Goal: Task Accomplishment & Management: Manage account settings

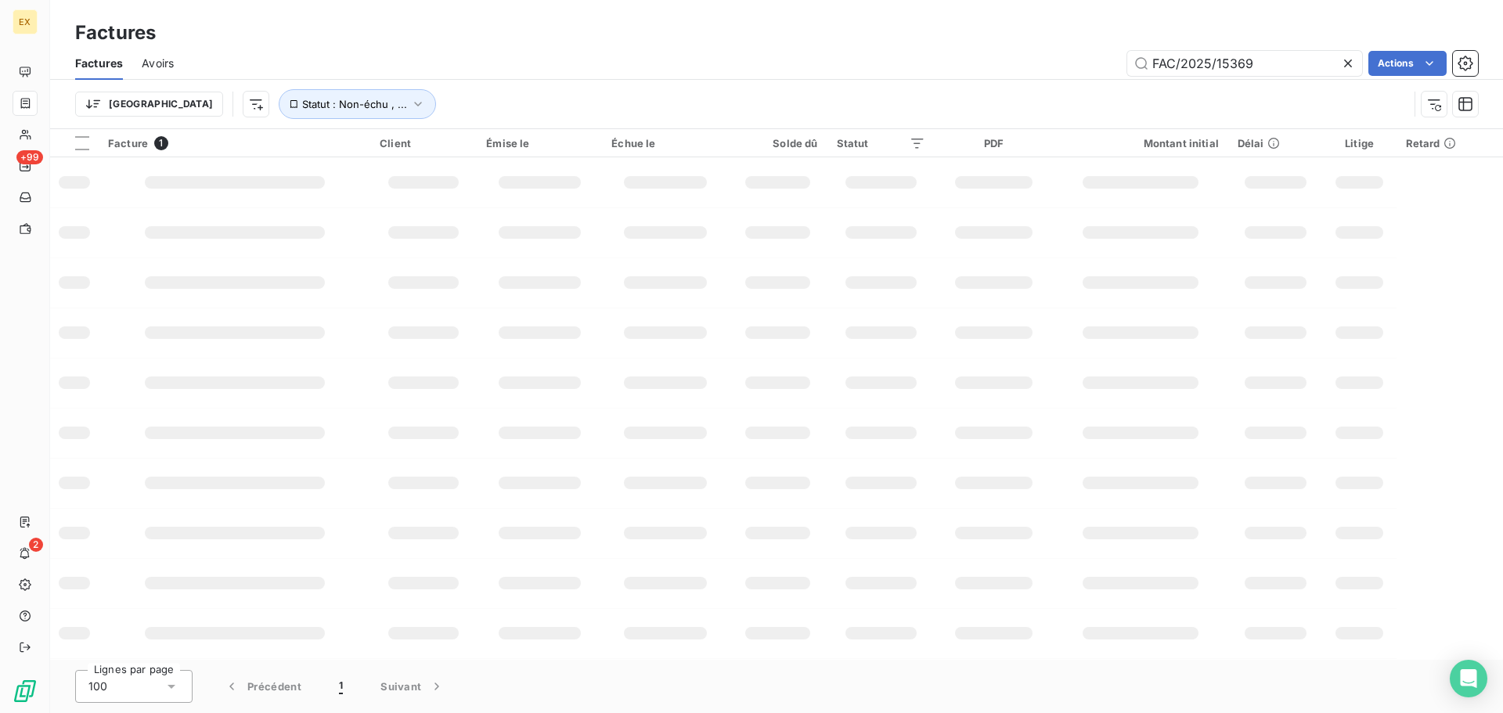
click at [1298, 46] on div "Factures" at bounding box center [776, 33] width 1453 height 28
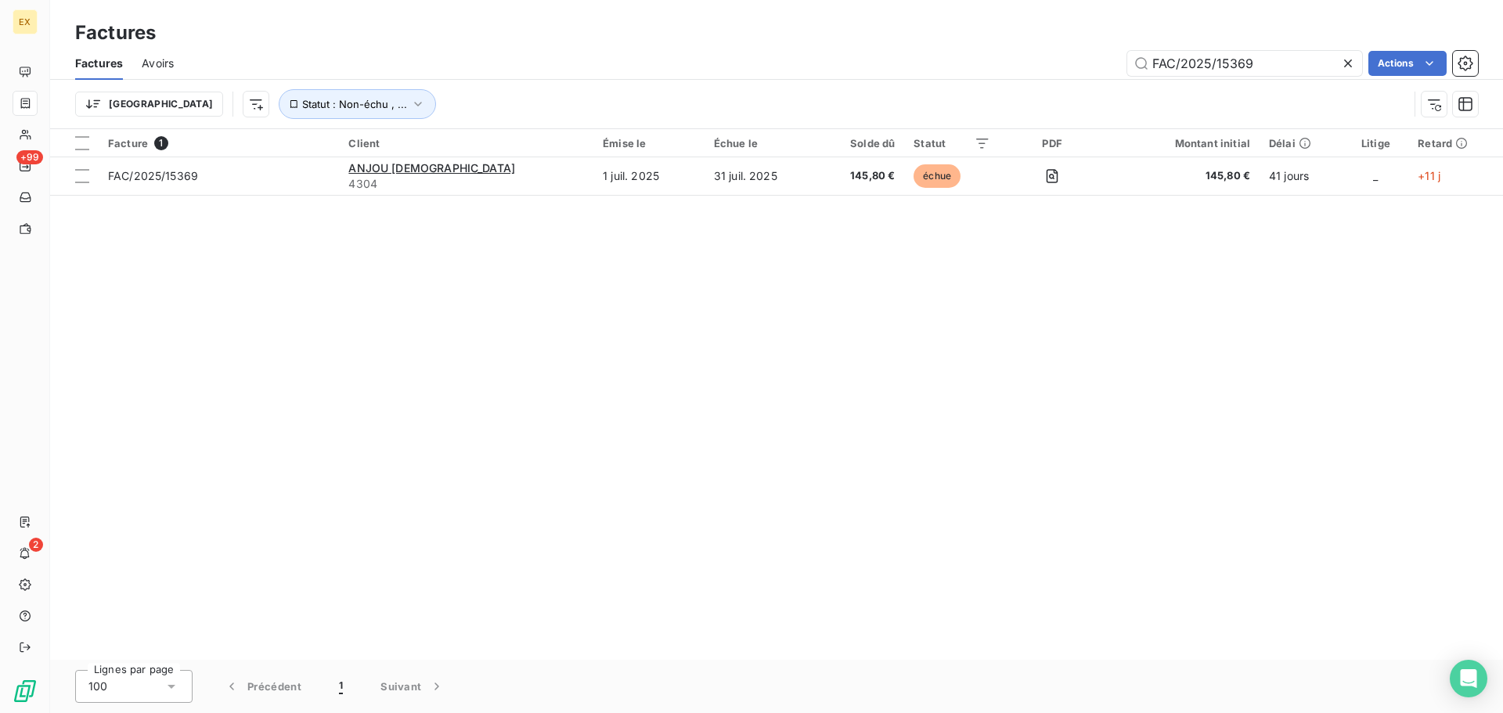
click at [1293, 49] on div "Factures Avoirs FAC/2025/15369 Actions" at bounding box center [776, 63] width 1453 height 33
click at [1291, 60] on input "FAC/2025/15369" at bounding box center [1244, 63] width 235 height 25
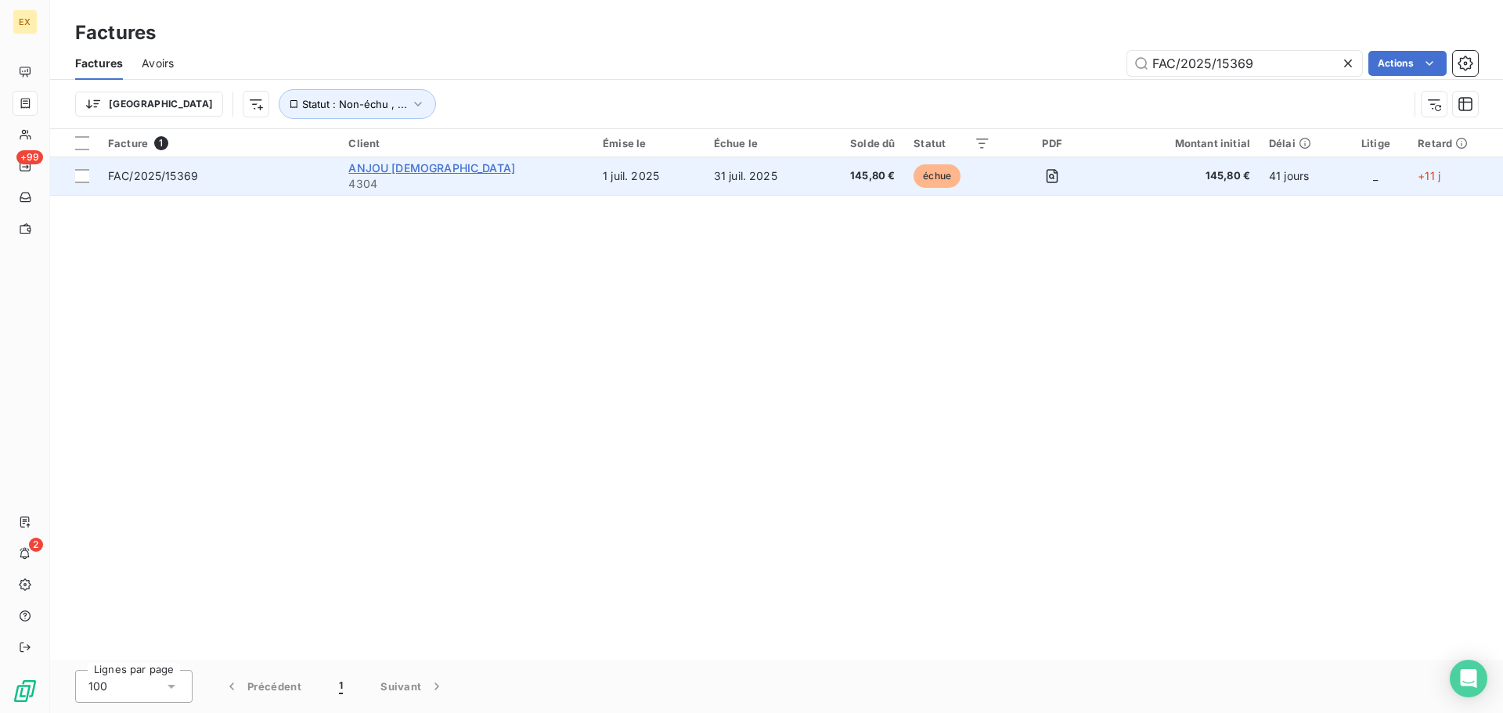
click at [434, 161] on span "ANJOU [DEMOGRAPHIC_DATA]" at bounding box center [431, 167] width 167 height 13
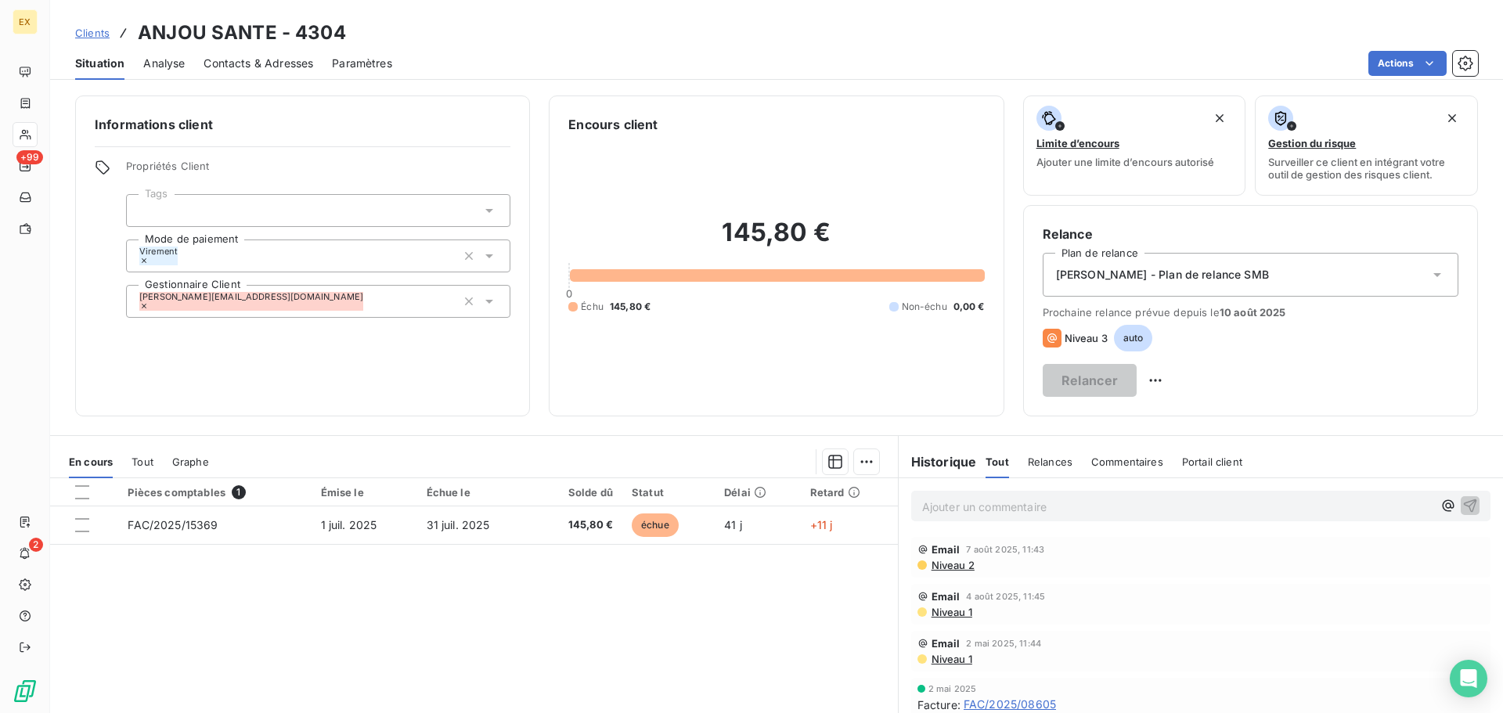
drag, startPoint x: 257, startPoint y: 62, endPoint x: 295, endPoint y: 77, distance: 41.4
click at [257, 63] on span "Contacts & Adresses" at bounding box center [259, 64] width 110 height 16
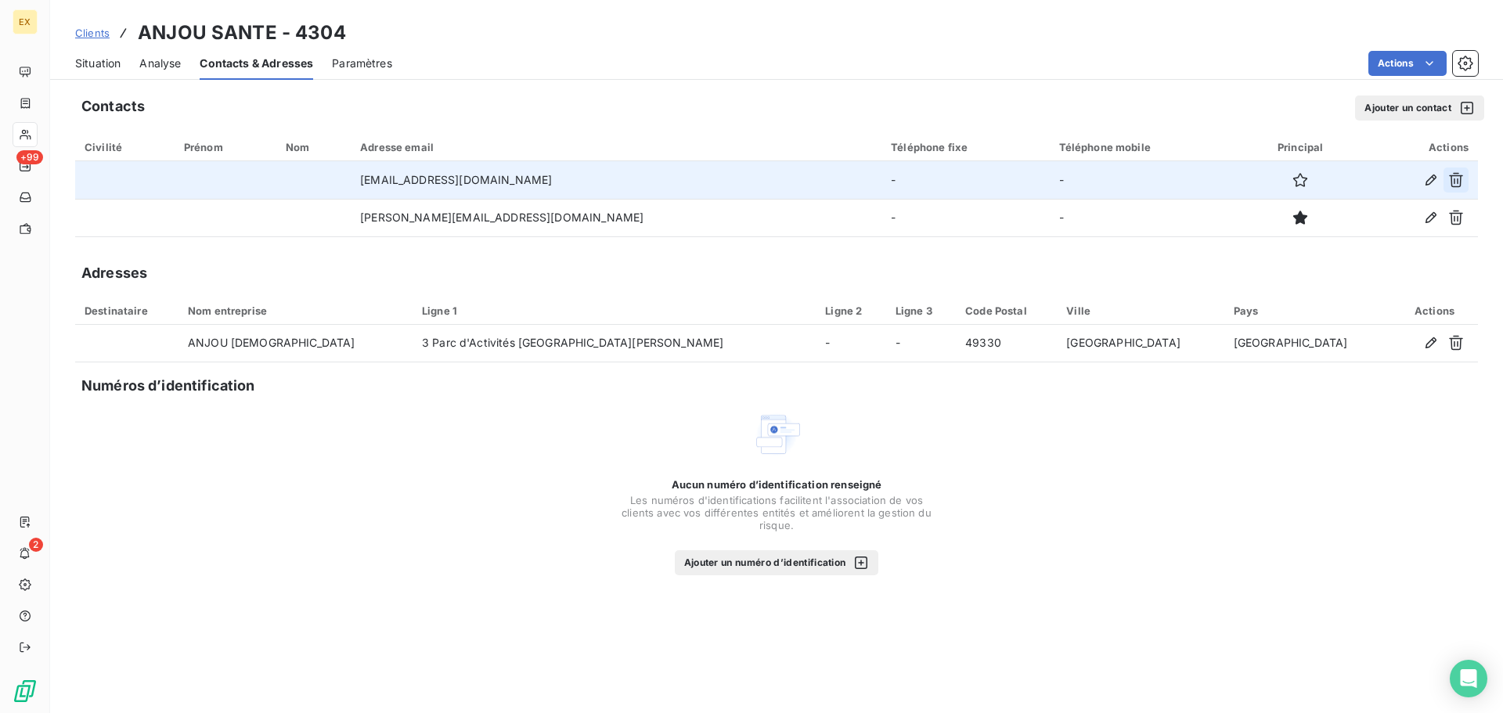
click at [1460, 175] on icon "button" at bounding box center [1456, 180] width 14 height 15
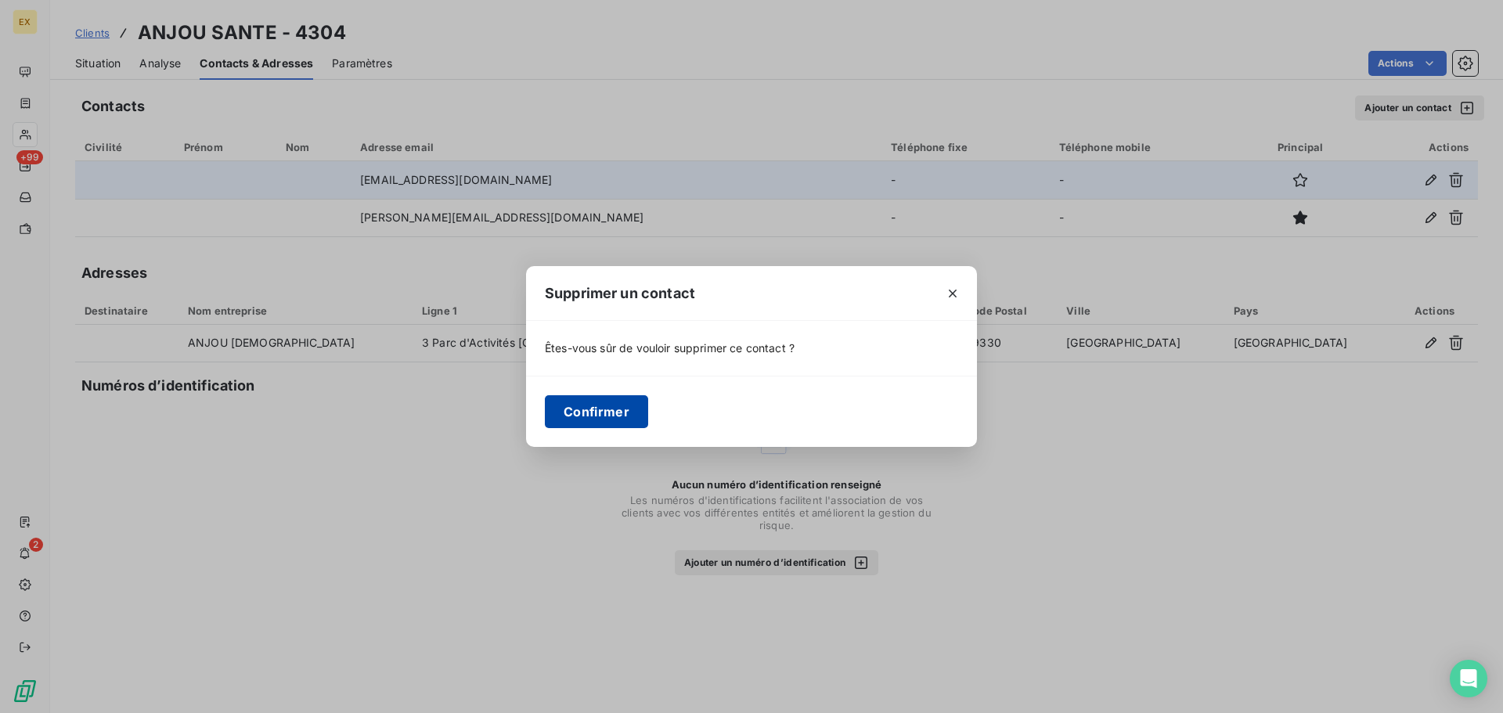
drag, startPoint x: 583, startPoint y: 405, endPoint x: 547, endPoint y: 405, distance: 36.0
click at [582, 405] on button "Confirmer" at bounding box center [596, 411] width 103 height 33
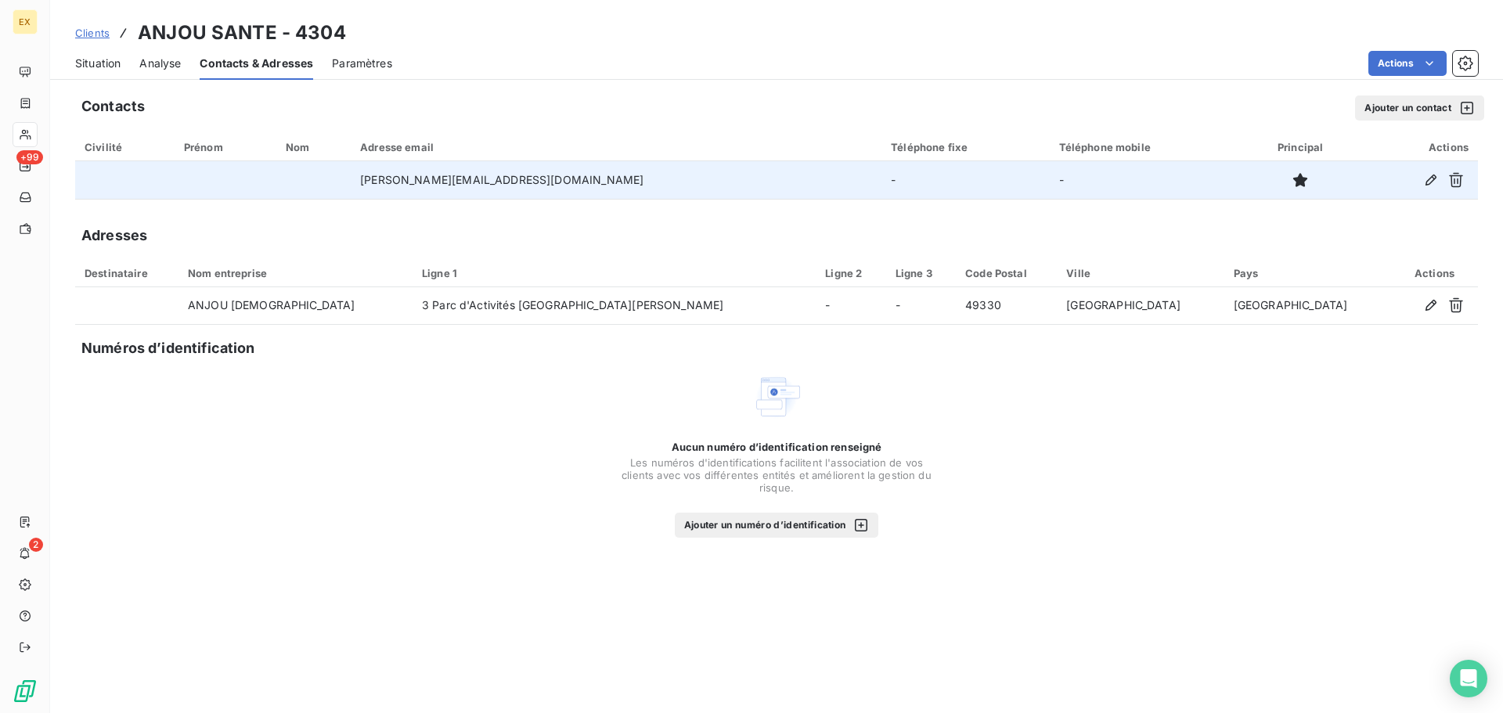
click at [77, 27] on span "Clients" at bounding box center [92, 33] width 34 height 13
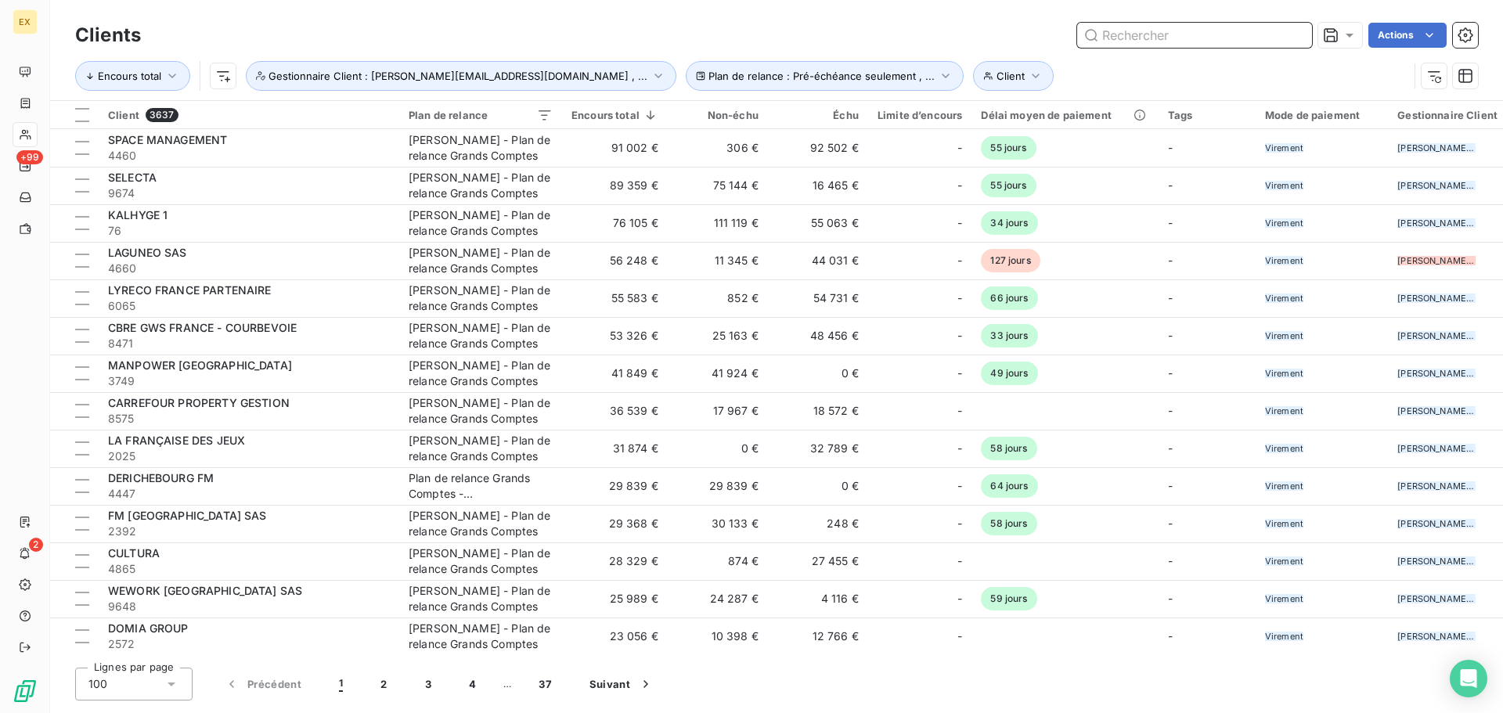
paste input "FAC/2025/12304"
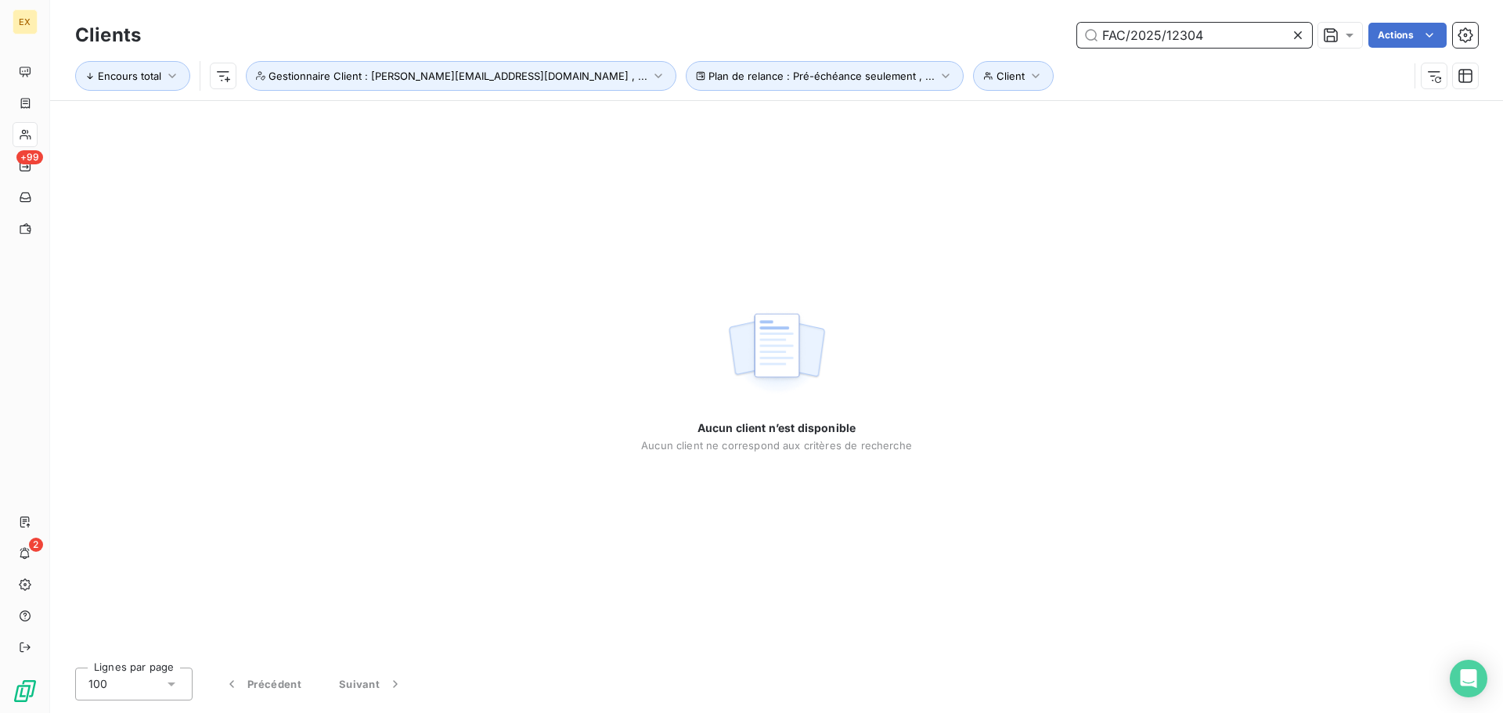
click at [1109, 44] on input "FAC/2025/12304" at bounding box center [1194, 35] width 235 height 25
click at [1106, 32] on input "FAC/2025/12304" at bounding box center [1194, 35] width 235 height 25
click at [1214, 26] on input "FAC/2025/12304" at bounding box center [1194, 35] width 235 height 25
type input "FAC/2025/12304"
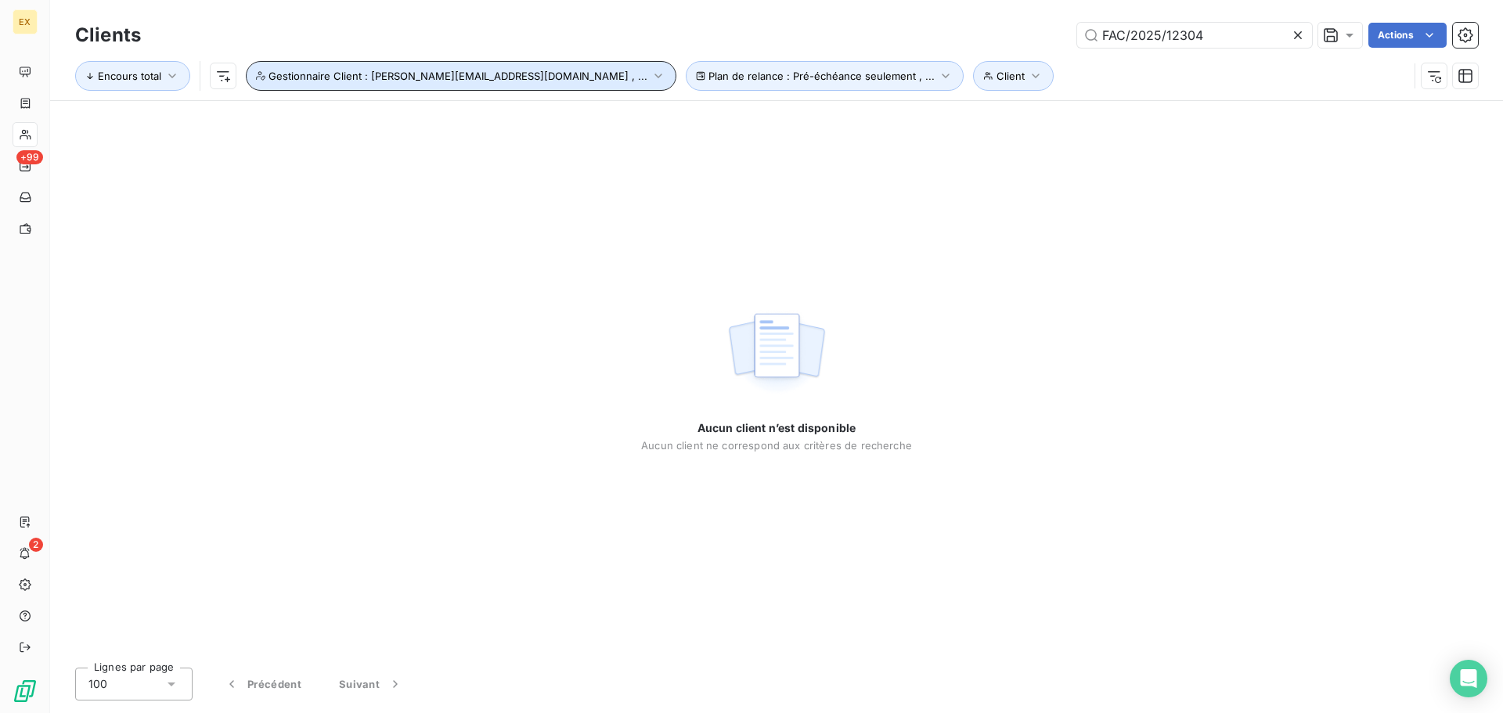
click at [558, 77] on button "Gestionnaire Client : [PERSON_NAME][EMAIL_ADDRESS][DOMAIN_NAME] , ..." at bounding box center [461, 76] width 431 height 30
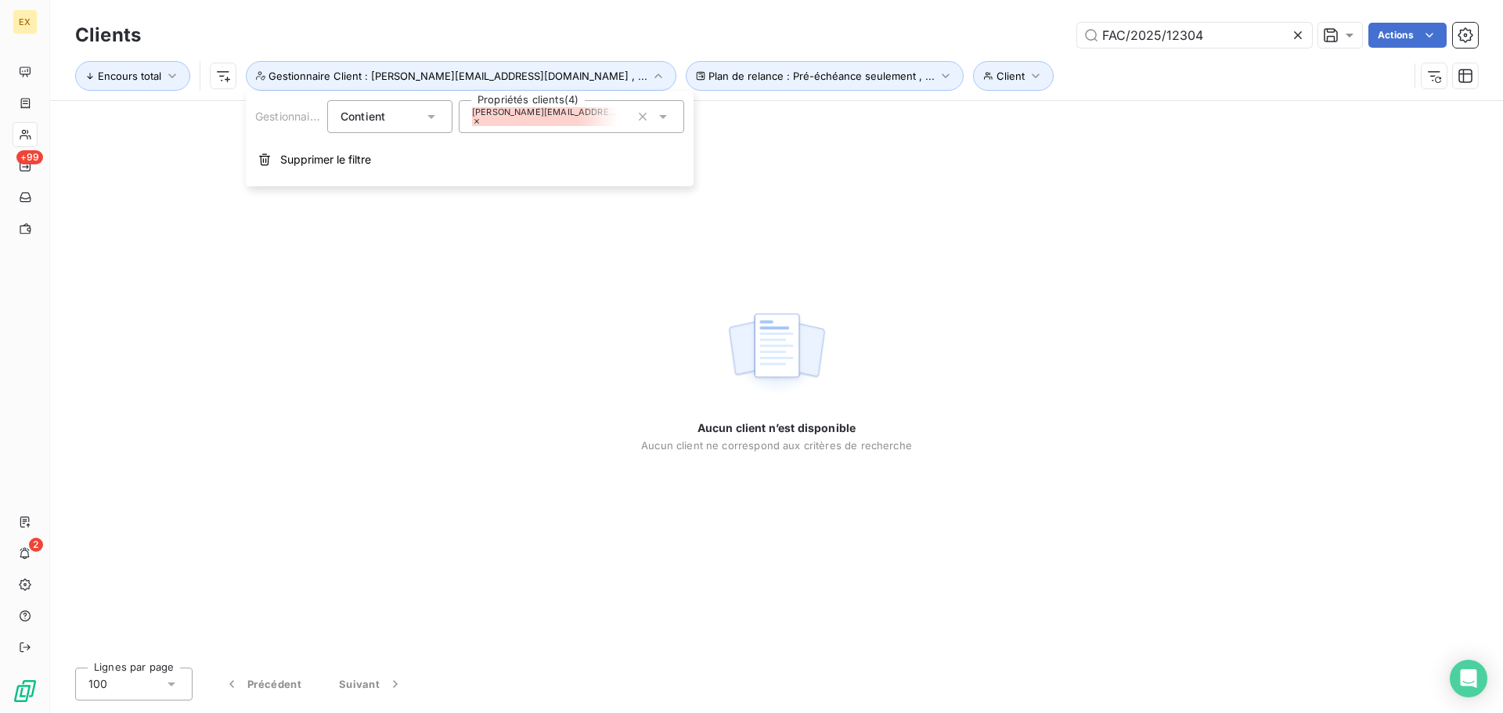
click at [603, 124] on div "[PERSON_NAME][EMAIL_ADDRESS][DOMAIN_NAME]" at bounding box center [545, 116] width 146 height 19
click at [888, 245] on div "Aucun client n’est disponible Aucun client ne correspond aux critères de recher…" at bounding box center [776, 378] width 271 height 554
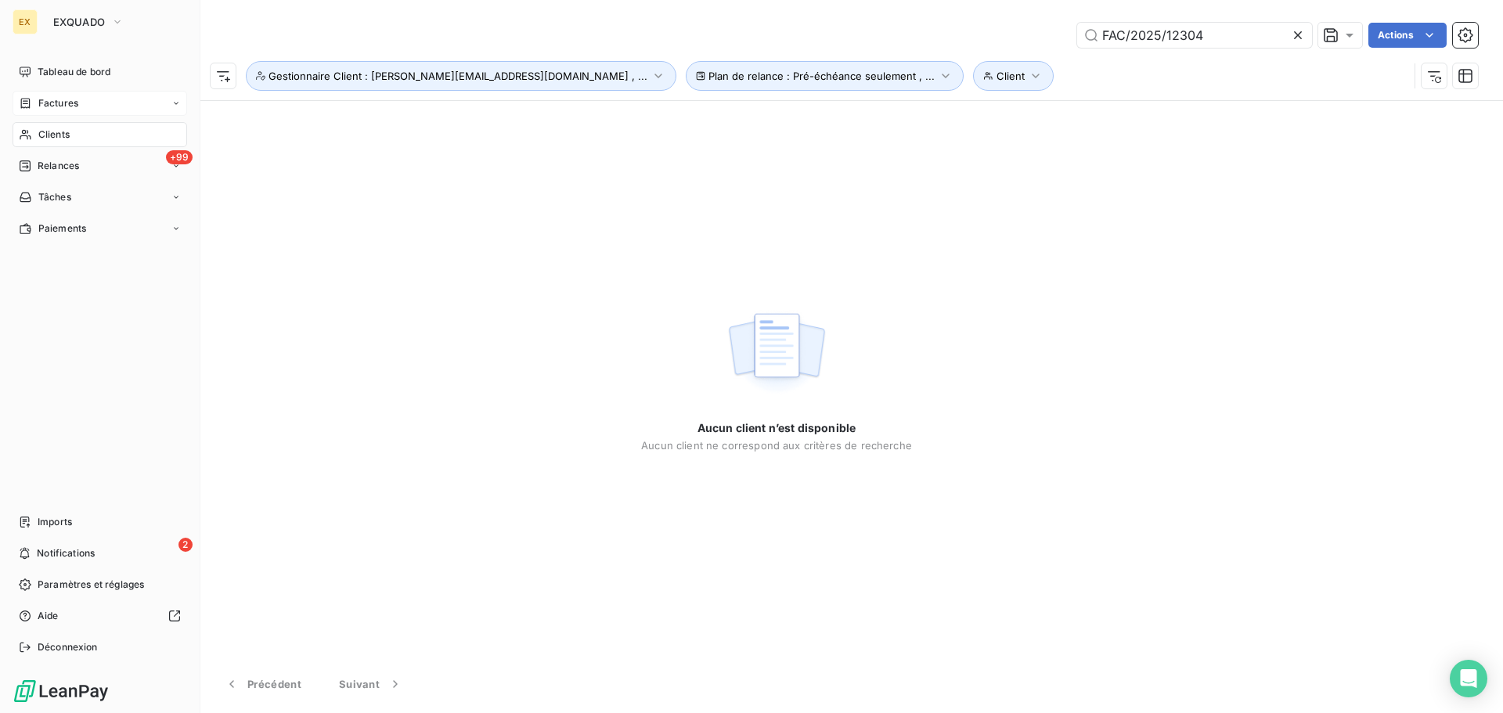
click at [64, 100] on span "Factures" at bounding box center [58, 103] width 40 height 14
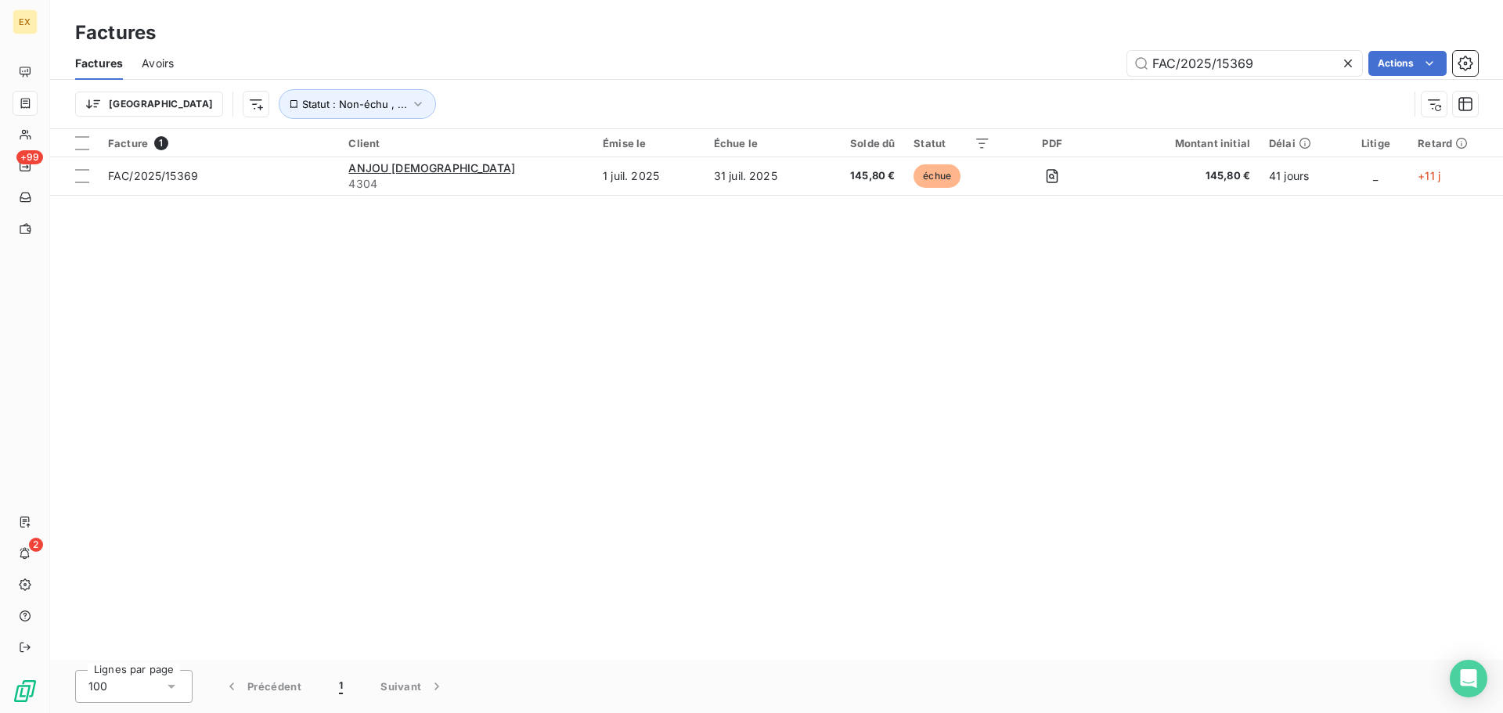
drag, startPoint x: 1288, startPoint y: 56, endPoint x: 844, endPoint y: 88, distance: 445.7
click at [895, 88] on div "Factures Avoirs FAC/2025/15369 Actions Trier Statut : Non-échu , ..." at bounding box center [776, 87] width 1453 height 81
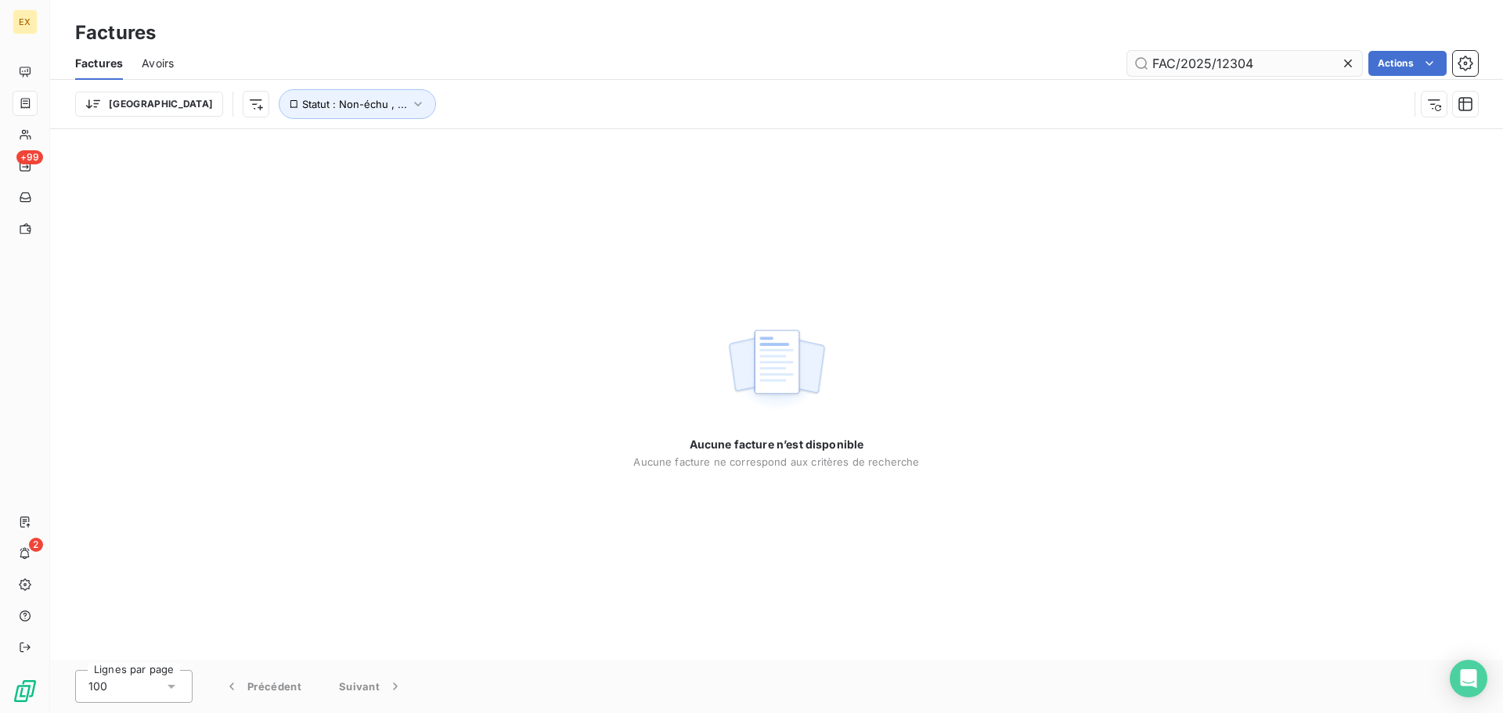
click at [1151, 57] on input "FAC/2025/12304" at bounding box center [1244, 63] width 235 height 25
click at [1152, 57] on input "FAC/2025/12304" at bounding box center [1244, 63] width 235 height 25
click at [1155, 56] on input "FAC/2025/12304" at bounding box center [1244, 63] width 235 height 25
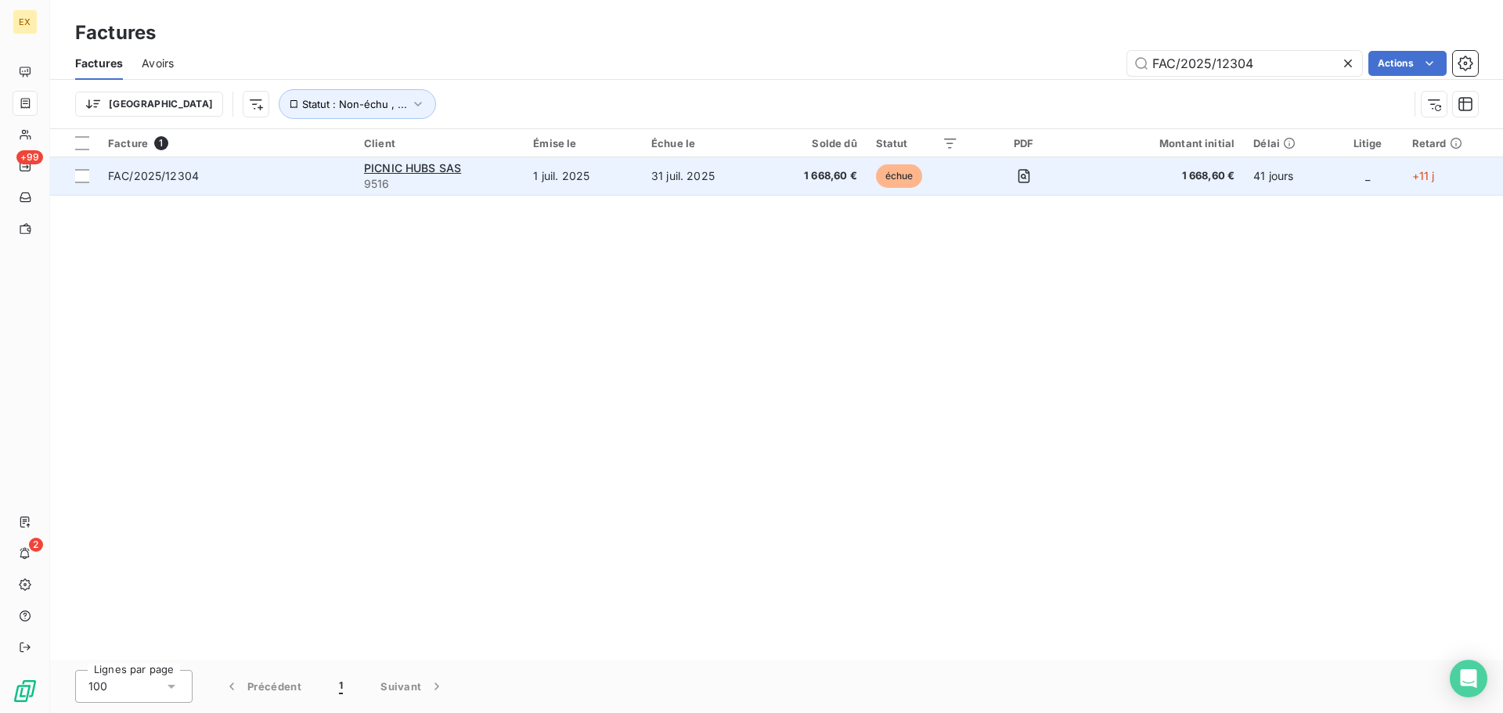
type input "FAC/2025/12304"
click at [237, 175] on span "FAC/2025/12304" at bounding box center [226, 176] width 237 height 16
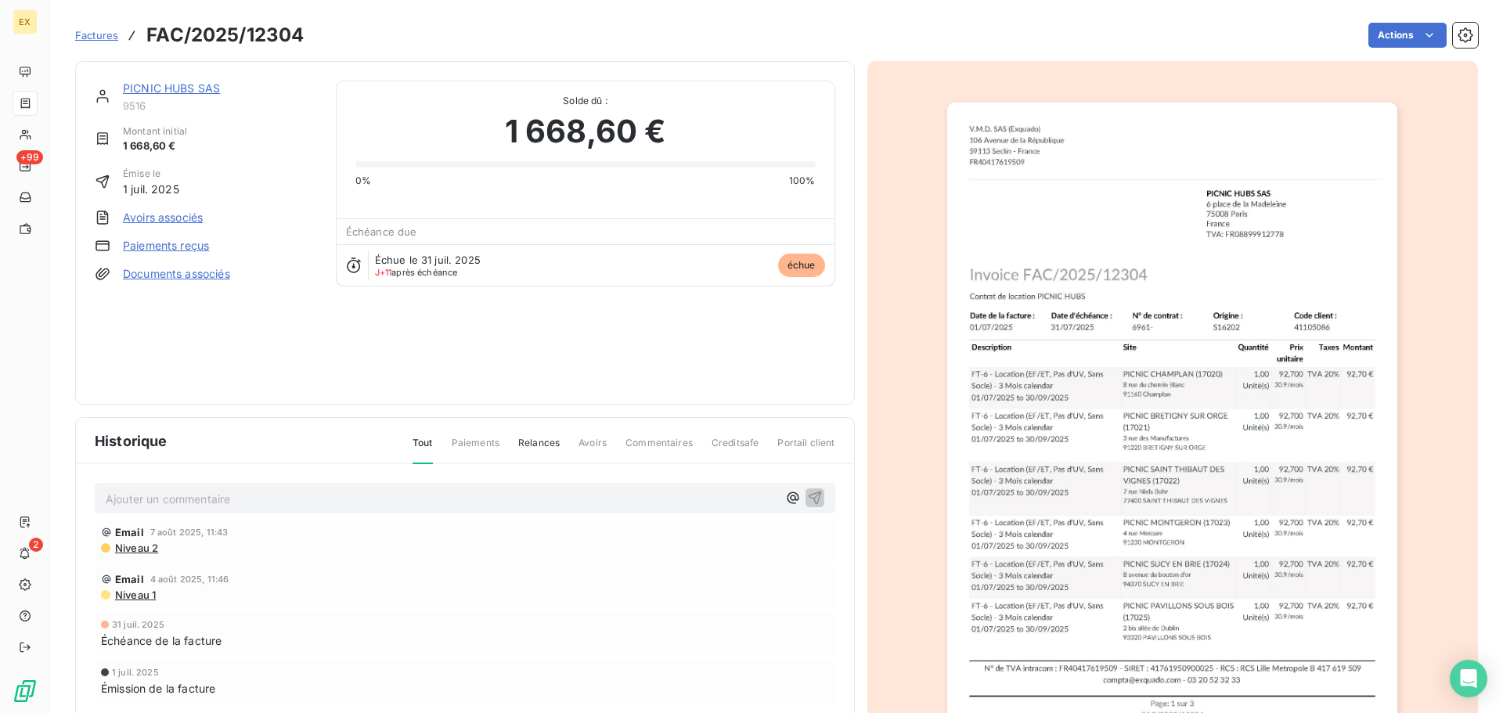
click at [171, 79] on div "PICNIC HUBS SAS 9516 Montant initial 1 668,60 € Émise le 1 juil. 2025 Avoirs as…" at bounding box center [465, 233] width 780 height 344
click at [171, 86] on link "PICNIC HUBS SAS" at bounding box center [171, 87] width 97 height 13
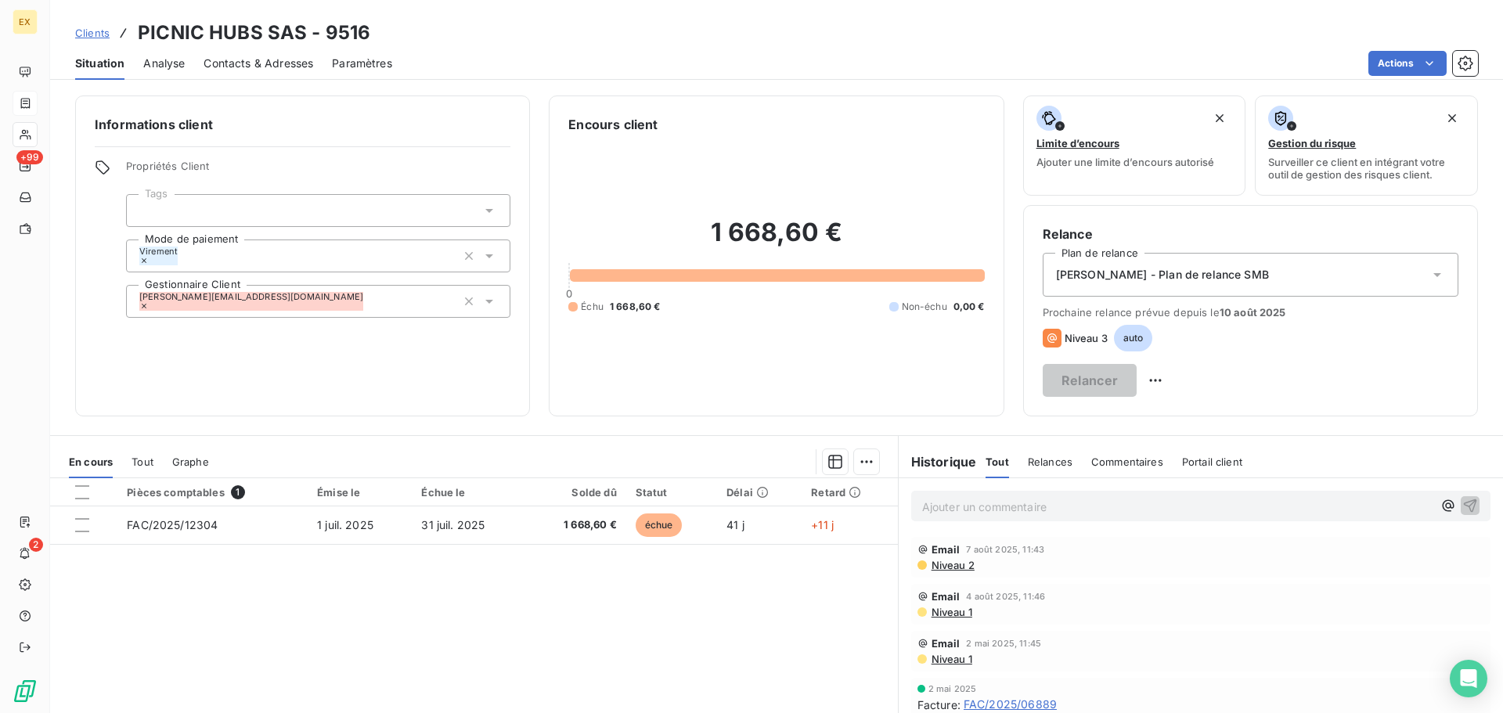
click at [272, 64] on span "Contacts & Adresses" at bounding box center [259, 64] width 110 height 16
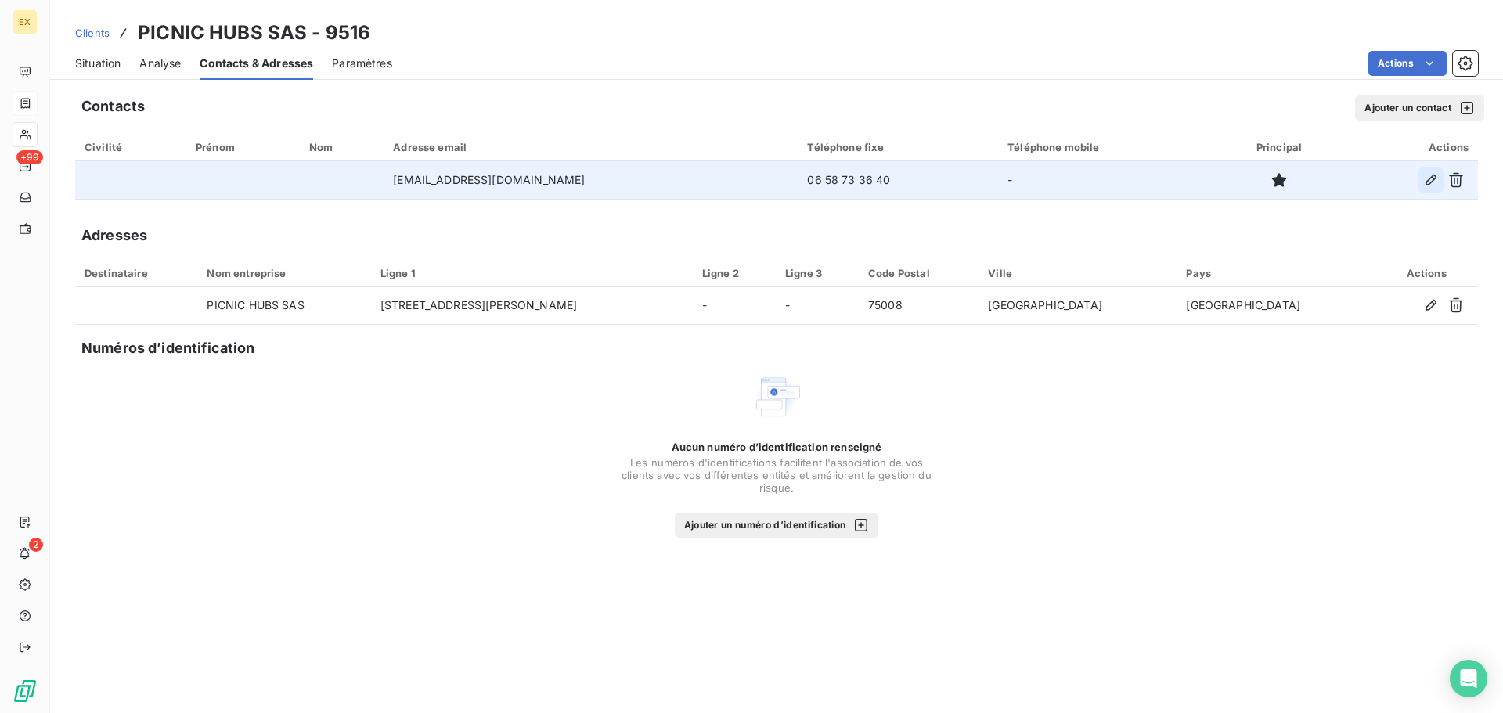
click at [1431, 174] on icon "button" at bounding box center [1431, 180] width 16 height 16
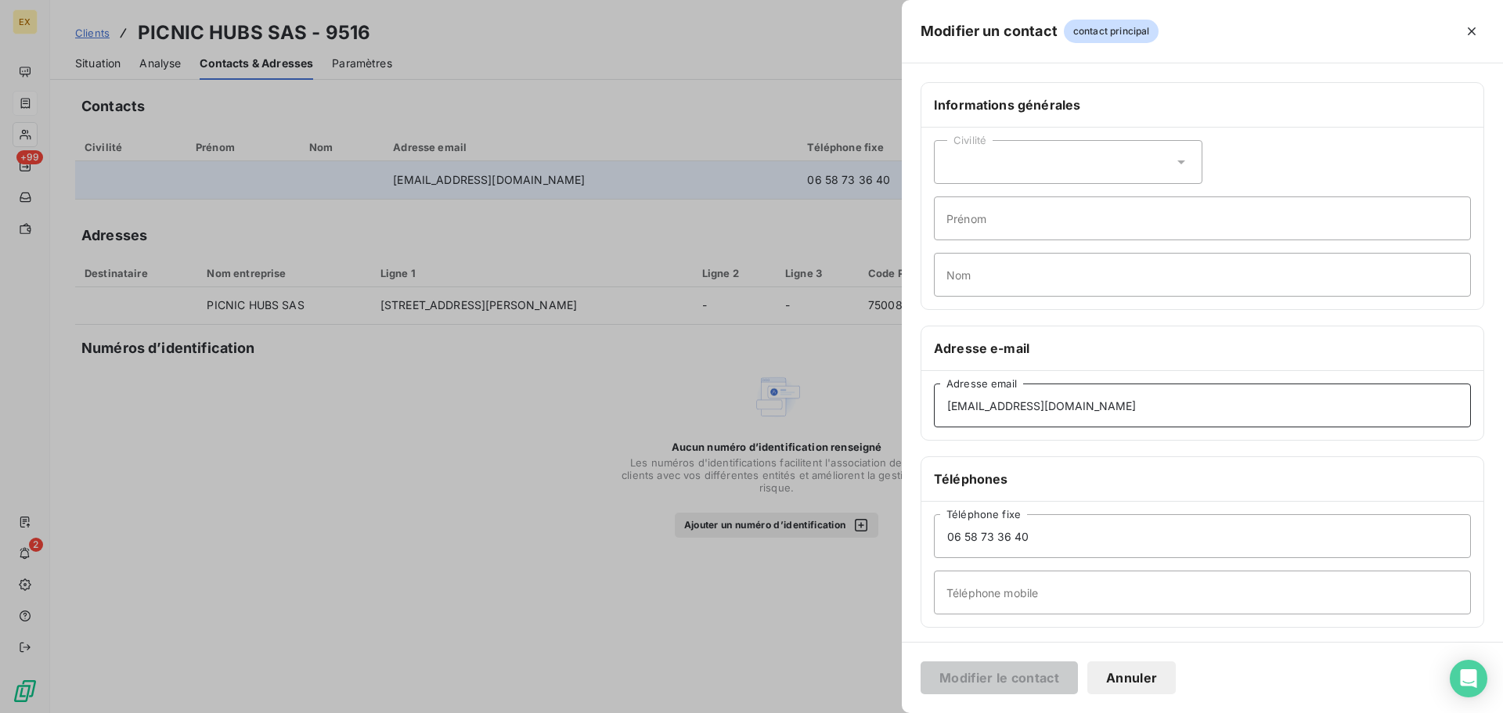
drag, startPoint x: 1151, startPoint y: 401, endPoint x: 386, endPoint y: 395, distance: 764.7
click at [403, 712] on div "Modifier un contact contact principal Informations générales Civilité Prénom No…" at bounding box center [751, 713] width 1503 height 0
paste input "[DOMAIN_NAME]"
type input "[DOMAIN_NAME][EMAIL_ADDRESS][DOMAIN_NAME]"
drag, startPoint x: 1024, startPoint y: 677, endPoint x: 1000, endPoint y: 612, distance: 69.3
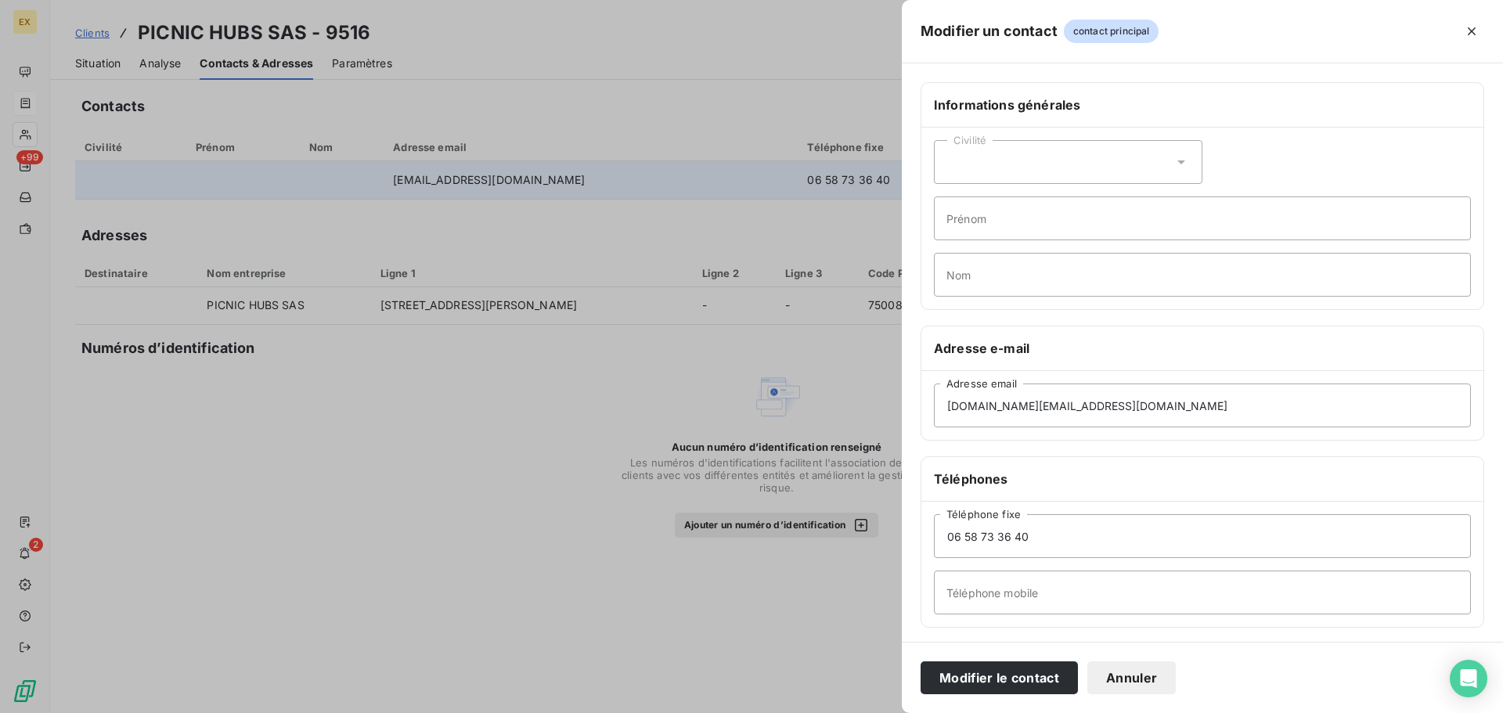
click at [1021, 671] on button "Modifier le contact" at bounding box center [998, 677] width 157 height 33
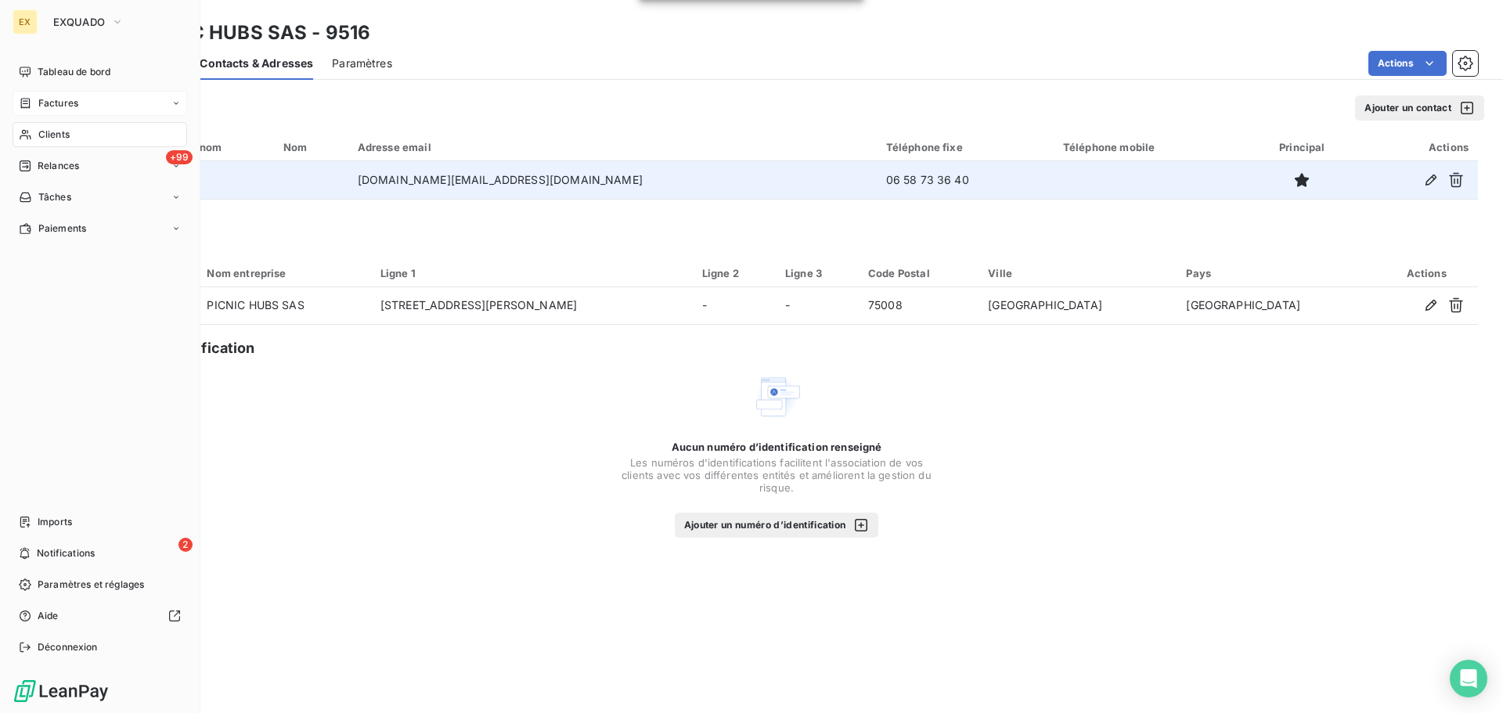
drag, startPoint x: 50, startPoint y: 95, endPoint x: 76, endPoint y: 92, distance: 26.1
click at [51, 95] on div "Factures" at bounding box center [100, 103] width 175 height 25
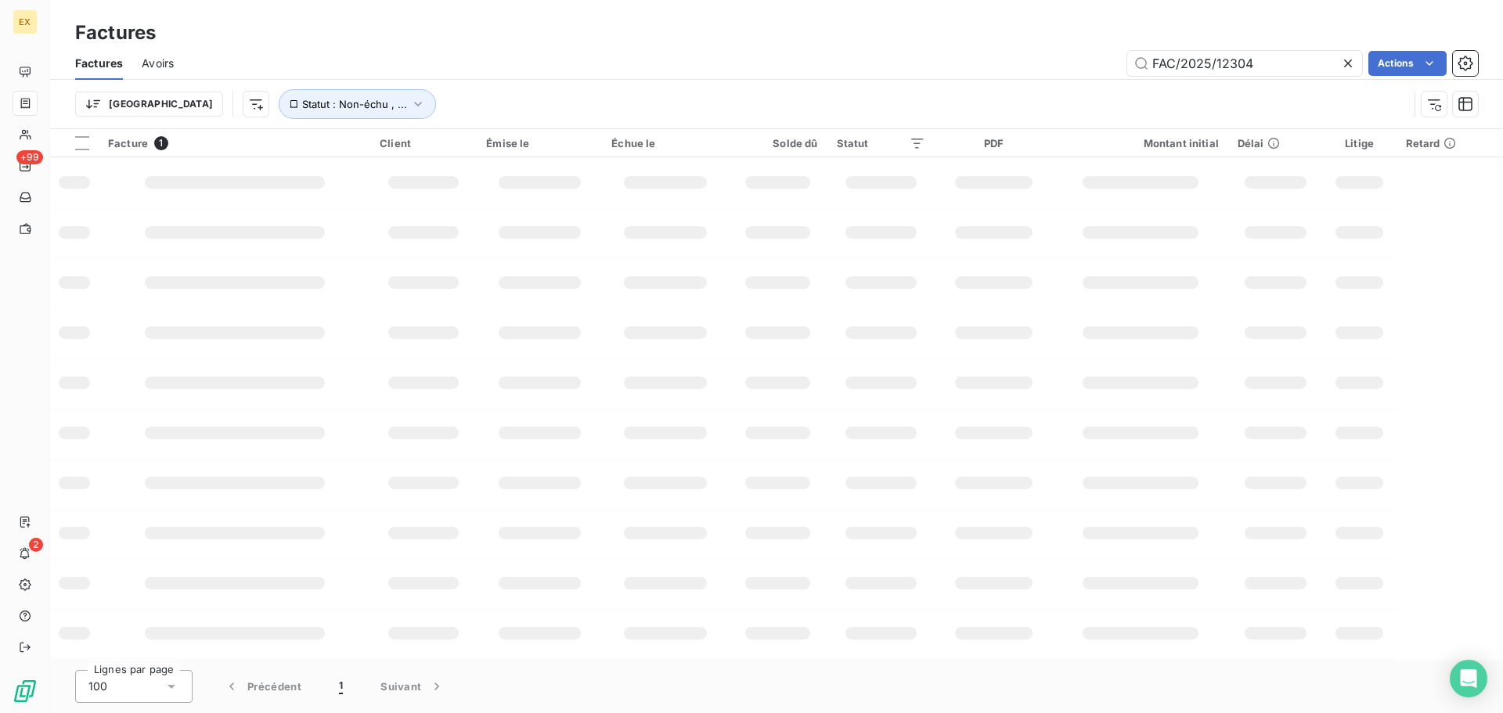
drag, startPoint x: 1255, startPoint y: 60, endPoint x: 1038, endPoint y: 67, distance: 216.9
click at [1038, 67] on div "FAC/2025/12304 Actions" at bounding box center [835, 63] width 1285 height 25
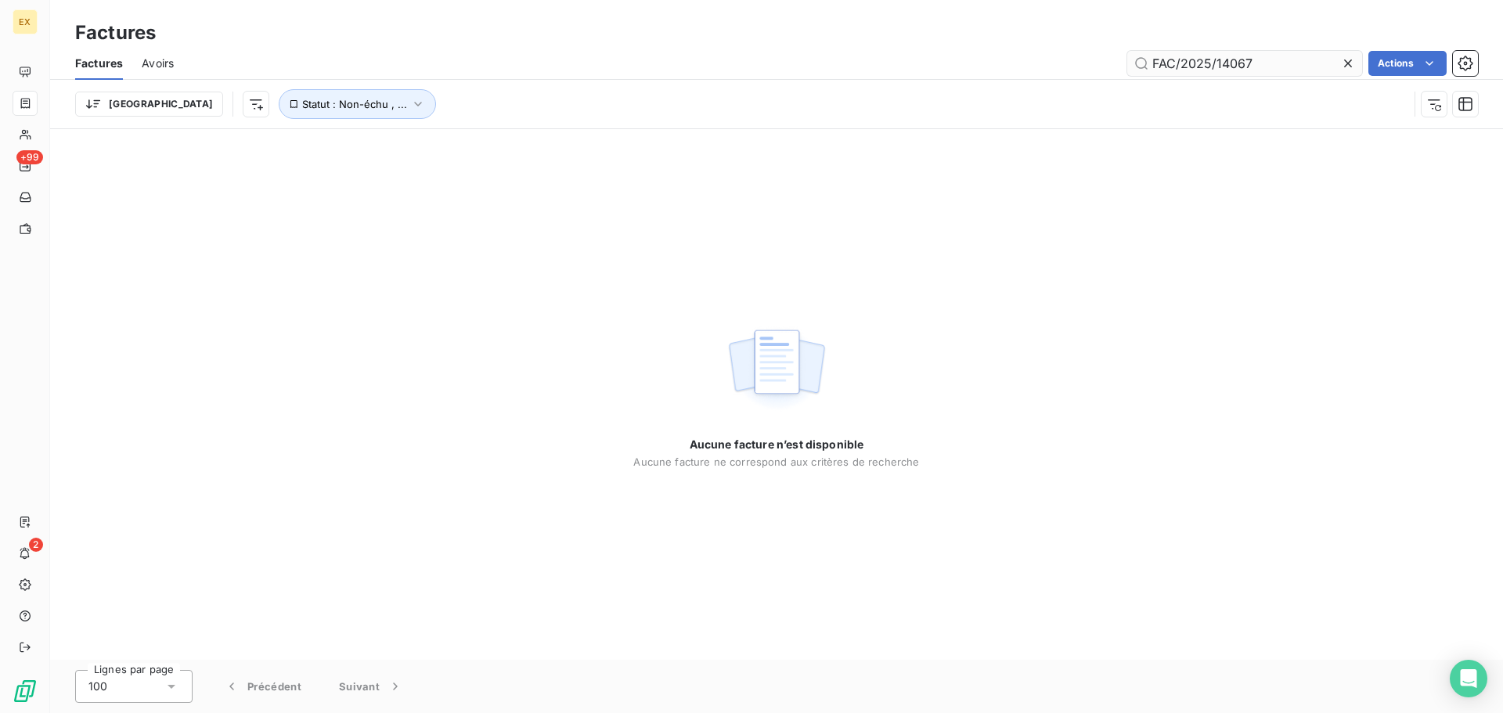
click at [1157, 56] on input "FAC/2025/14067" at bounding box center [1244, 63] width 235 height 25
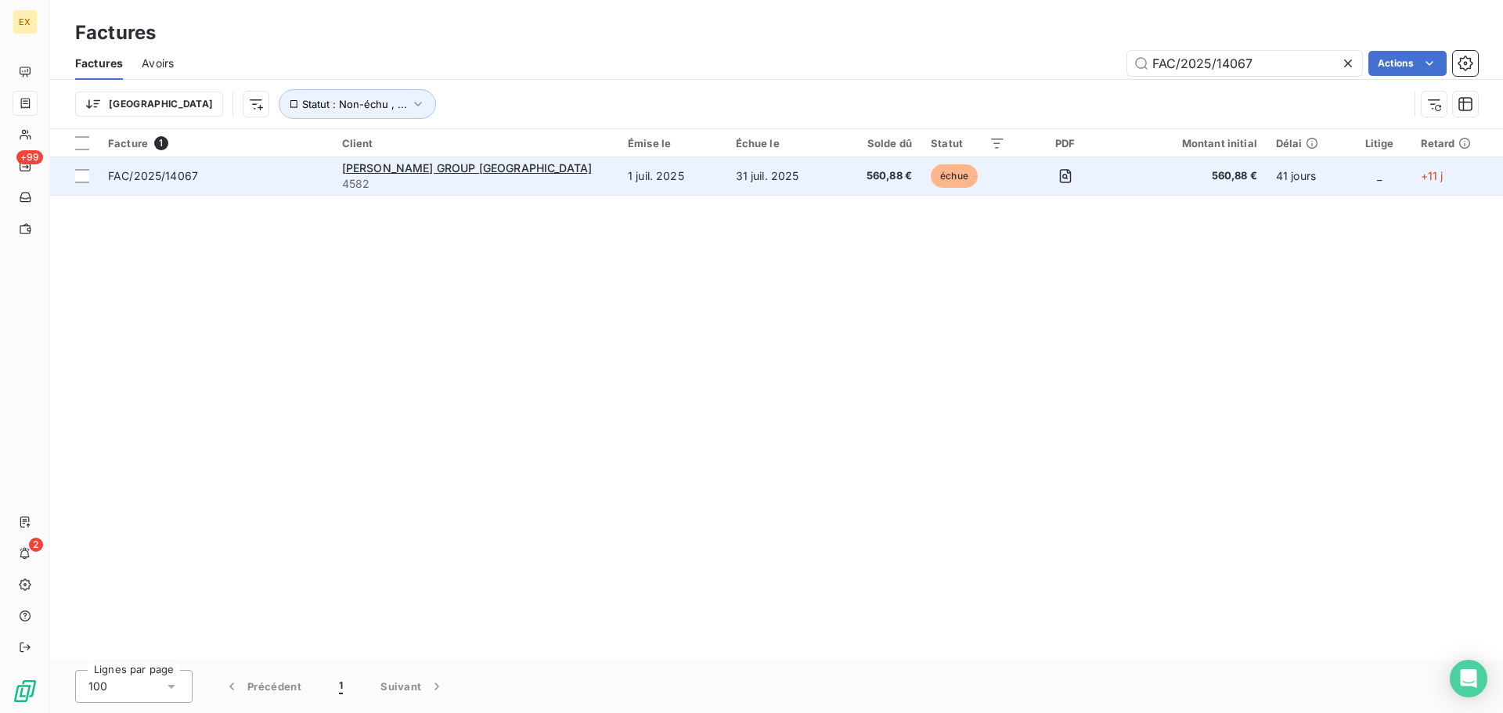
type input "FAC/2025/14067"
click at [243, 169] on span "FAC/2025/14067" at bounding box center [215, 176] width 215 height 16
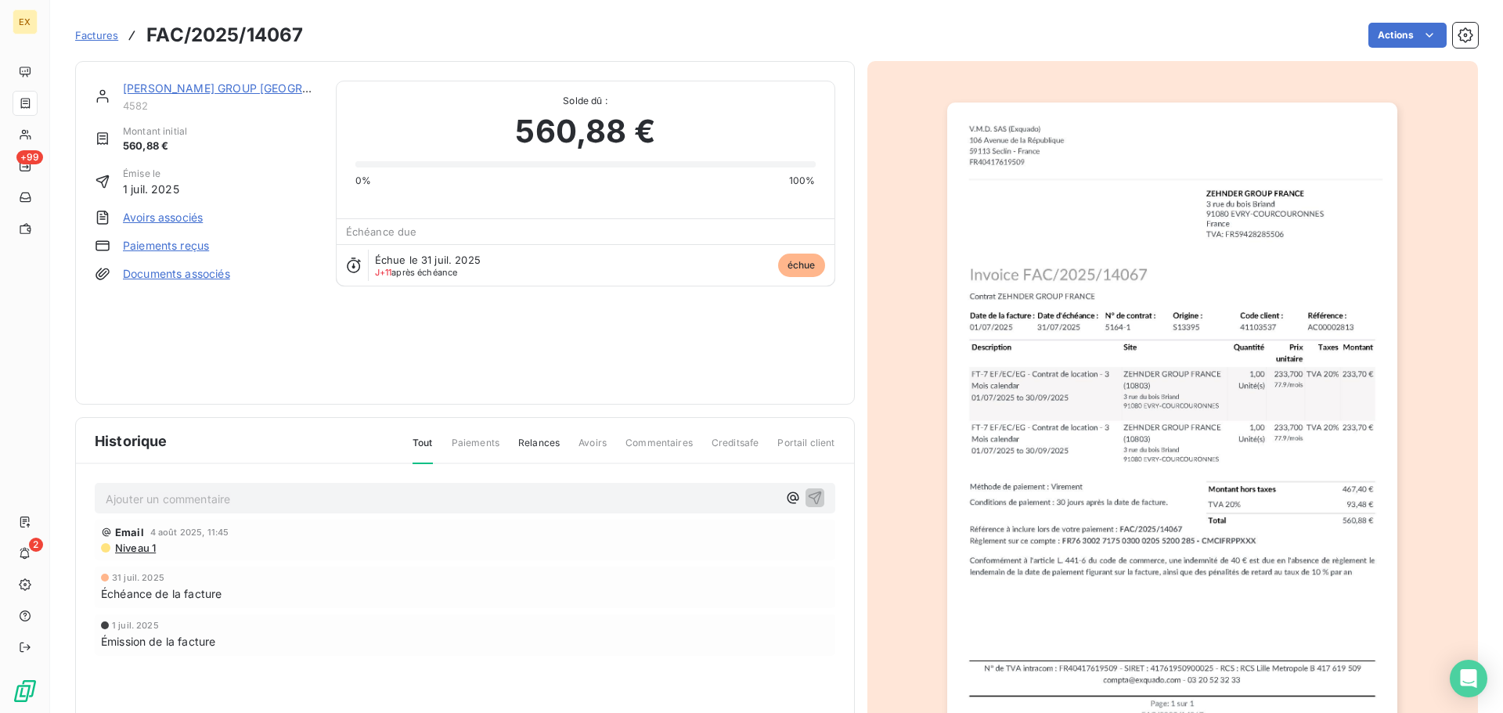
click at [171, 240] on link "Paiements reçus" at bounding box center [166, 246] width 86 height 16
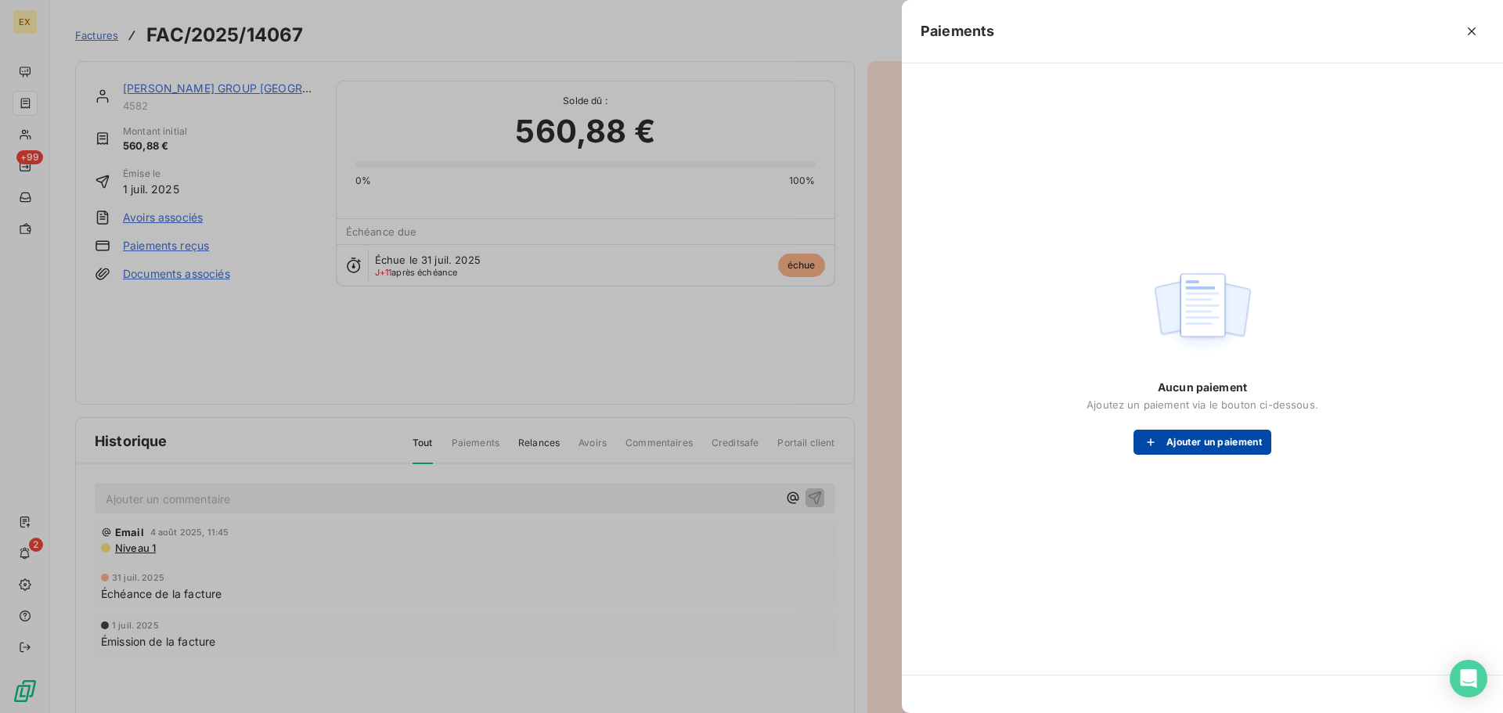
click at [1161, 435] on div "button" at bounding box center [1154, 442] width 23 height 16
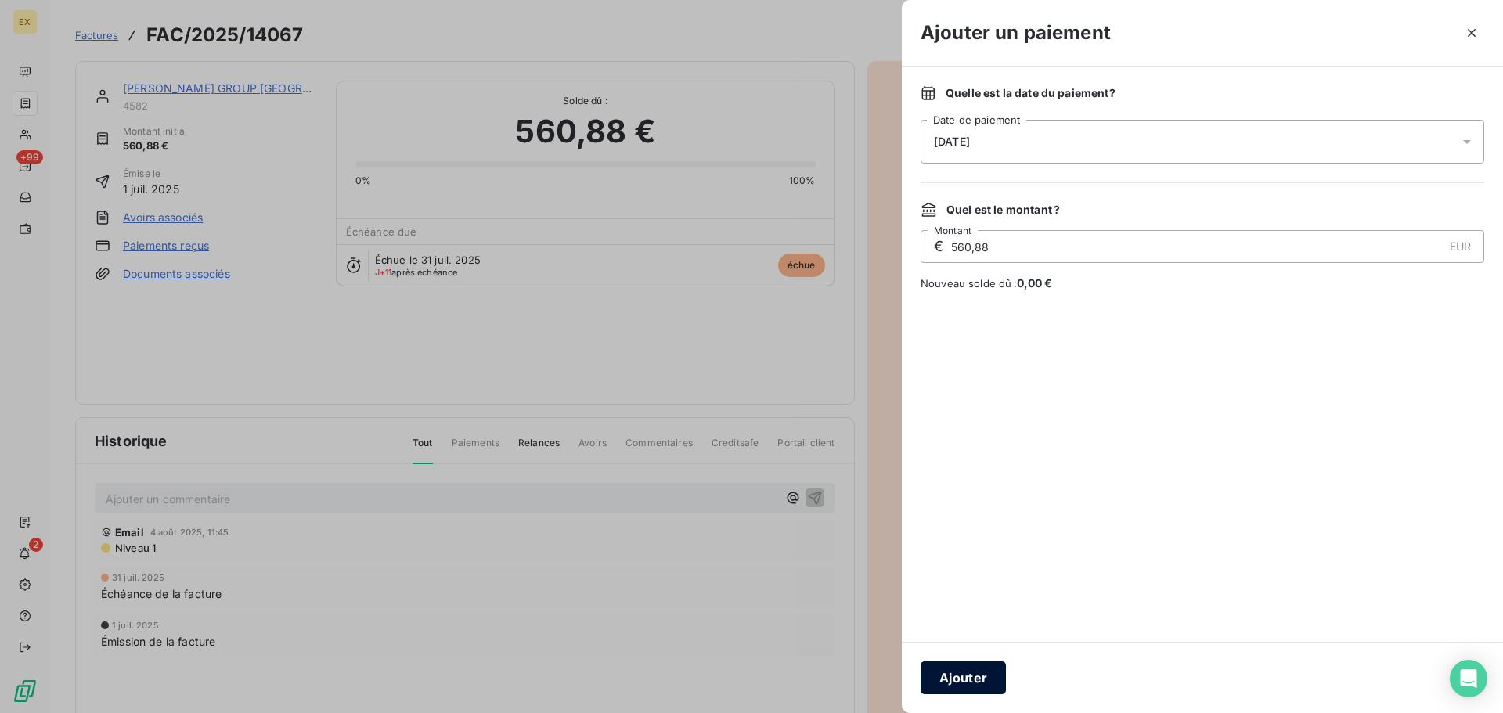
click at [965, 672] on button "Ajouter" at bounding box center [962, 677] width 85 height 33
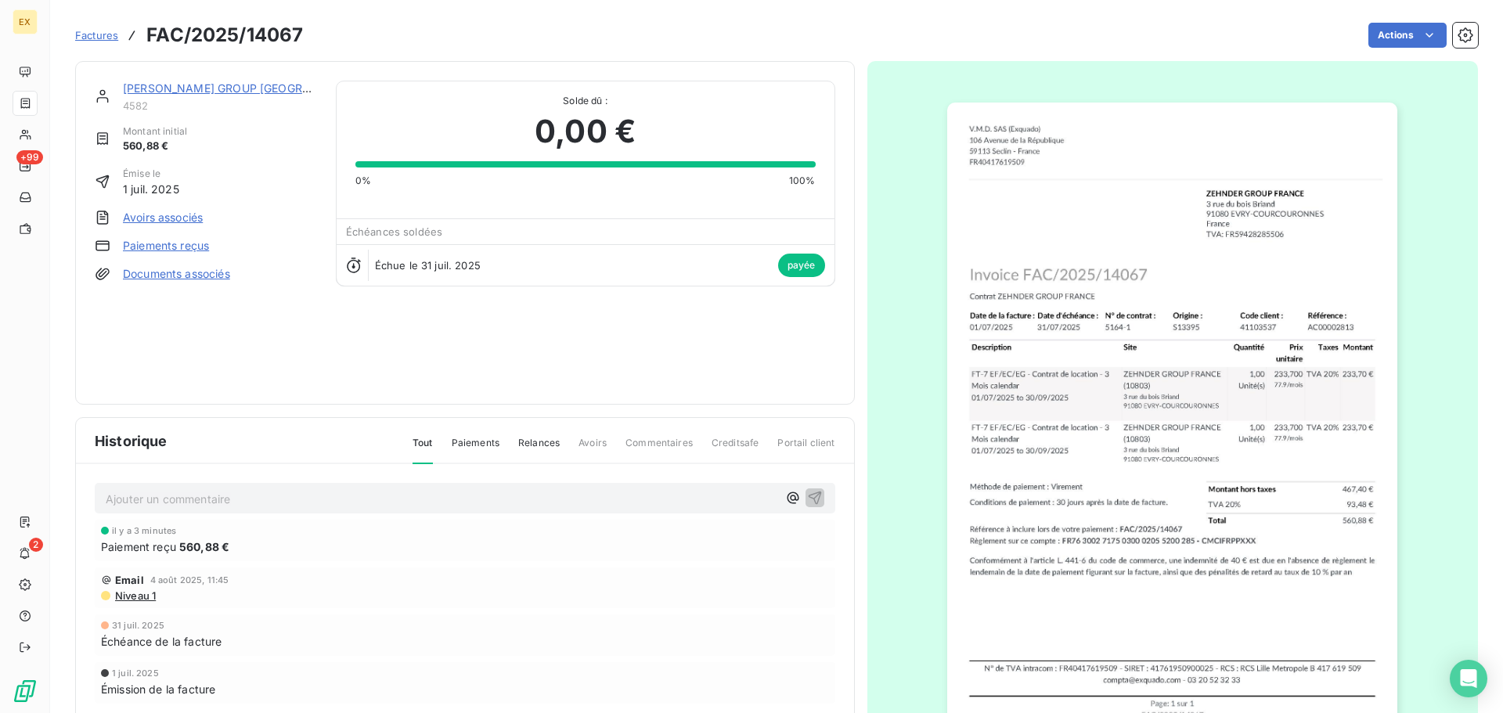
click at [93, 32] on span "Factures" at bounding box center [96, 35] width 43 height 13
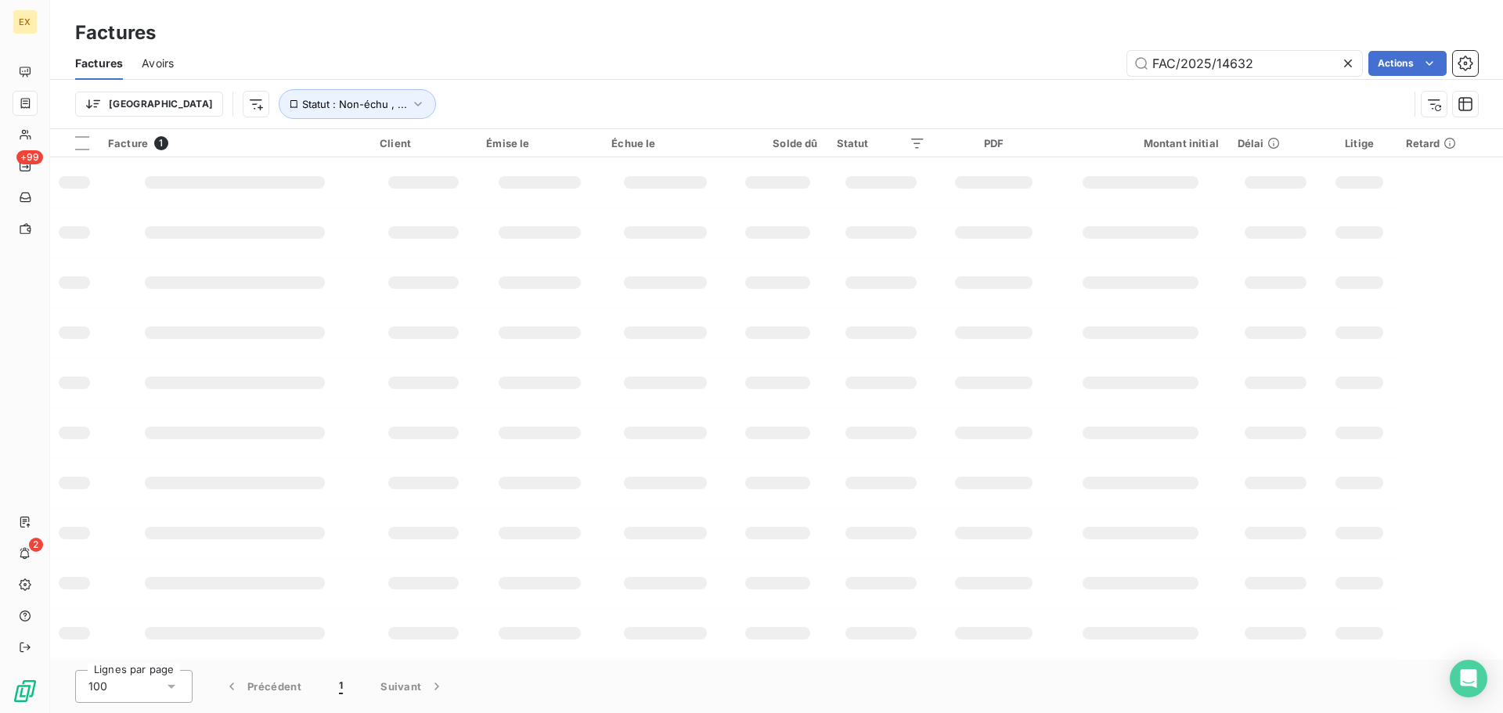
type input "FAC/2025/14632"
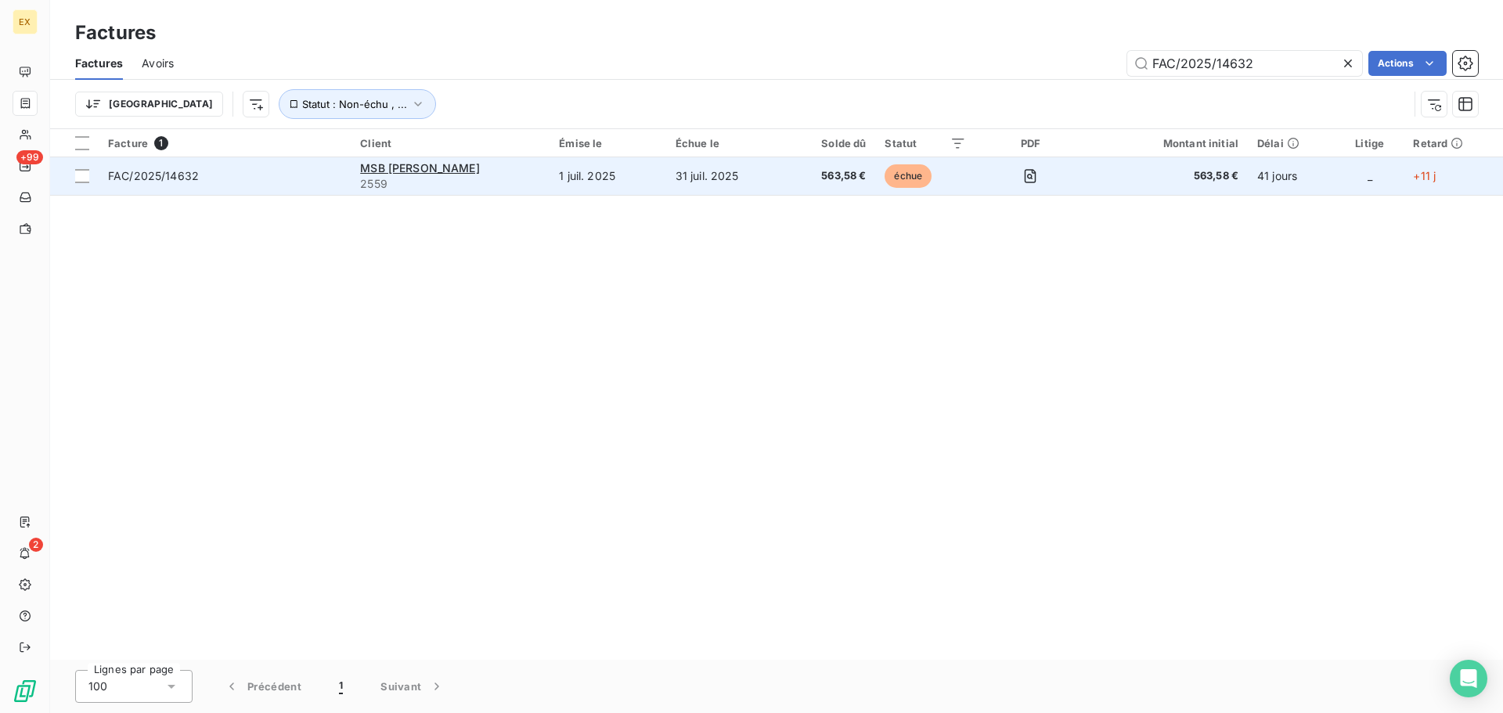
click at [286, 177] on span "FAC/2025/14632" at bounding box center [224, 176] width 233 height 16
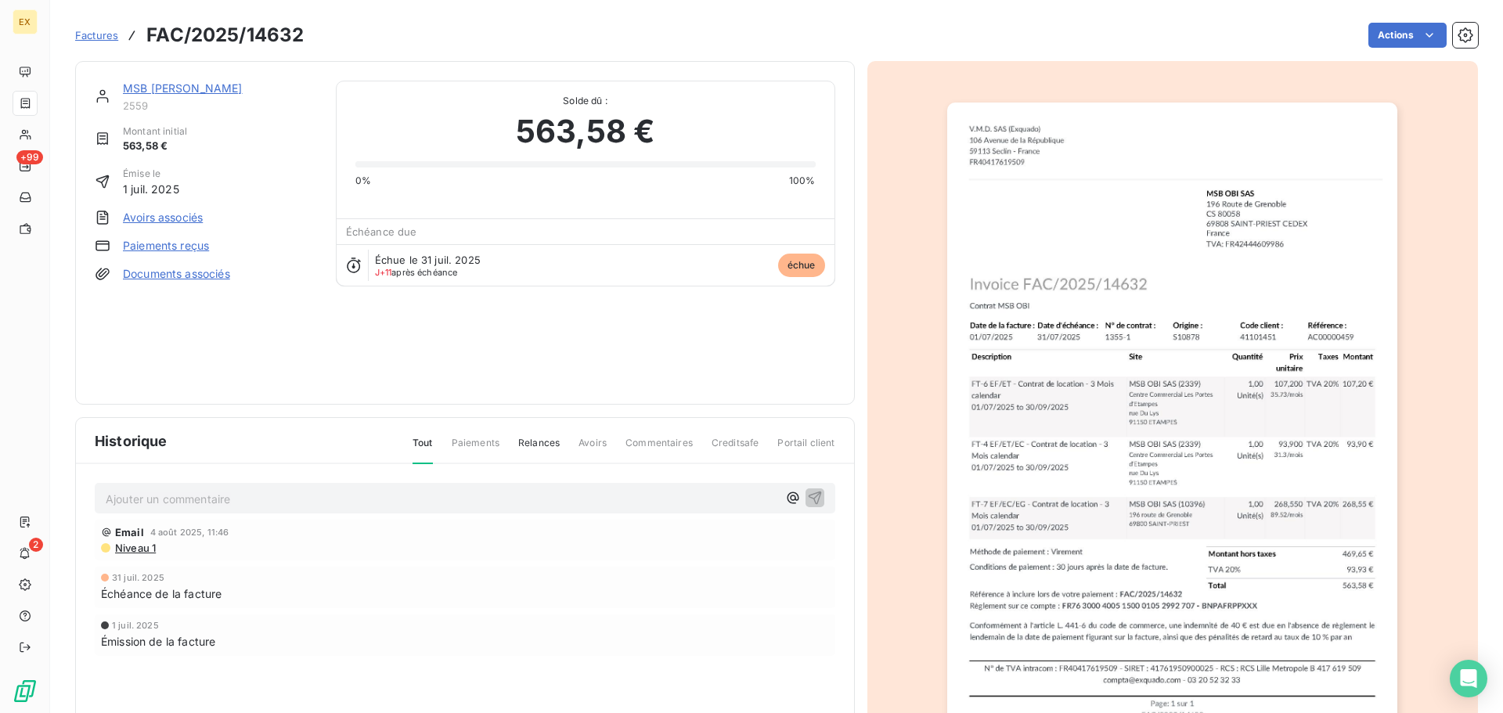
click at [181, 239] on link "Paiements reçus" at bounding box center [166, 246] width 86 height 16
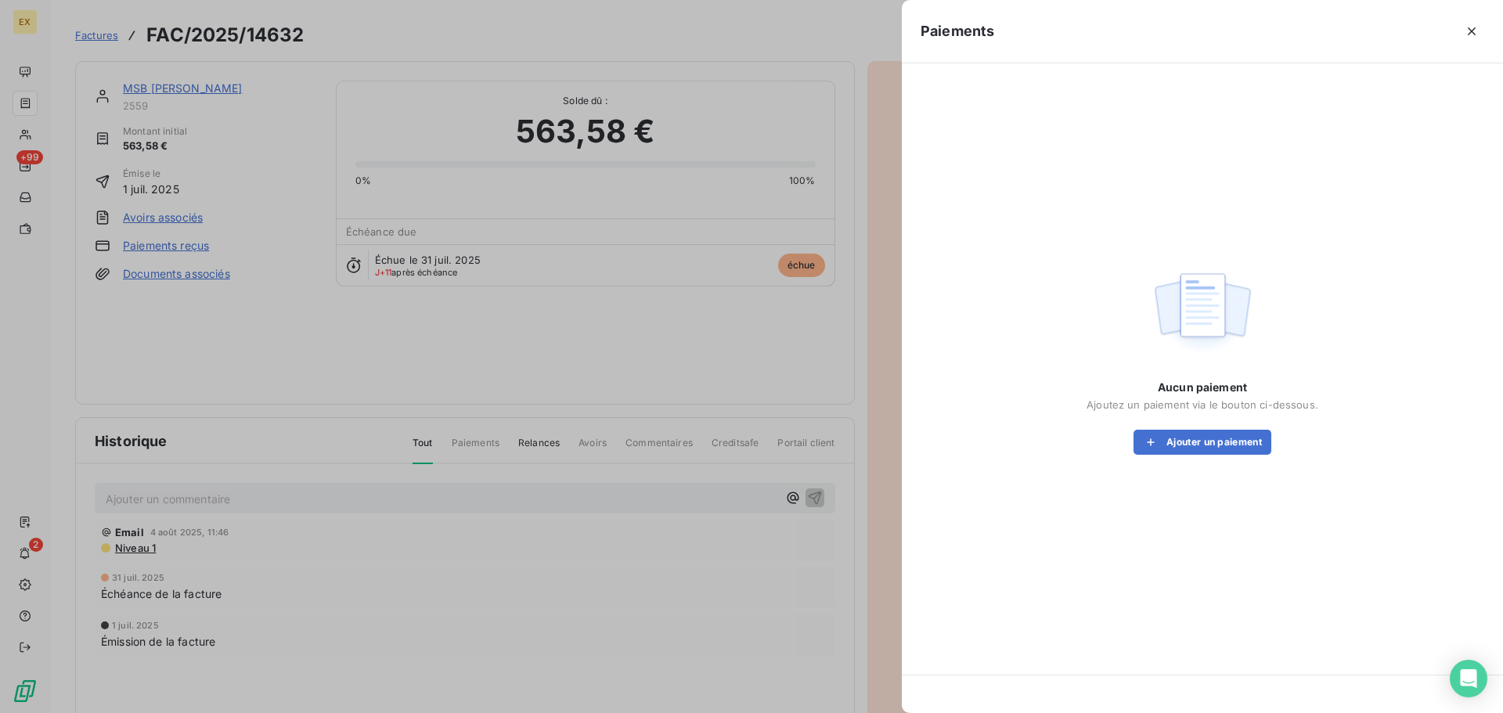
click at [1203, 428] on div "Aucun paiement Ajoutez un paiement via le bouton ci-dessous. Ajouter un paiement" at bounding box center [1202, 417] width 232 height 75
click at [1186, 445] on button "Ajouter un paiement" at bounding box center [1202, 442] width 138 height 25
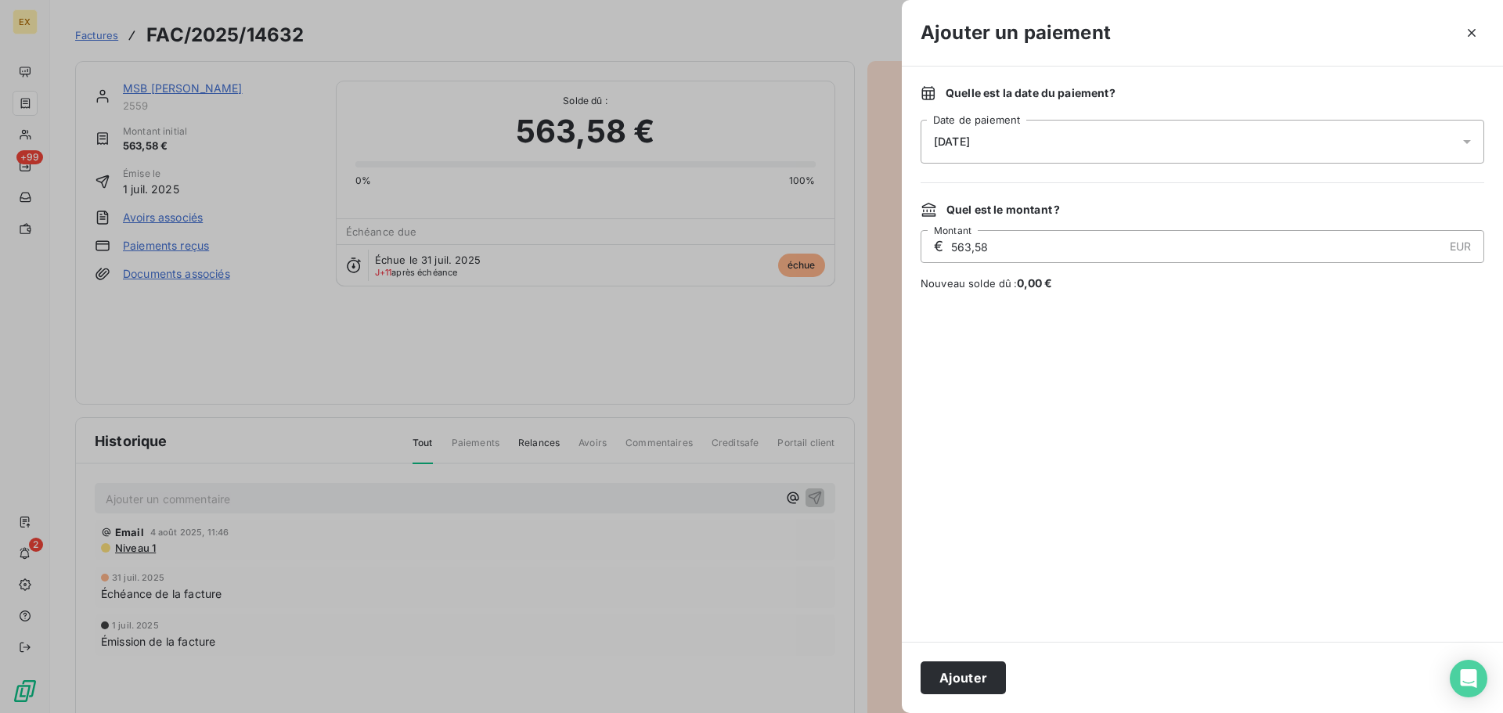
drag, startPoint x: 974, startPoint y: 672, endPoint x: 1002, endPoint y: 637, distance: 44.5
click at [974, 669] on button "Ajouter" at bounding box center [962, 677] width 85 height 33
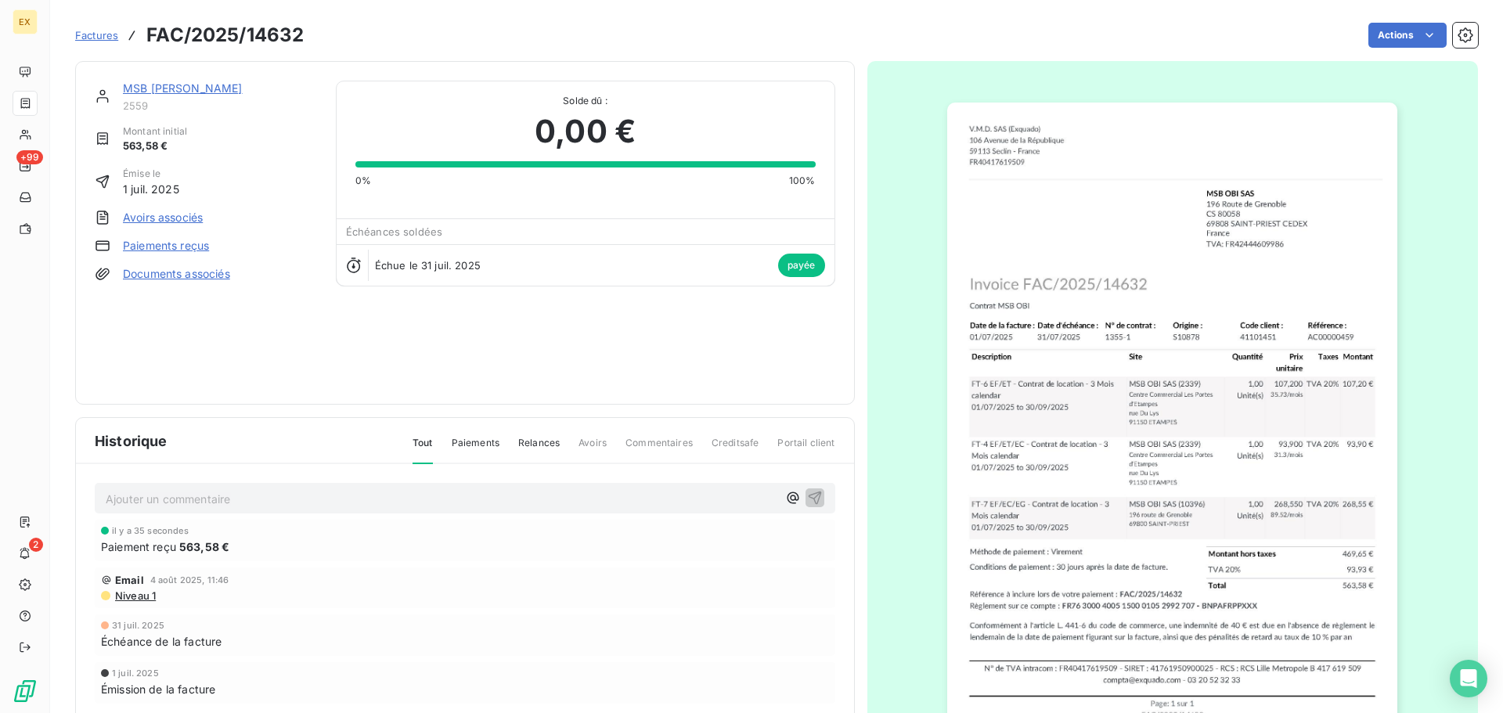
click at [107, 35] on span "Factures" at bounding box center [96, 35] width 43 height 13
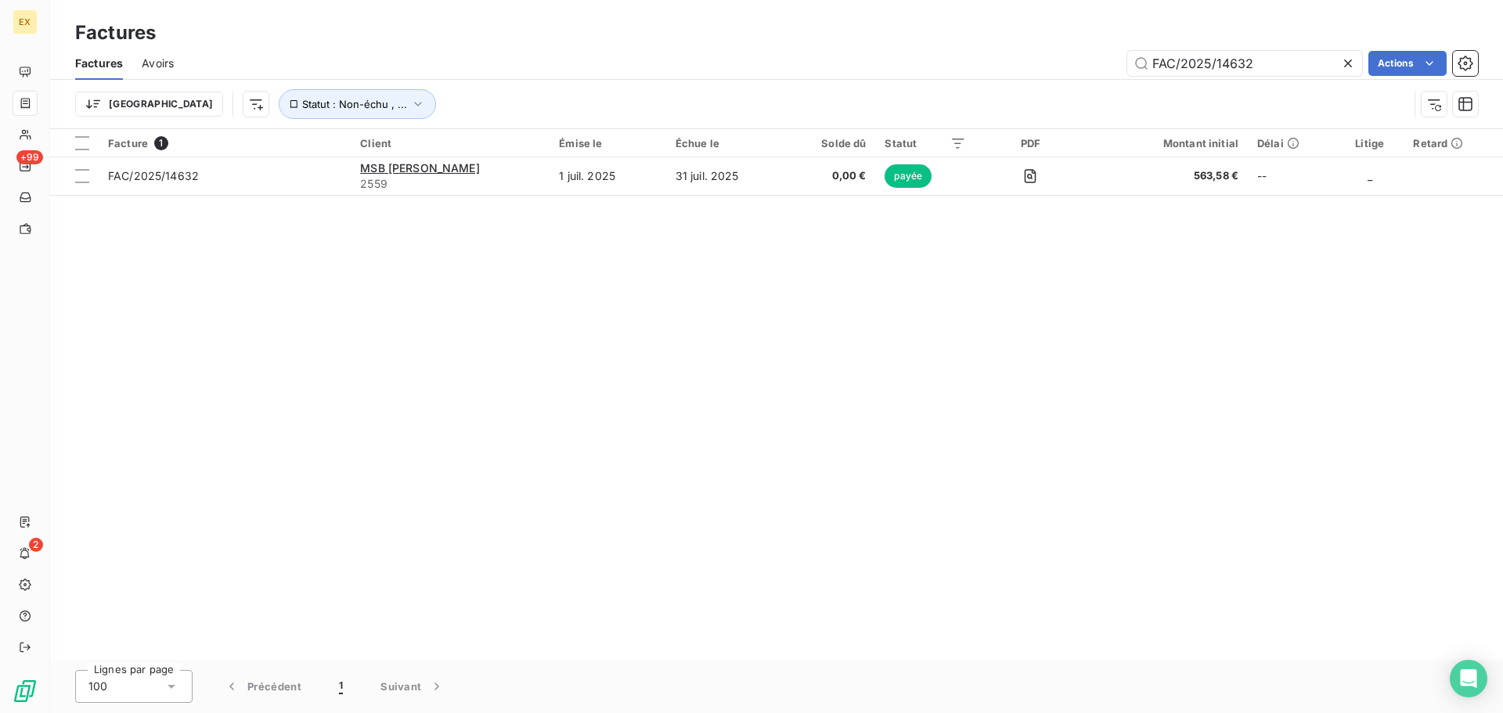
drag, startPoint x: 1313, startPoint y: 57, endPoint x: 910, endPoint y: 56, distance: 403.1
click at [910, 56] on div "FAC/2025/14632 Actions" at bounding box center [835, 63] width 1285 height 25
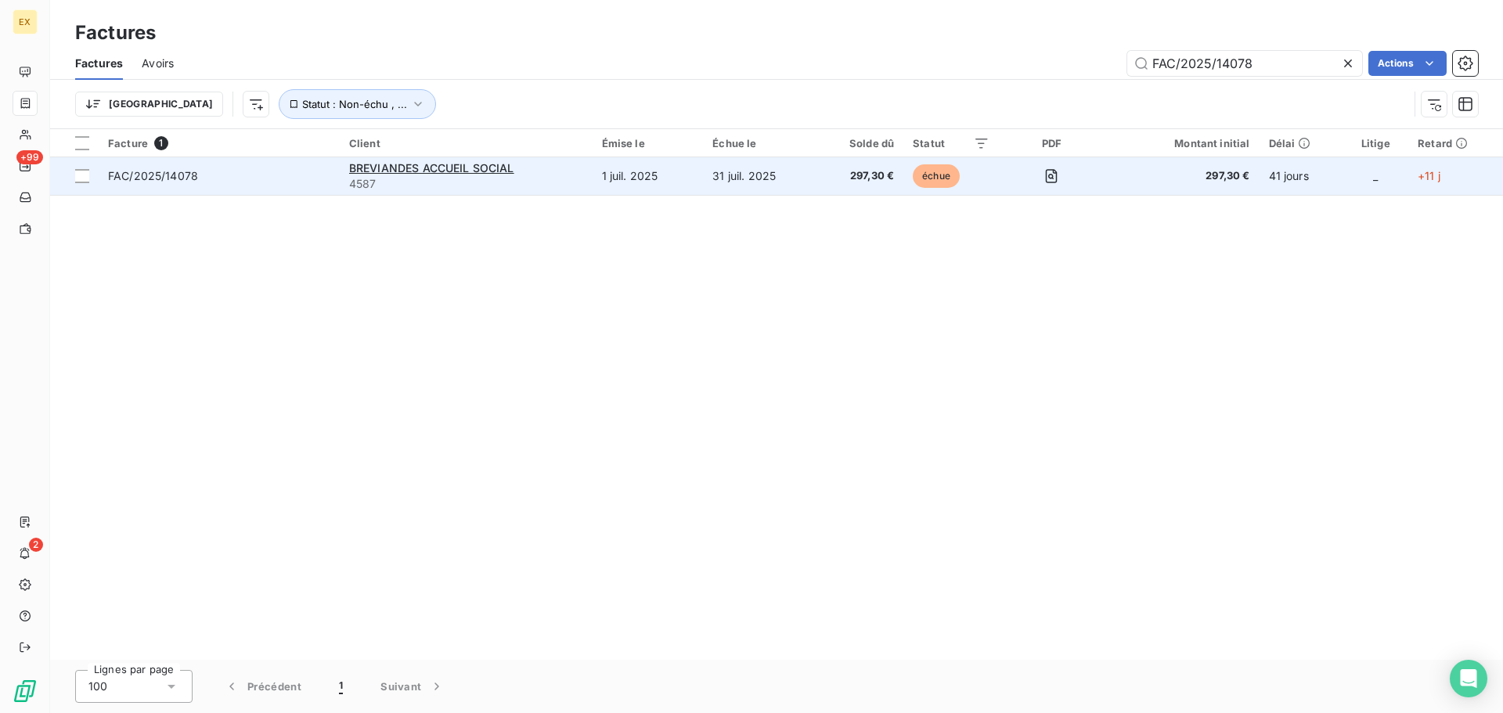
type input "FAC/2025/14078"
click at [276, 182] on span "FAC/2025/14078" at bounding box center [219, 176] width 222 height 16
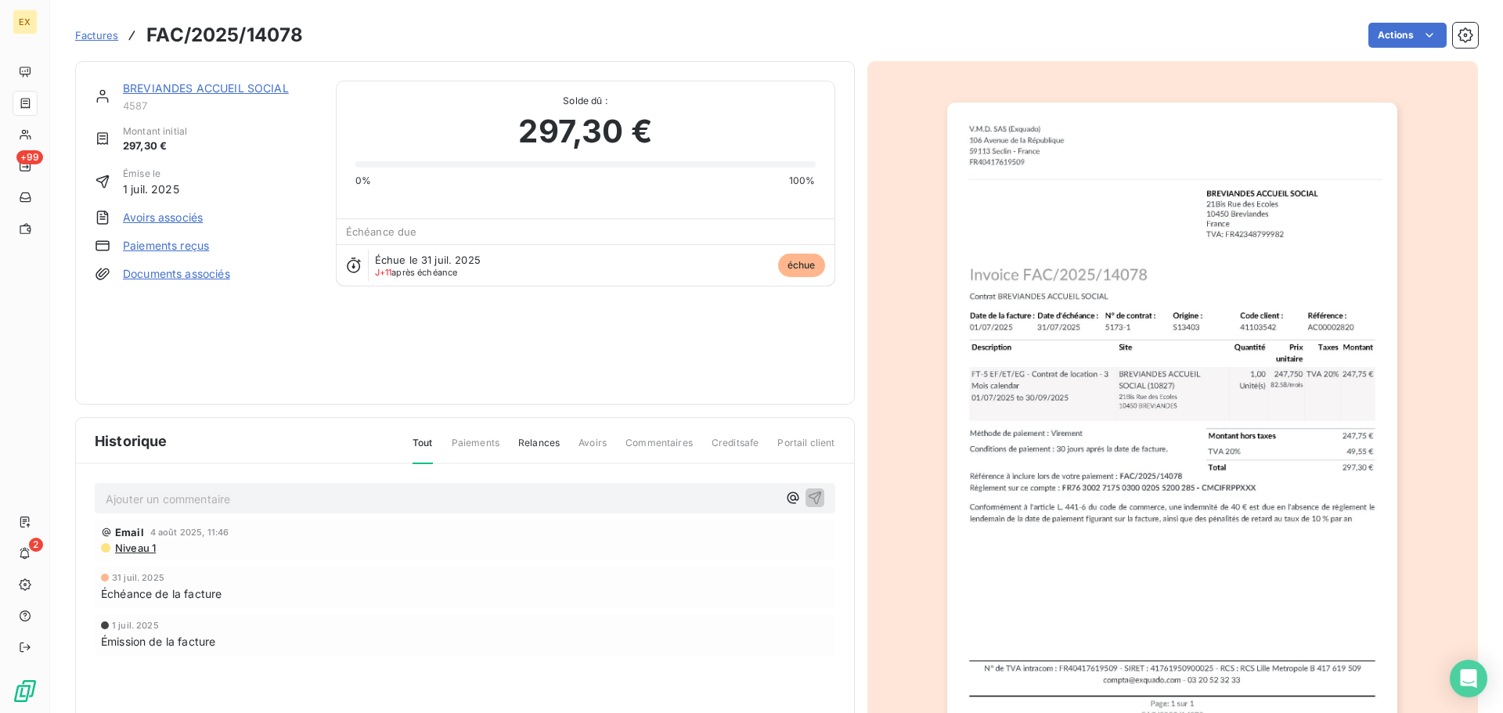
click at [182, 247] on link "Paiements reçus" at bounding box center [166, 246] width 86 height 16
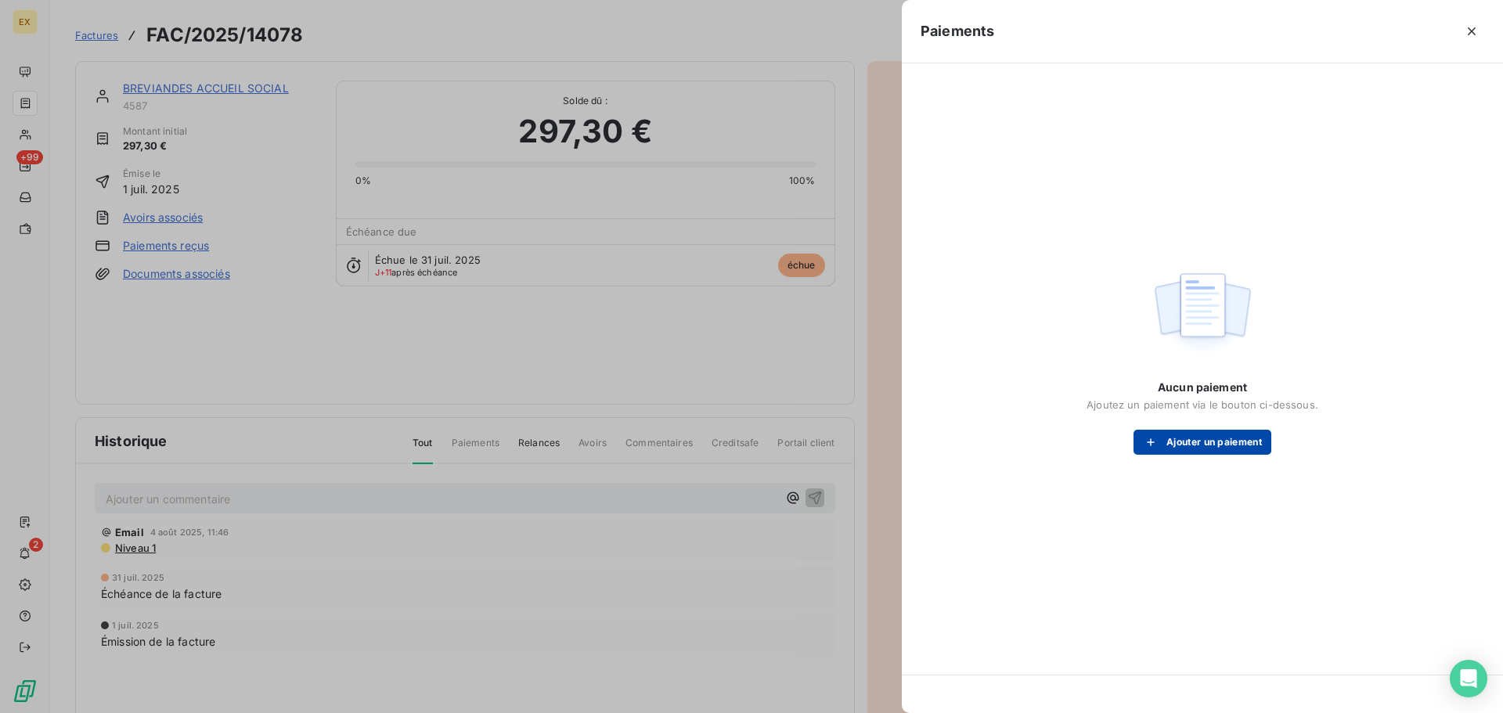
click at [1210, 439] on button "Ajouter un paiement" at bounding box center [1202, 442] width 138 height 25
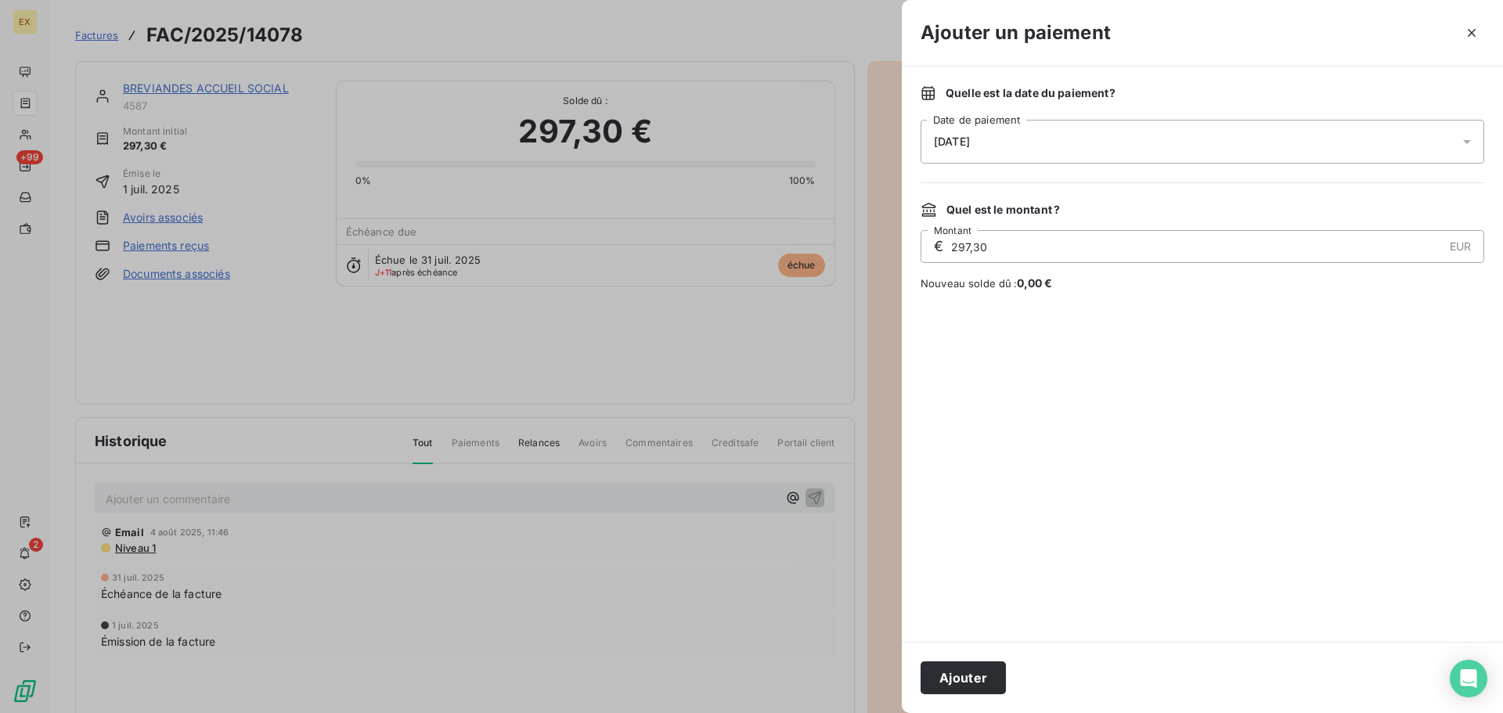
drag, startPoint x: 955, startPoint y: 672, endPoint x: 955, endPoint y: 624, distance: 48.5
click at [955, 670] on button "Ajouter" at bounding box center [962, 677] width 85 height 33
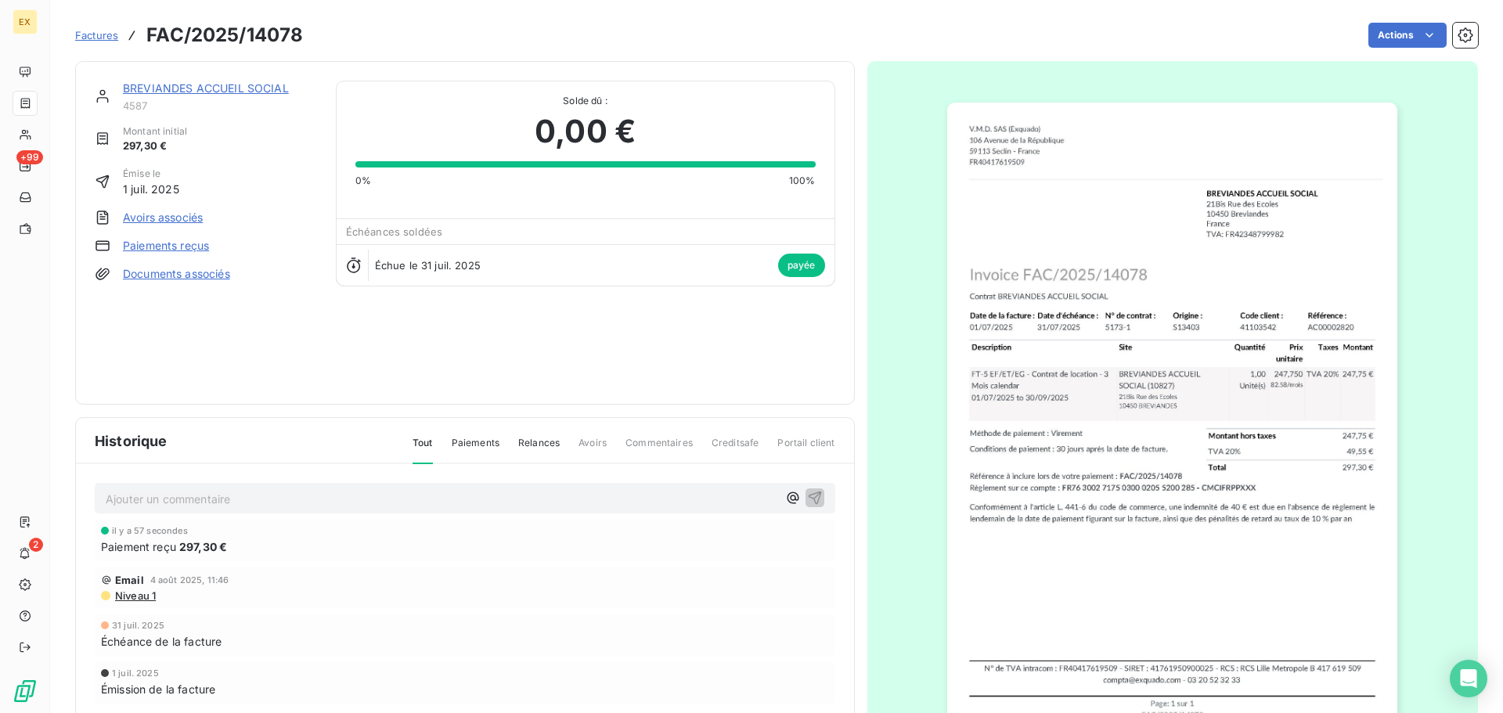
click at [90, 33] on span "Factures" at bounding box center [96, 35] width 43 height 13
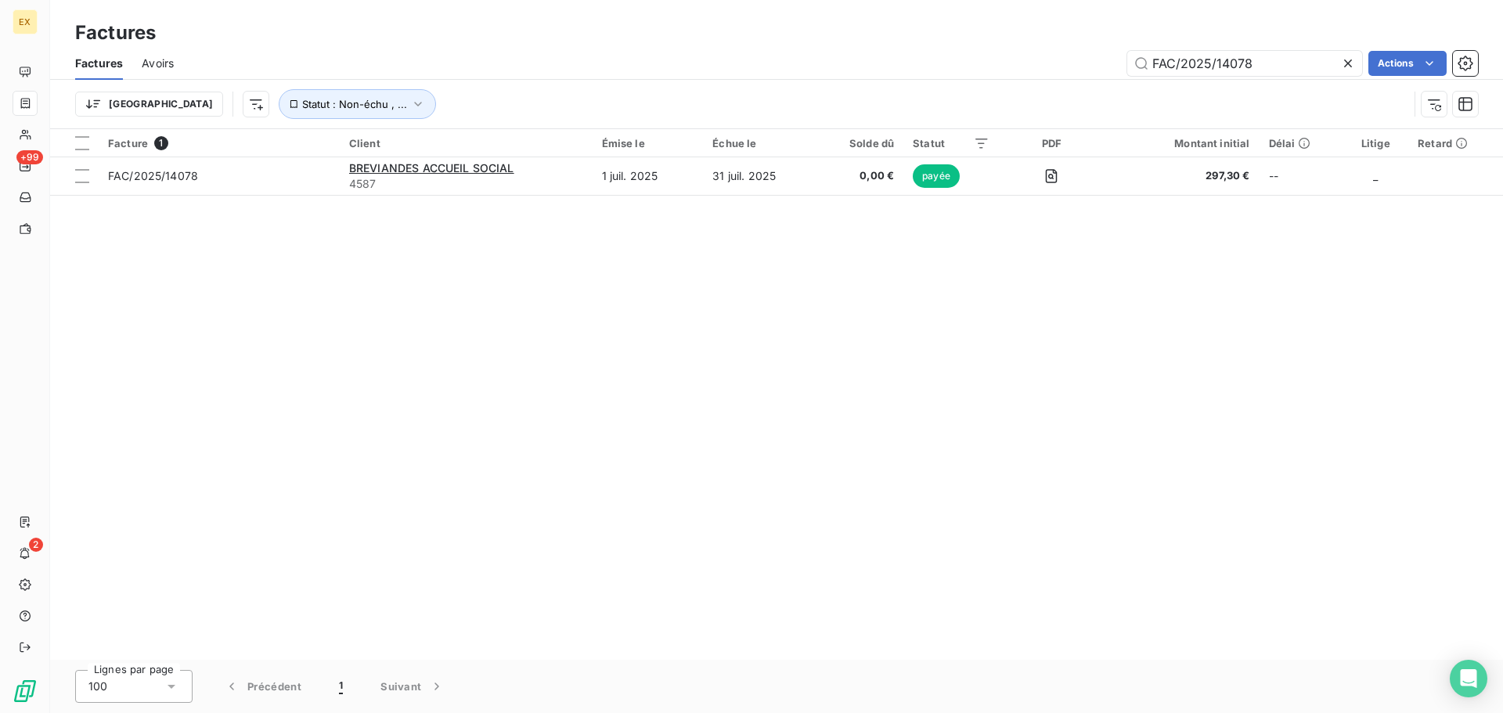
drag, startPoint x: 1270, startPoint y: 65, endPoint x: 902, endPoint y: 45, distance: 367.7
click at [928, 47] on div "Factures Avoirs FAC/2025/14078 Actions" at bounding box center [776, 63] width 1453 height 33
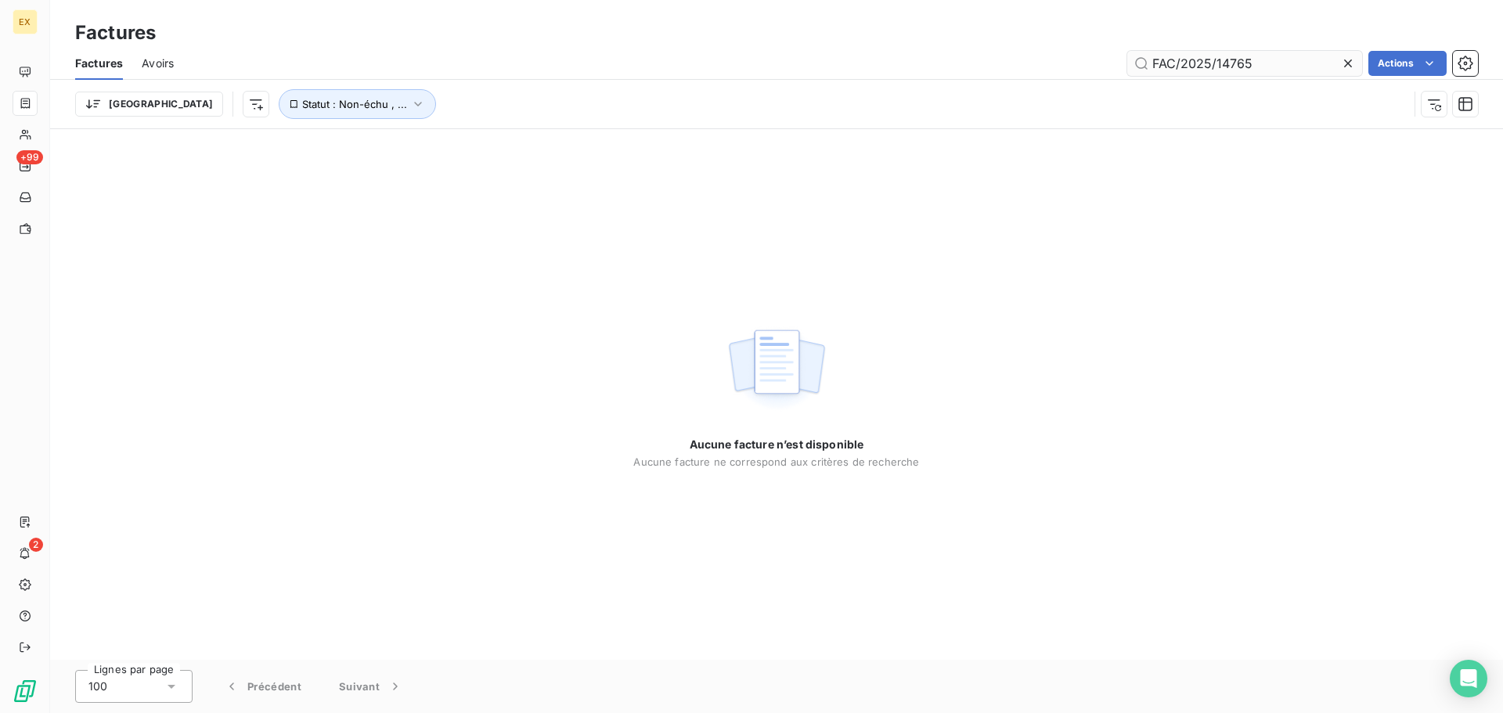
click at [1153, 60] on input "FAC/2025/14765" at bounding box center [1244, 63] width 235 height 25
click at [1160, 58] on input "FAC/2025/14765" at bounding box center [1244, 63] width 235 height 25
drag, startPoint x: 1153, startPoint y: 63, endPoint x: 1173, endPoint y: 59, distance: 19.8
click at [1158, 61] on input "FAC/2025/14765" at bounding box center [1244, 63] width 235 height 25
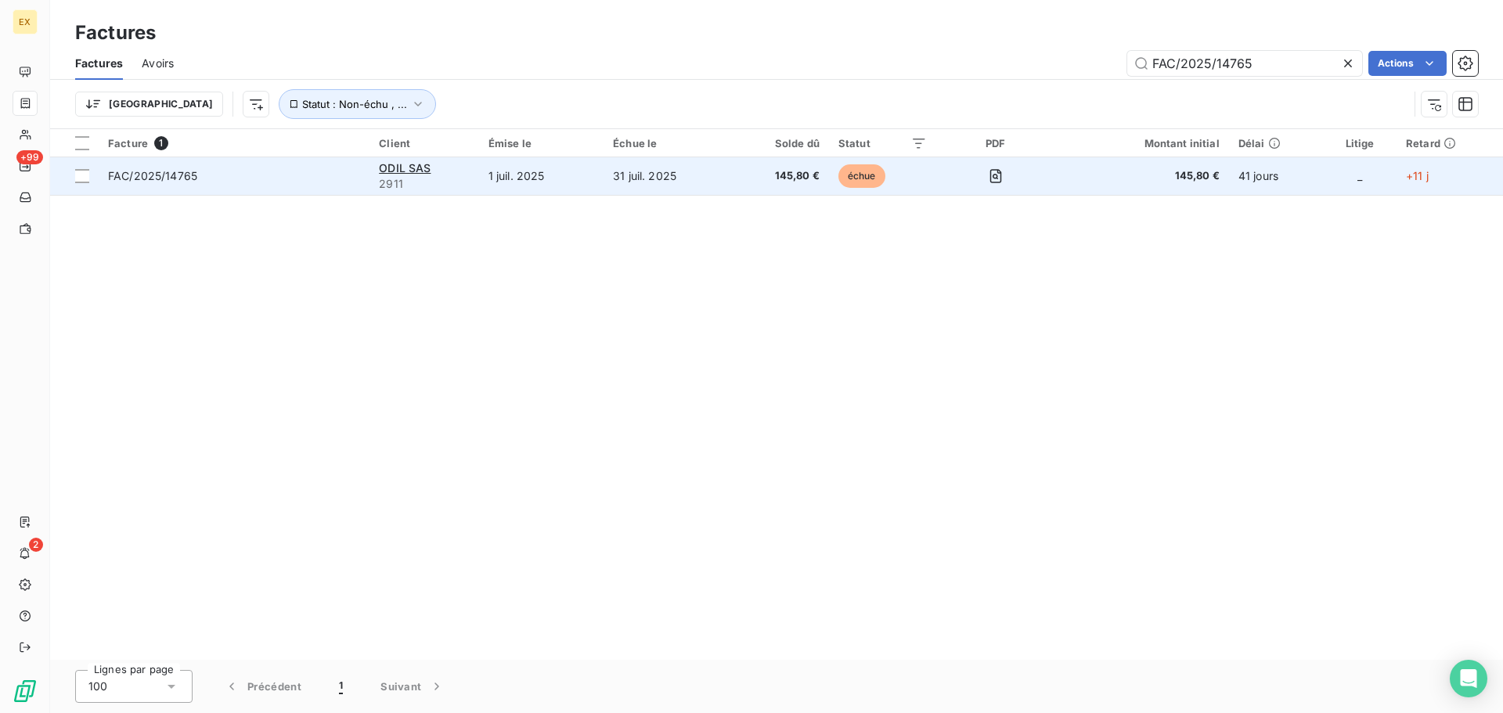
type input "FAC/2025/14765"
click at [331, 164] on td "FAC/2025/14765" at bounding box center [234, 176] width 271 height 38
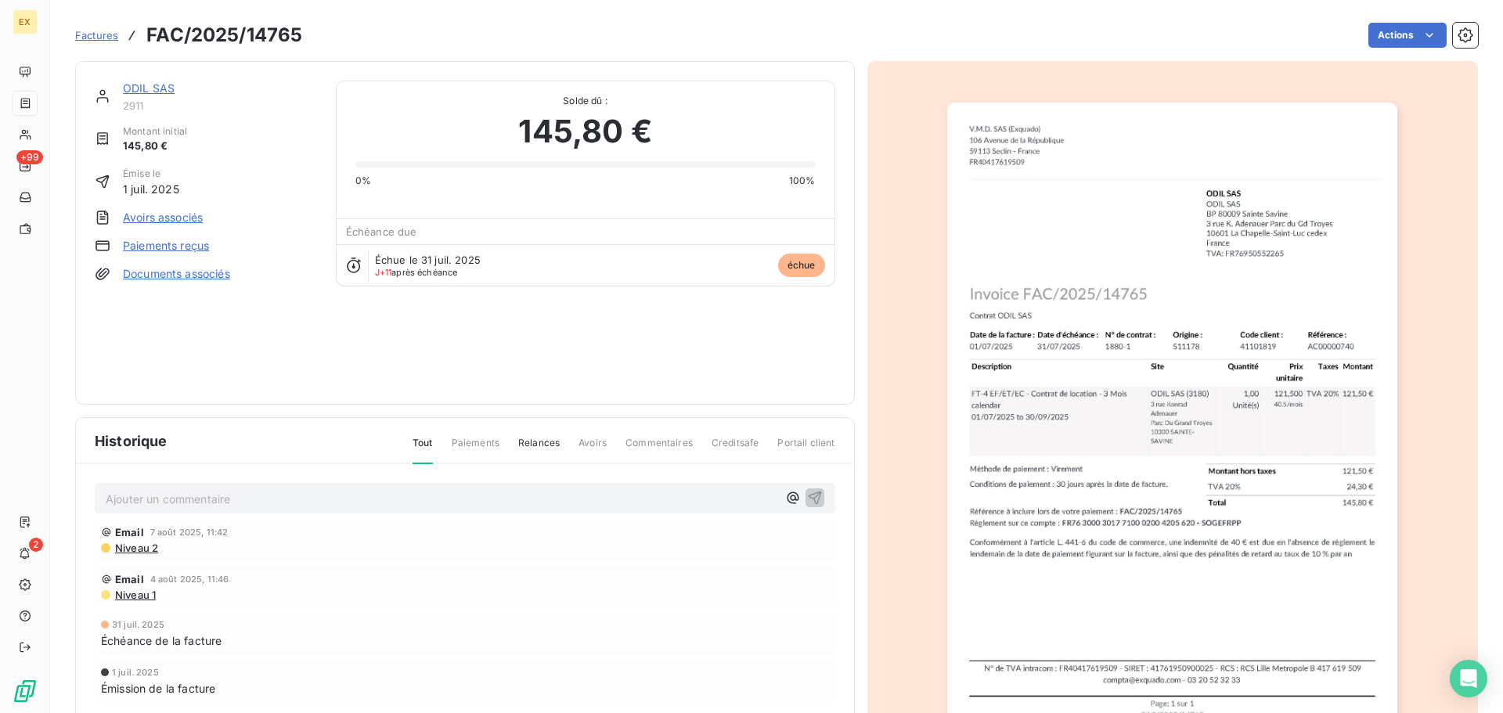
click at [186, 245] on link "Paiements reçus" at bounding box center [166, 246] width 86 height 16
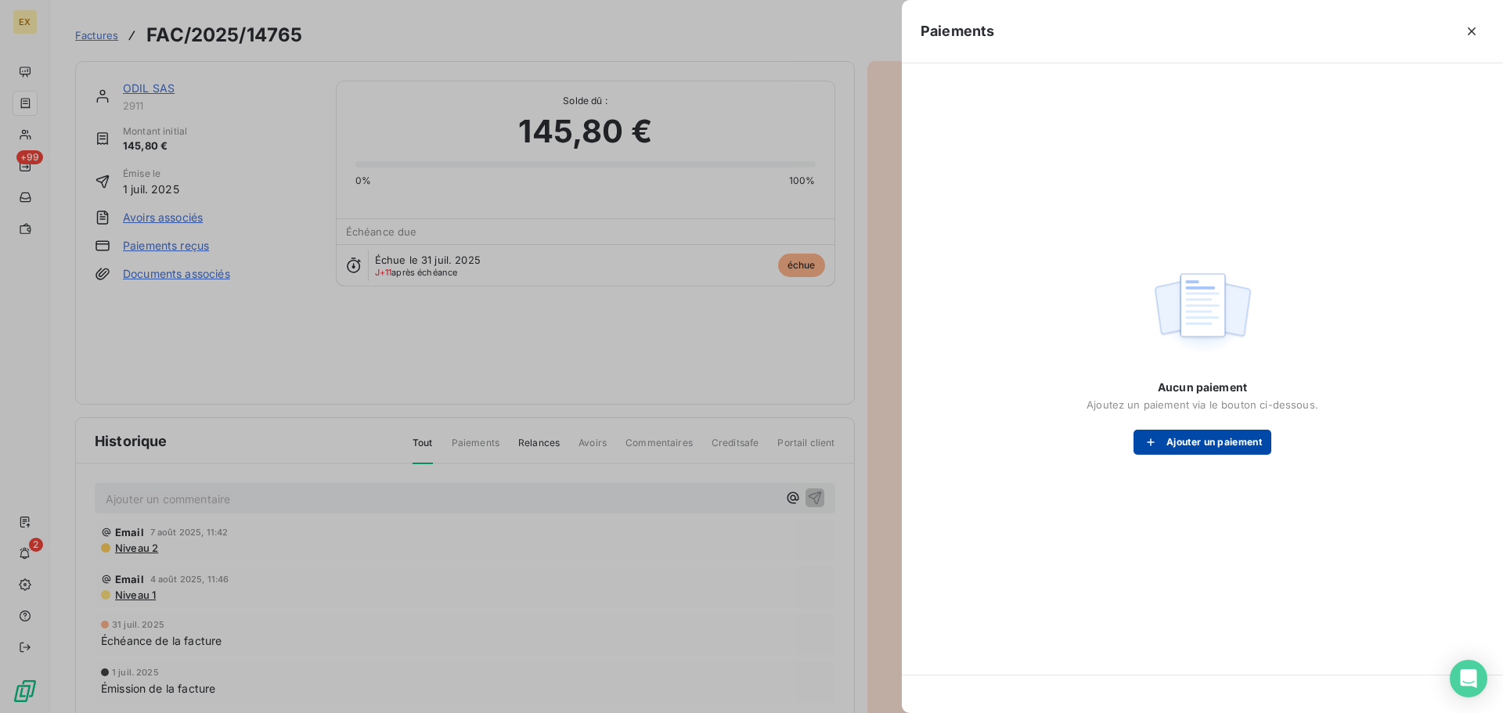
click at [1169, 440] on button "Ajouter un paiement" at bounding box center [1202, 442] width 138 height 25
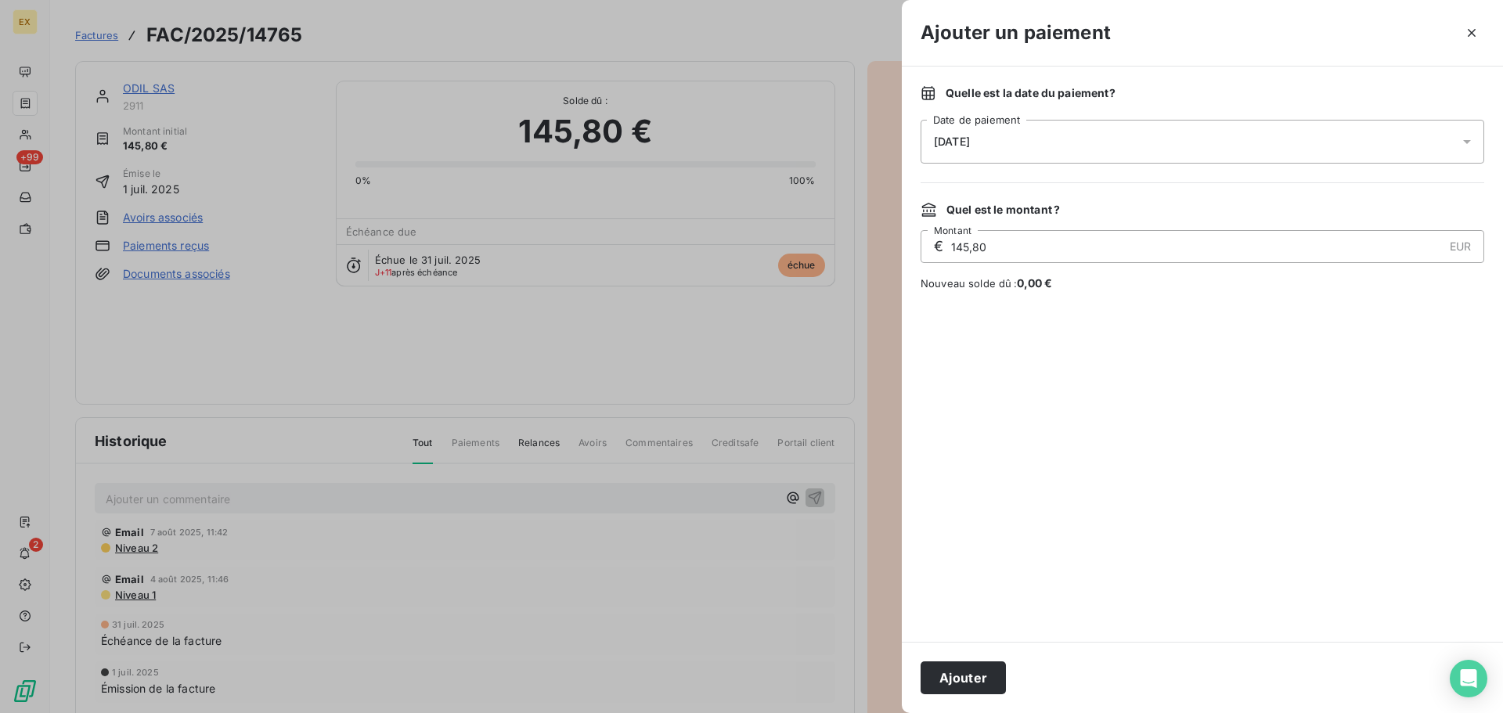
drag, startPoint x: 983, startPoint y: 675, endPoint x: 1004, endPoint y: 638, distance: 43.1
click at [983, 675] on button "Ajouter" at bounding box center [962, 677] width 85 height 33
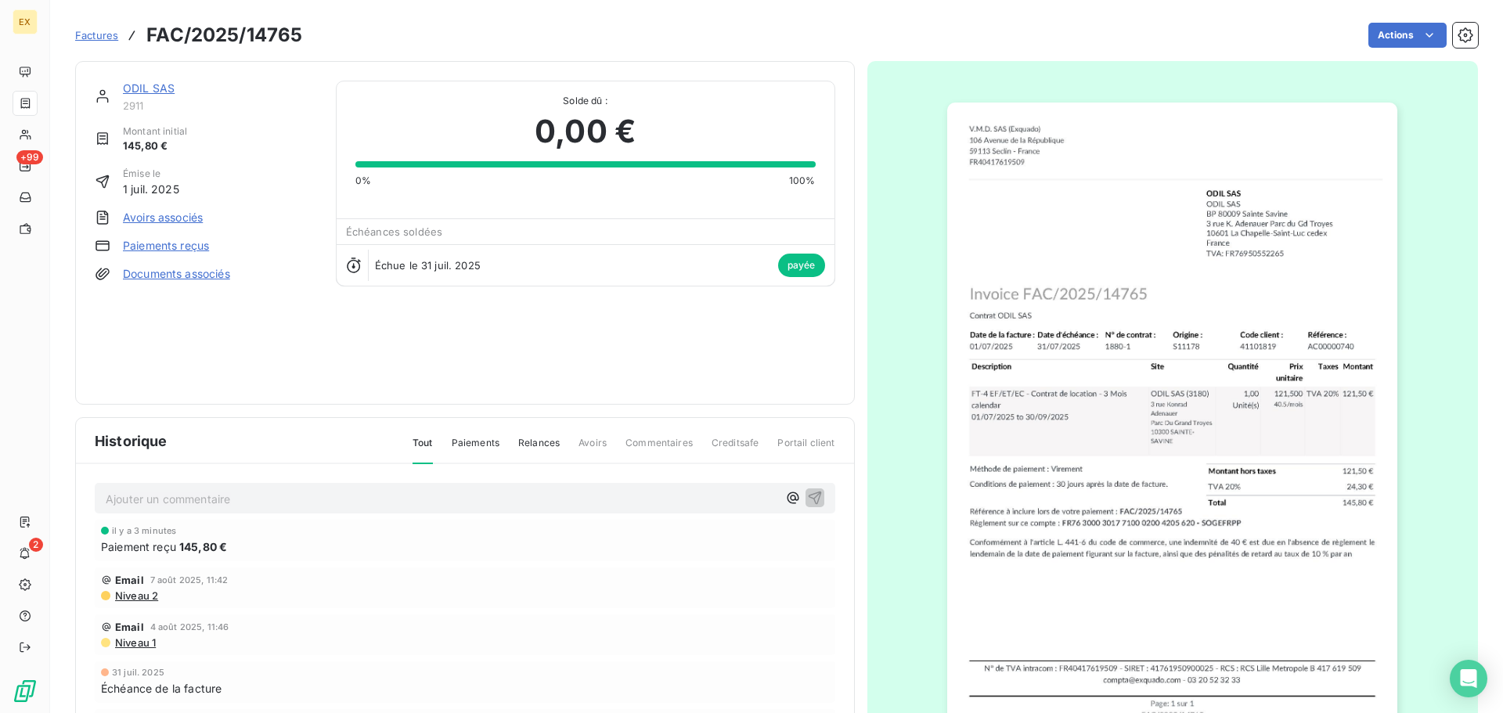
click at [92, 30] on span "Factures" at bounding box center [96, 35] width 43 height 13
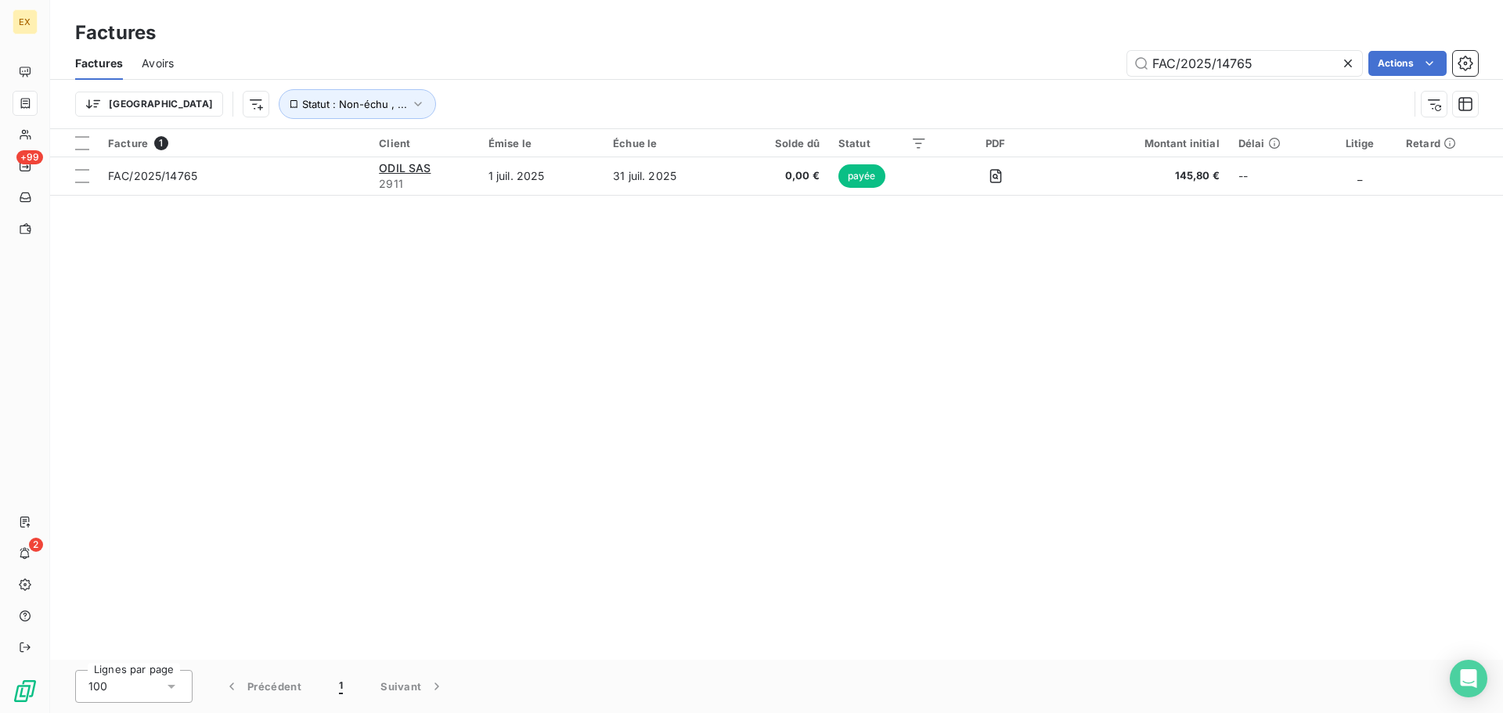
drag, startPoint x: 1281, startPoint y: 60, endPoint x: 1083, endPoint y: 61, distance: 198.0
click at [1084, 60] on div "FAC/2025/14765 Actions" at bounding box center [835, 63] width 1285 height 25
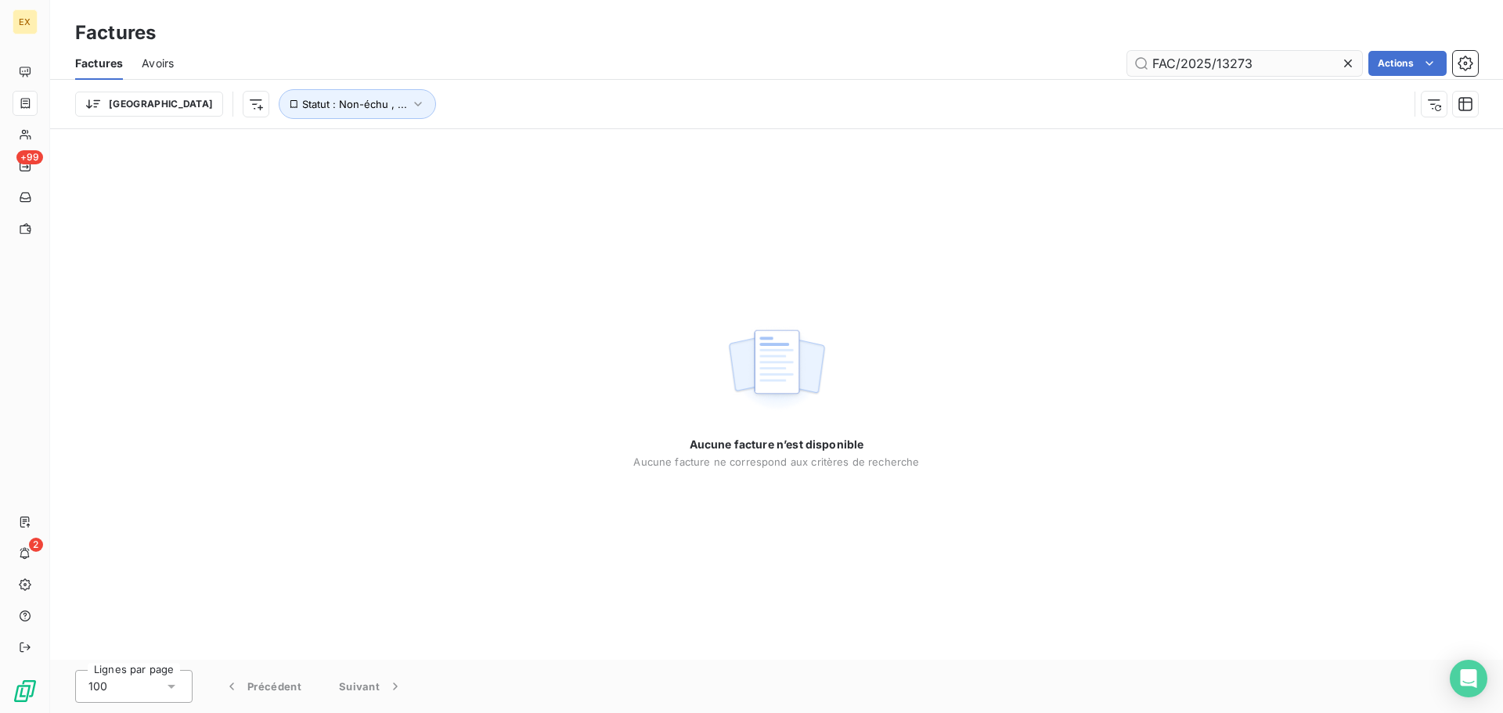
drag, startPoint x: 1151, startPoint y: 56, endPoint x: 1169, endPoint y: 54, distance: 18.2
click at [1155, 55] on input "FAC/2025/13273" at bounding box center [1244, 63] width 235 height 25
click at [1158, 55] on input "FAC/2025/13273" at bounding box center [1244, 63] width 235 height 25
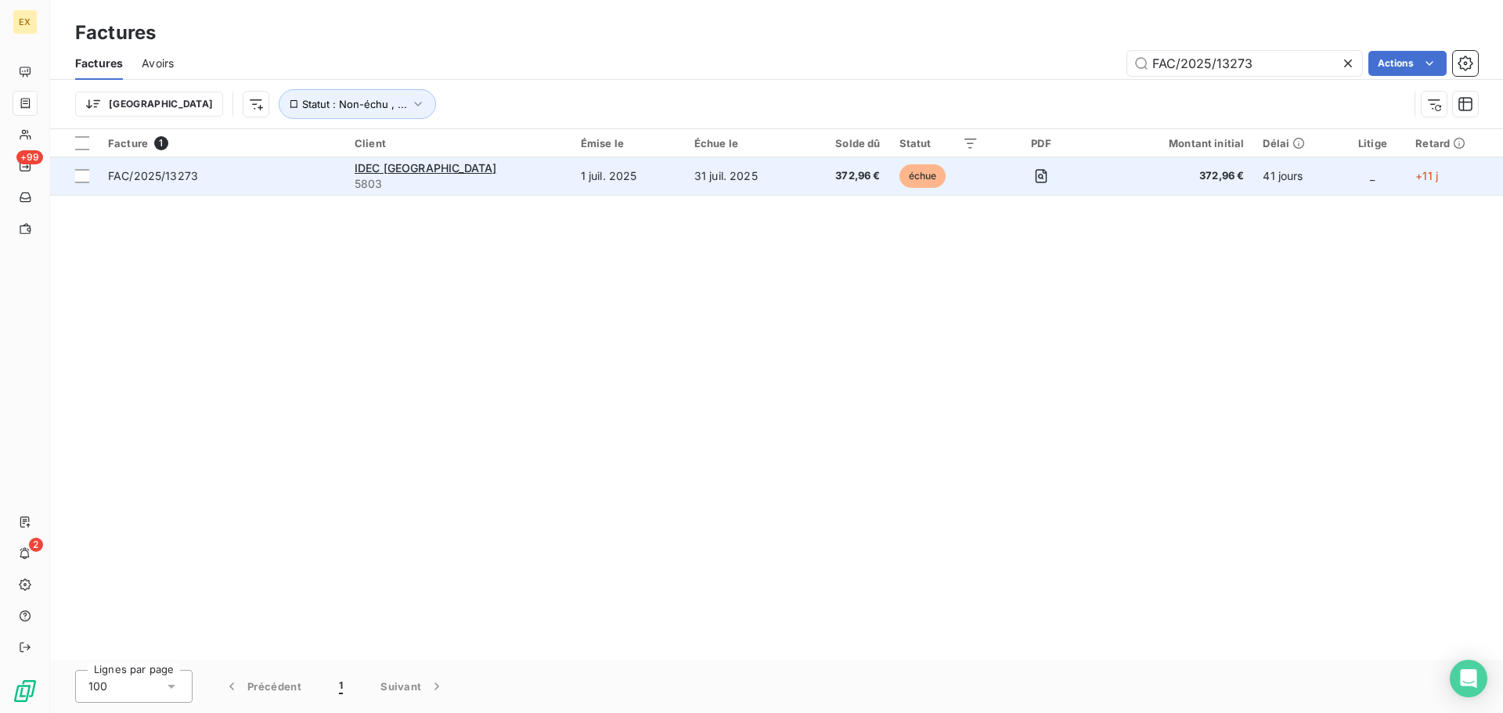
type input "FAC/2025/13273"
click at [265, 179] on span "FAC/2025/13273" at bounding box center [222, 176] width 228 height 16
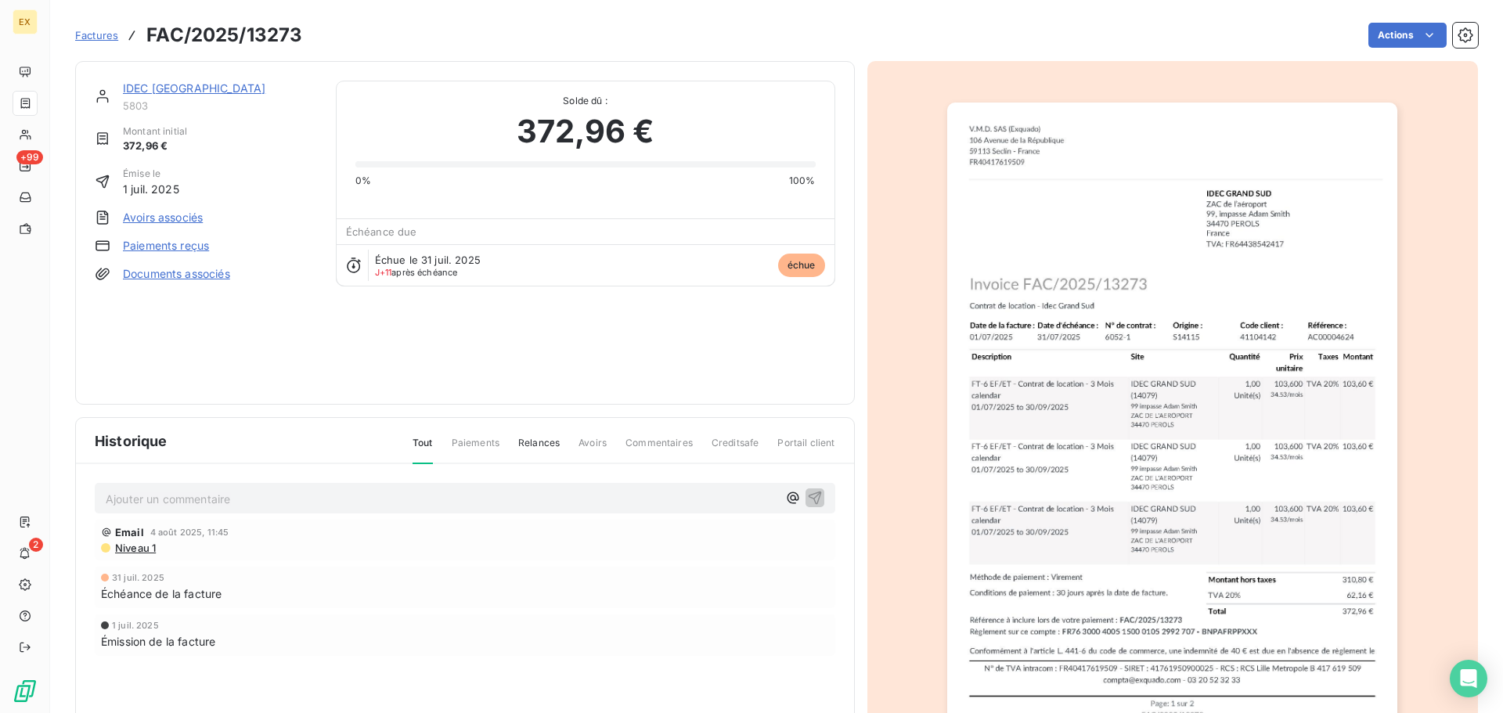
click at [178, 238] on link "Paiements reçus" at bounding box center [166, 246] width 86 height 16
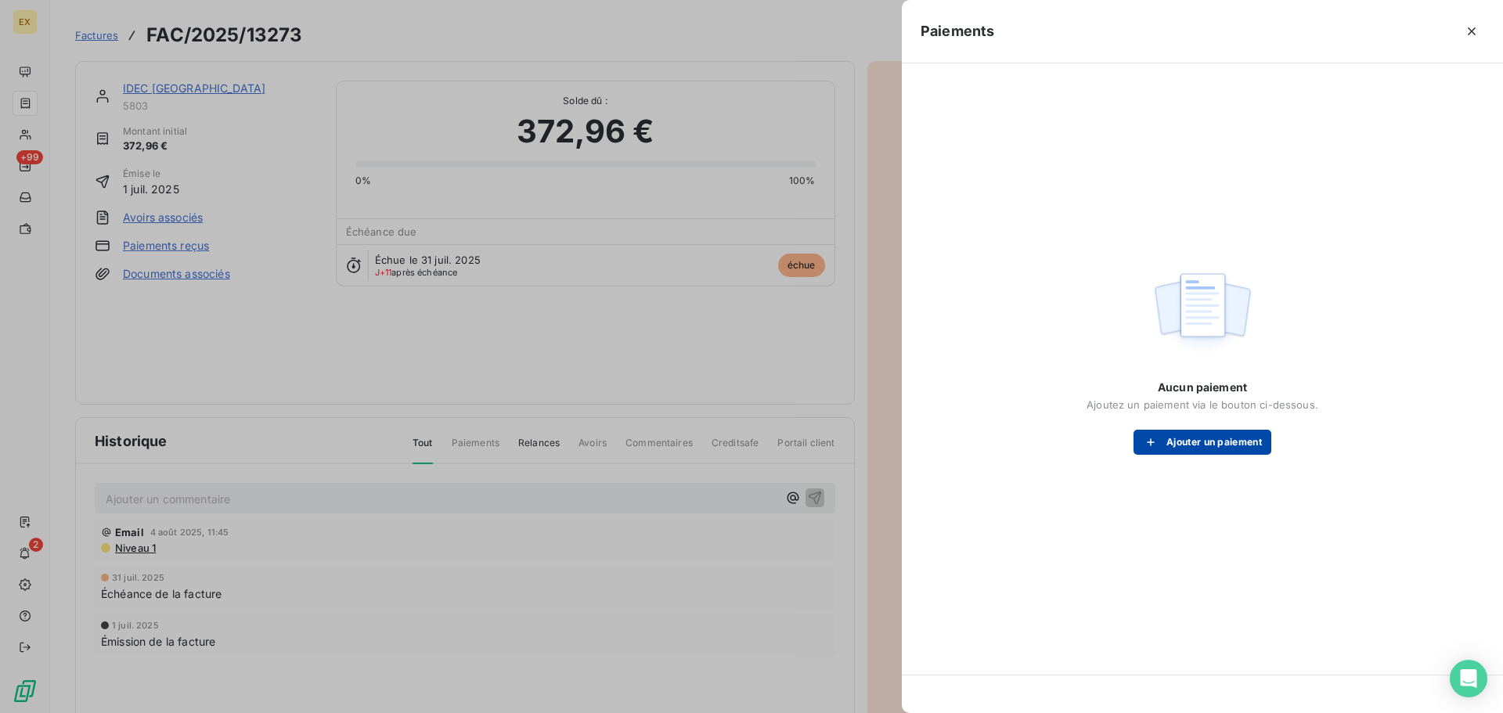
click at [1139, 437] on button "Ajouter un paiement" at bounding box center [1202, 442] width 138 height 25
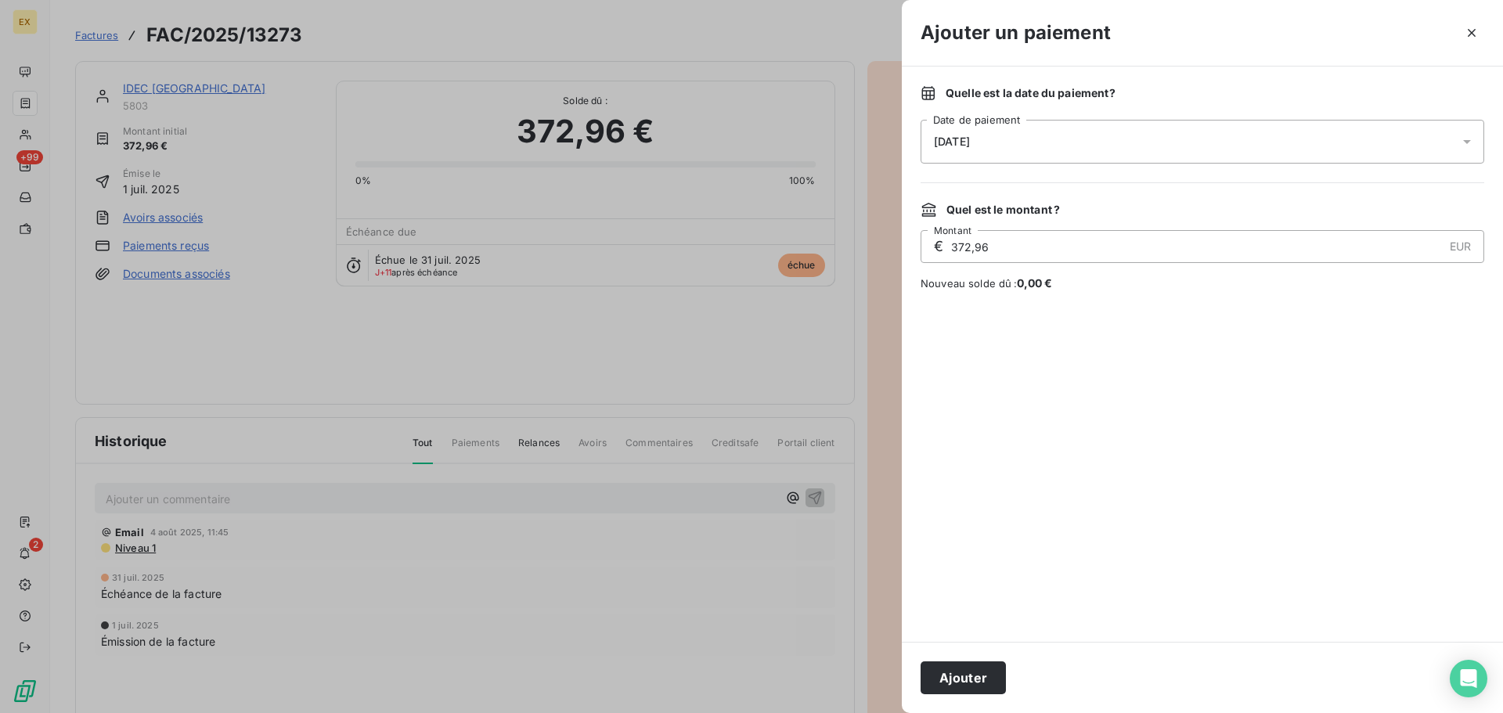
drag, startPoint x: 962, startPoint y: 674, endPoint x: 571, endPoint y: 562, distance: 407.1
click at [957, 672] on button "Ajouter" at bounding box center [962, 677] width 85 height 33
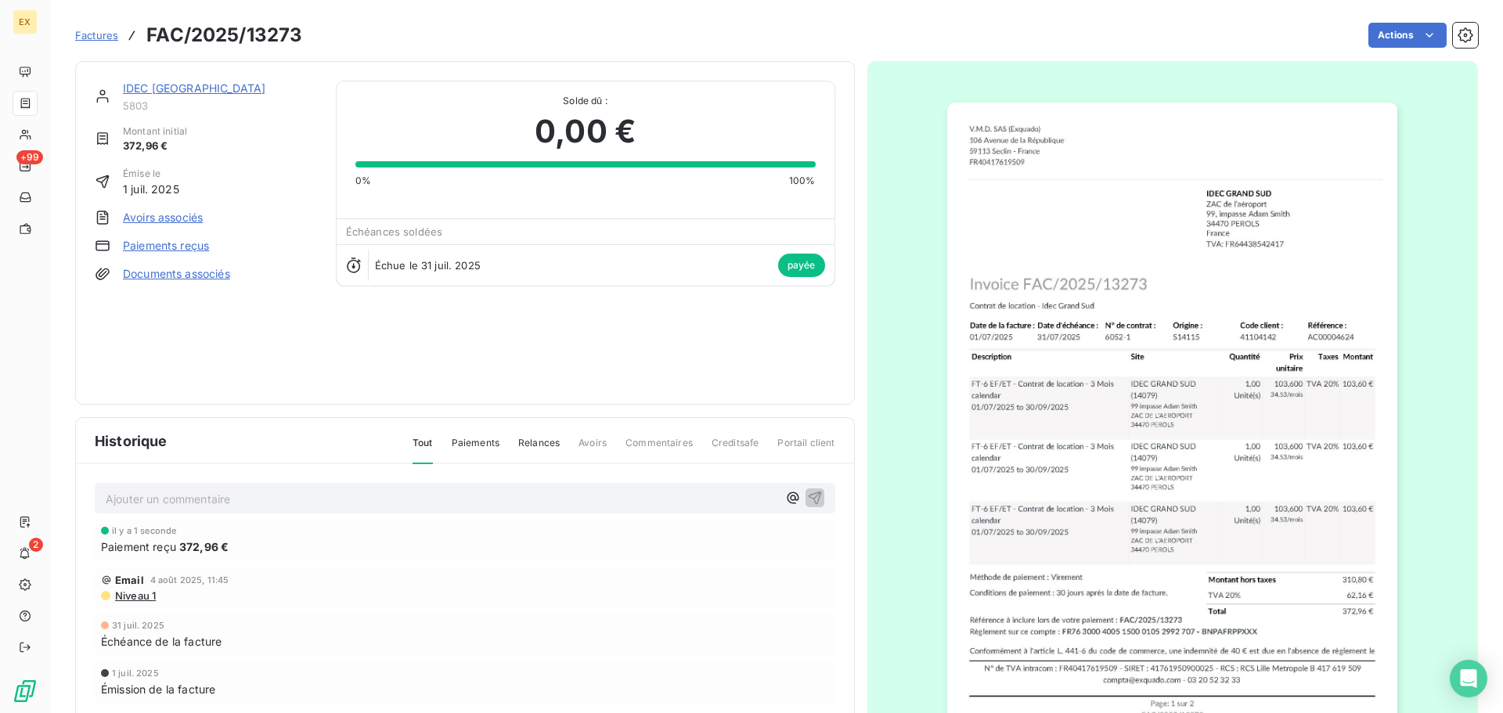
click at [113, 34] on span "Factures" at bounding box center [96, 35] width 43 height 13
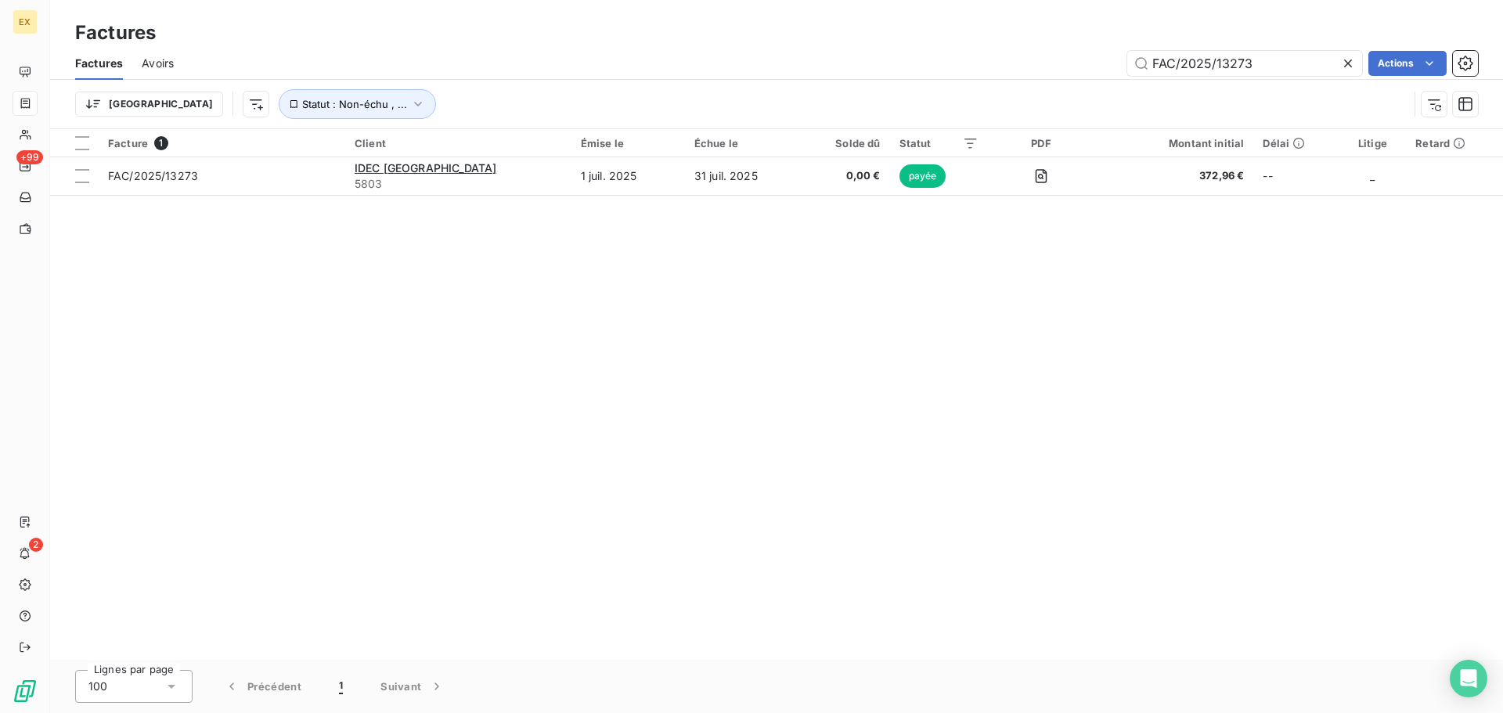
drag, startPoint x: 1260, startPoint y: 58, endPoint x: 1006, endPoint y: 51, distance: 254.5
click at [1009, 52] on div "FAC/2025/13273 Actions" at bounding box center [835, 63] width 1285 height 25
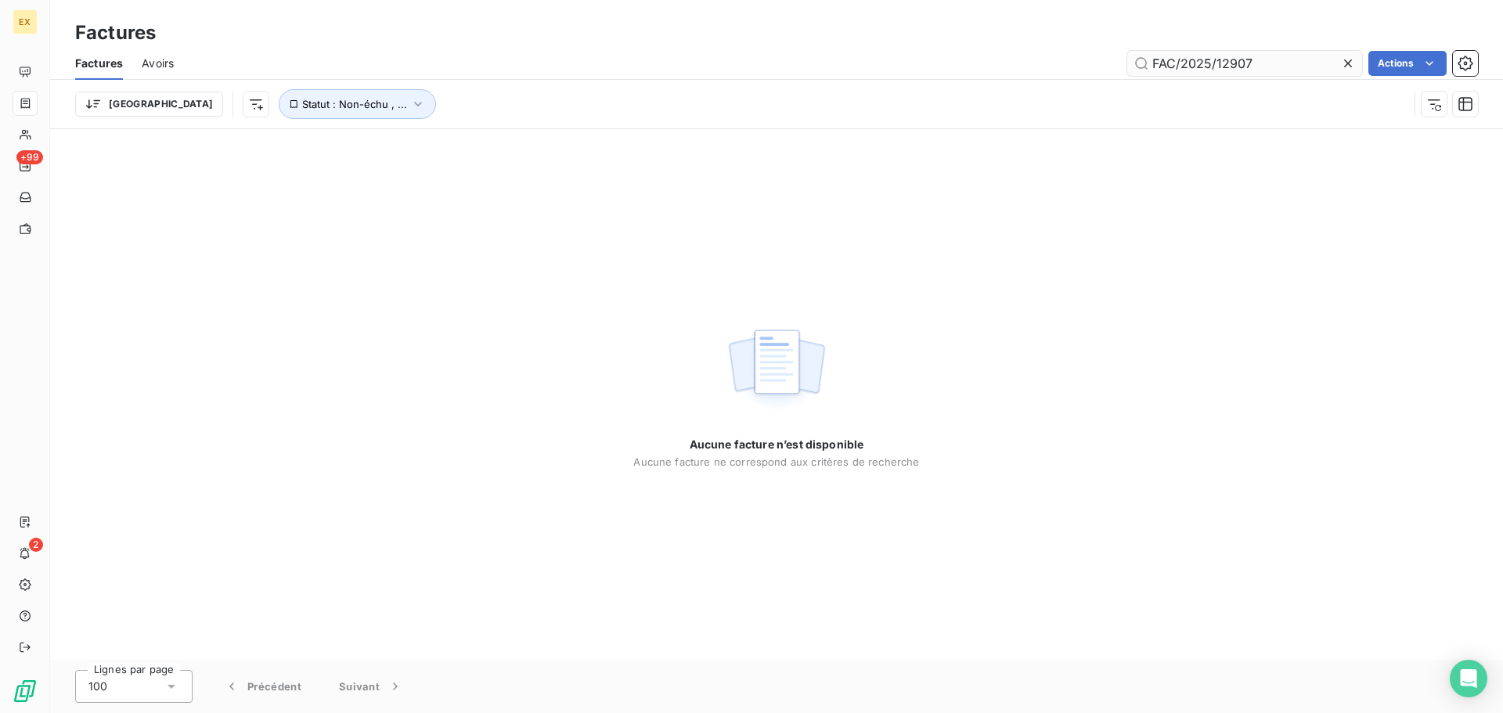
click at [1153, 56] on input "FAC/2025/12907" at bounding box center [1244, 63] width 235 height 25
click at [1155, 54] on input "FAC/2025/12907" at bounding box center [1244, 63] width 235 height 25
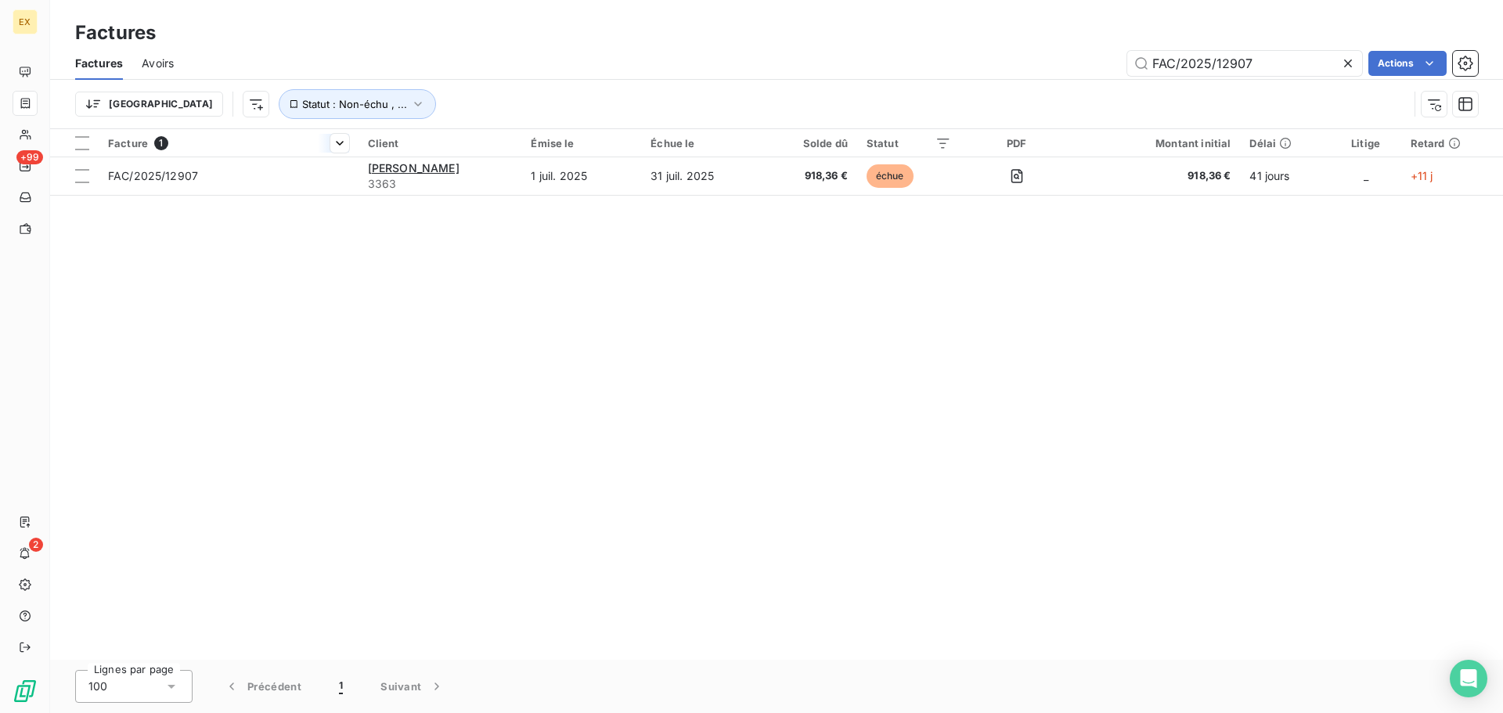
type input "FAC/2025/12907"
click at [255, 156] on th "Facture 1" at bounding box center [229, 143] width 260 height 28
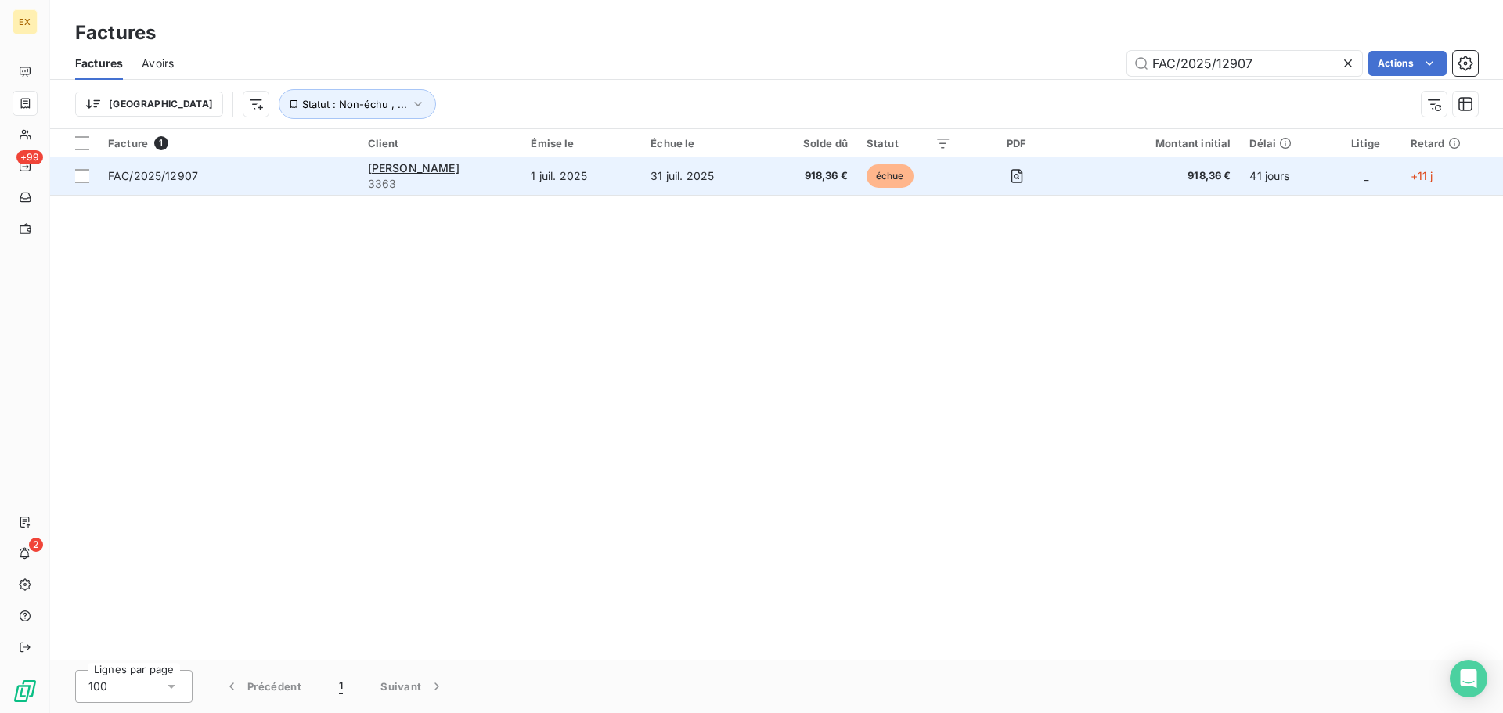
click at [254, 169] on span "FAC/2025/12907" at bounding box center [228, 176] width 241 height 16
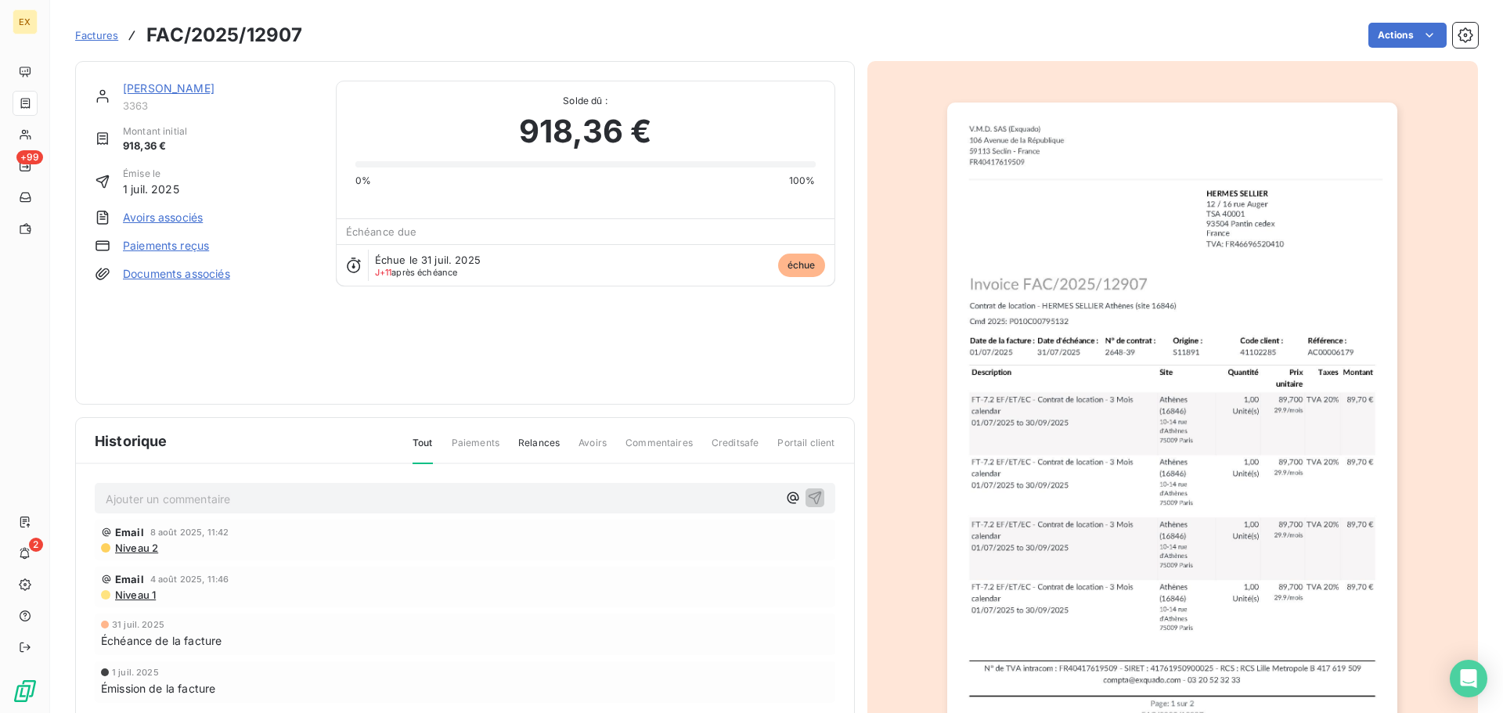
click at [169, 231] on div "[PERSON_NAME] 3363 Montant initial 918,36 € Émise le 1 juil. 2025 Avoirs associ…" at bounding box center [206, 233] width 222 height 304
click at [168, 240] on link "Paiements reçus" at bounding box center [166, 246] width 86 height 16
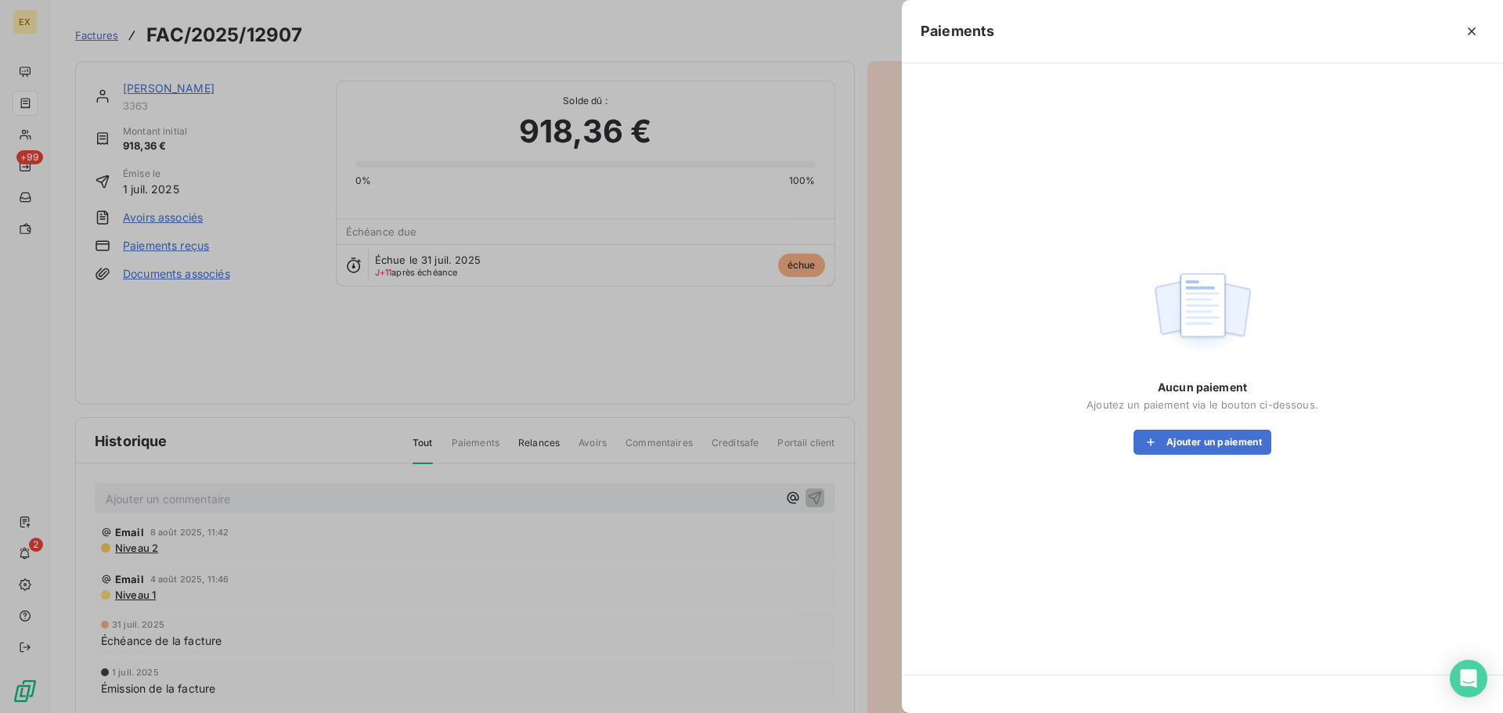
click at [1241, 426] on div "Aucun paiement Ajoutez un paiement via le bouton ci-dessous. Ajouter un paiement" at bounding box center [1202, 417] width 232 height 75
click at [1231, 441] on button "Ajouter un paiement" at bounding box center [1202, 442] width 138 height 25
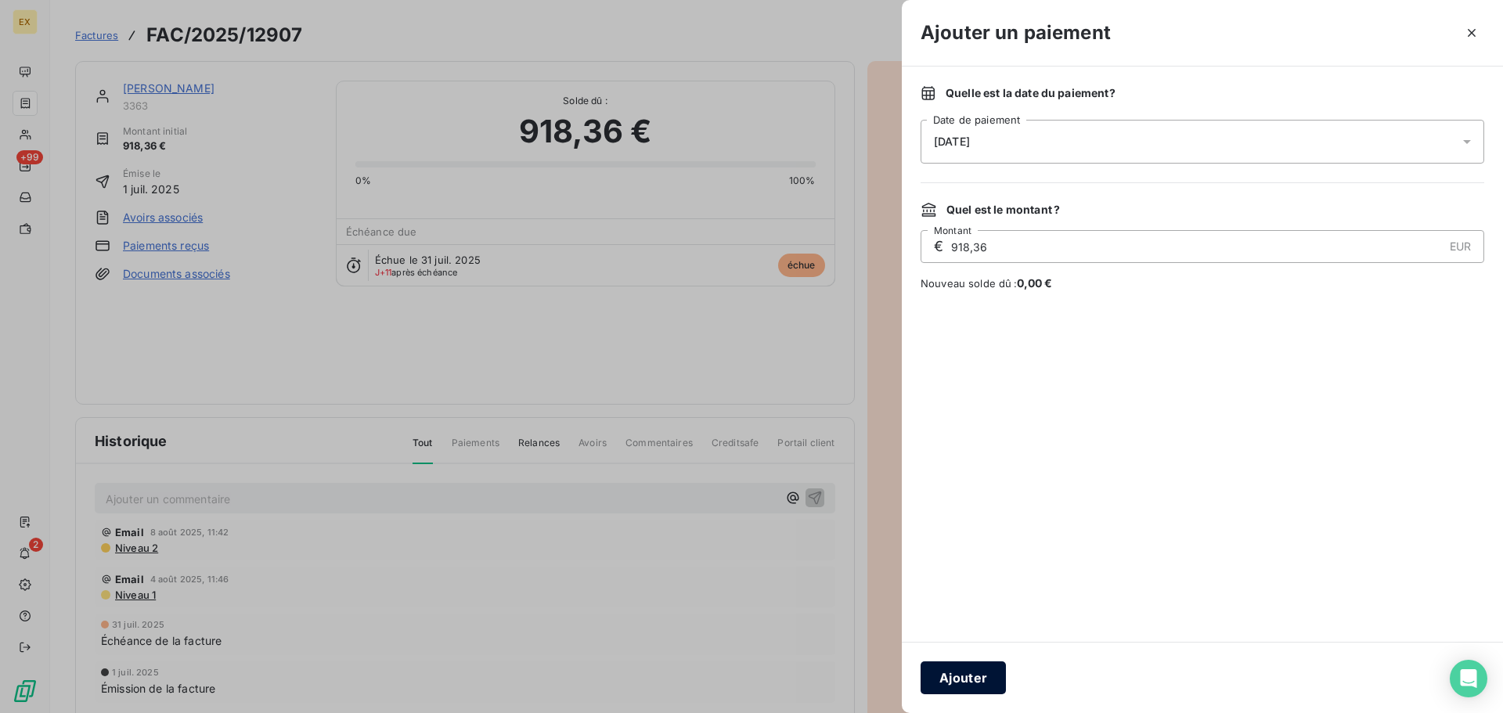
click at [975, 668] on button "Ajouter" at bounding box center [962, 677] width 85 height 33
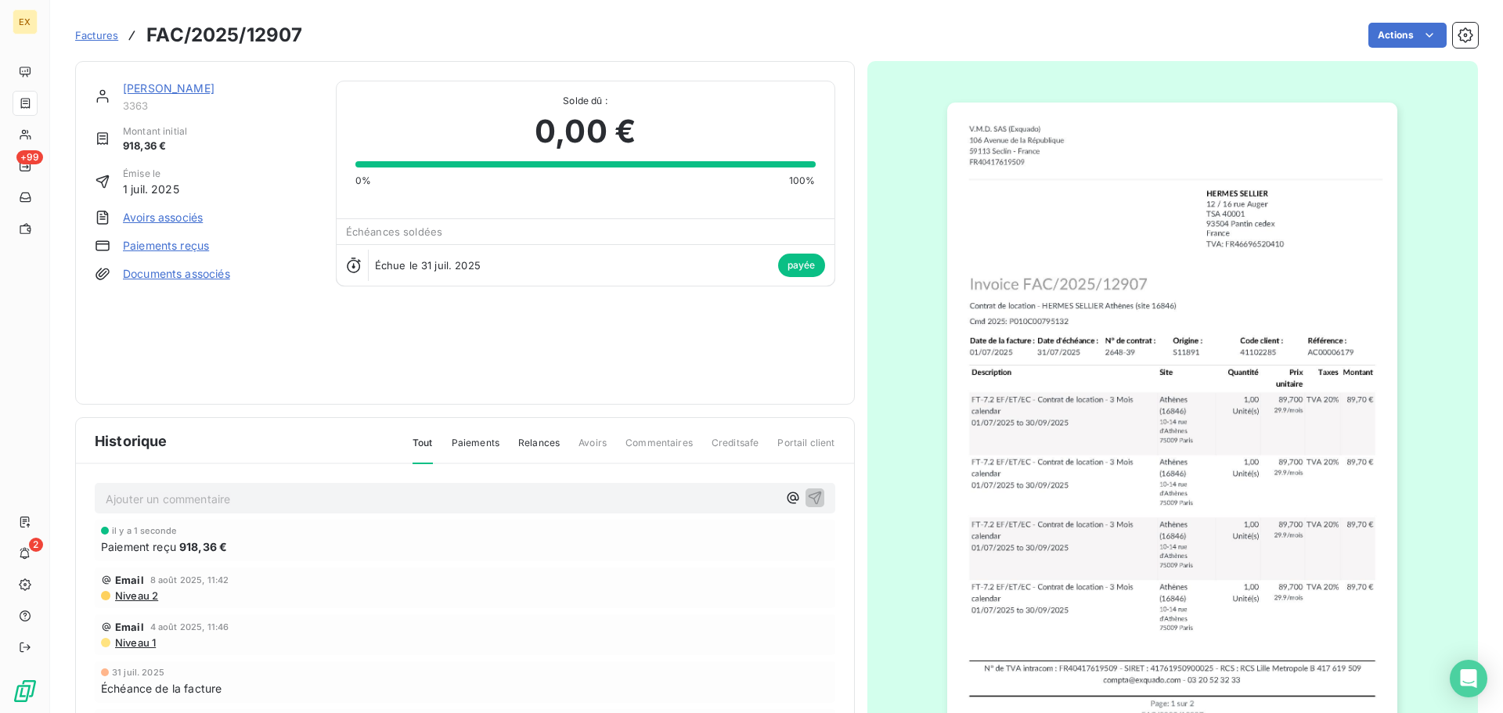
click at [109, 34] on span "Factures" at bounding box center [96, 35] width 43 height 13
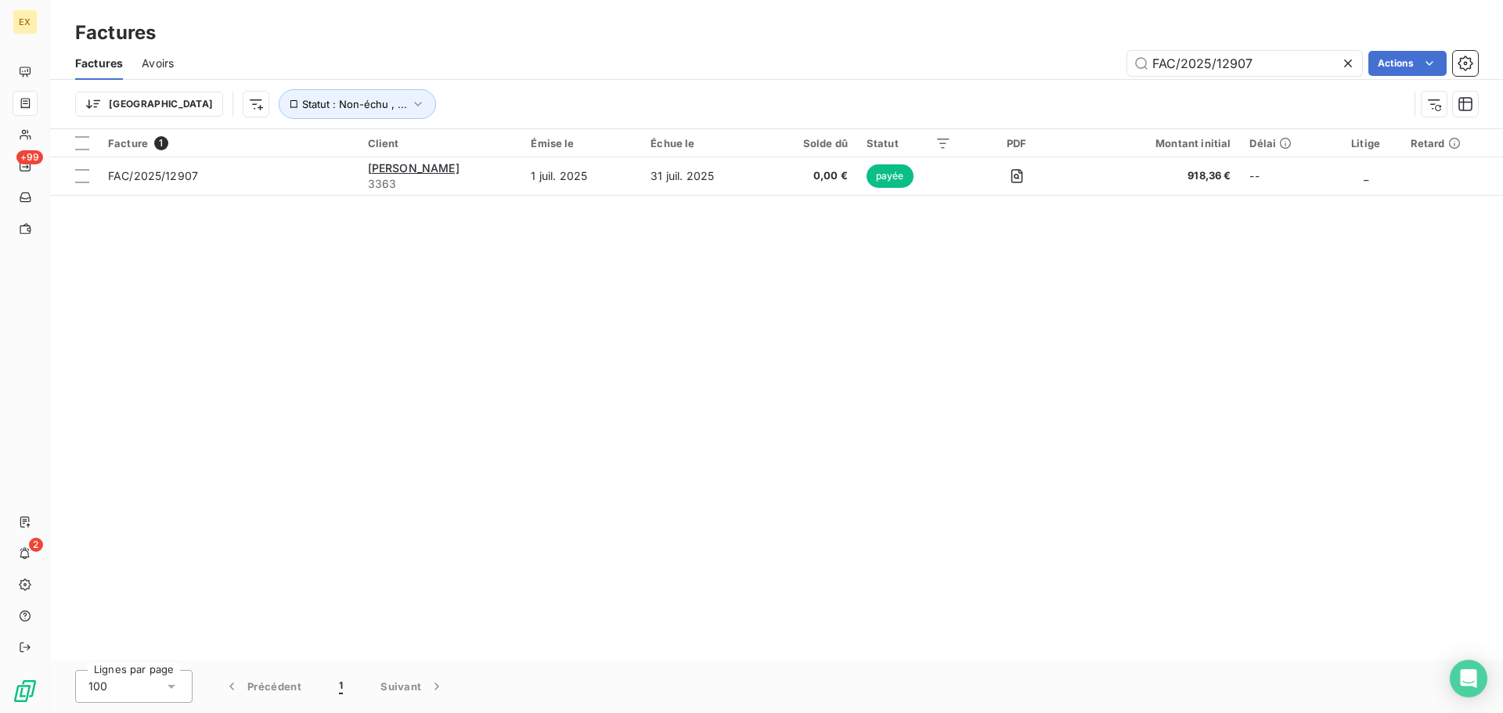
drag, startPoint x: 1295, startPoint y: 66, endPoint x: 1021, endPoint y: 52, distance: 273.5
click at [1022, 52] on div "FAC/2025/12907 Actions" at bounding box center [835, 63] width 1285 height 25
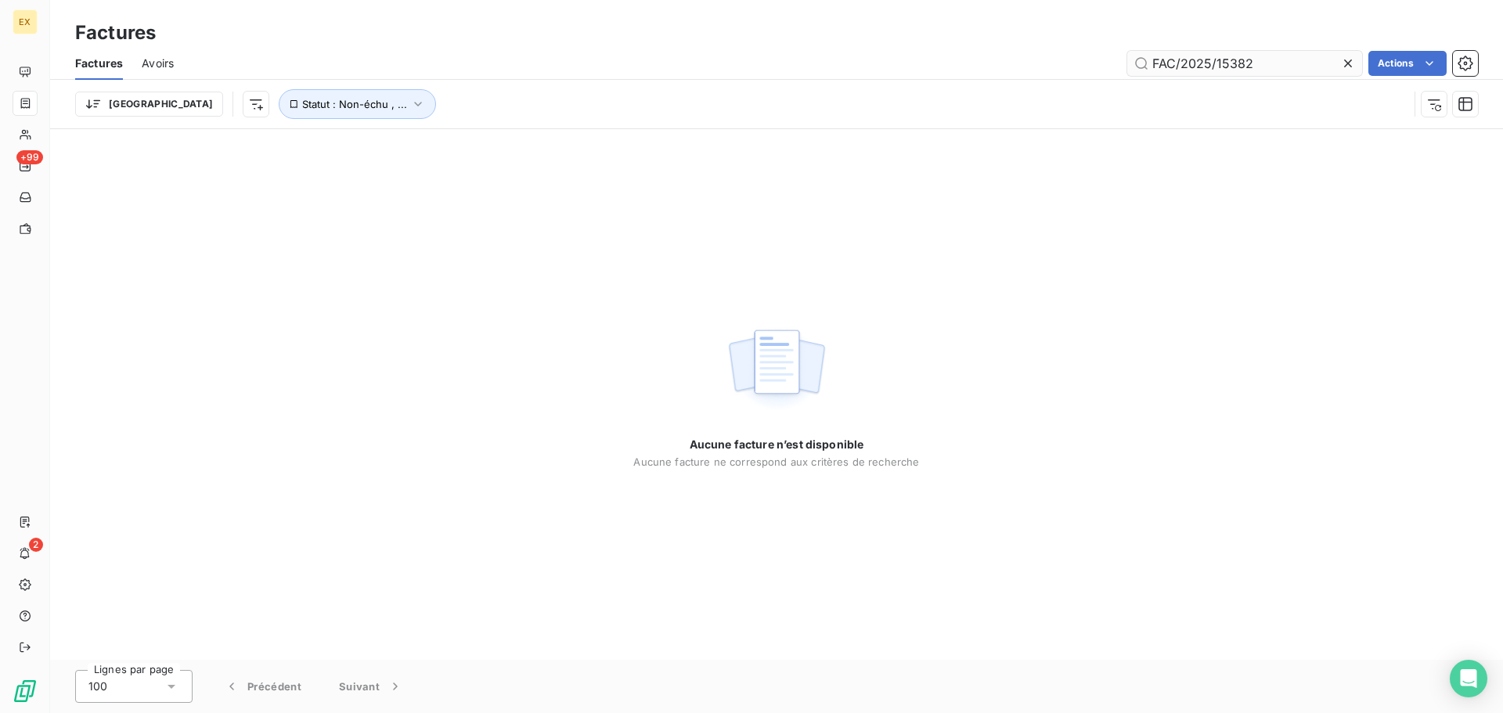
click at [1153, 62] on input "FAC/2025/15382" at bounding box center [1244, 63] width 235 height 25
click at [1155, 63] on input "FAC/2025/15382" at bounding box center [1244, 63] width 235 height 25
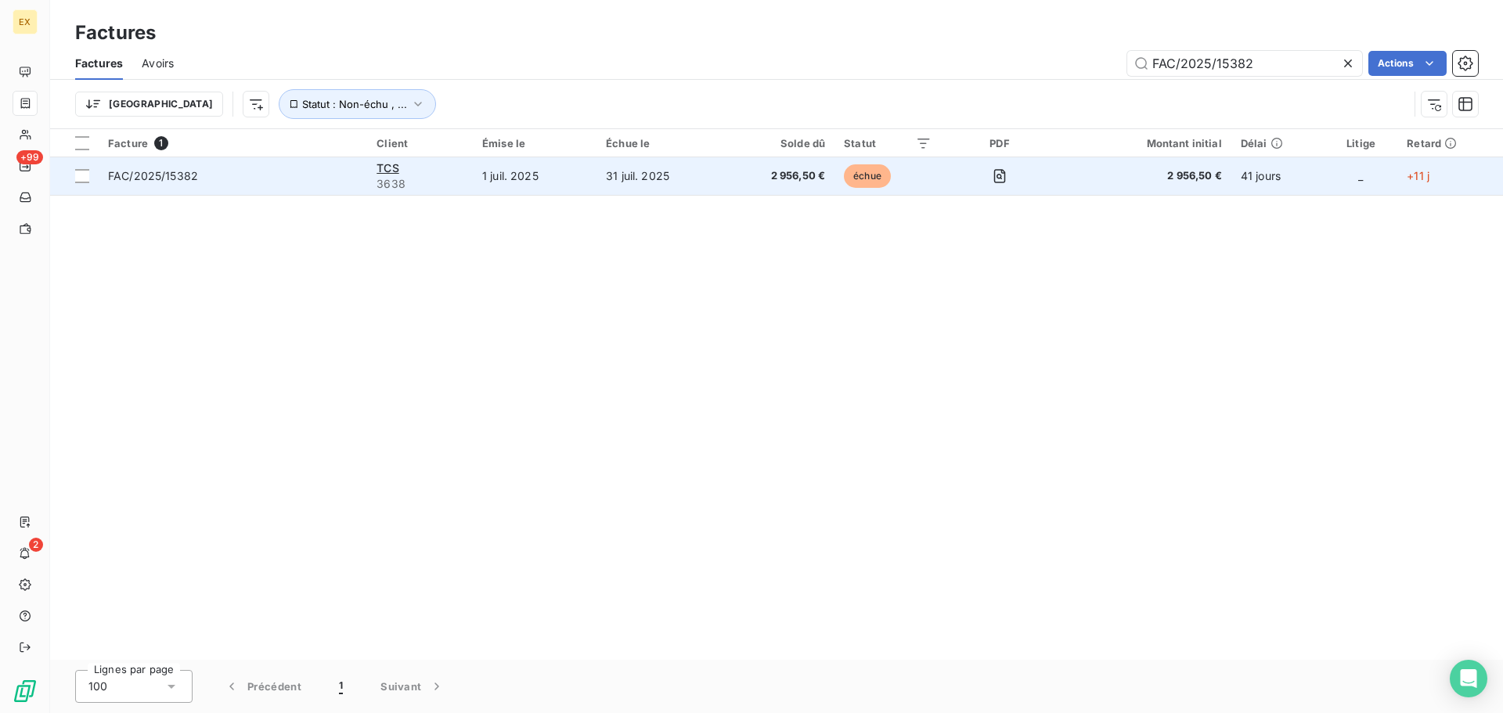
type input "FAC/2025/15382"
click at [351, 166] on td "FAC/2025/15382" at bounding box center [233, 176] width 268 height 38
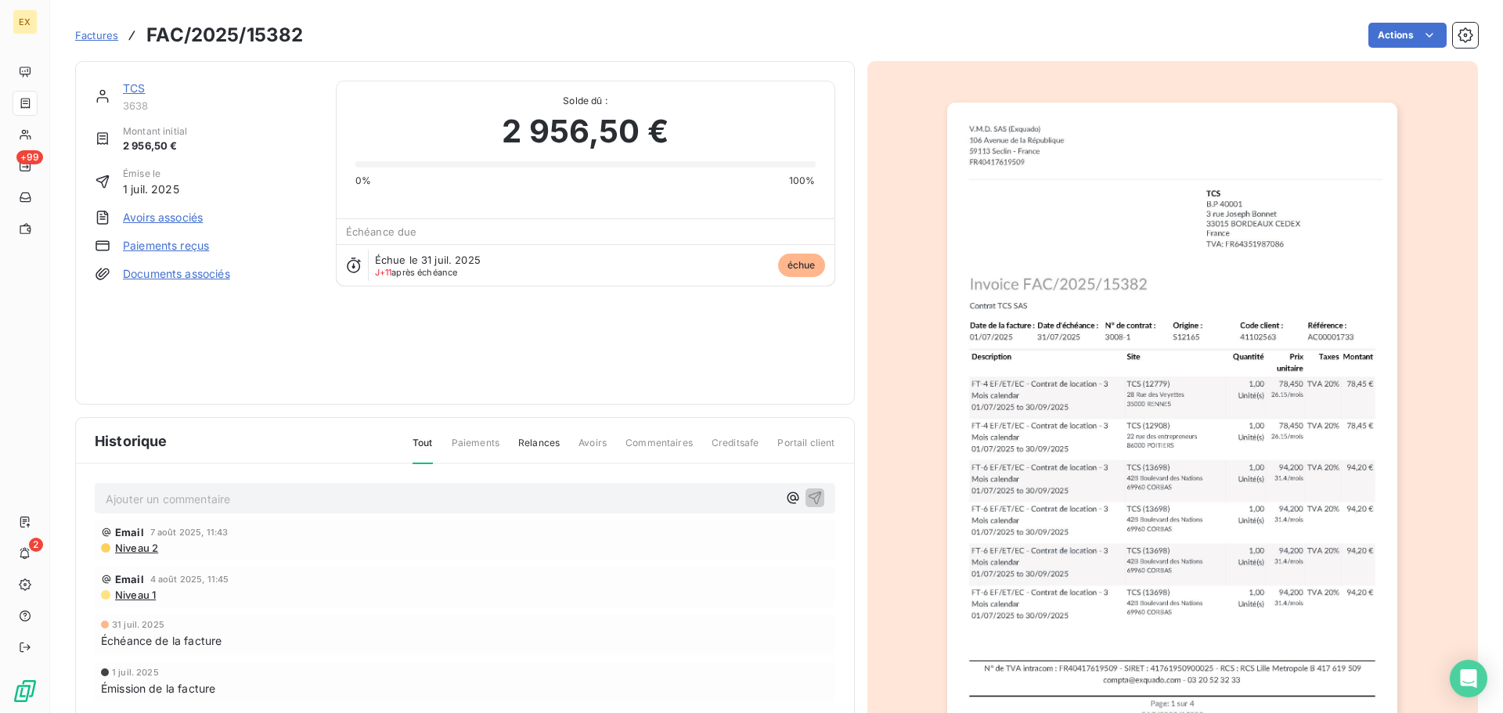
click at [157, 245] on link "Paiements reçus" at bounding box center [166, 246] width 86 height 16
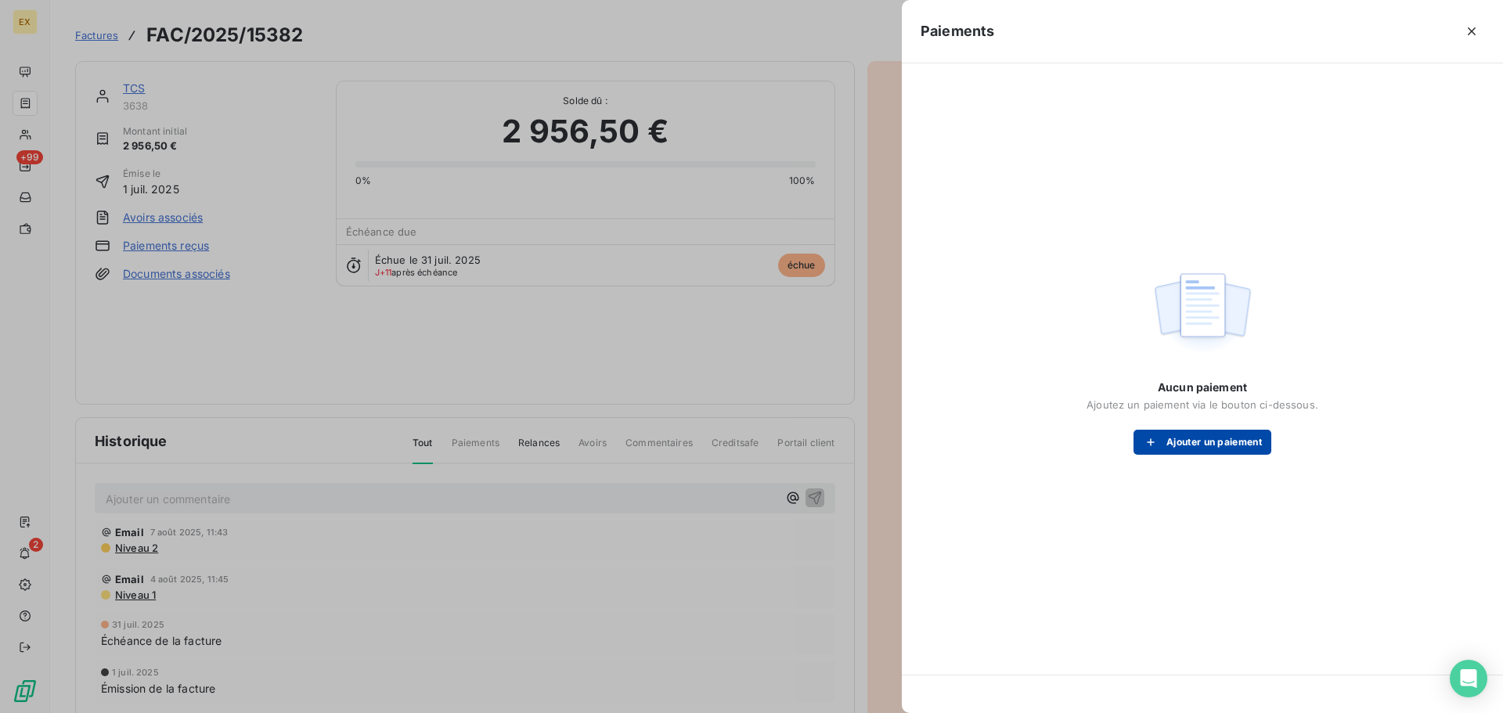
click at [1219, 438] on button "Ajouter un paiement" at bounding box center [1202, 442] width 138 height 25
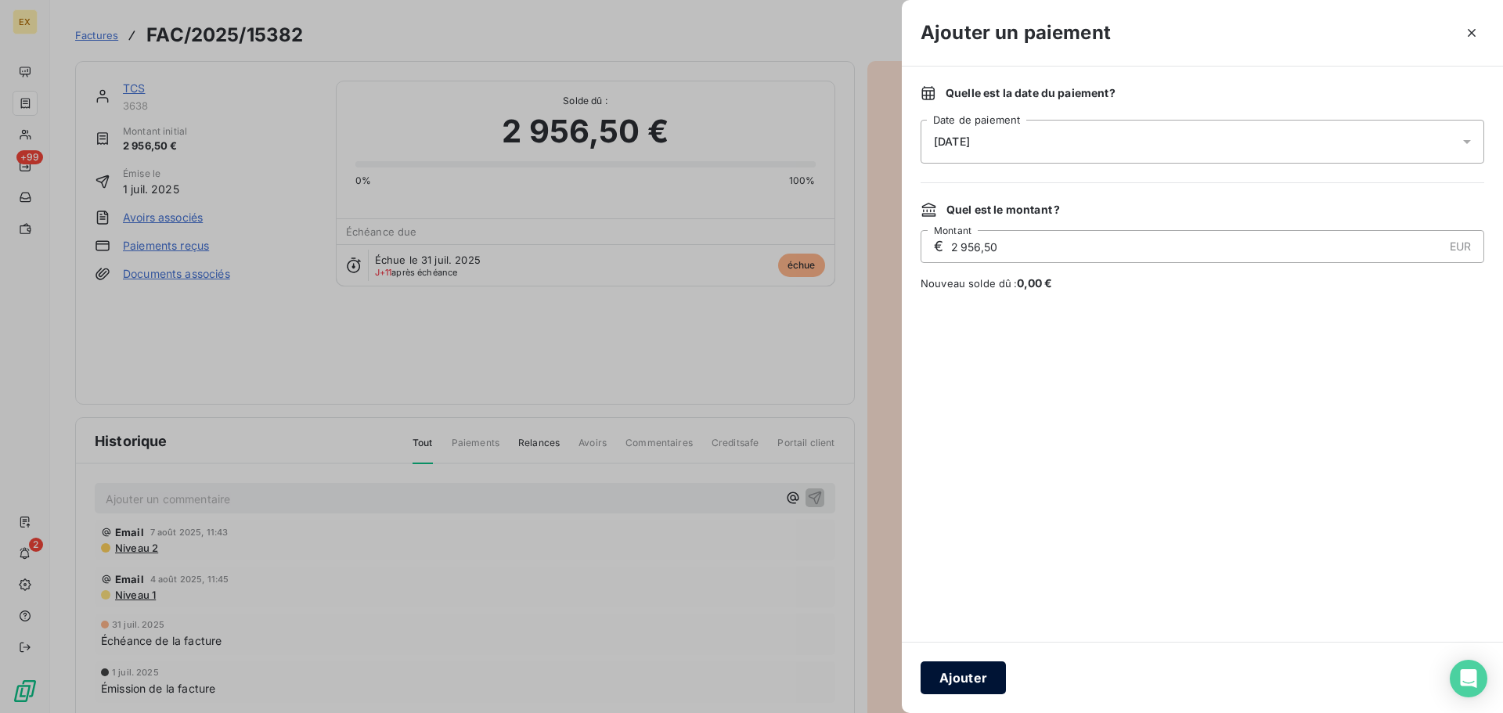
click at [982, 668] on button "Ajouter" at bounding box center [962, 677] width 85 height 33
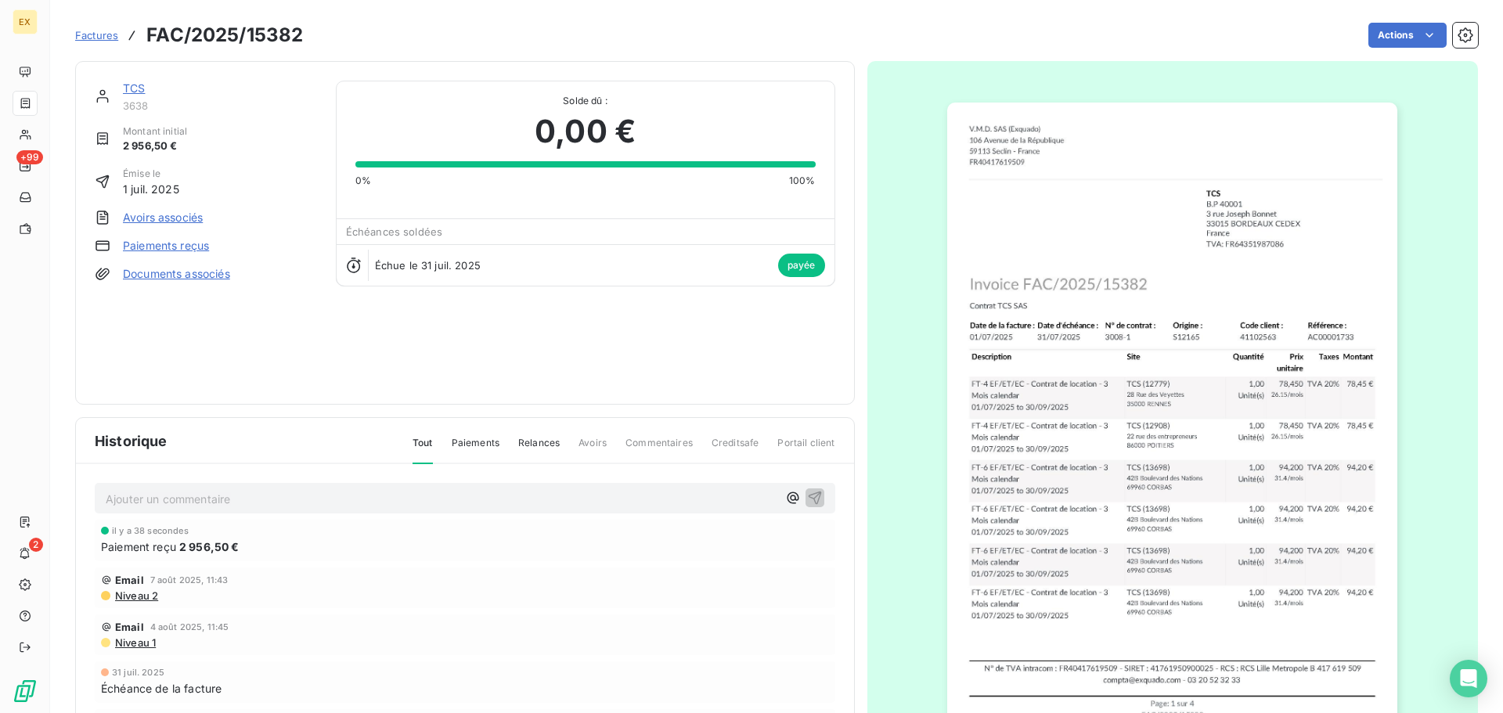
click at [105, 31] on span "Factures" at bounding box center [96, 35] width 43 height 13
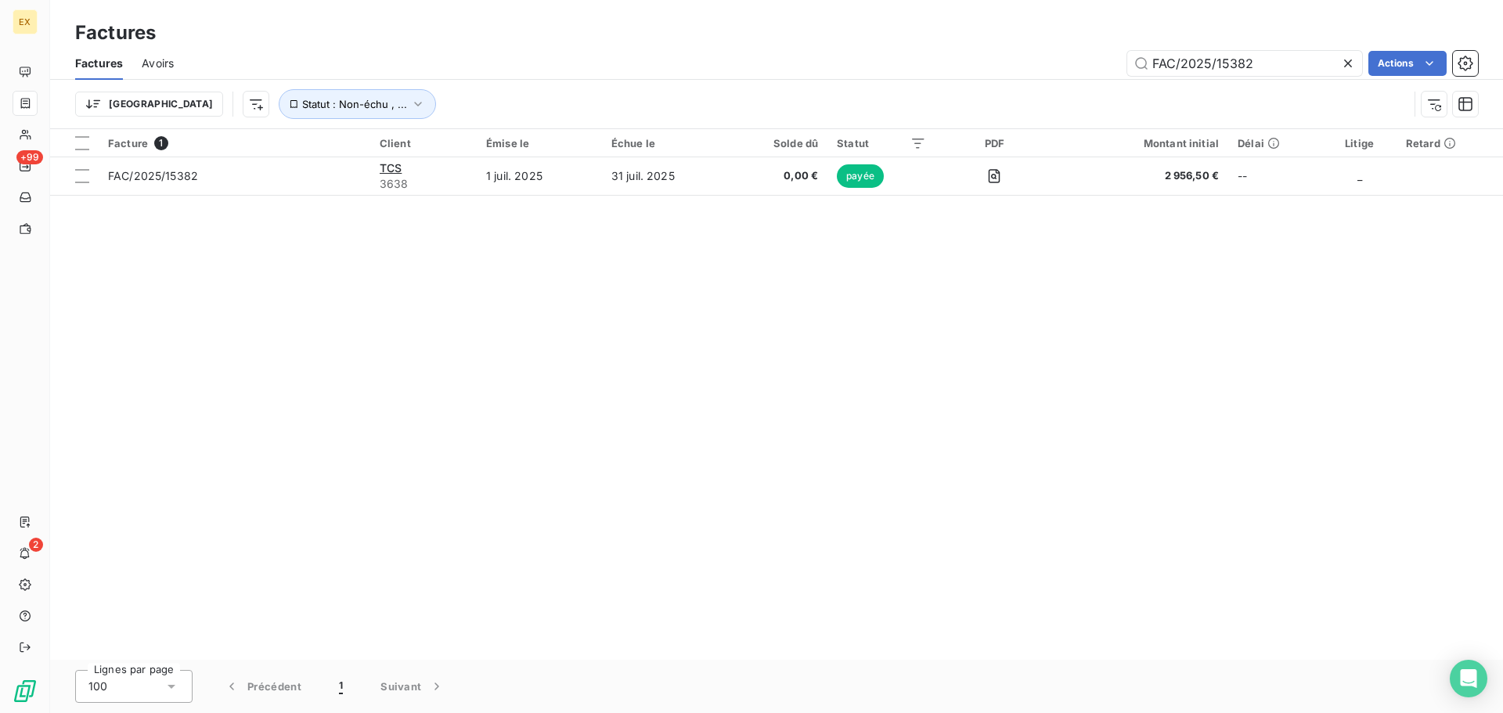
drag, startPoint x: 1283, startPoint y: 72, endPoint x: 1015, endPoint y: 72, distance: 267.7
click at [1018, 72] on div "FAC/2025/15382 Actions" at bounding box center [835, 63] width 1285 height 25
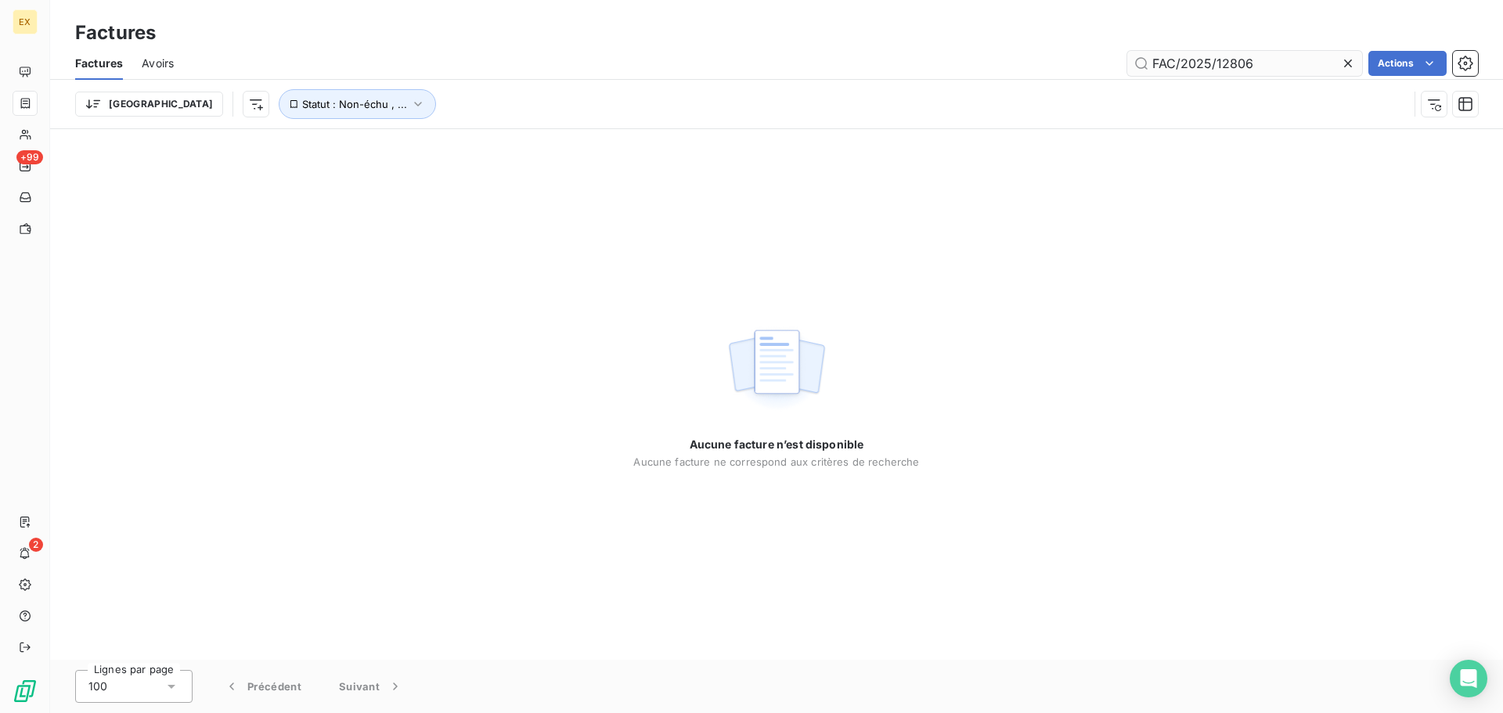
click at [1158, 59] on input "FAC/2025/12806" at bounding box center [1244, 63] width 235 height 25
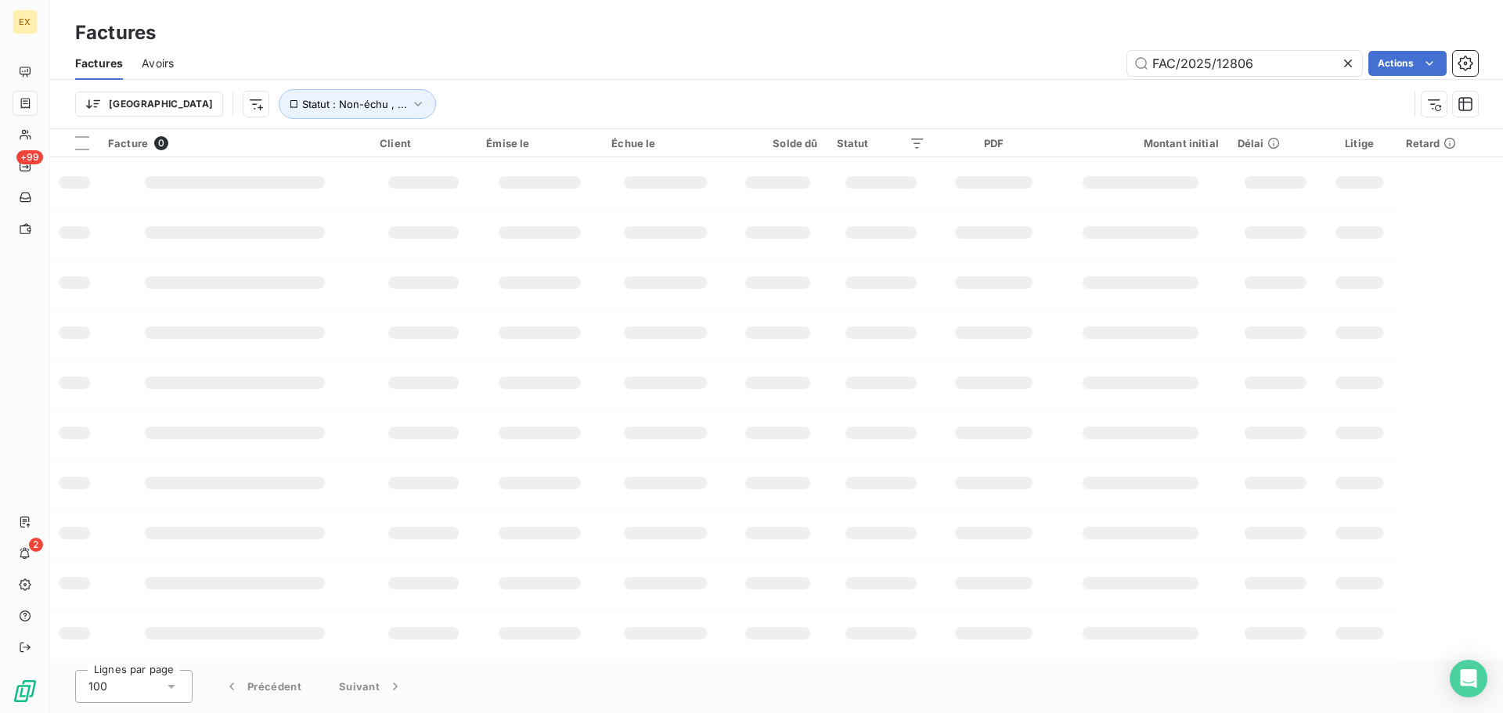
type input "FAC/2025/12806"
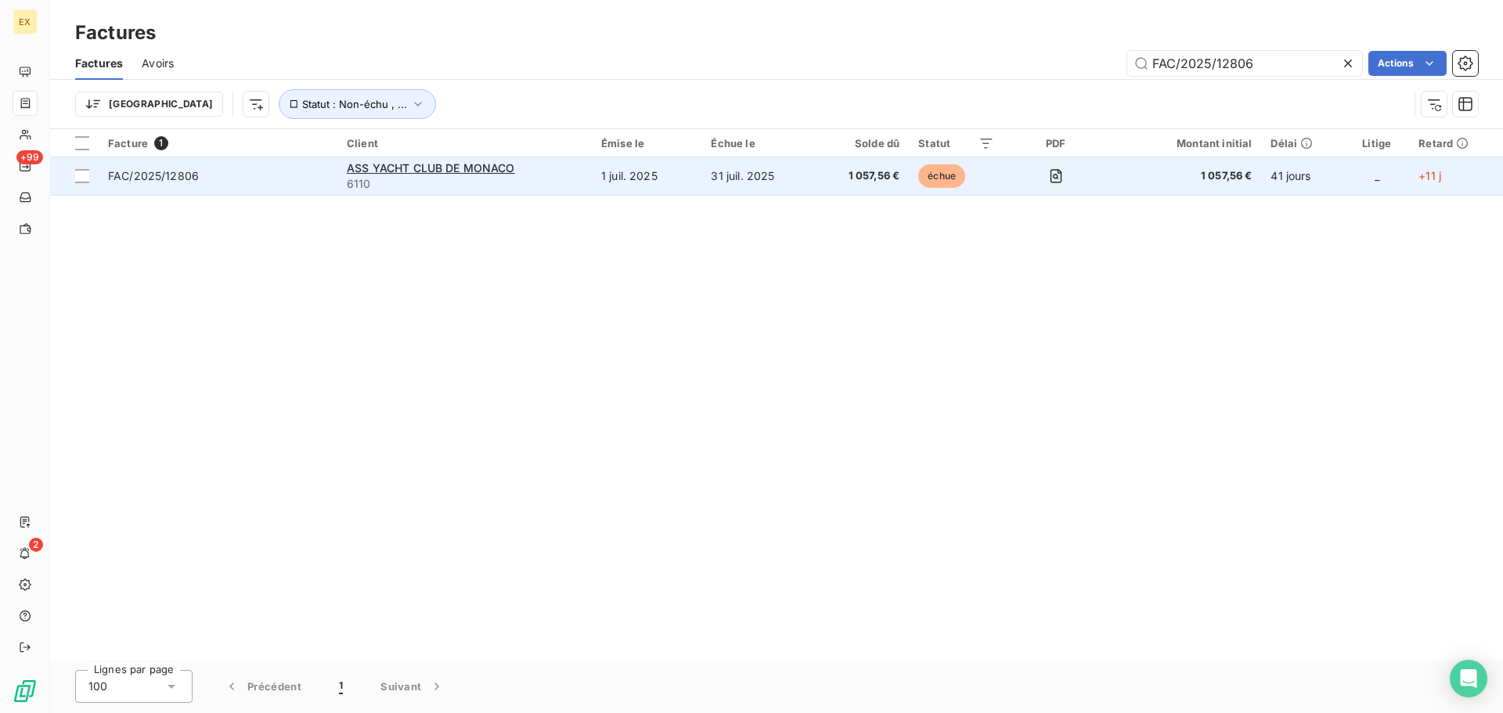
click at [258, 179] on span "FAC/2025/12806" at bounding box center [218, 176] width 220 height 16
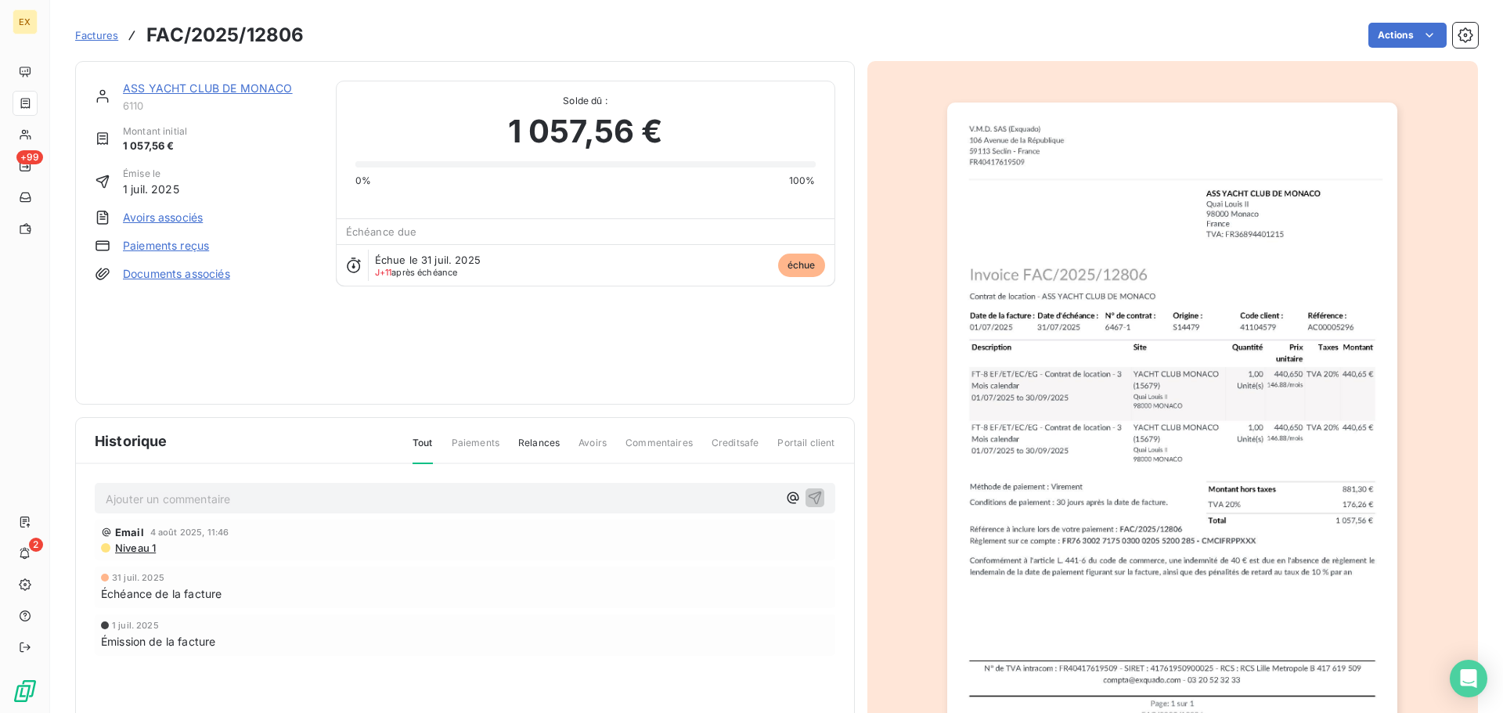
click at [179, 241] on link "Paiements reçus" at bounding box center [166, 246] width 86 height 16
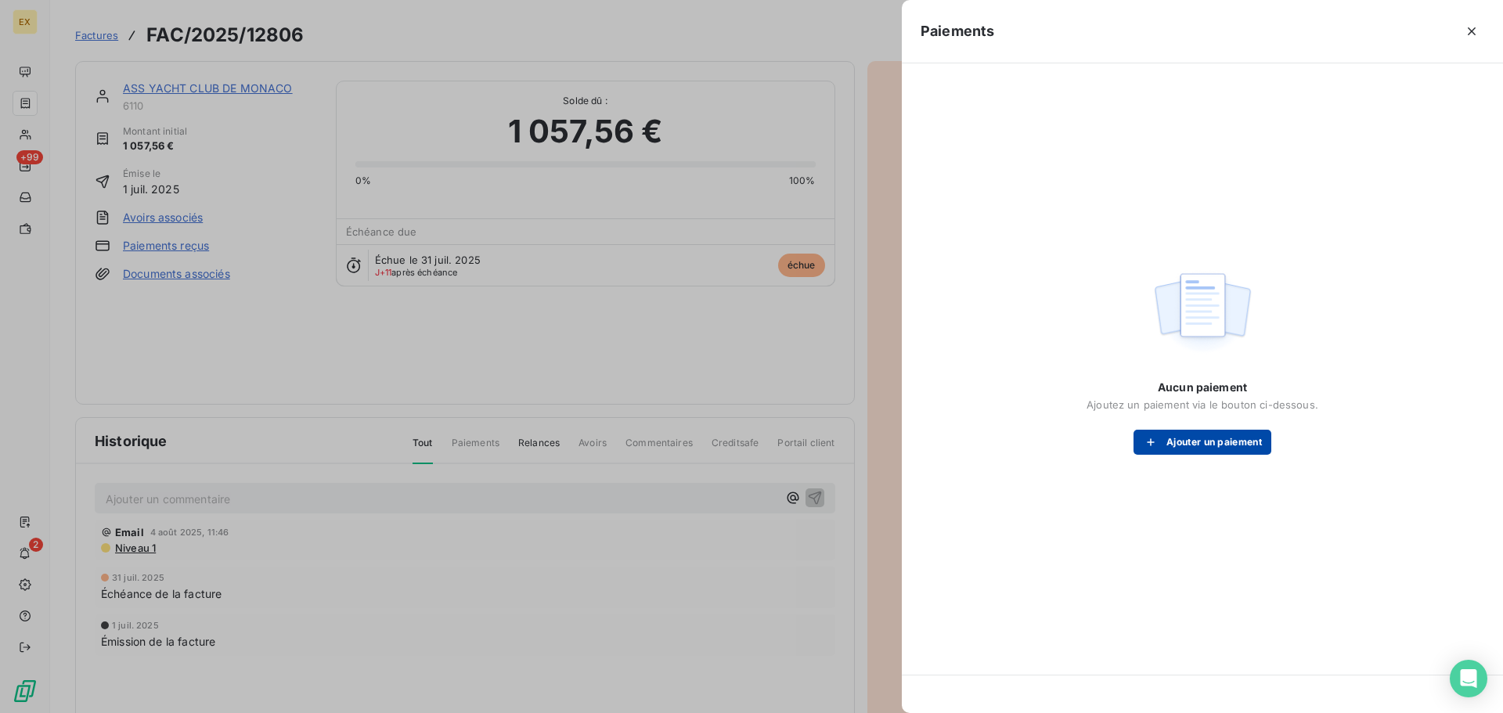
click at [1214, 437] on button "Ajouter un paiement" at bounding box center [1202, 442] width 138 height 25
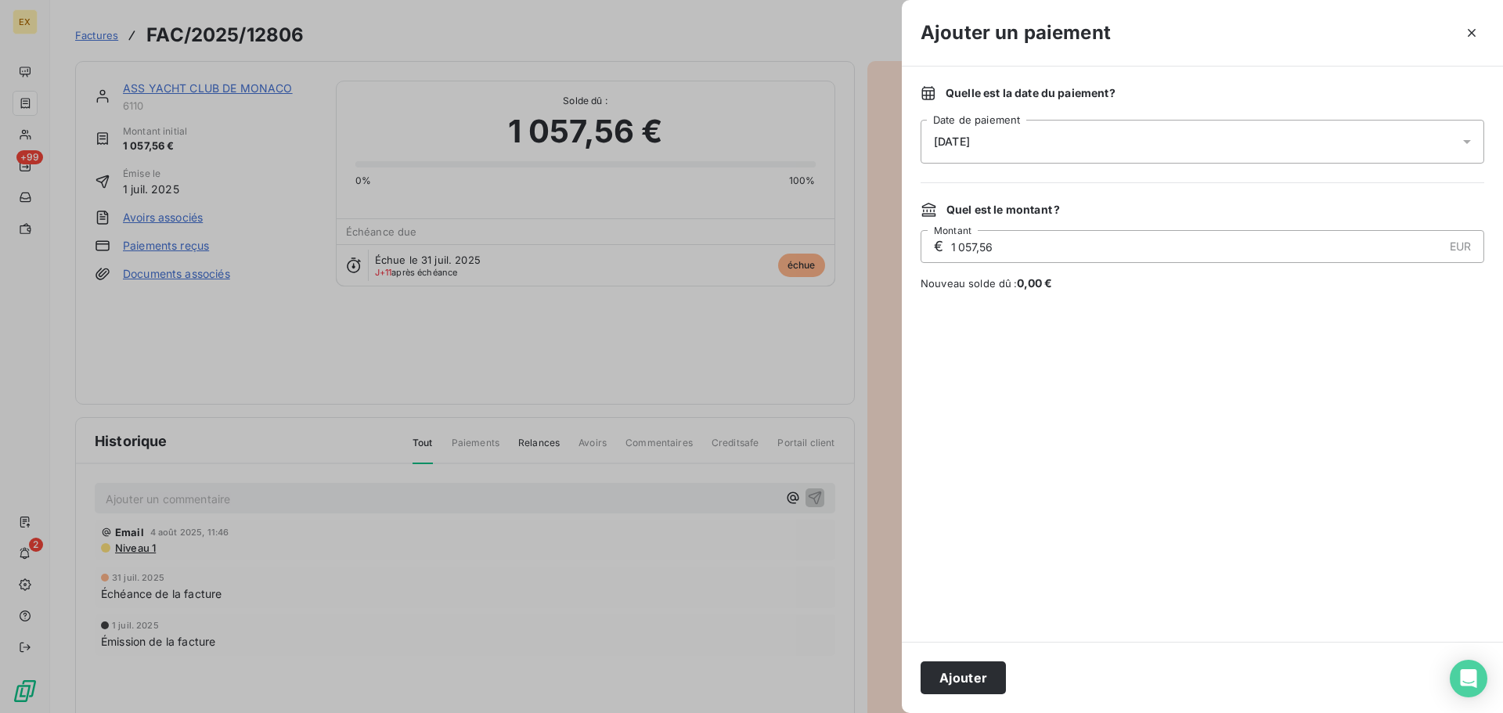
drag, startPoint x: 964, startPoint y: 679, endPoint x: 938, endPoint y: 652, distance: 37.1
click at [962, 679] on button "Ajouter" at bounding box center [962, 677] width 85 height 33
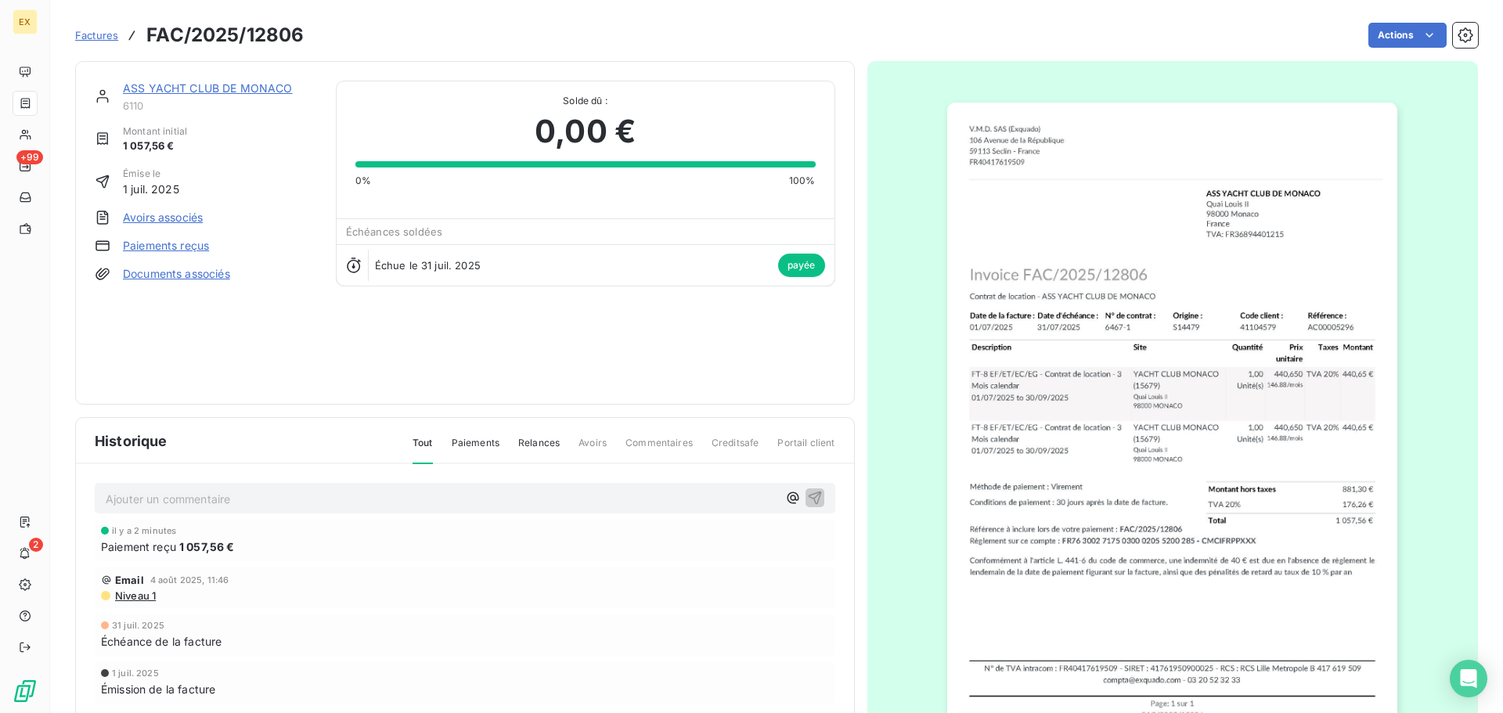
click at [86, 33] on span "Factures" at bounding box center [96, 35] width 43 height 13
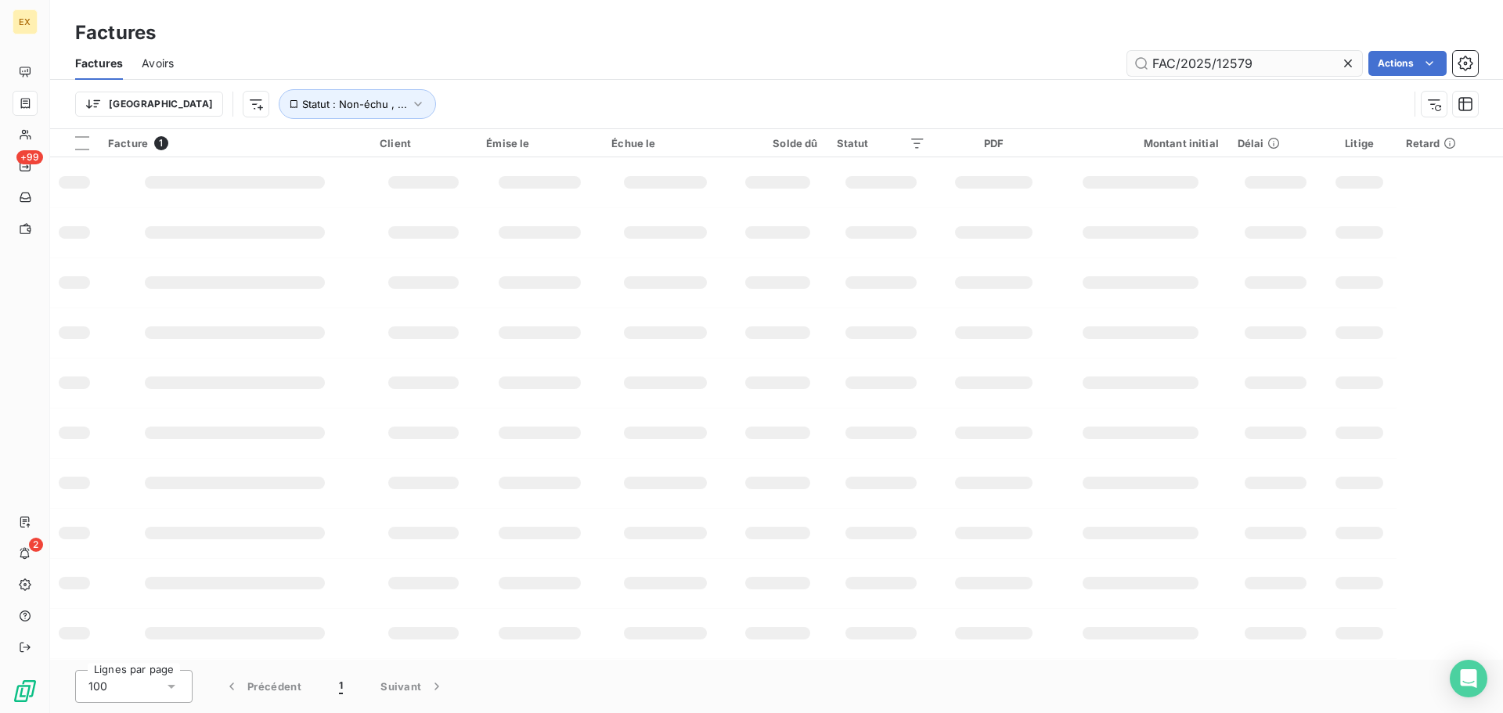
type input "FAC/2025/12579"
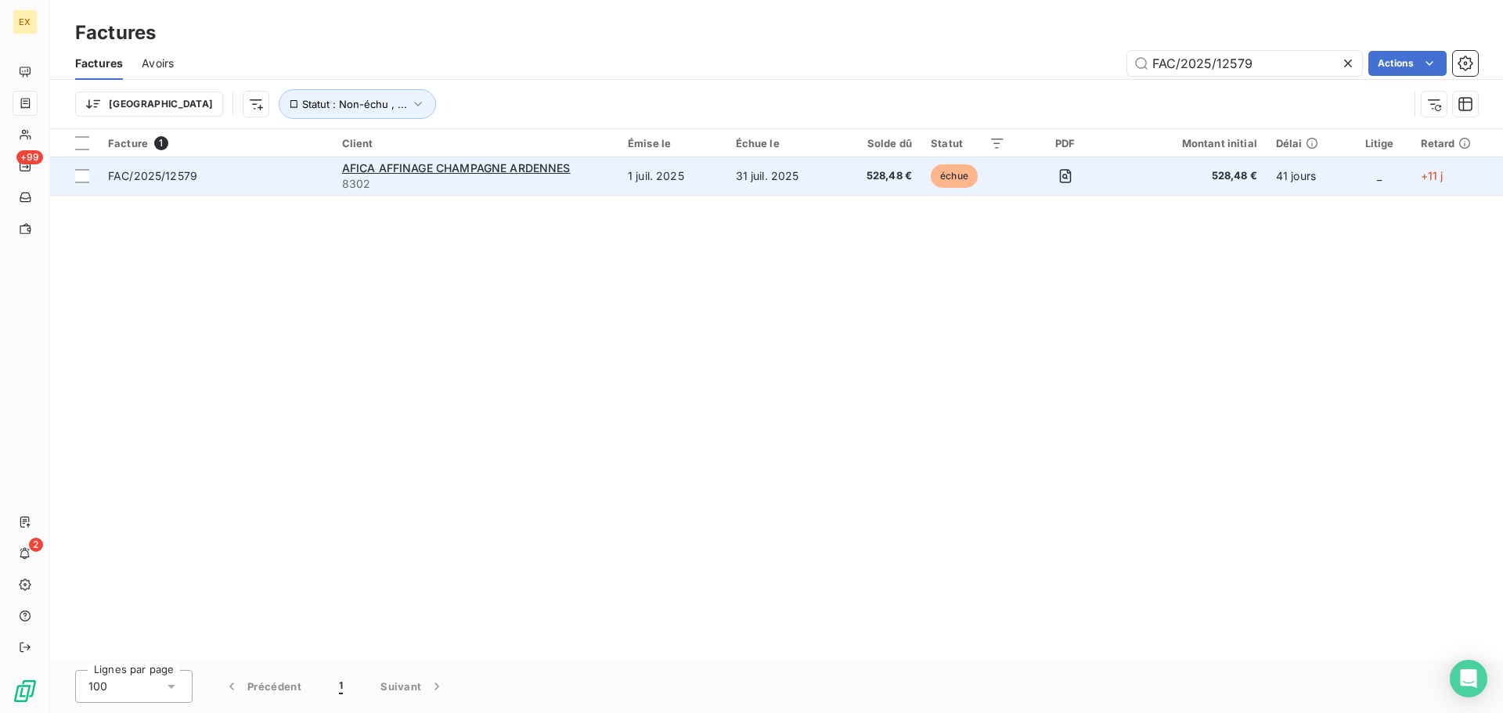
click at [295, 171] on span "FAC/2025/12579" at bounding box center [215, 176] width 215 height 16
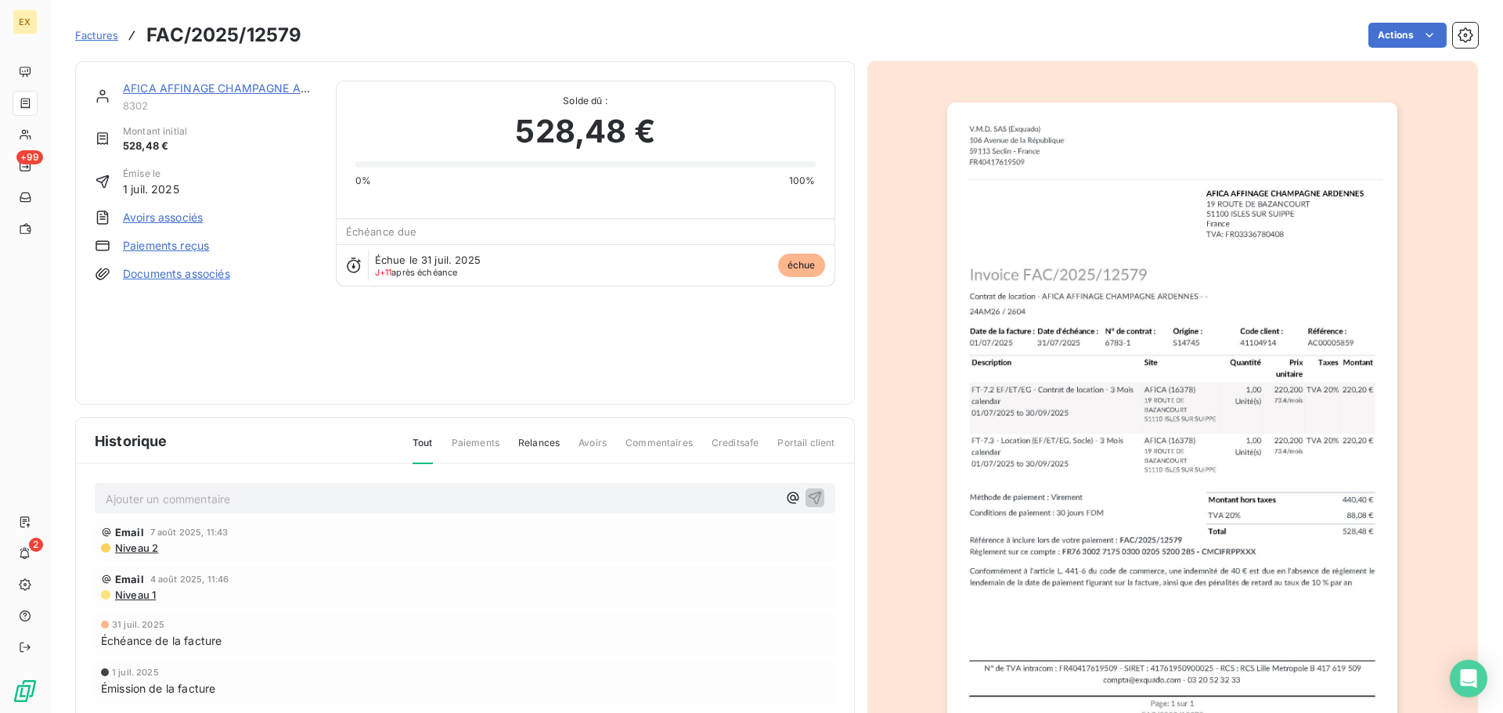
click at [163, 242] on link "Paiements reçus" at bounding box center [166, 246] width 86 height 16
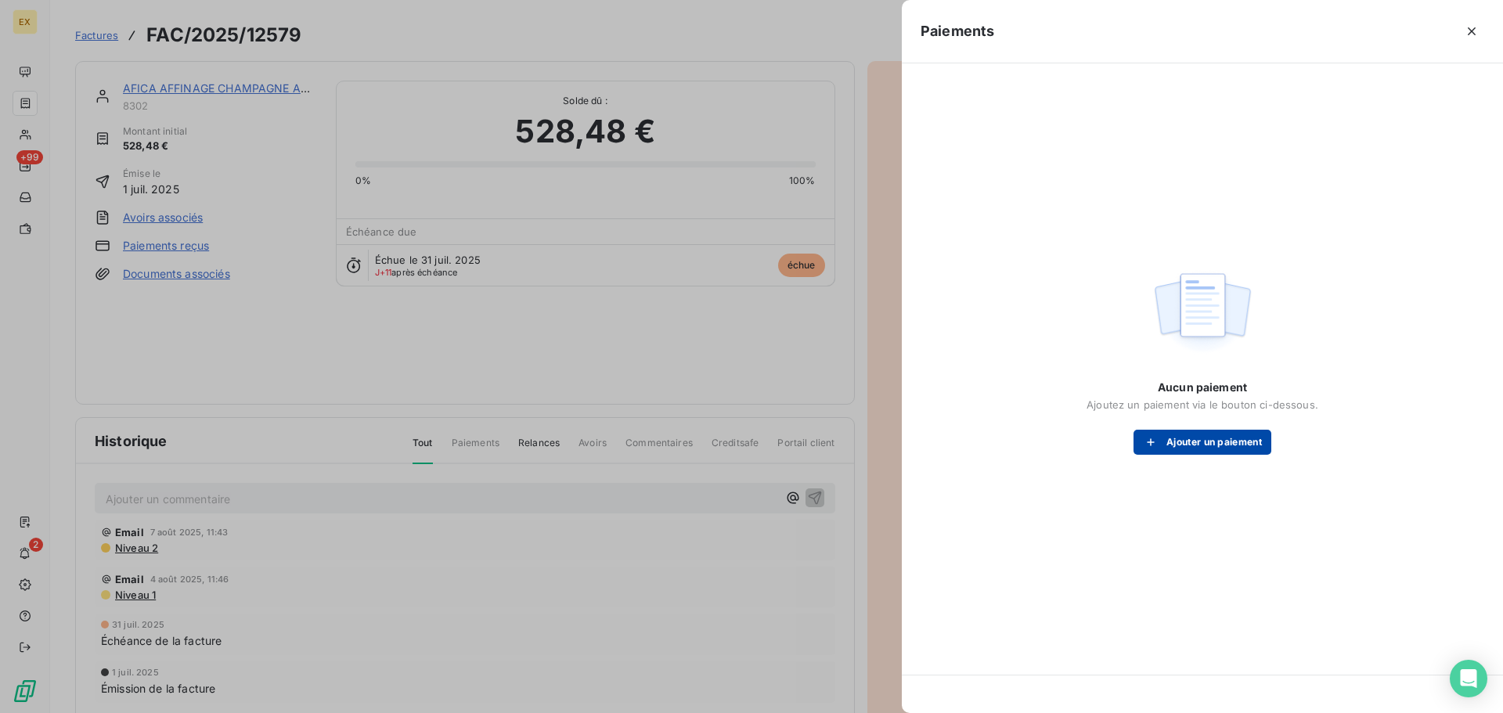
click at [1250, 439] on button "Ajouter un paiement" at bounding box center [1202, 442] width 138 height 25
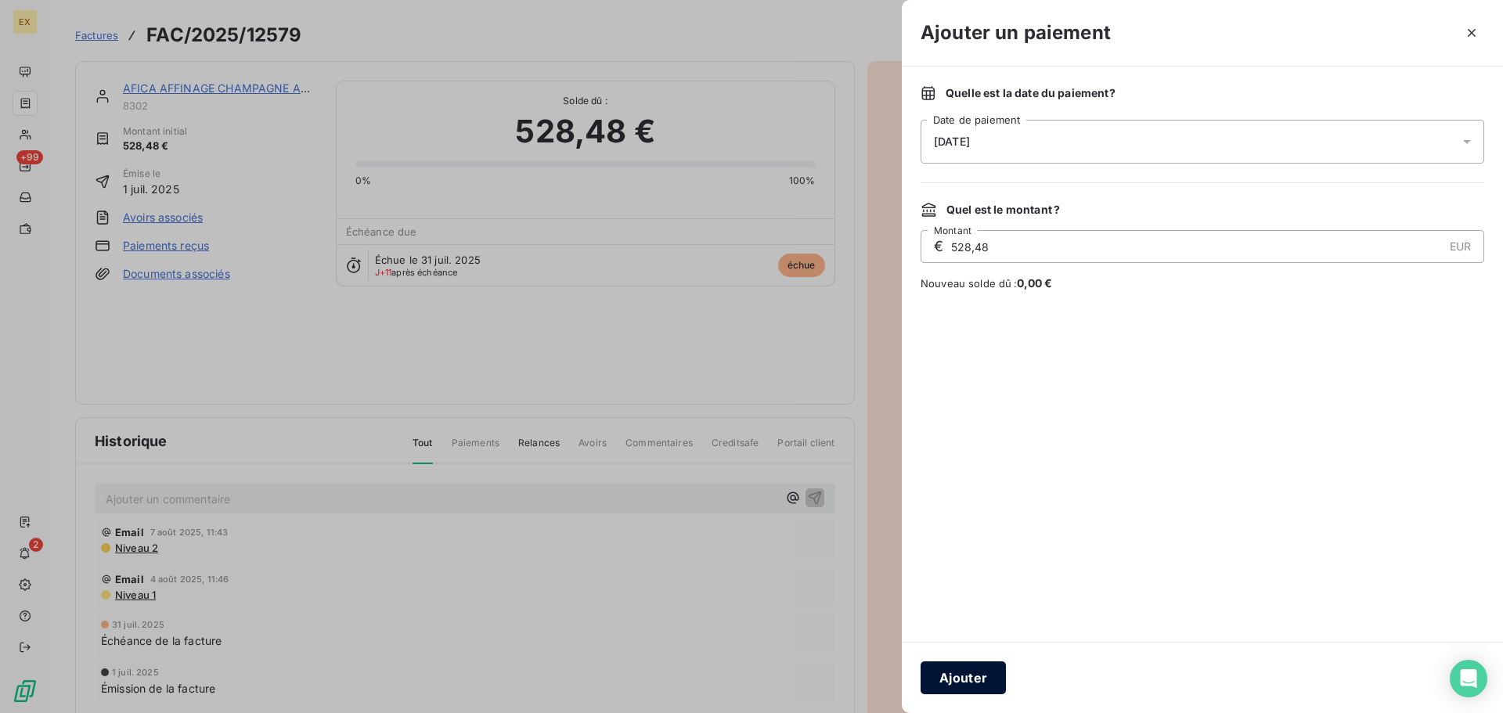
drag, startPoint x: 969, startPoint y: 674, endPoint x: 969, endPoint y: 664, distance: 10.2
click at [970, 665] on button "Ajouter" at bounding box center [962, 677] width 85 height 33
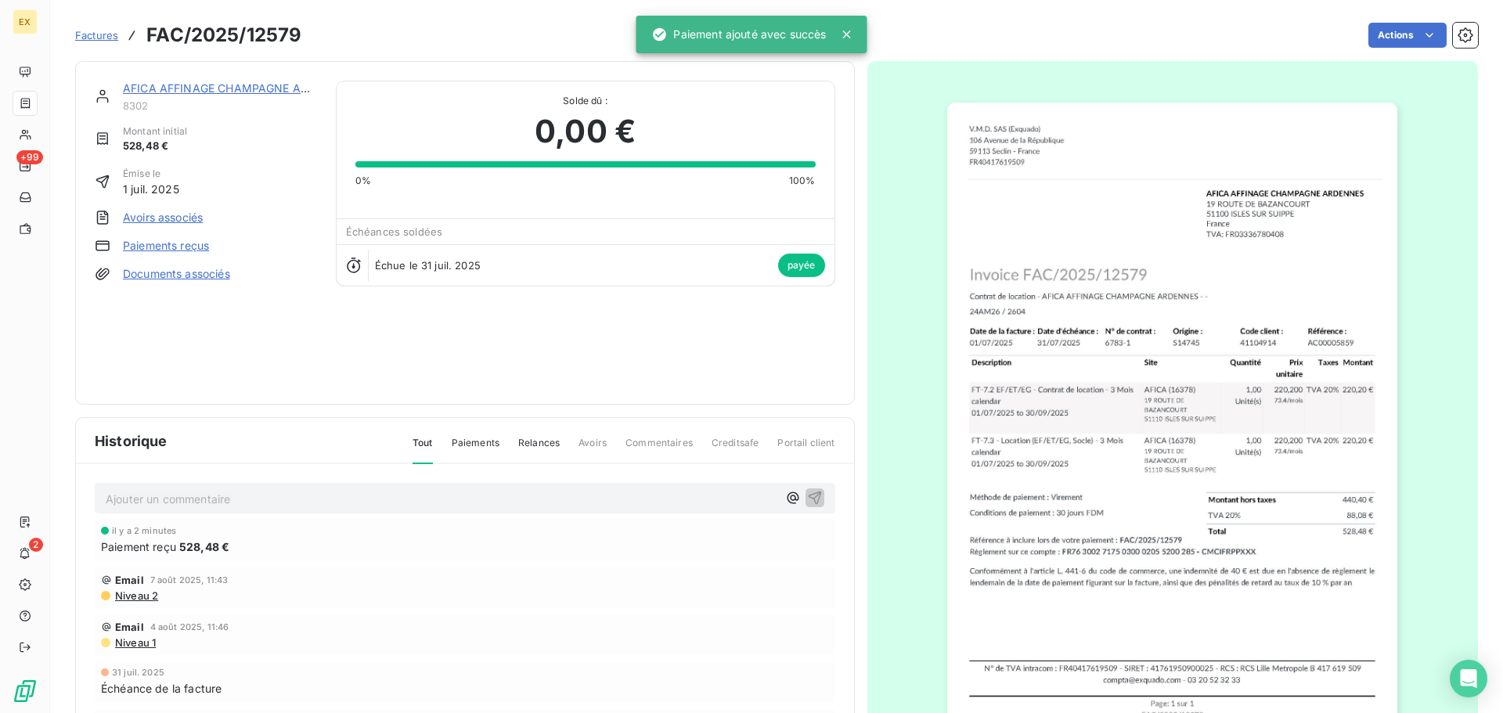
click at [103, 35] on span "Factures" at bounding box center [96, 35] width 43 height 13
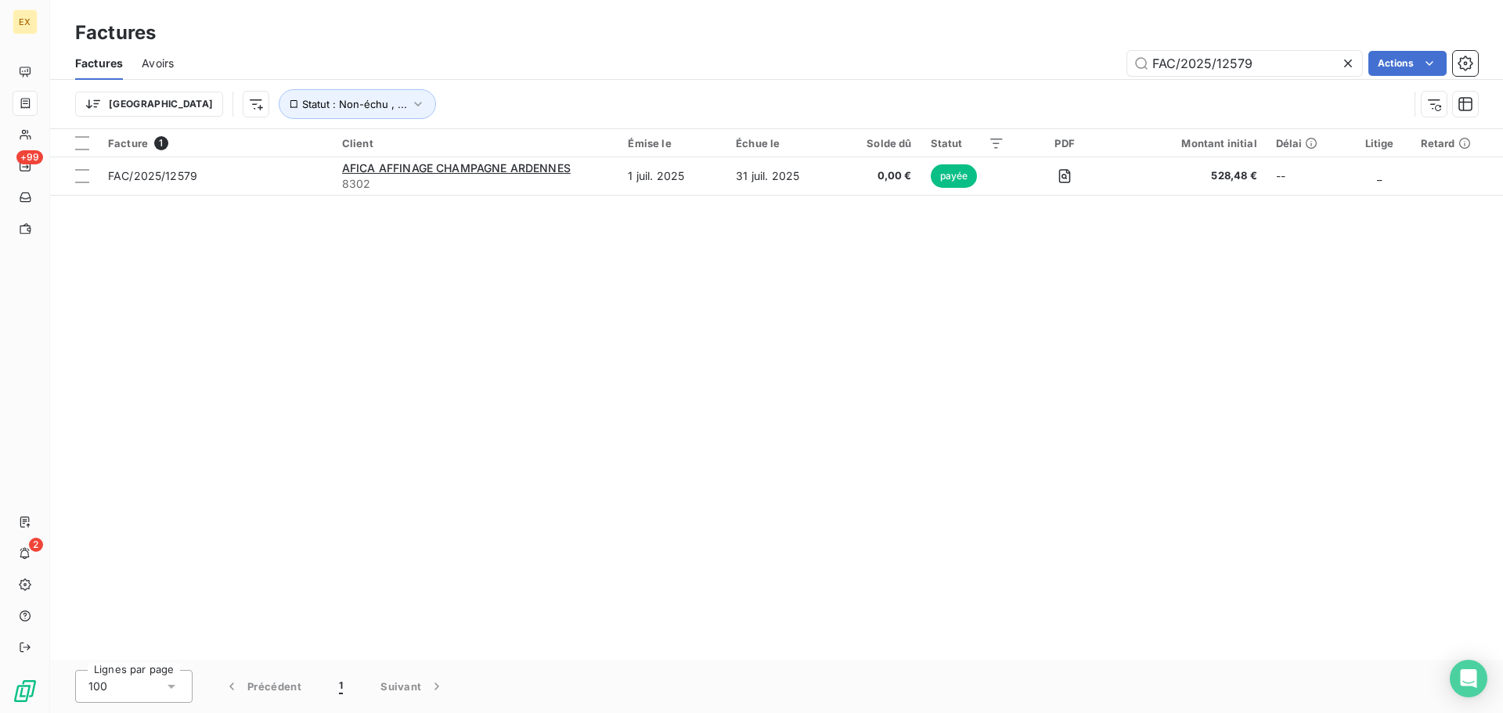
drag, startPoint x: 1263, startPoint y: 63, endPoint x: 977, endPoint y: 60, distance: 286.5
click at [980, 61] on div "FAC/2025/12579 Actions" at bounding box center [835, 63] width 1285 height 25
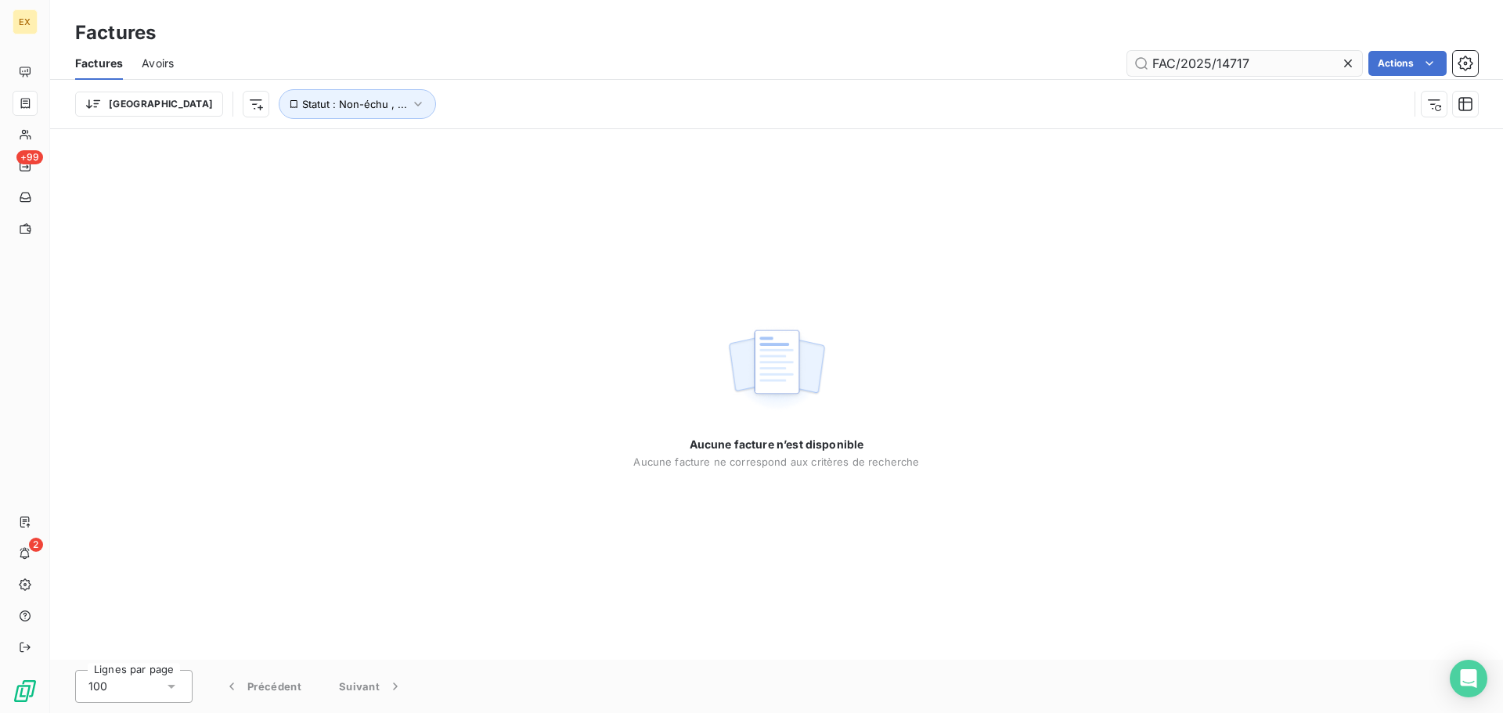
click at [1152, 65] on input "FAC/2025/14717" at bounding box center [1244, 63] width 235 height 25
click at [1155, 63] on input "FAC/2025/14717" at bounding box center [1244, 63] width 235 height 25
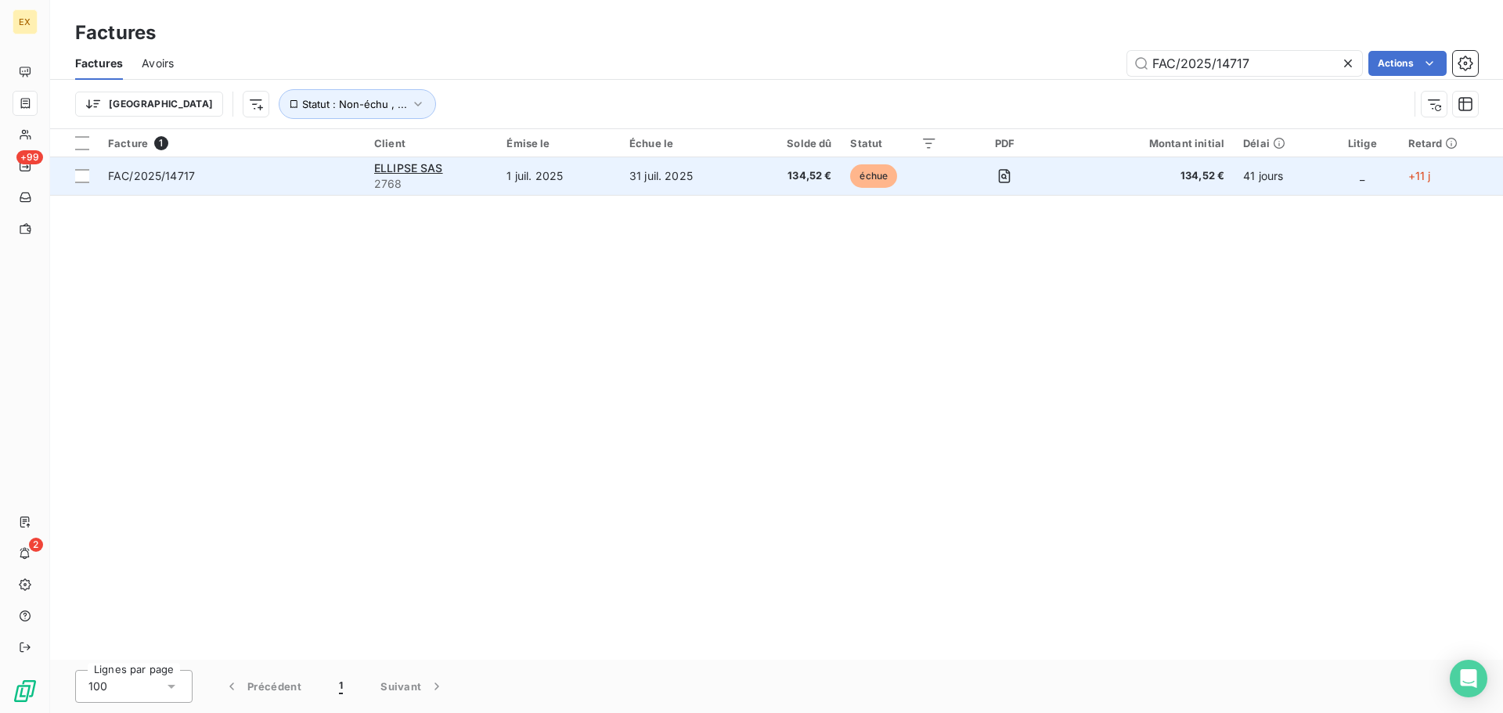
type input "FAC/2025/14717"
click at [318, 175] on span "FAC/2025/14717" at bounding box center [231, 176] width 247 height 16
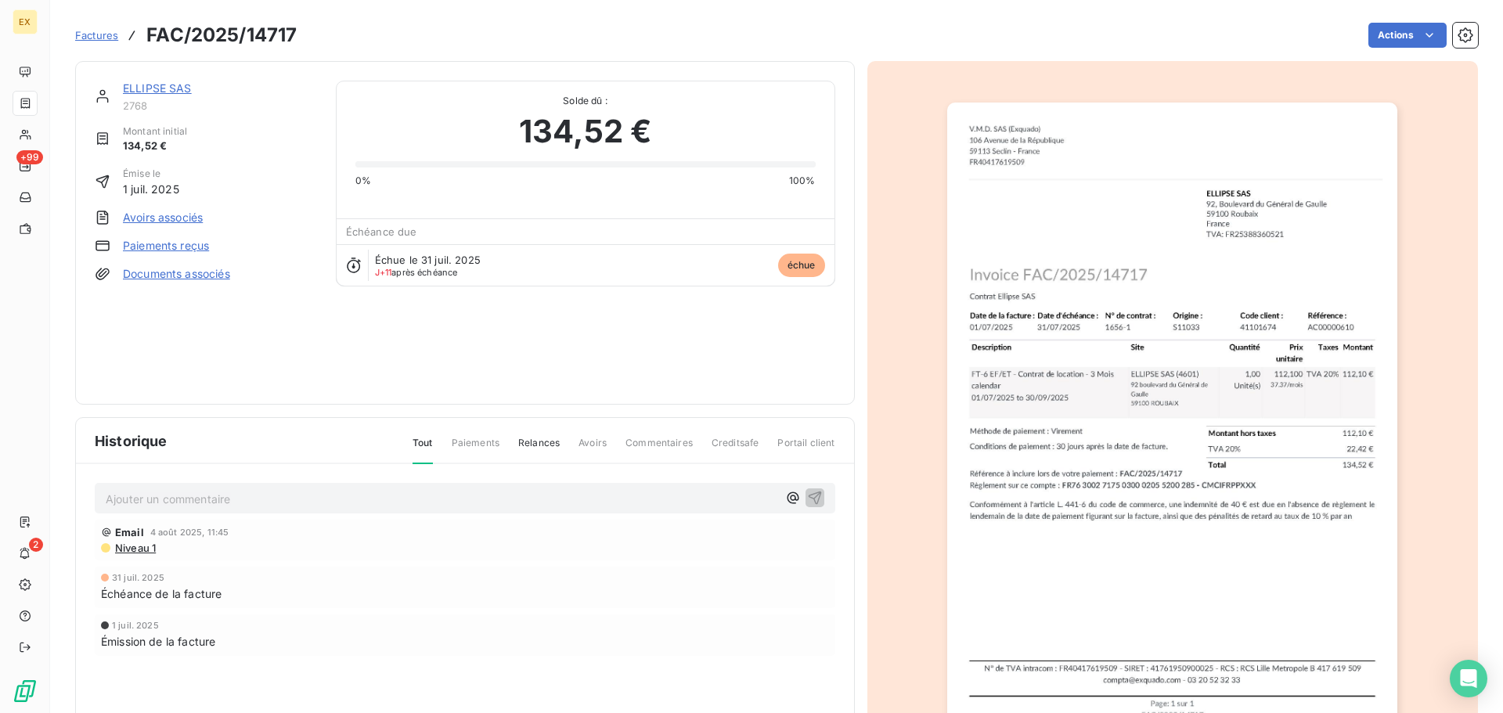
click at [179, 239] on link "Paiements reçus" at bounding box center [166, 246] width 86 height 16
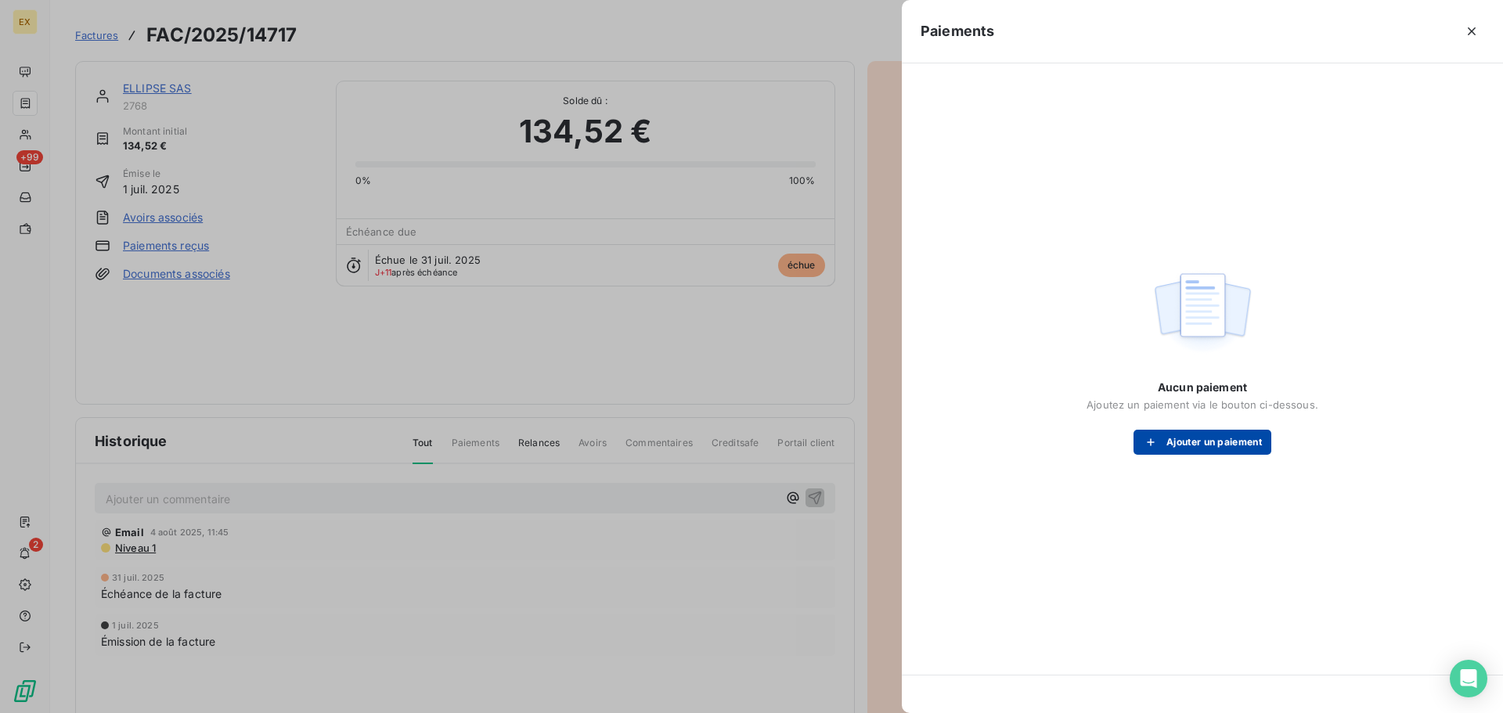
click at [1205, 440] on button "Ajouter un paiement" at bounding box center [1202, 442] width 138 height 25
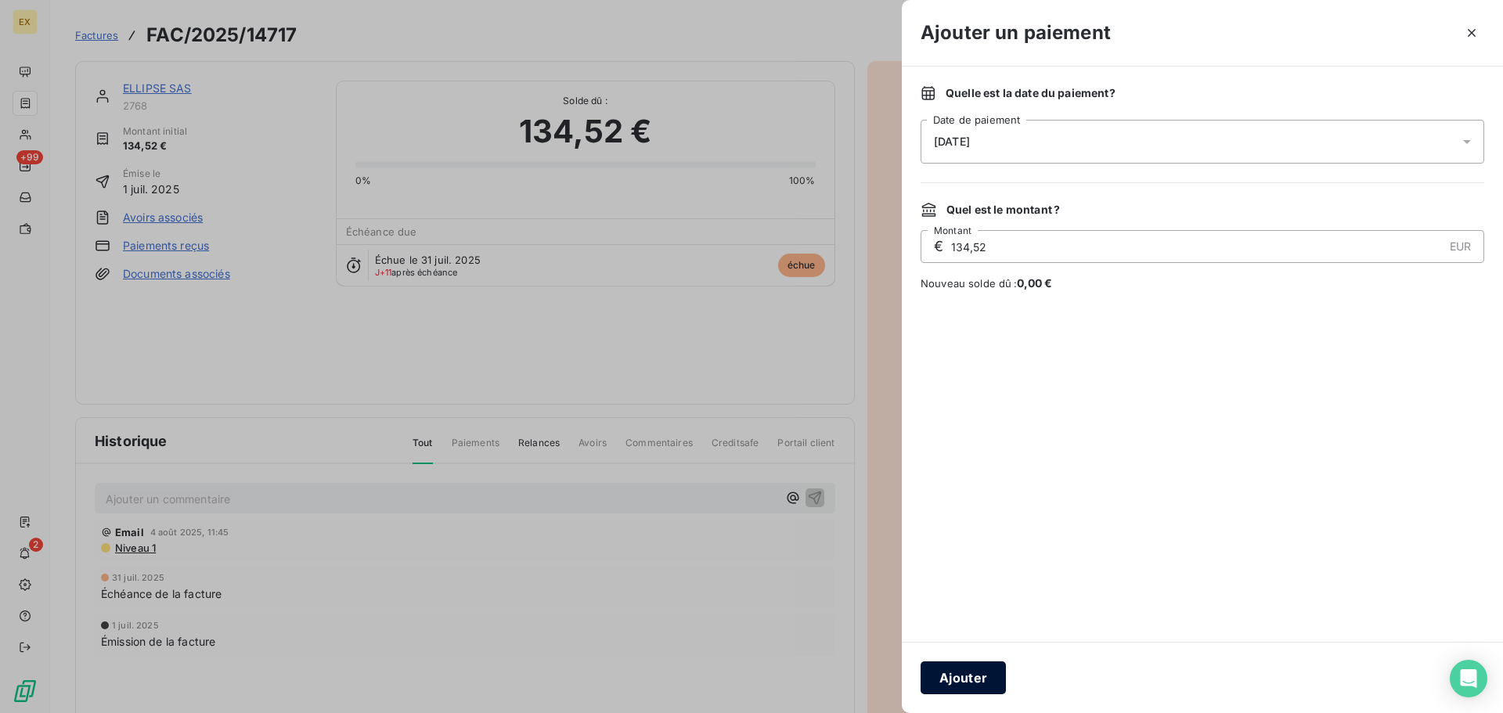
click at [954, 668] on button "Ajouter" at bounding box center [962, 677] width 85 height 33
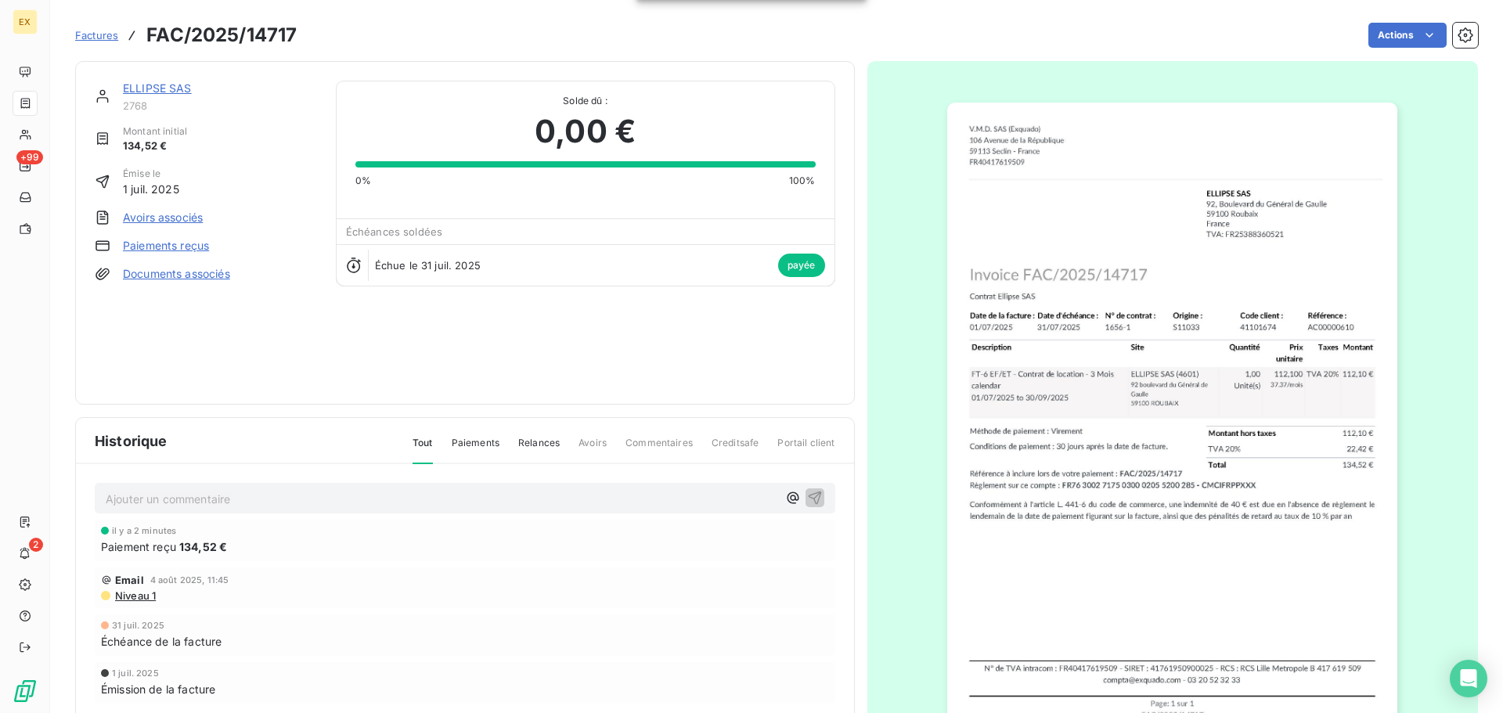
click at [95, 32] on span "Factures" at bounding box center [96, 35] width 43 height 13
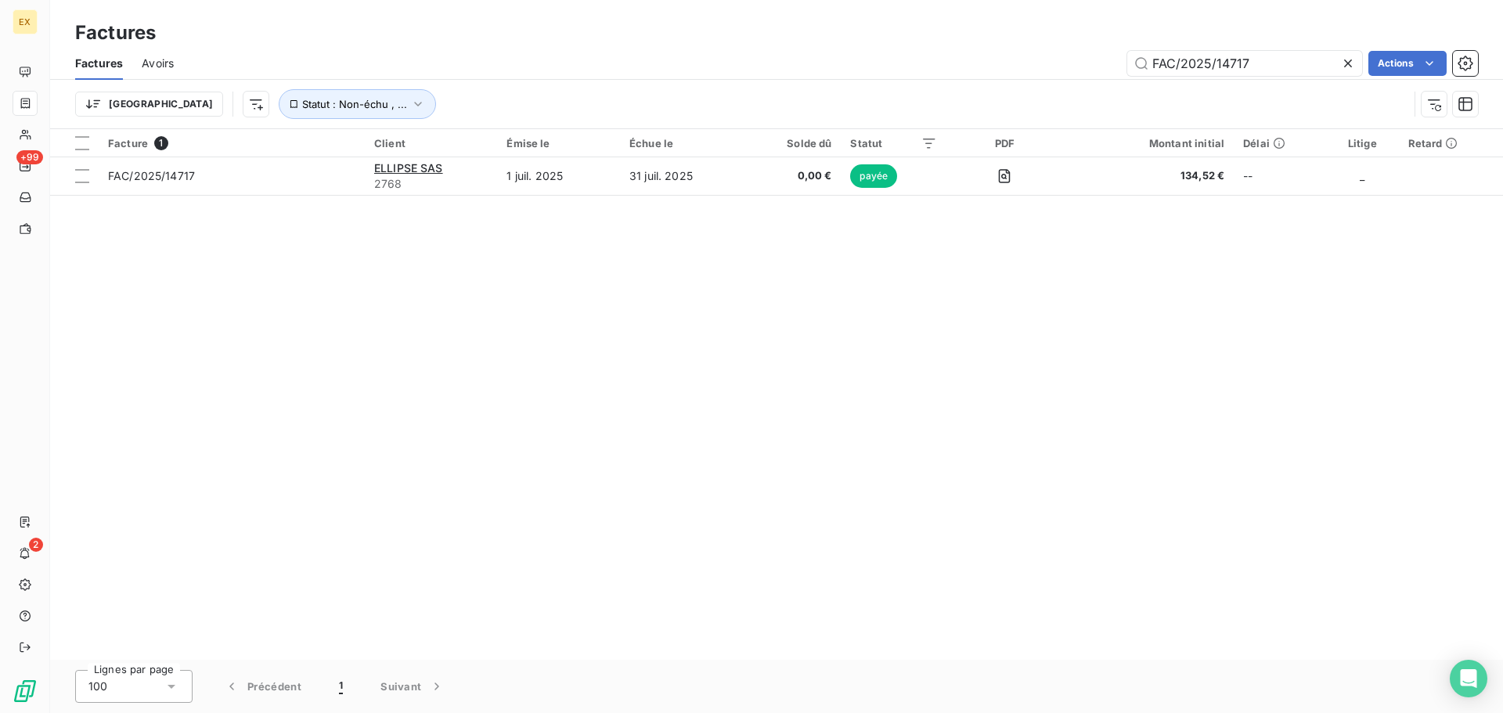
drag, startPoint x: 1276, startPoint y: 64, endPoint x: 991, endPoint y: 60, distance: 284.9
click at [992, 60] on div "FAC/2025/14717 Actions" at bounding box center [835, 63] width 1285 height 25
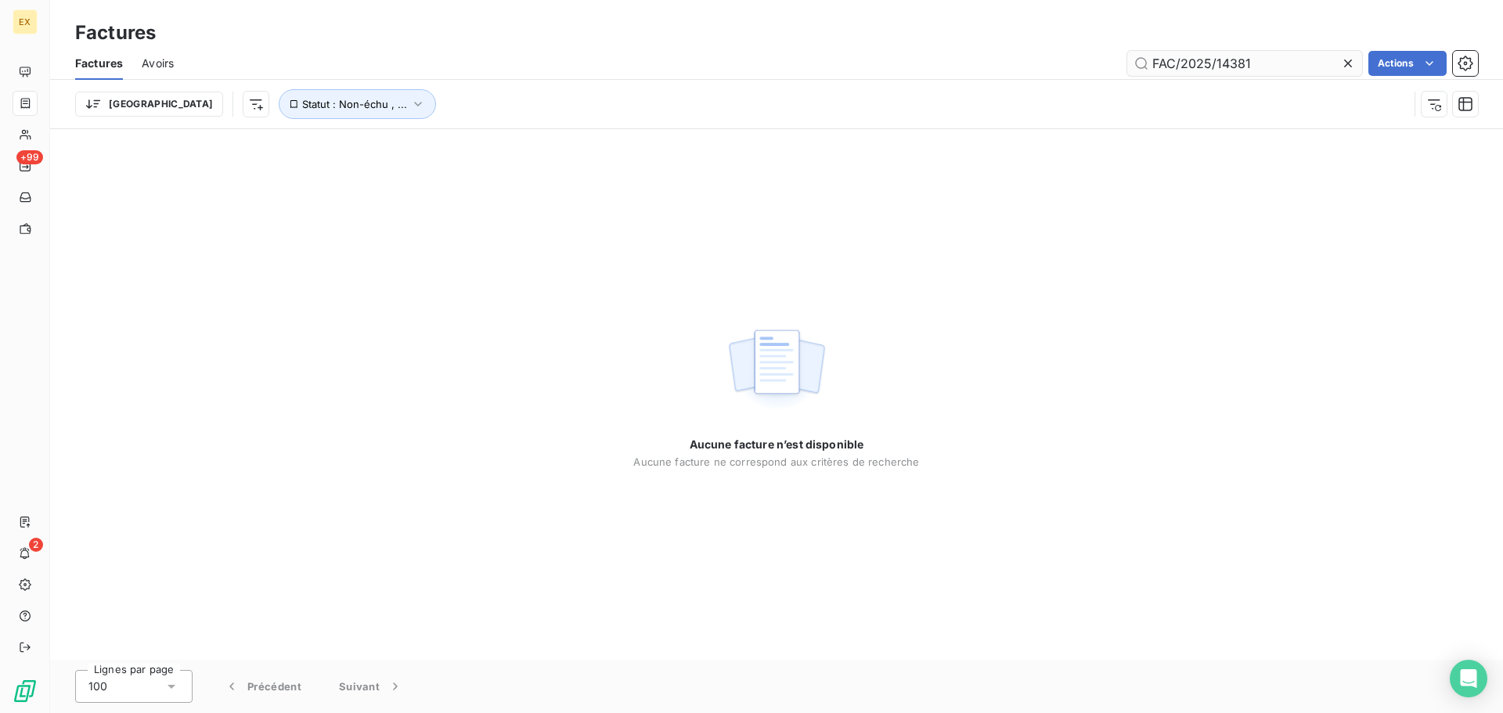
click at [1158, 63] on input "FAC/2025/14381" at bounding box center [1244, 63] width 235 height 25
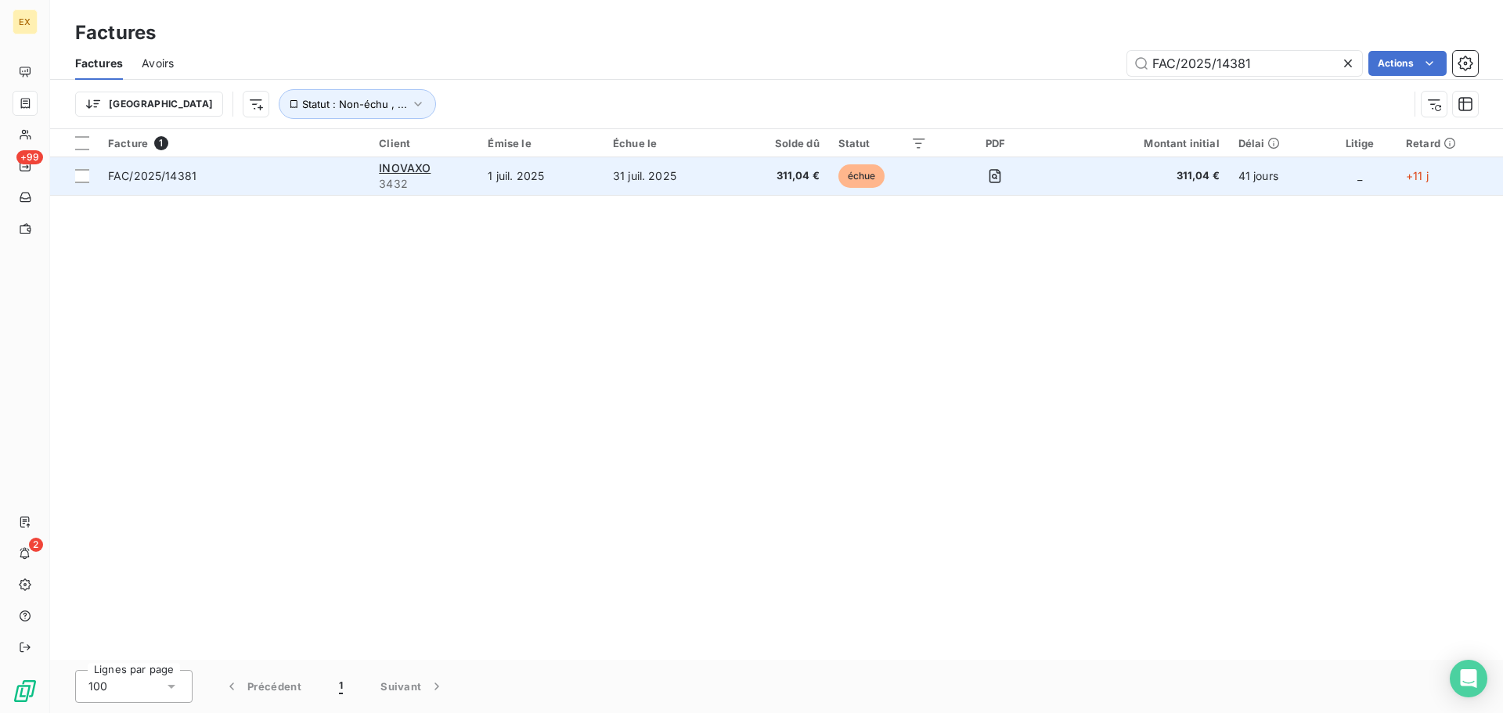
type input "FAC/2025/14381"
click at [225, 174] on span "FAC/2025/14381" at bounding box center [234, 176] width 252 height 16
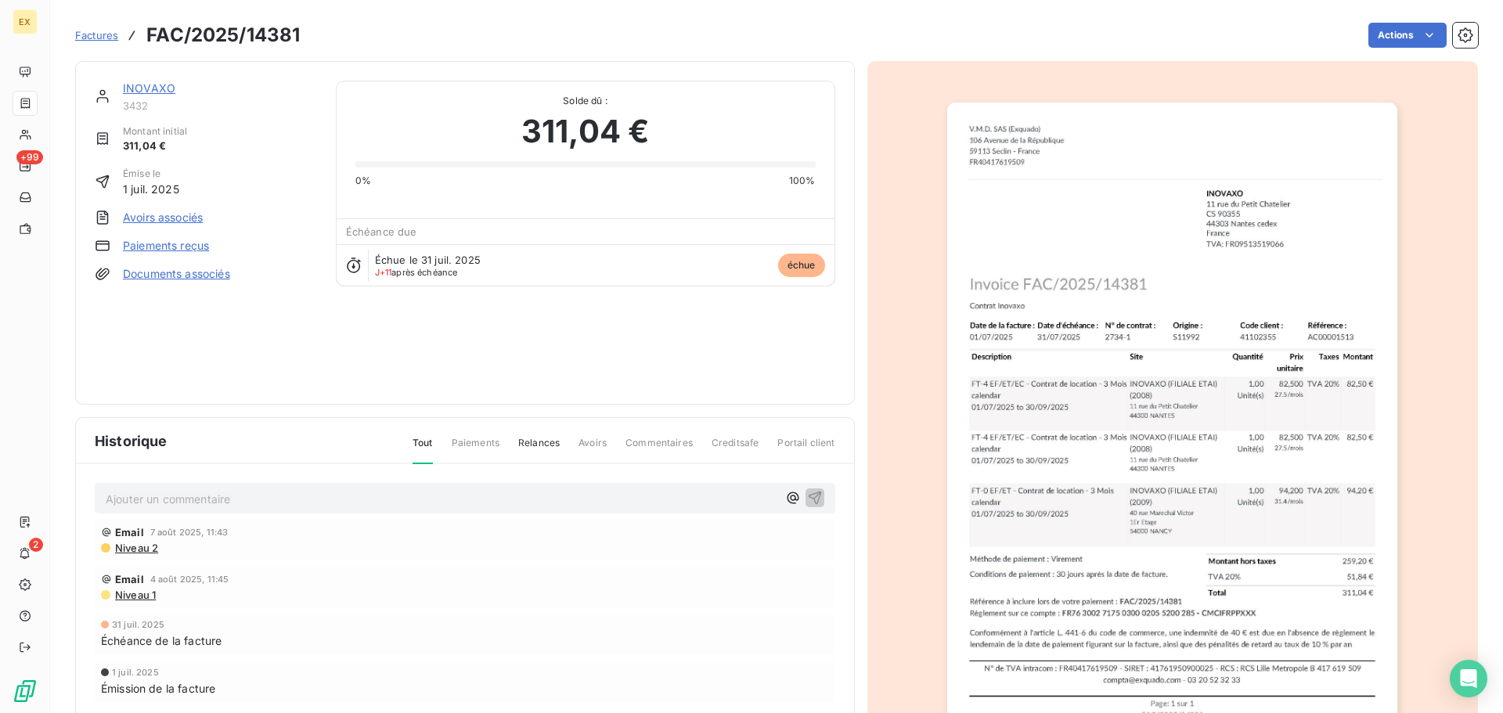
click at [153, 86] on link "INOVAXO" at bounding box center [149, 87] width 52 height 13
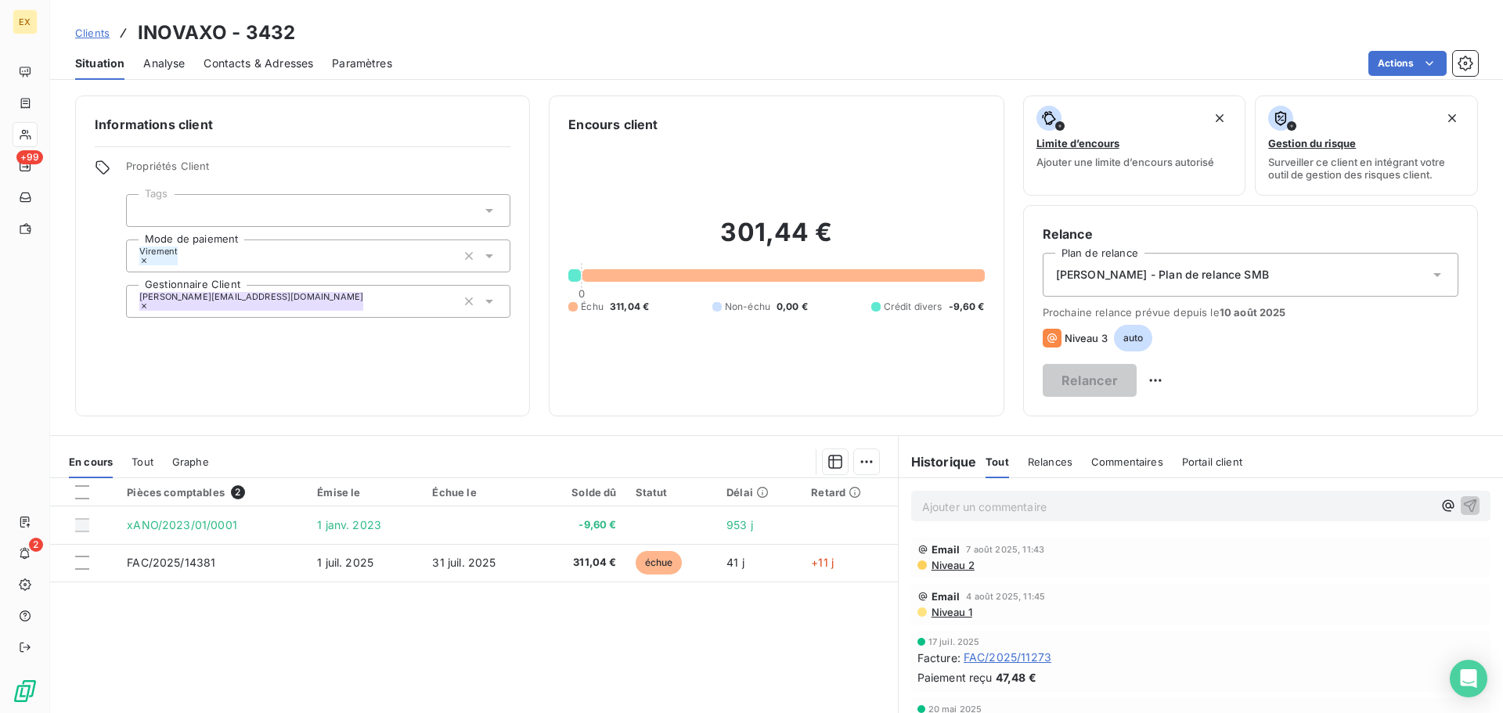
click at [232, 61] on span "Contacts & Adresses" at bounding box center [259, 64] width 110 height 16
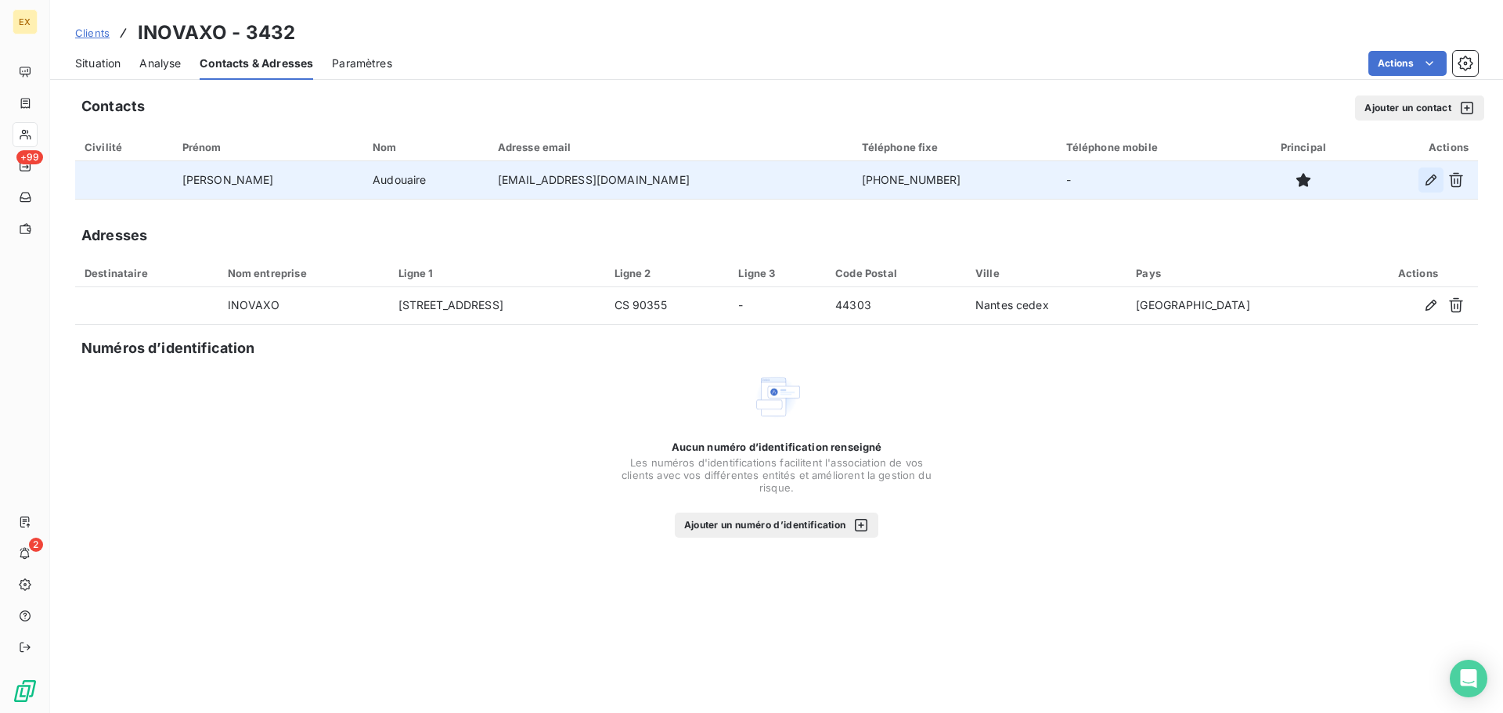
click at [1428, 175] on icon "button" at bounding box center [1431, 180] width 16 height 16
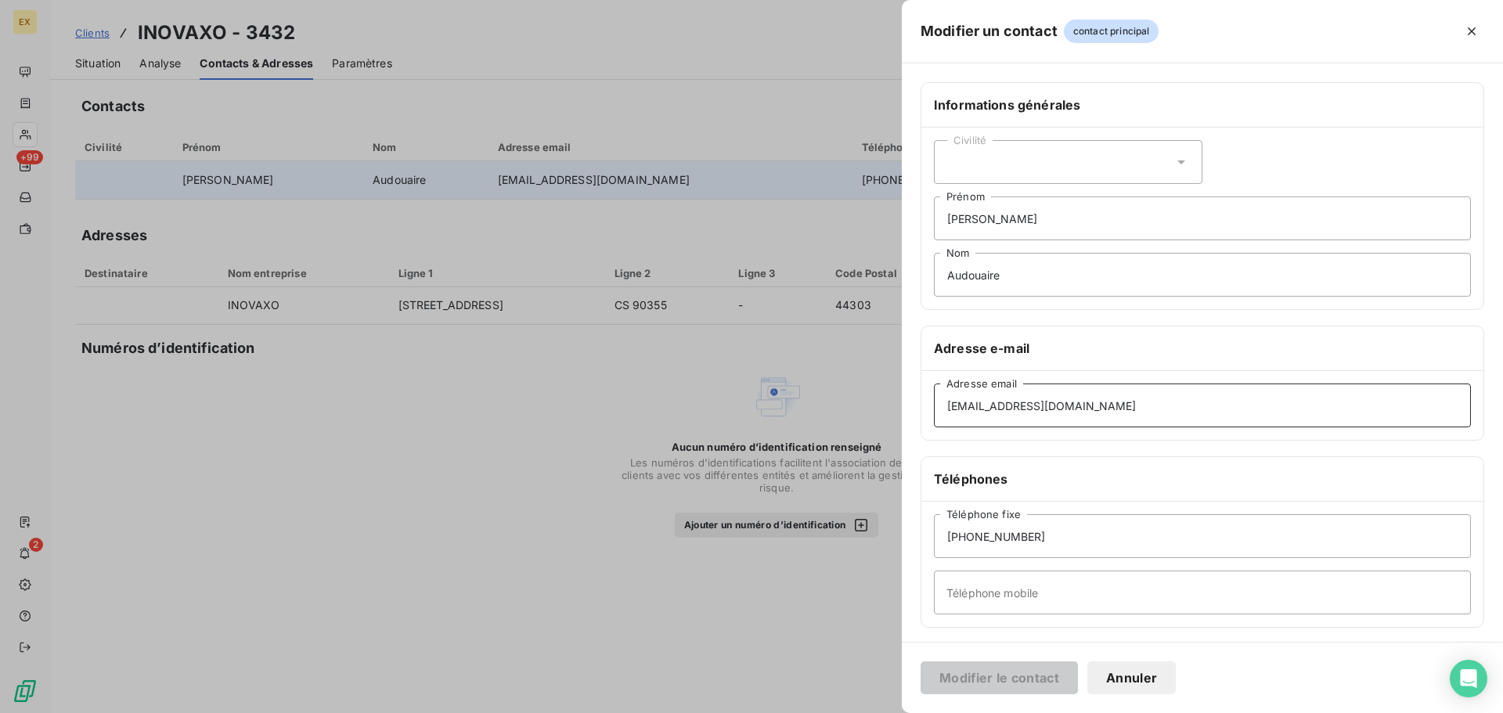
drag, startPoint x: 1140, startPoint y: 408, endPoint x: 590, endPoint y: 326, distance: 555.6
click at [590, 712] on div "Modifier un contact contact principal Informations générales Civilité [PERSON_N…" at bounding box center [751, 713] width 1503 height 0
paste input "achats-inovaxo"
type input "[EMAIL_ADDRESS][DOMAIN_NAME]"
click at [969, 672] on button "Modifier le contact" at bounding box center [998, 677] width 157 height 33
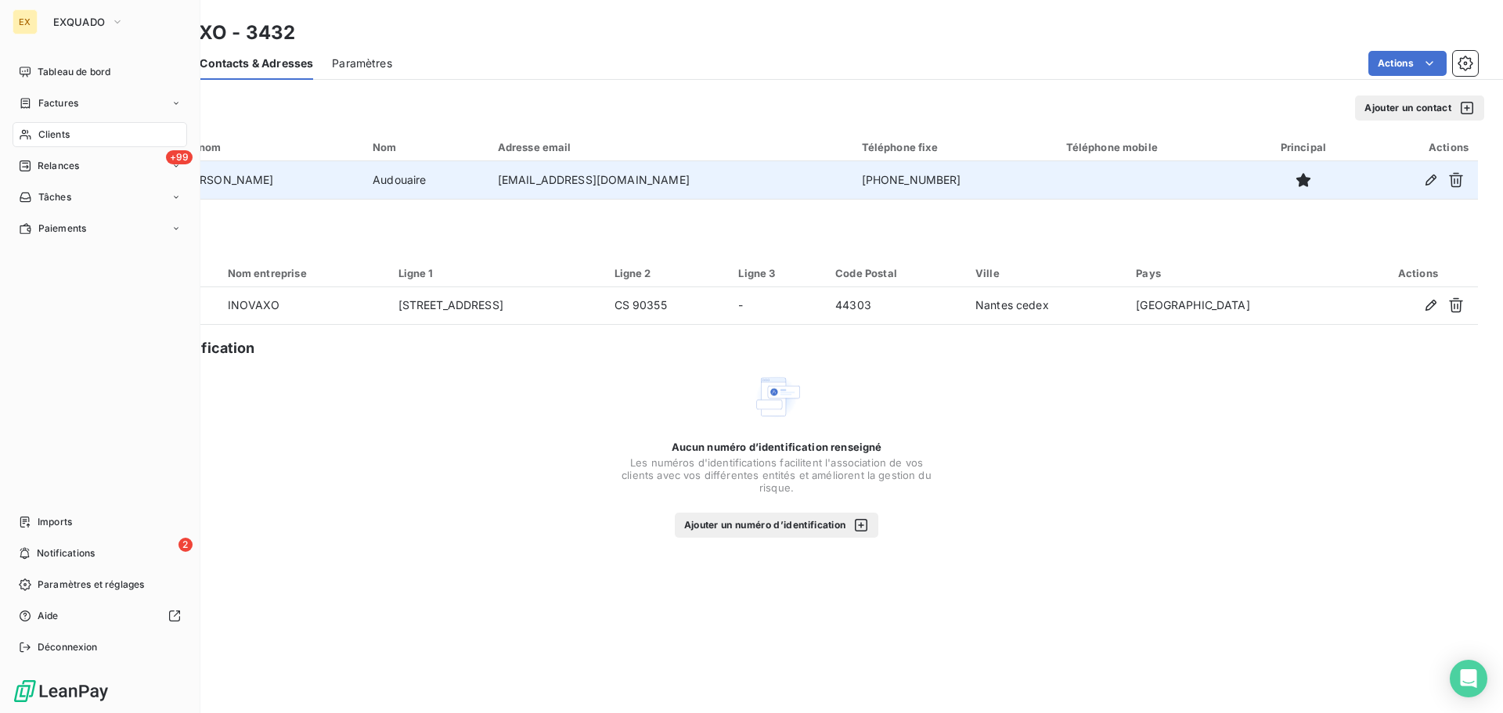
click at [39, 97] on span "Factures" at bounding box center [58, 103] width 40 height 14
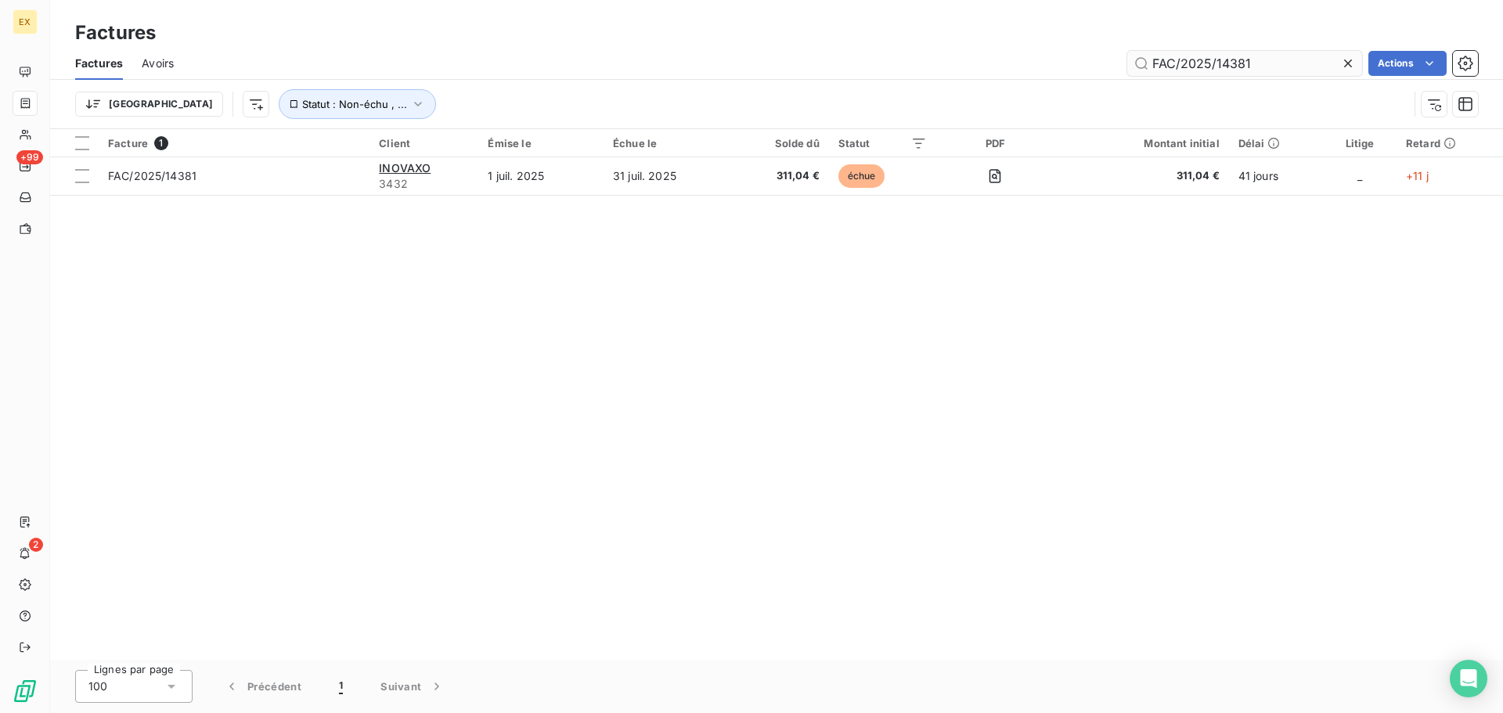
click at [1291, 67] on input "FAC/2025/14381" at bounding box center [1244, 63] width 235 height 25
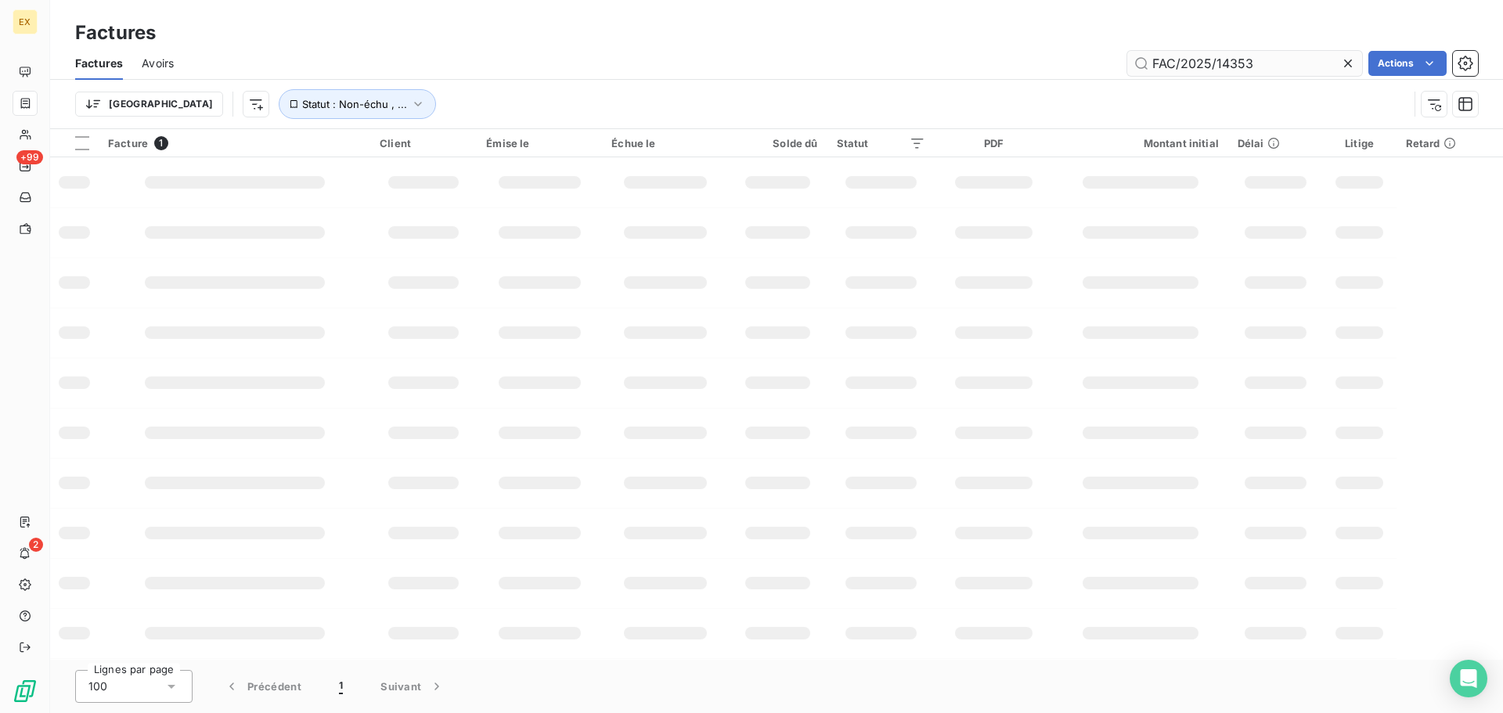
type input "FAC/2025/14353"
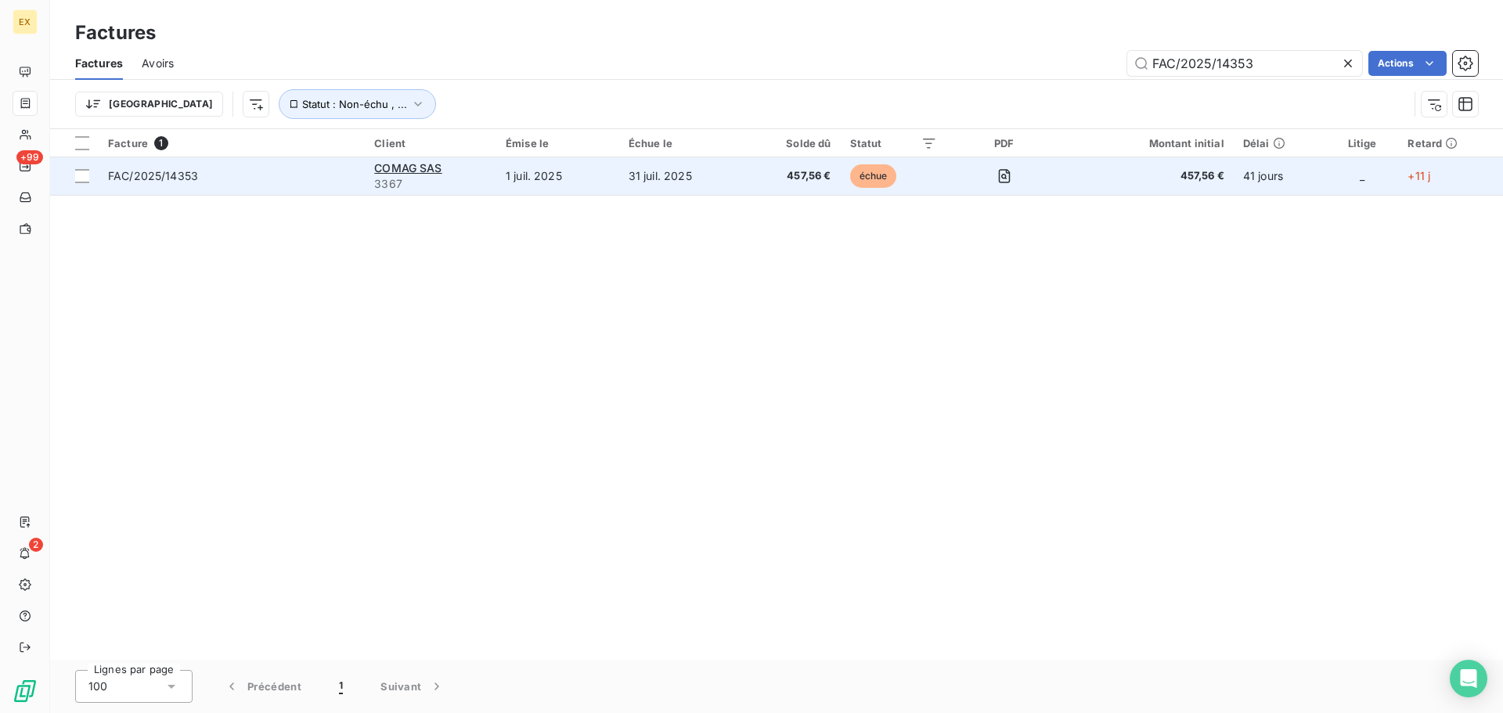
click at [423, 176] on span "3367" at bounding box center [430, 184] width 113 height 16
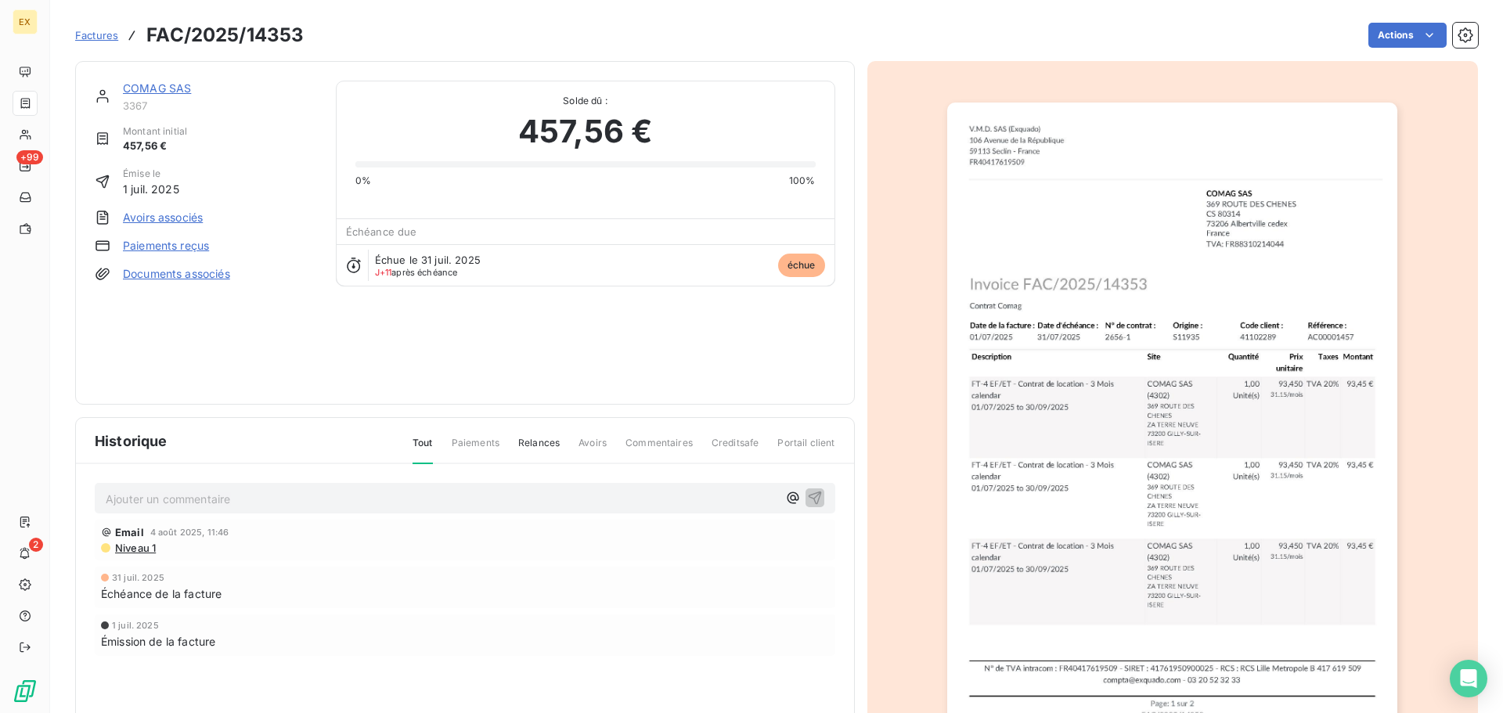
click at [148, 88] on link "COMAG SAS" at bounding box center [157, 87] width 68 height 13
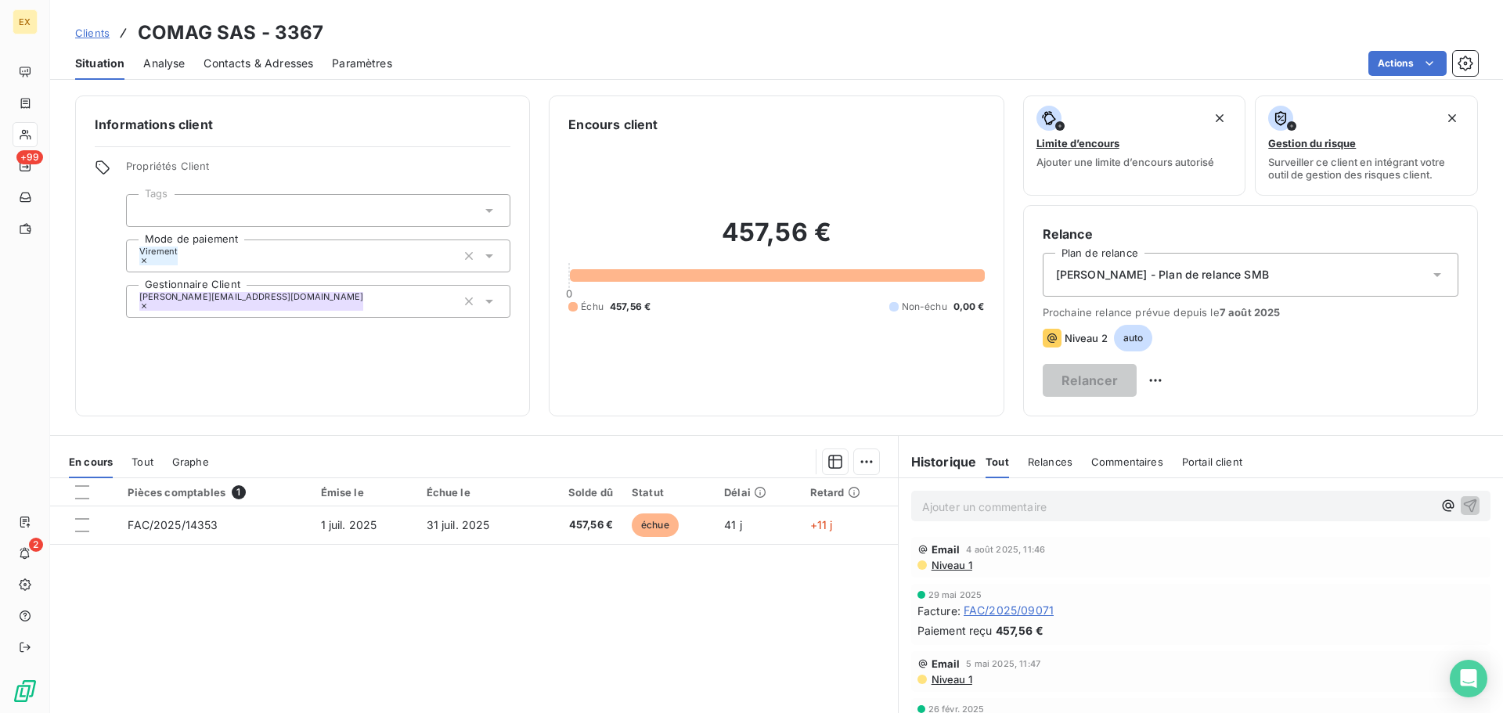
click at [246, 64] on span "Contacts & Adresses" at bounding box center [259, 64] width 110 height 16
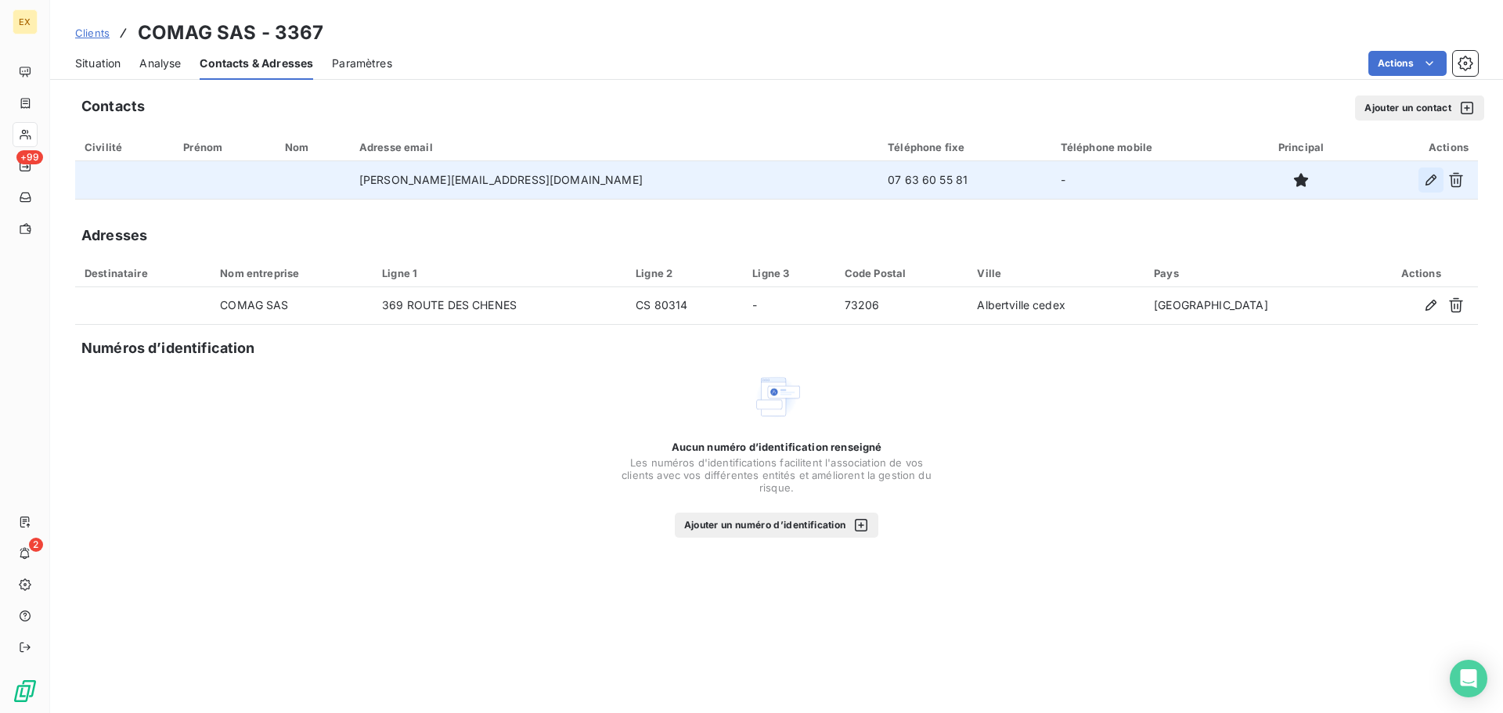
click at [1429, 176] on icon "button" at bounding box center [1431, 180] width 16 height 16
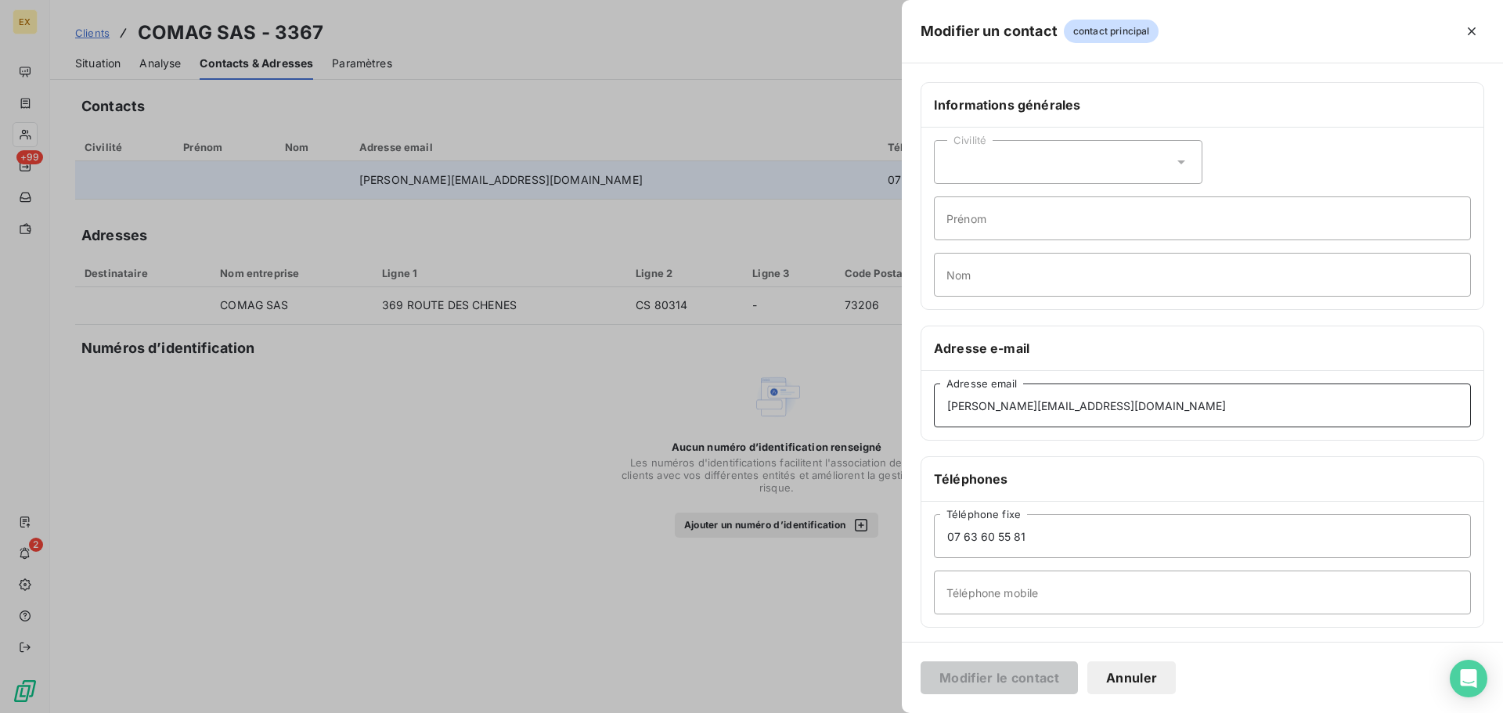
drag, startPoint x: 1114, startPoint y: 409, endPoint x: 786, endPoint y: 402, distance: 328.0
click at [794, 712] on div "Modifier un contact contact principal Informations générales Civilité Prénom No…" at bounding box center [751, 713] width 1503 height 0
paste input "[PERSON_NAME].[PERSON_NAME]"
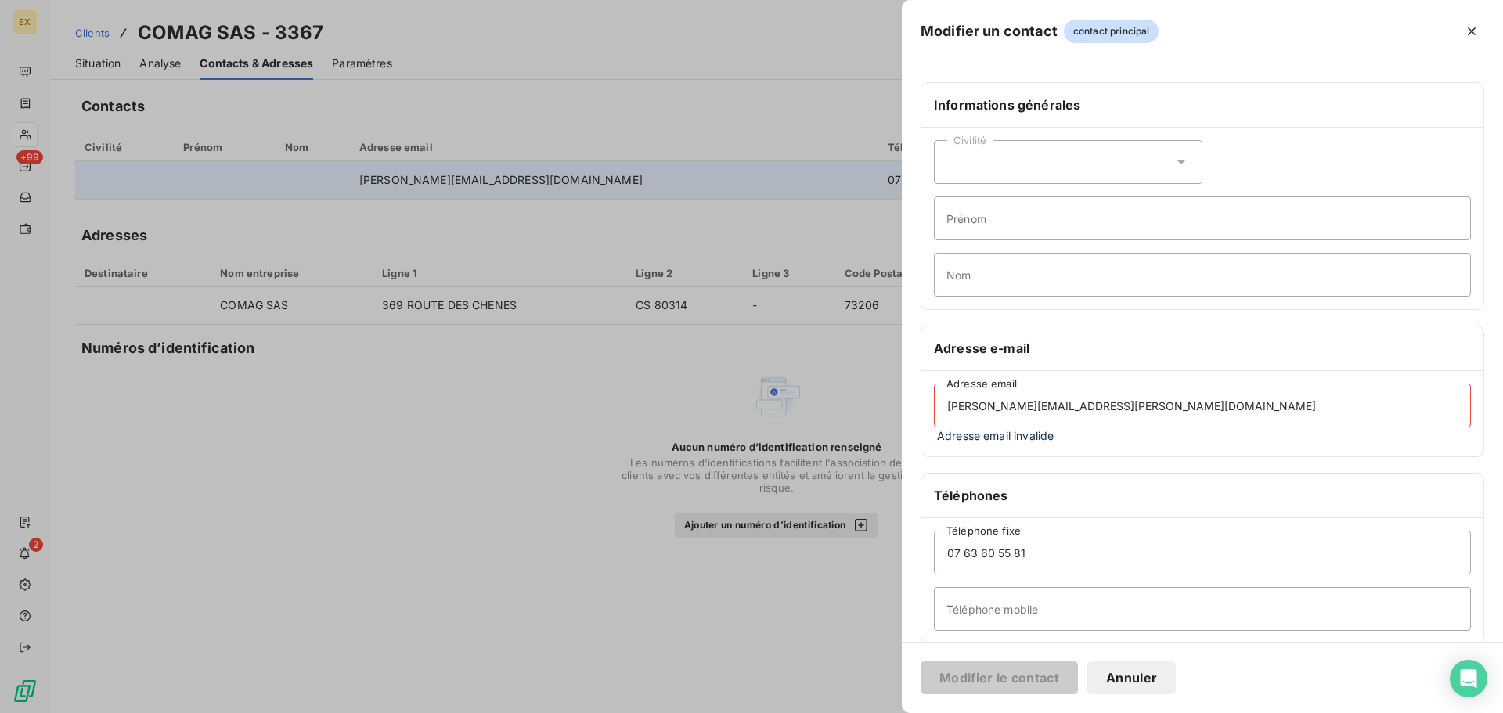
click at [949, 399] on input "[PERSON_NAME][EMAIL_ADDRESS][PERSON_NAME][DOMAIN_NAME]" at bounding box center [1202, 406] width 537 height 44
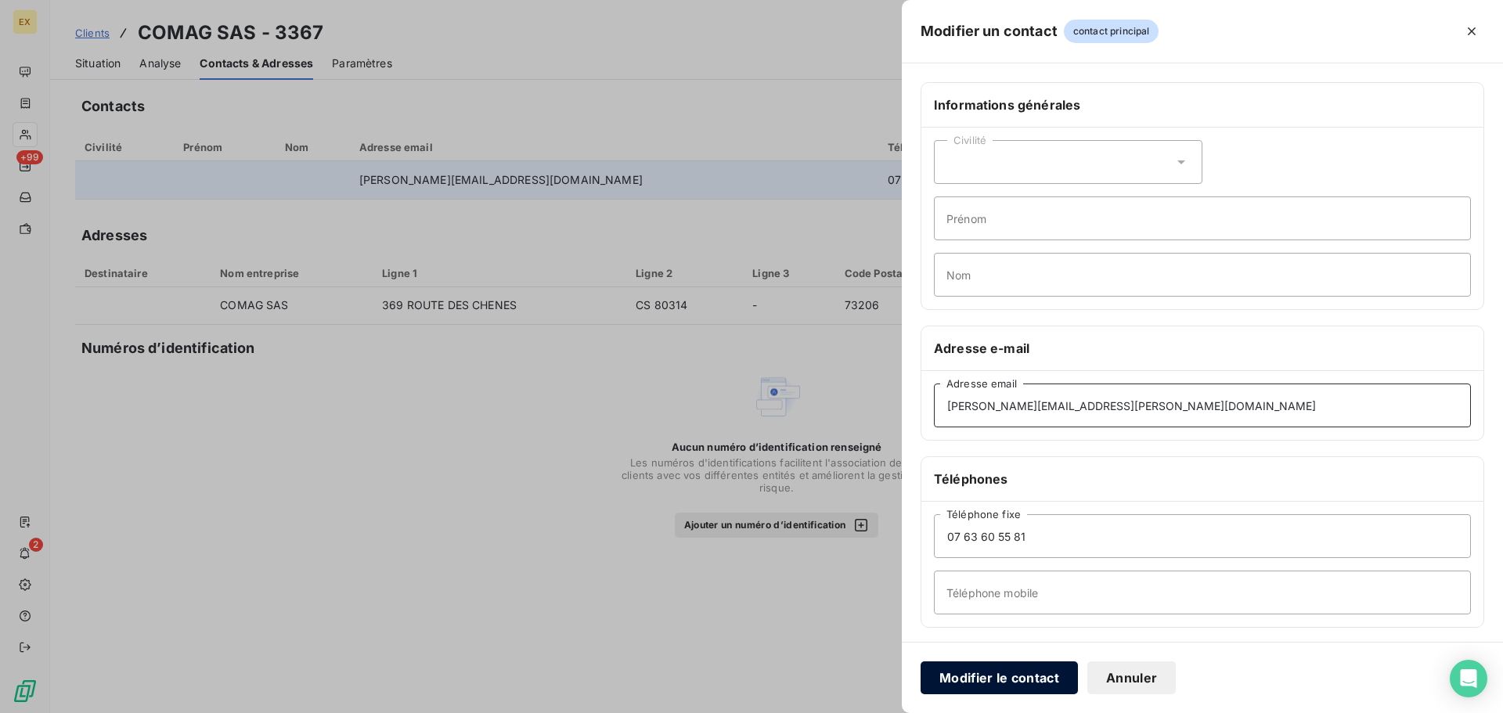
type input "[PERSON_NAME][EMAIL_ADDRESS][PERSON_NAME][DOMAIN_NAME]"
drag, startPoint x: 1012, startPoint y: 672, endPoint x: 1024, endPoint y: 661, distance: 16.1
click at [1012, 669] on button "Modifier le contact" at bounding box center [998, 677] width 157 height 33
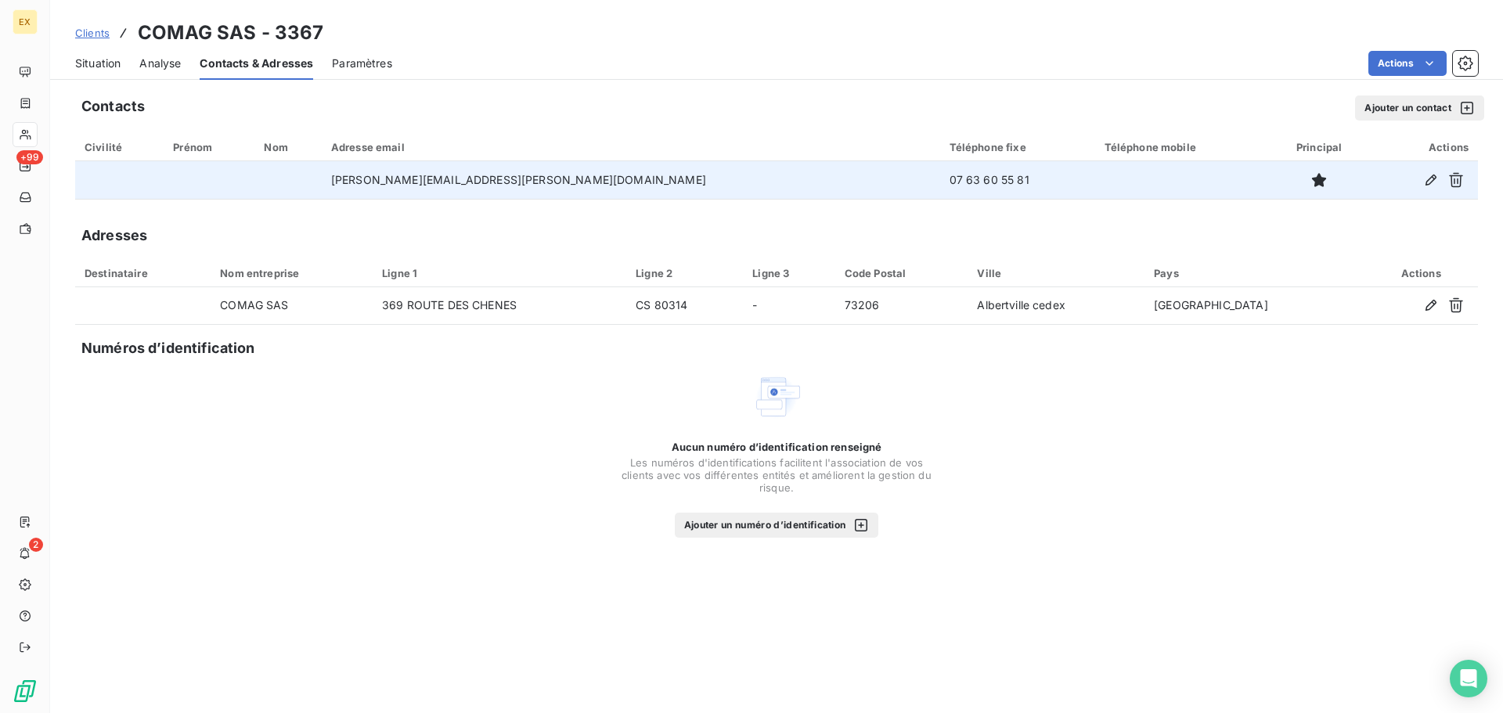
click at [1390, 103] on button "Ajouter un contact" at bounding box center [1419, 107] width 129 height 25
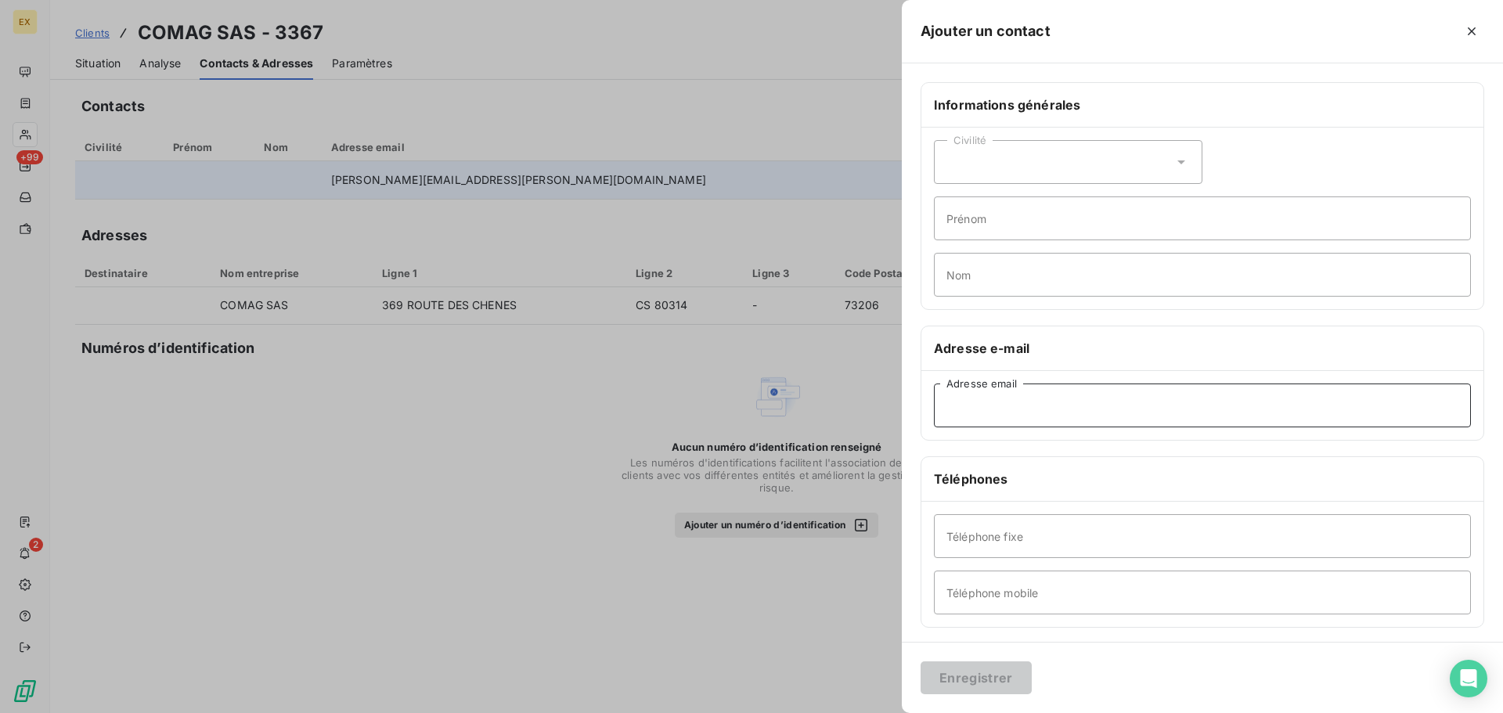
click at [976, 400] on input "Adresse email" at bounding box center [1202, 406] width 537 height 44
paste input "[EMAIL_ADDRESS][DOMAIN_NAME]"
type input "[EMAIL_ADDRESS][DOMAIN_NAME]"
drag, startPoint x: 979, startPoint y: 681, endPoint x: 1007, endPoint y: 657, distance: 37.2
click at [982, 674] on button "Enregistrer" at bounding box center [975, 677] width 111 height 33
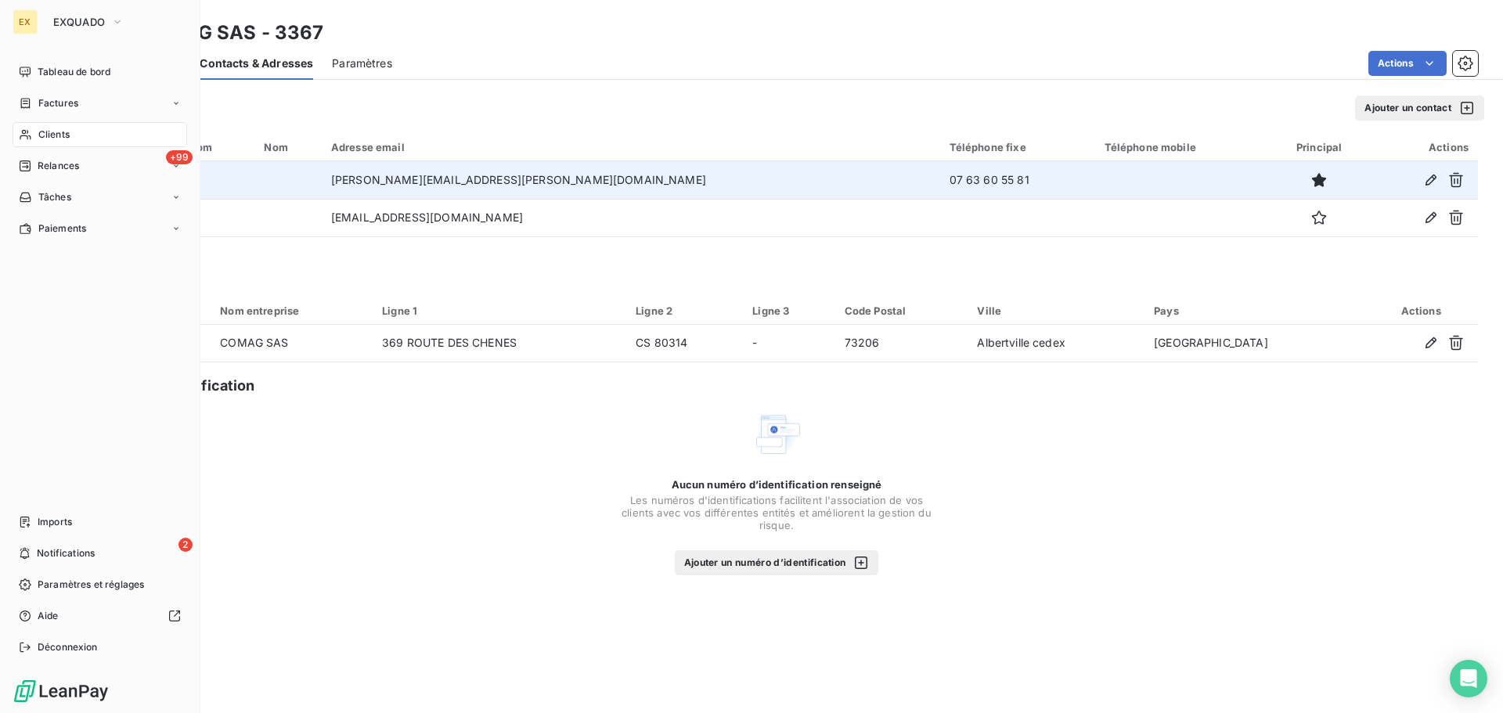
drag, startPoint x: 35, startPoint y: 96, endPoint x: 72, endPoint y: 99, distance: 36.9
click at [36, 96] on div "Factures" at bounding box center [48, 103] width 59 height 14
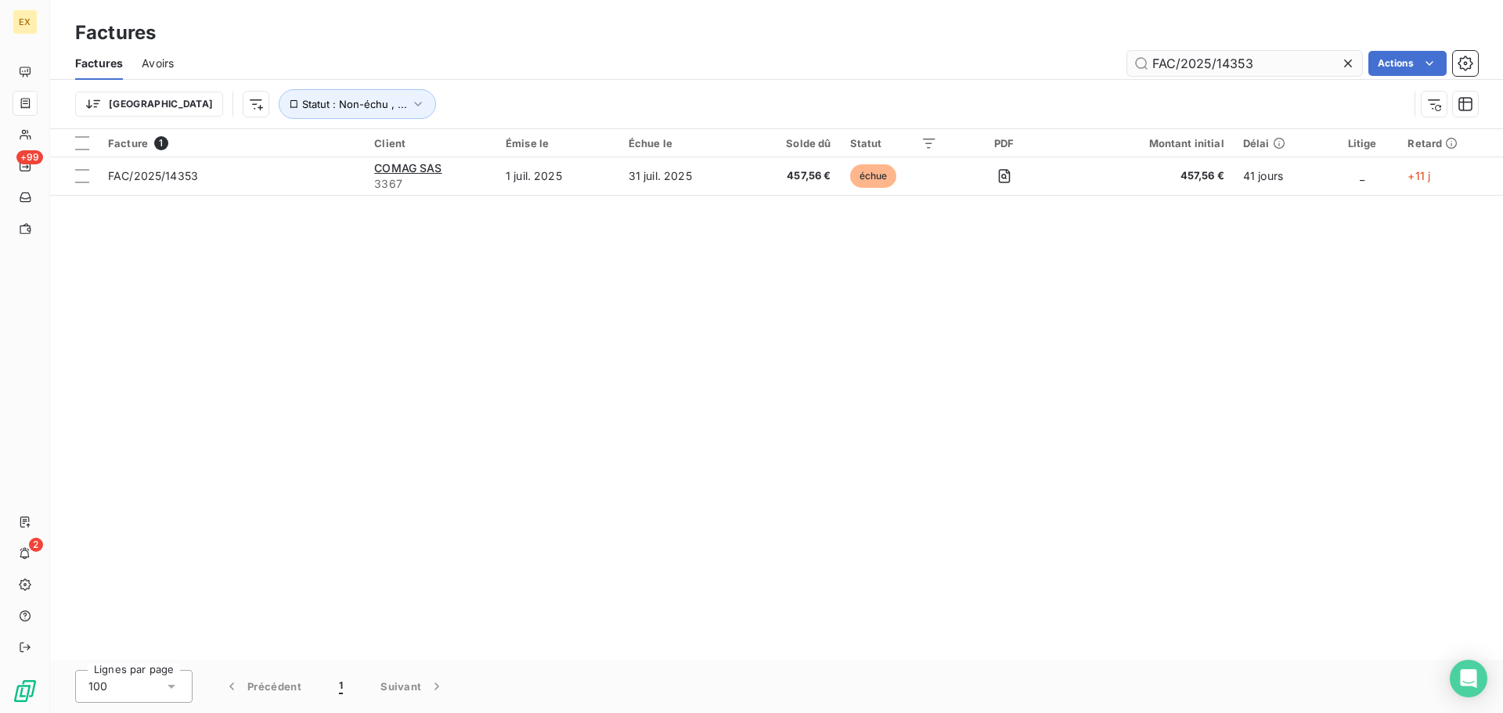
click at [1292, 63] on input "FAC/2025/14353" at bounding box center [1244, 63] width 235 height 25
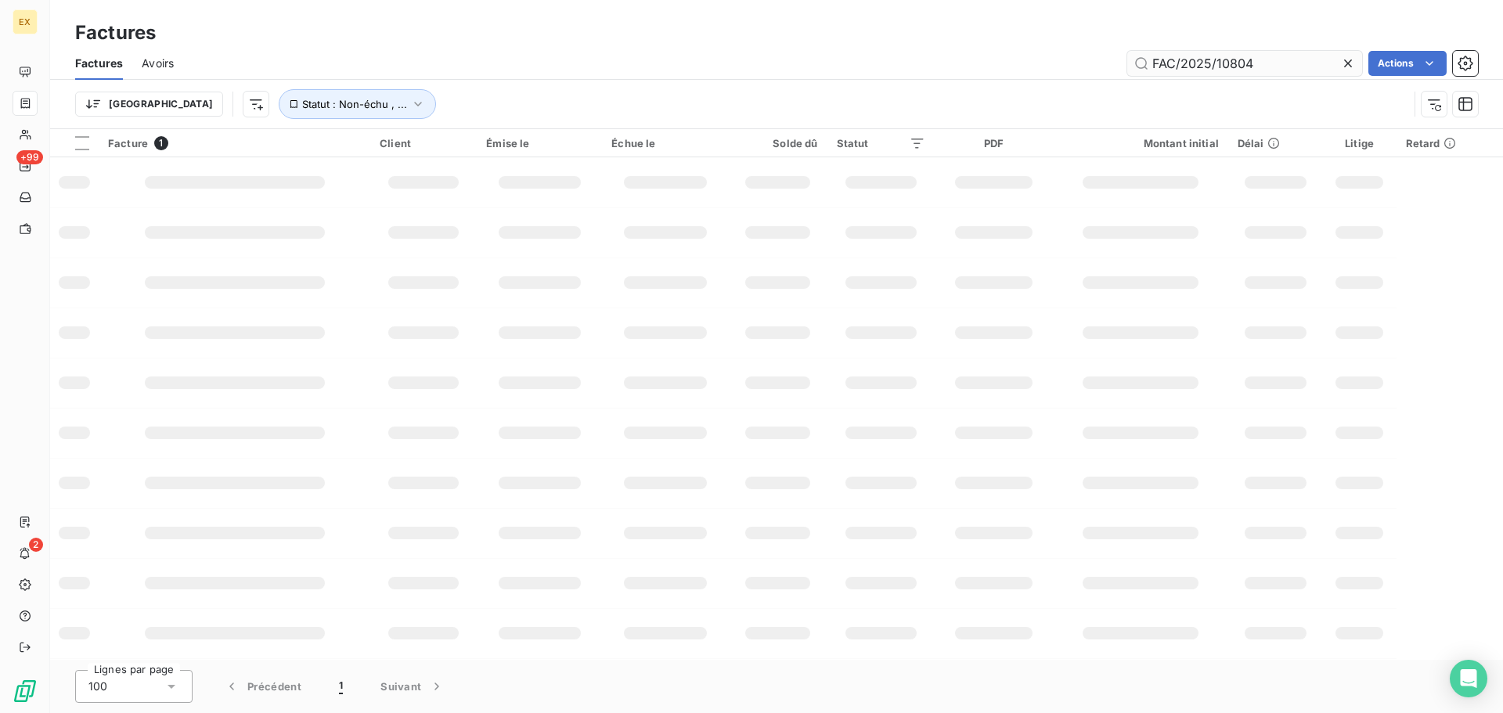
type input "FAC/2025/10804"
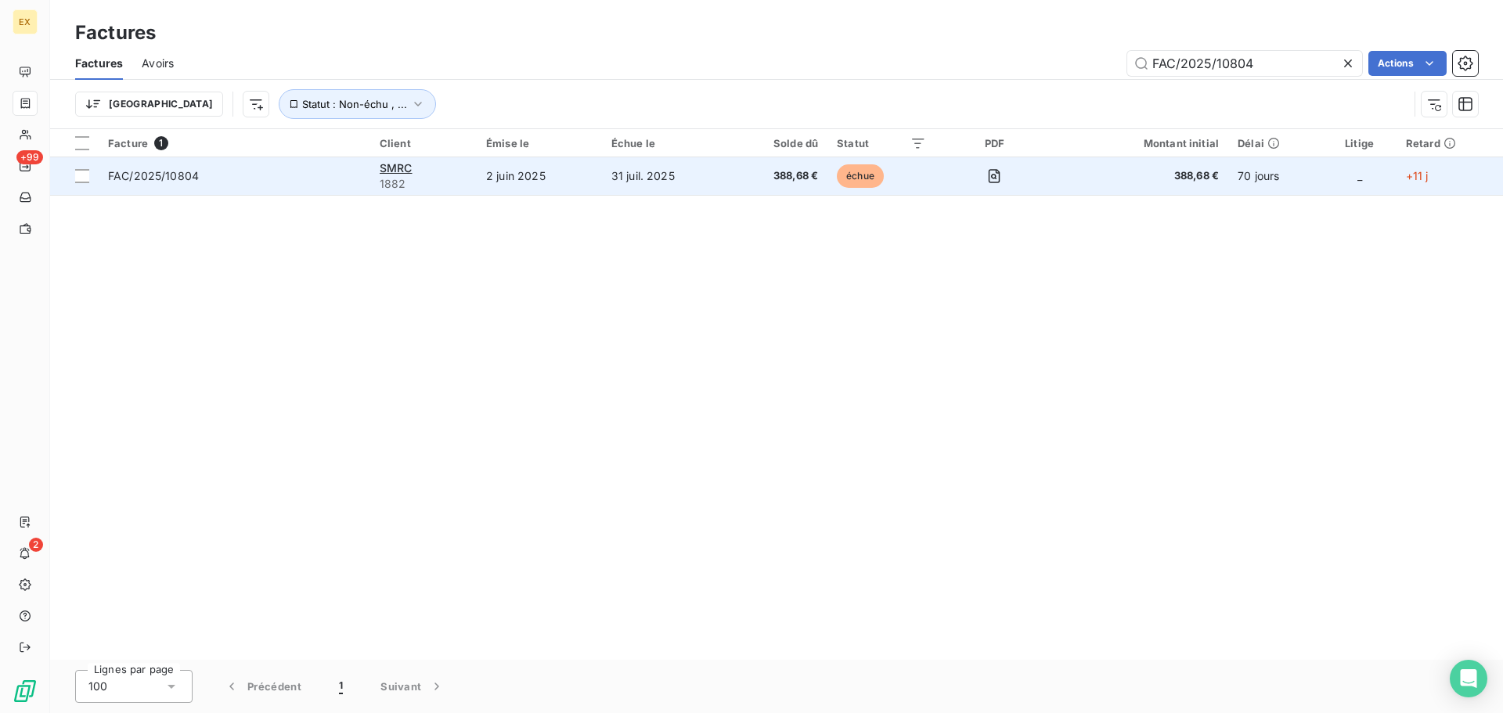
click at [266, 178] on span "FAC/2025/10804" at bounding box center [234, 176] width 253 height 16
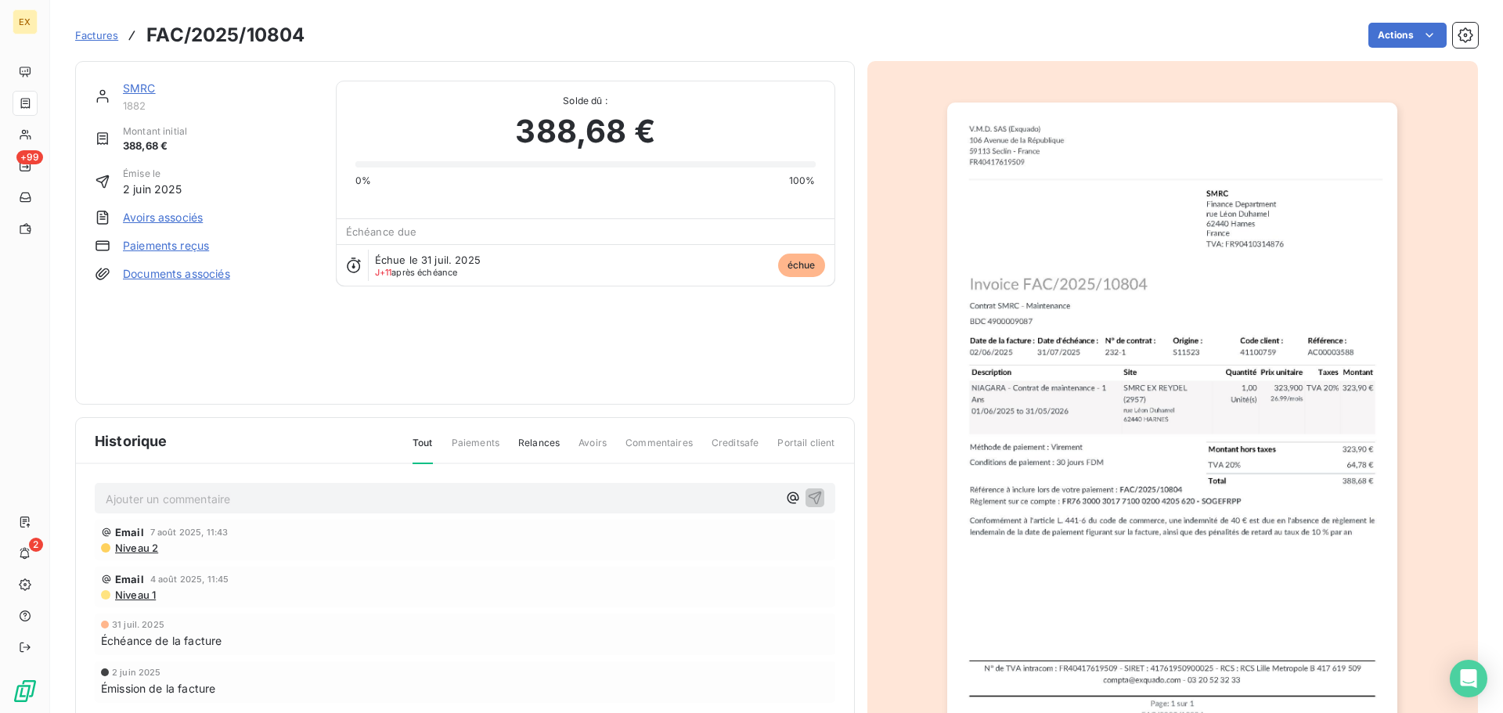
click at [99, 33] on span "Factures" at bounding box center [96, 35] width 43 height 13
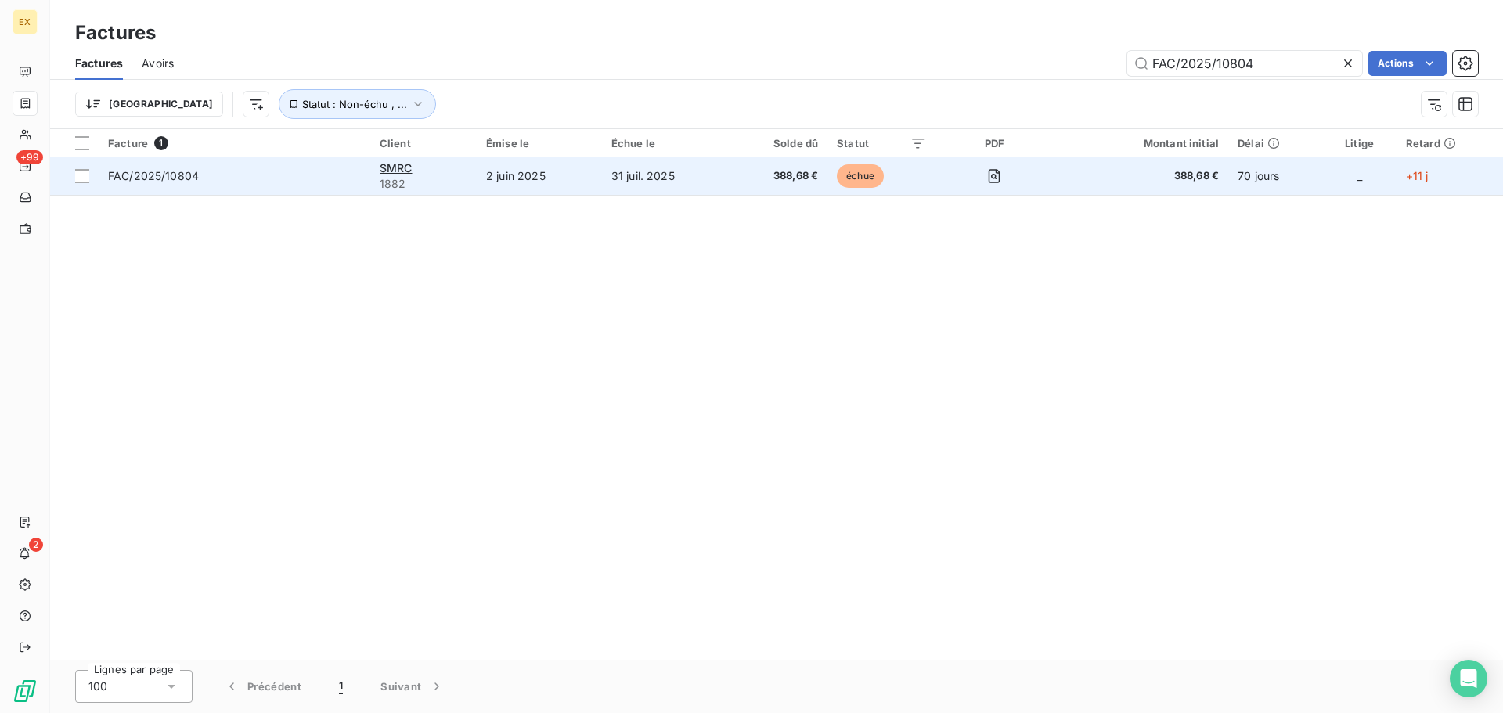
click at [260, 182] on span "FAC/2025/10804" at bounding box center [234, 176] width 253 height 16
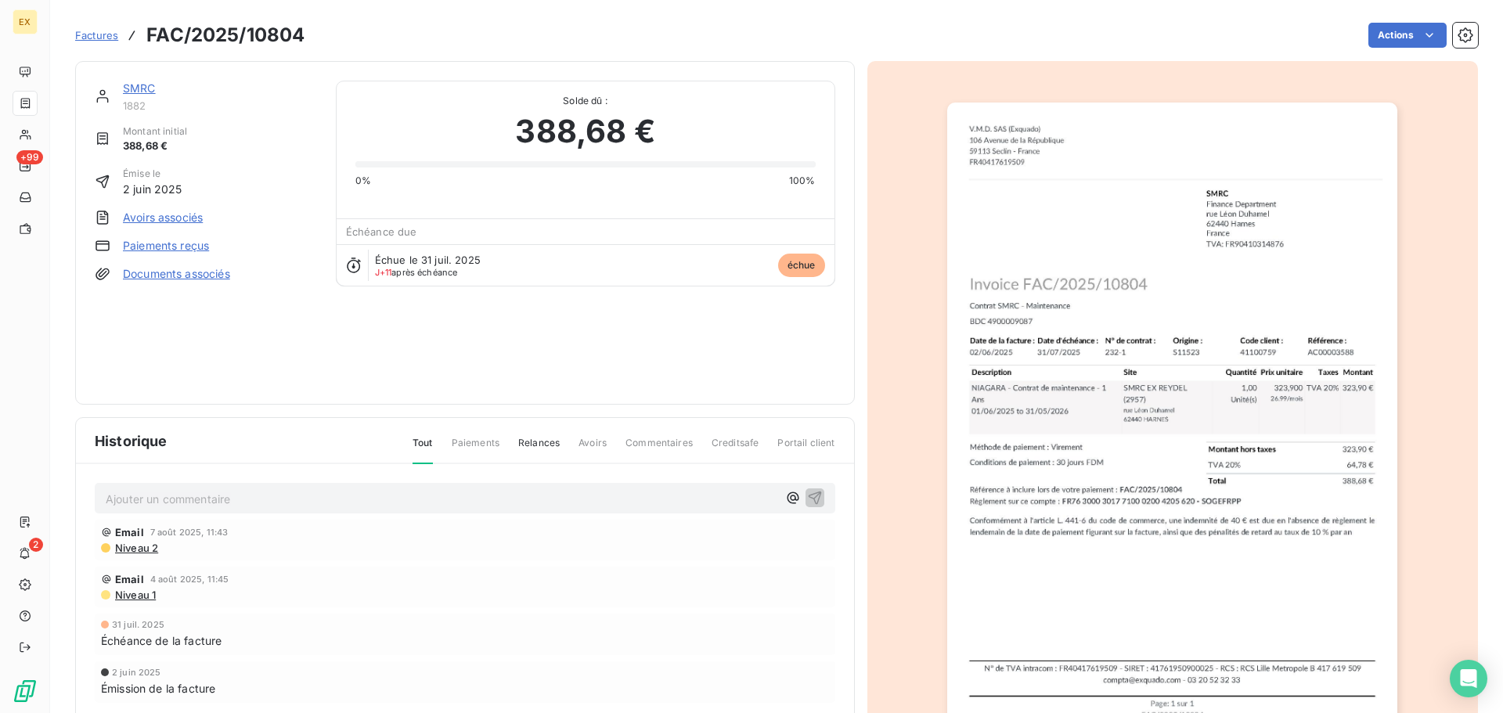
click at [189, 240] on link "Paiements reçus" at bounding box center [166, 246] width 86 height 16
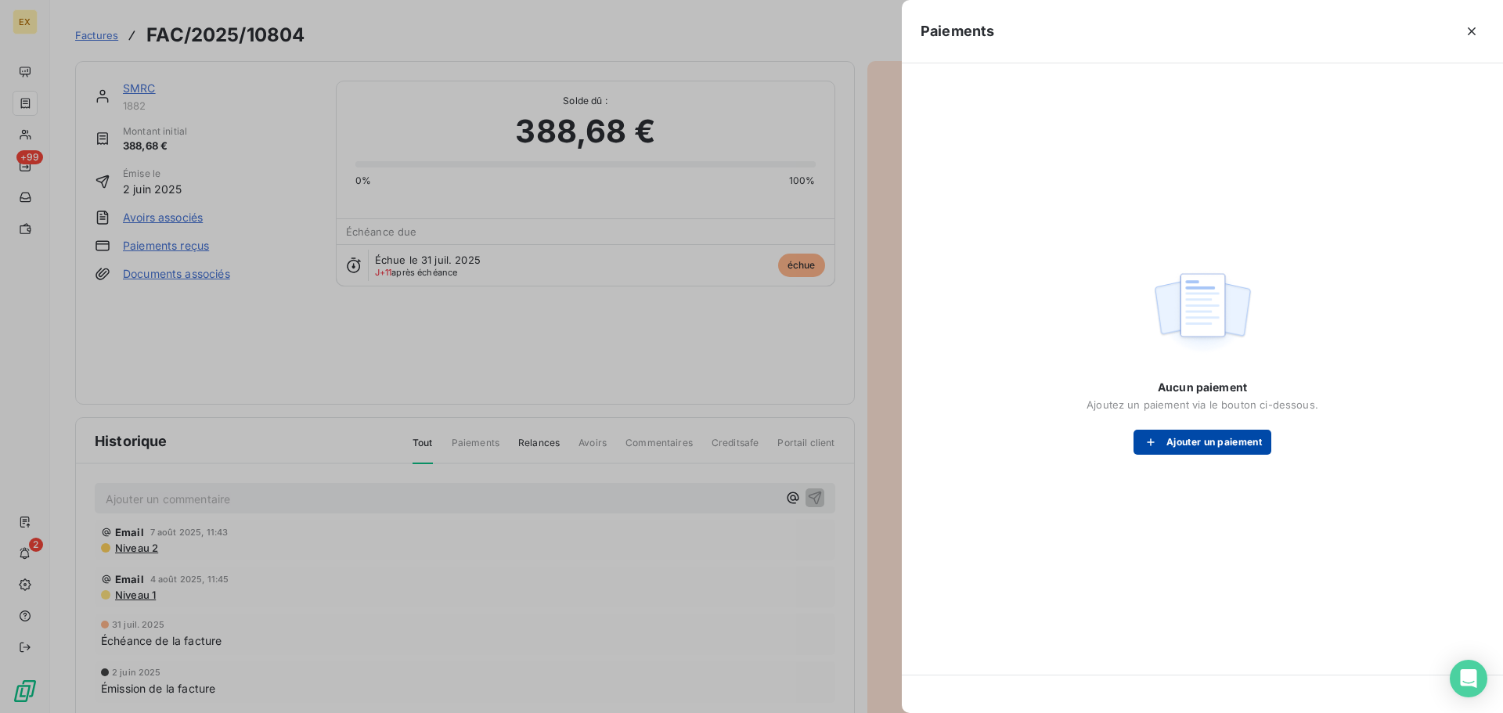
click at [1243, 438] on button "Ajouter un paiement" at bounding box center [1202, 442] width 138 height 25
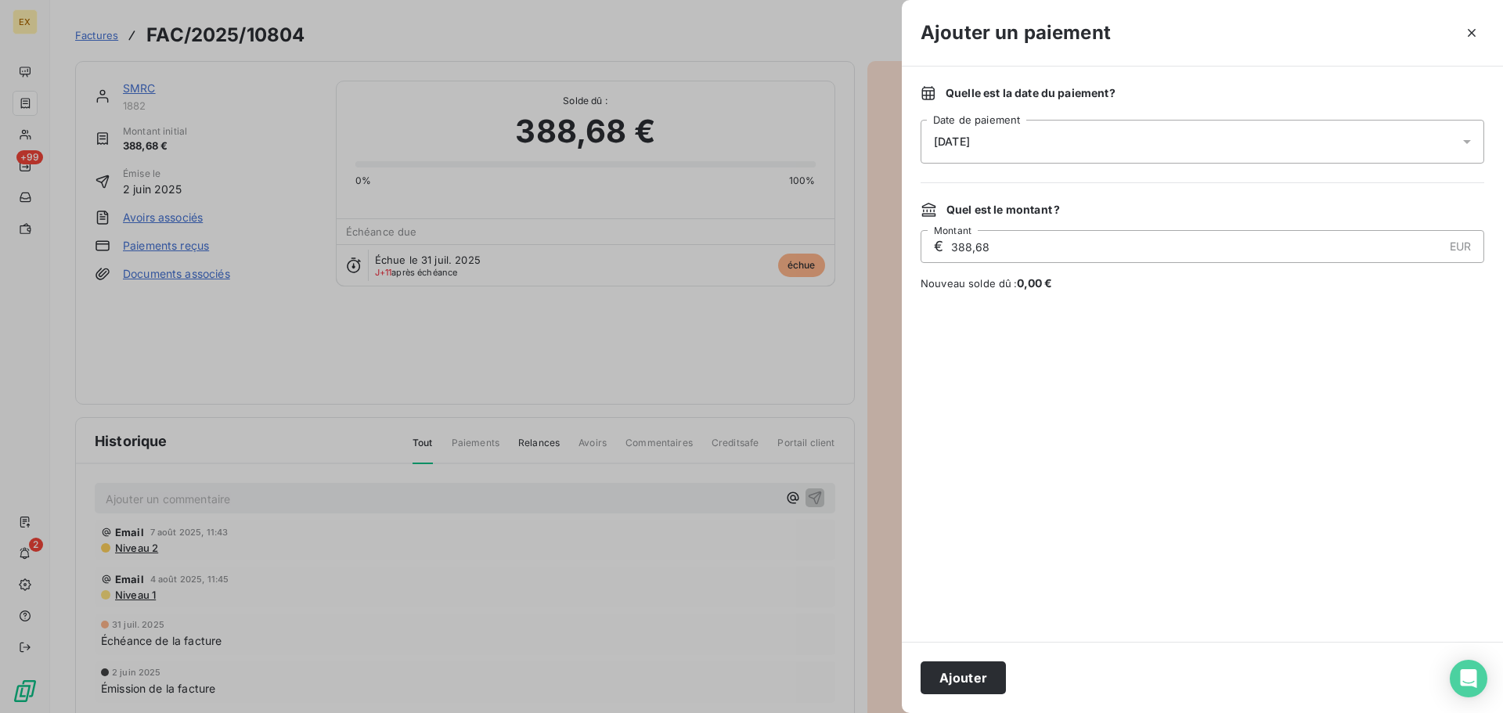
drag, startPoint x: 969, startPoint y: 672, endPoint x: 977, endPoint y: 661, distance: 12.8
click at [971, 668] on button "Ajouter" at bounding box center [962, 677] width 85 height 33
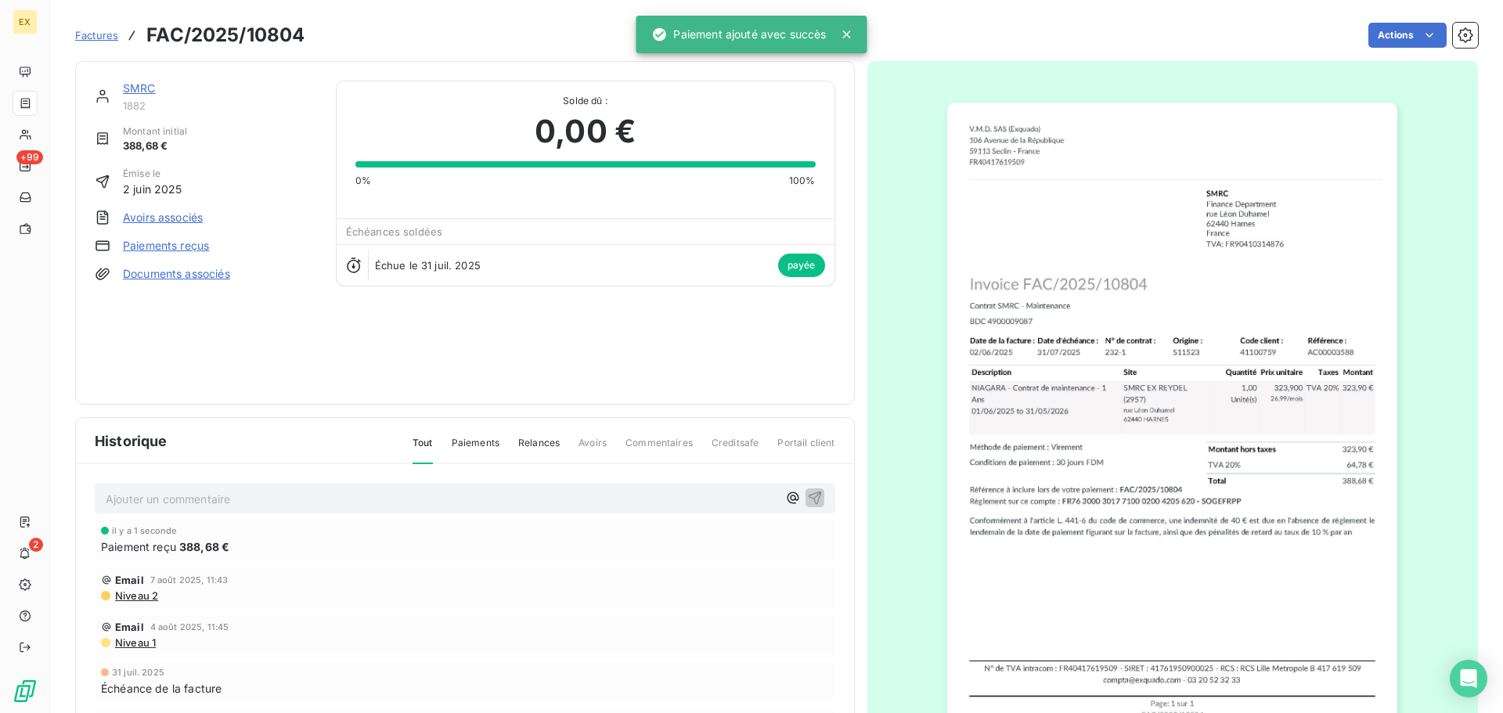
click at [106, 29] on span "Factures" at bounding box center [96, 35] width 43 height 13
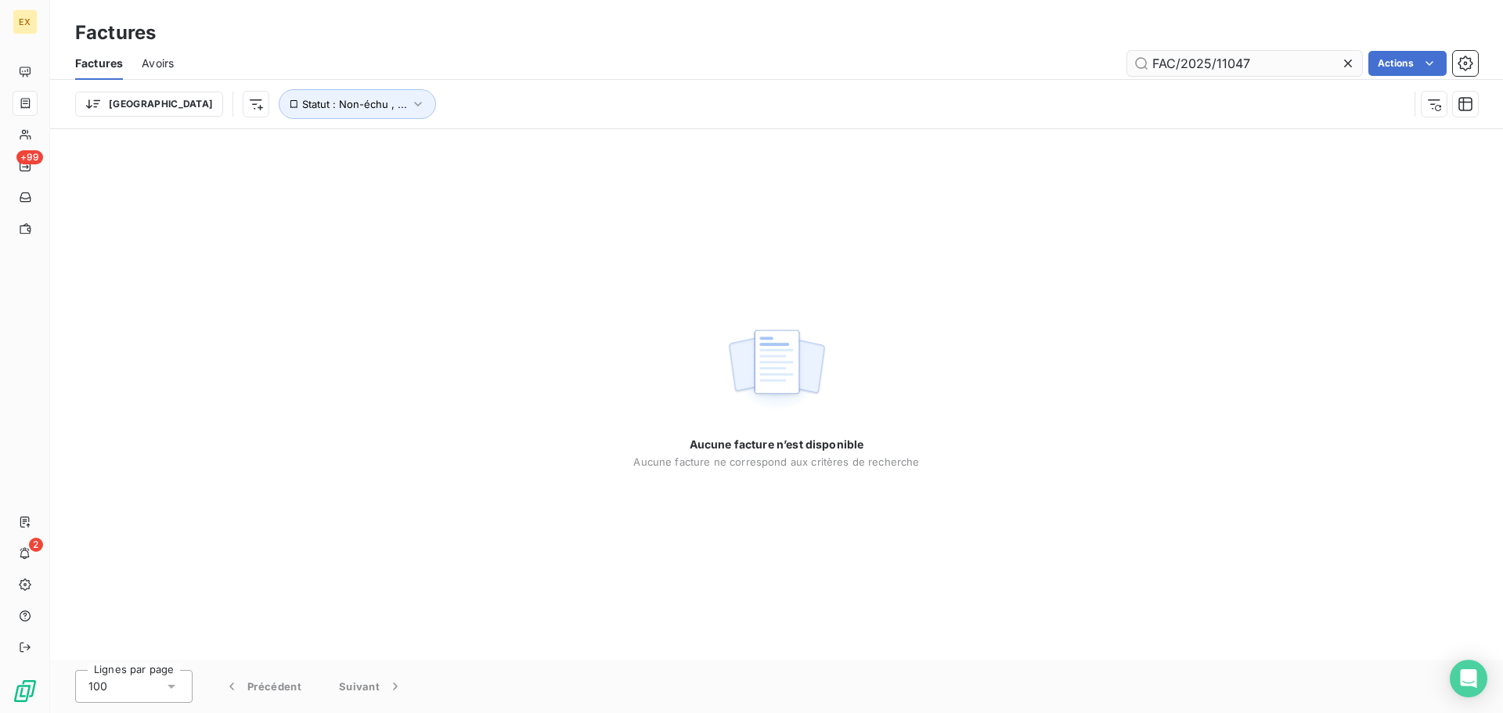
type input "FAC/2025/11047"
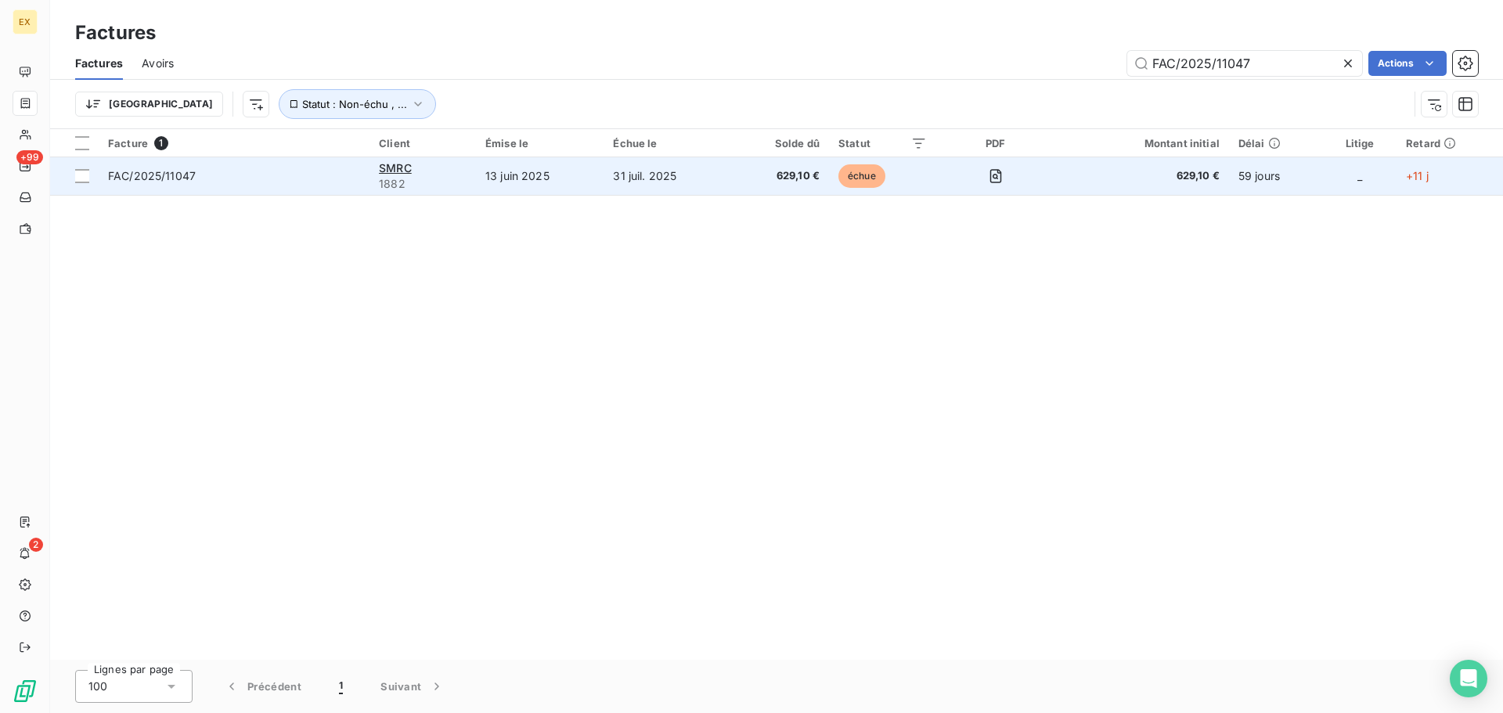
click at [272, 171] on span "FAC/2025/11047" at bounding box center [234, 176] width 252 height 16
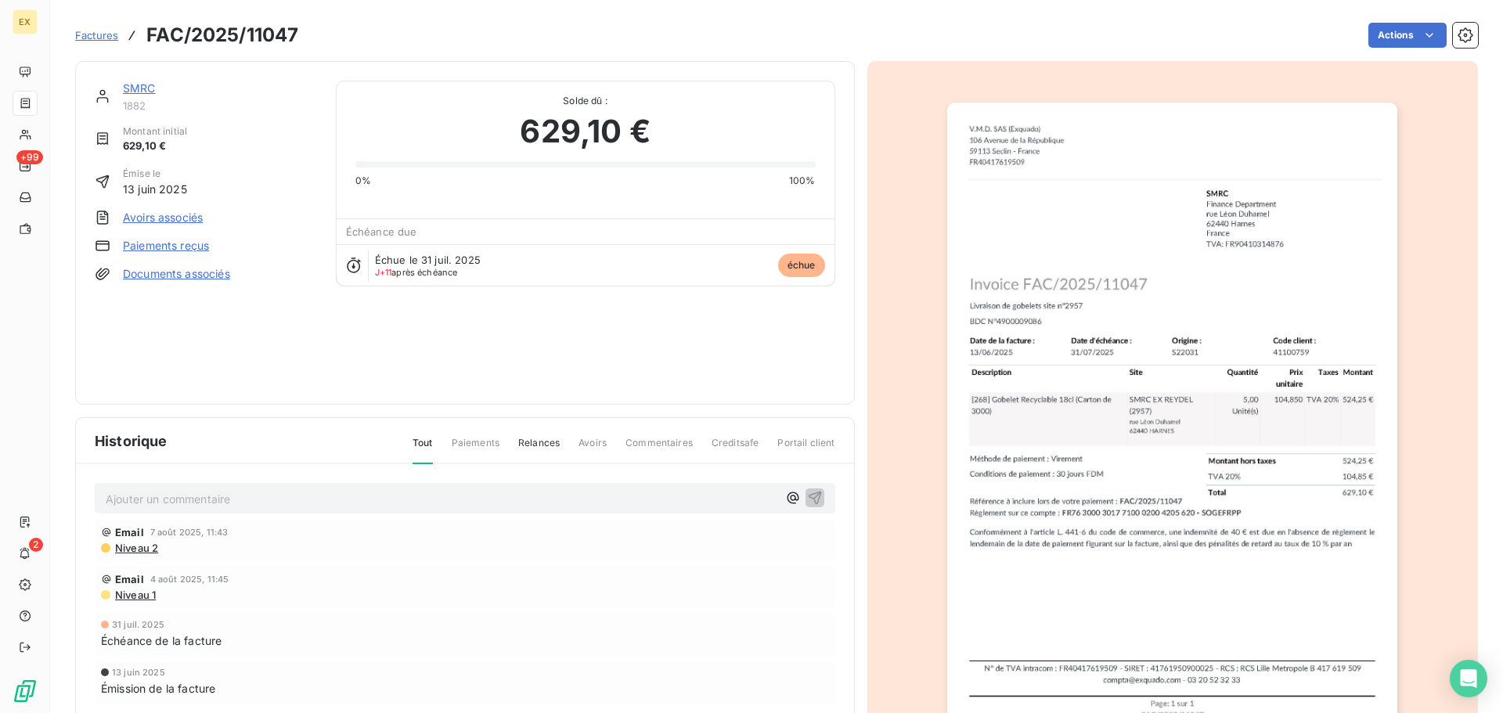
click at [182, 239] on link "Paiements reçus" at bounding box center [166, 246] width 86 height 16
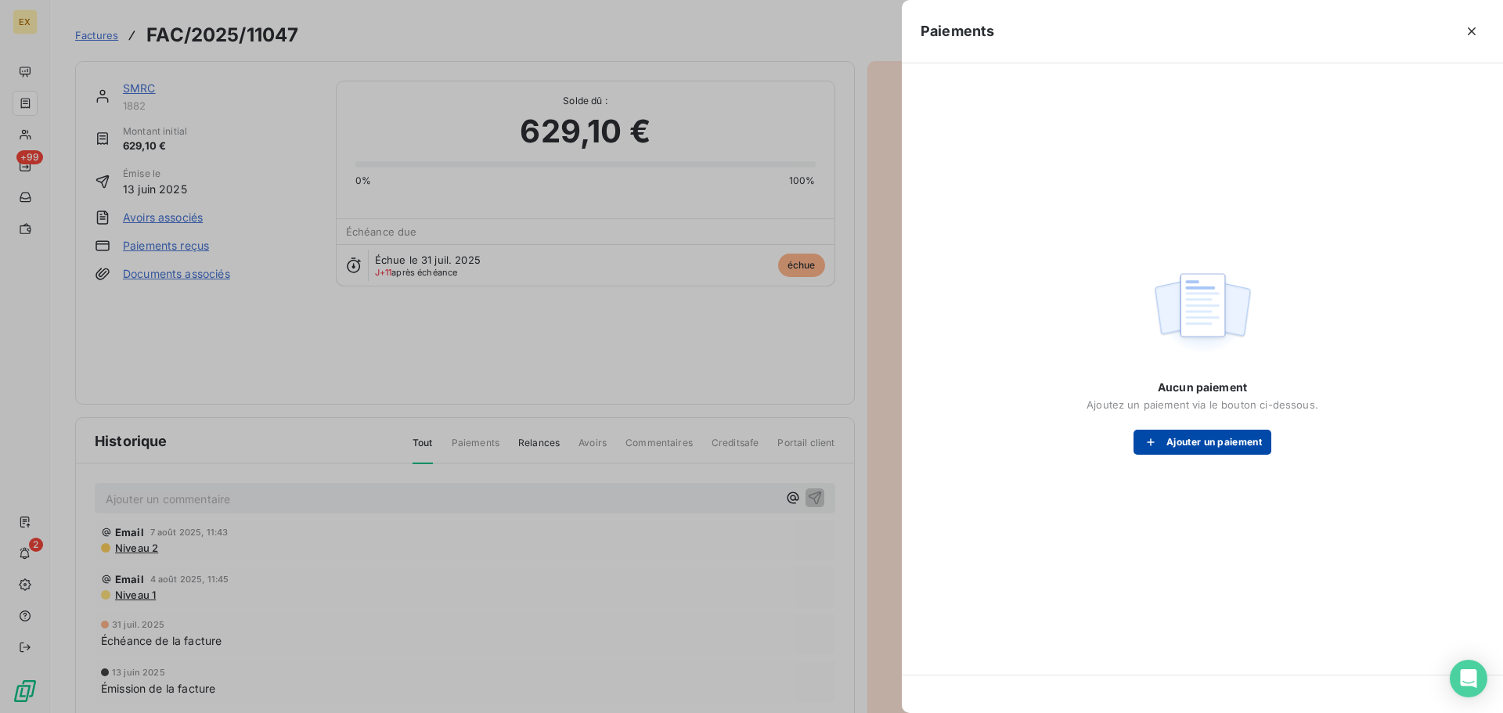
click at [1204, 431] on button "Ajouter un paiement" at bounding box center [1202, 442] width 138 height 25
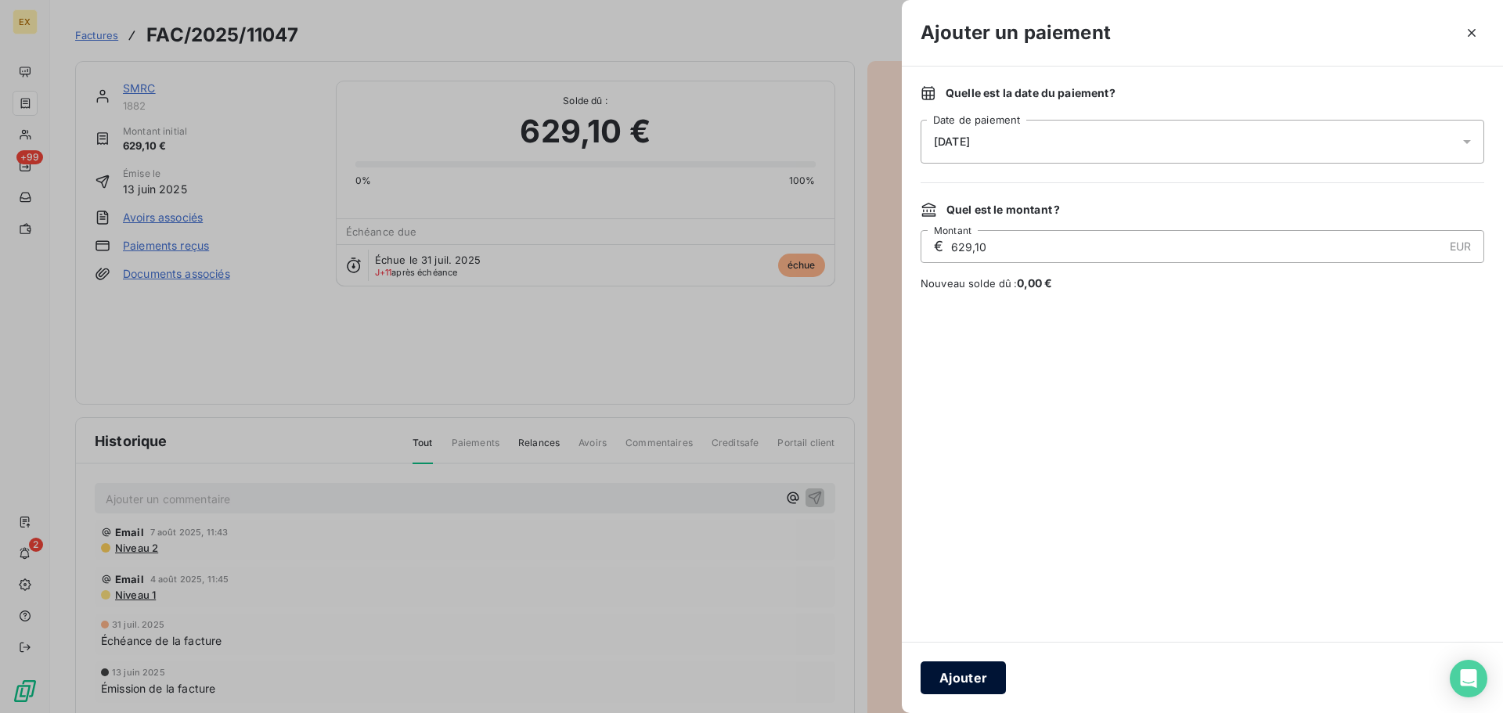
click at [953, 682] on button "Ajouter" at bounding box center [962, 677] width 85 height 33
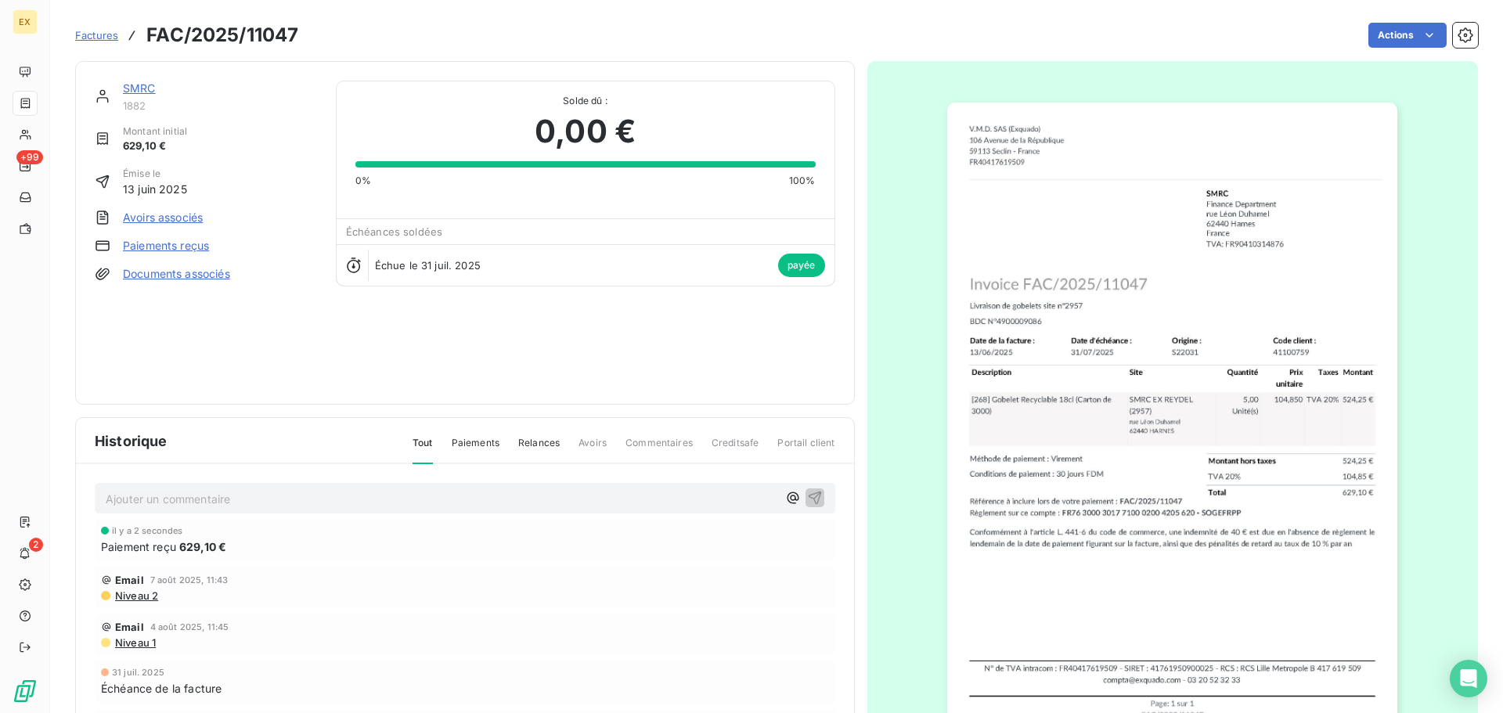
click at [110, 31] on span "Factures" at bounding box center [96, 35] width 43 height 13
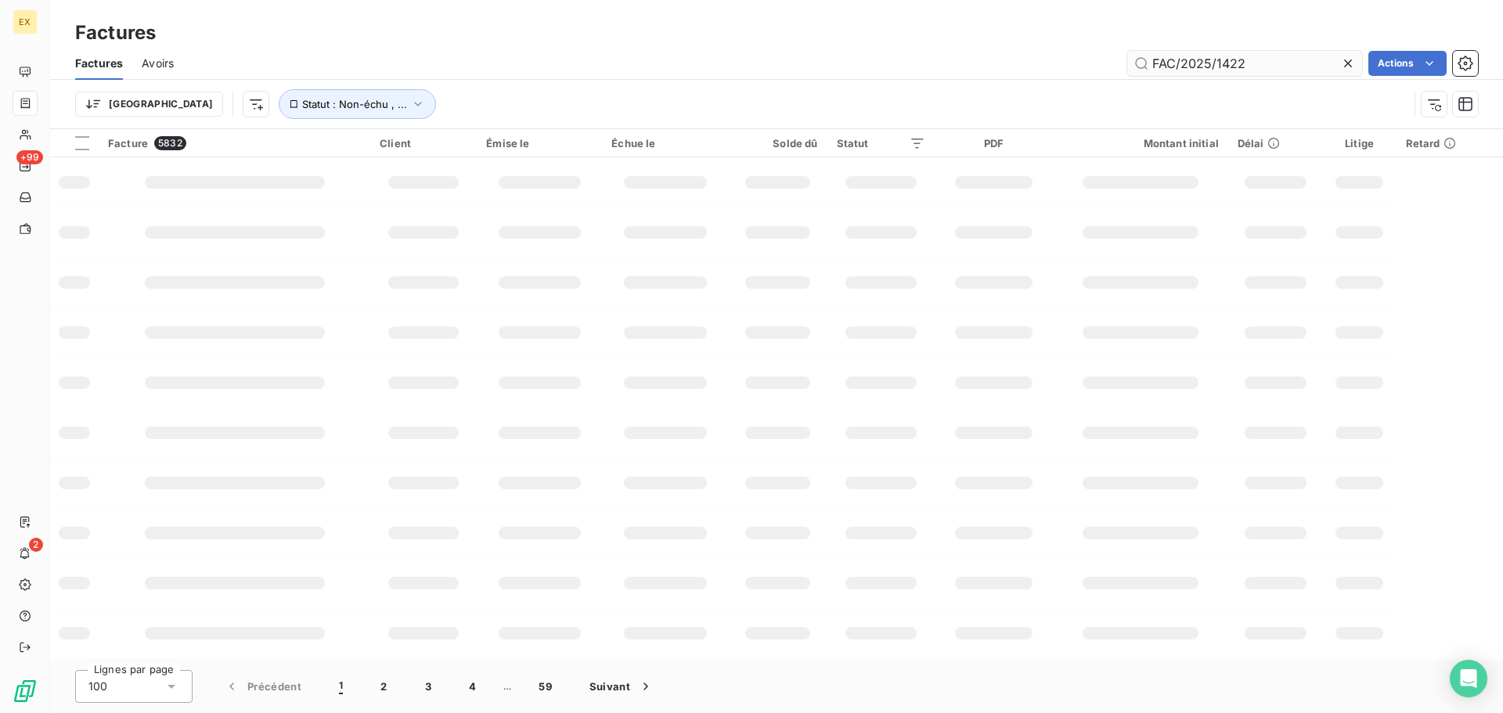
type input "FAC/2025/14223"
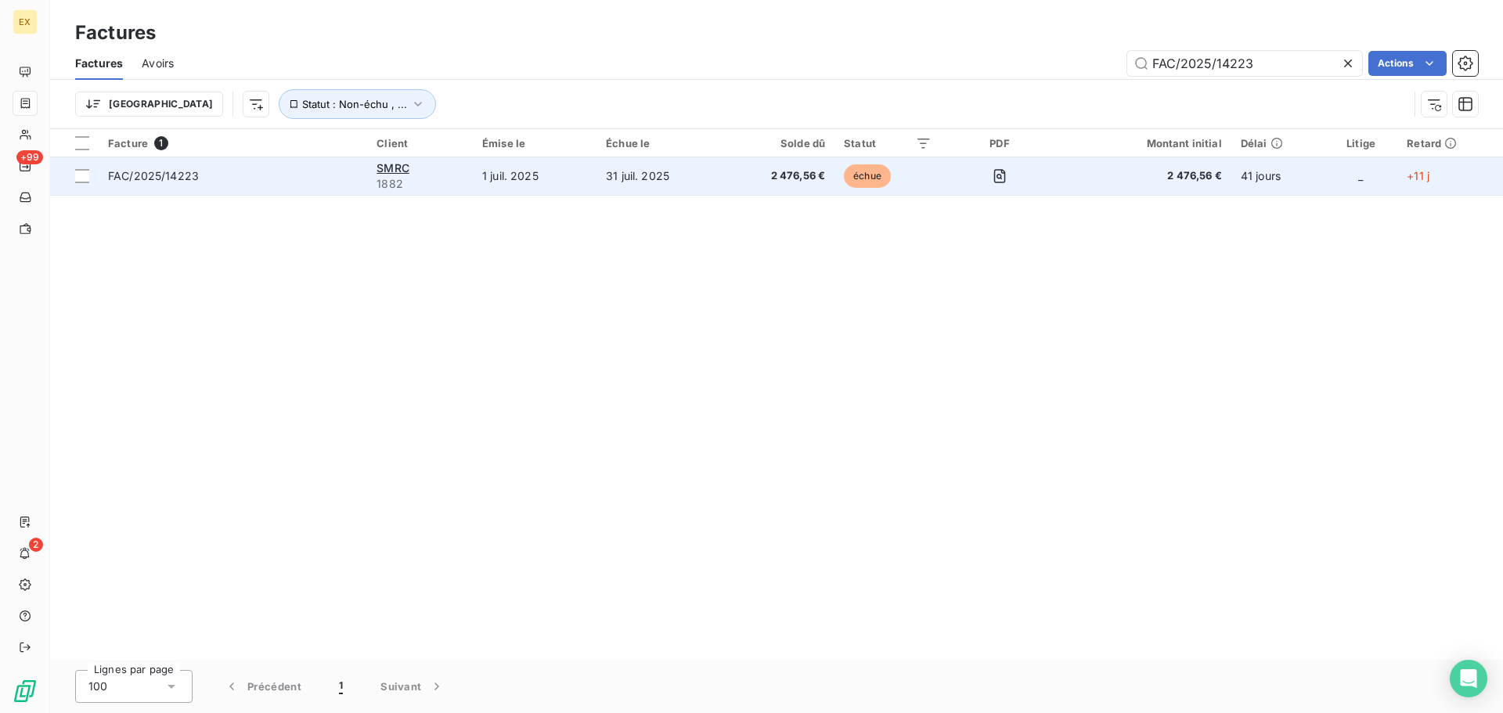
click at [312, 167] on td "FAC/2025/14223" at bounding box center [233, 176] width 268 height 38
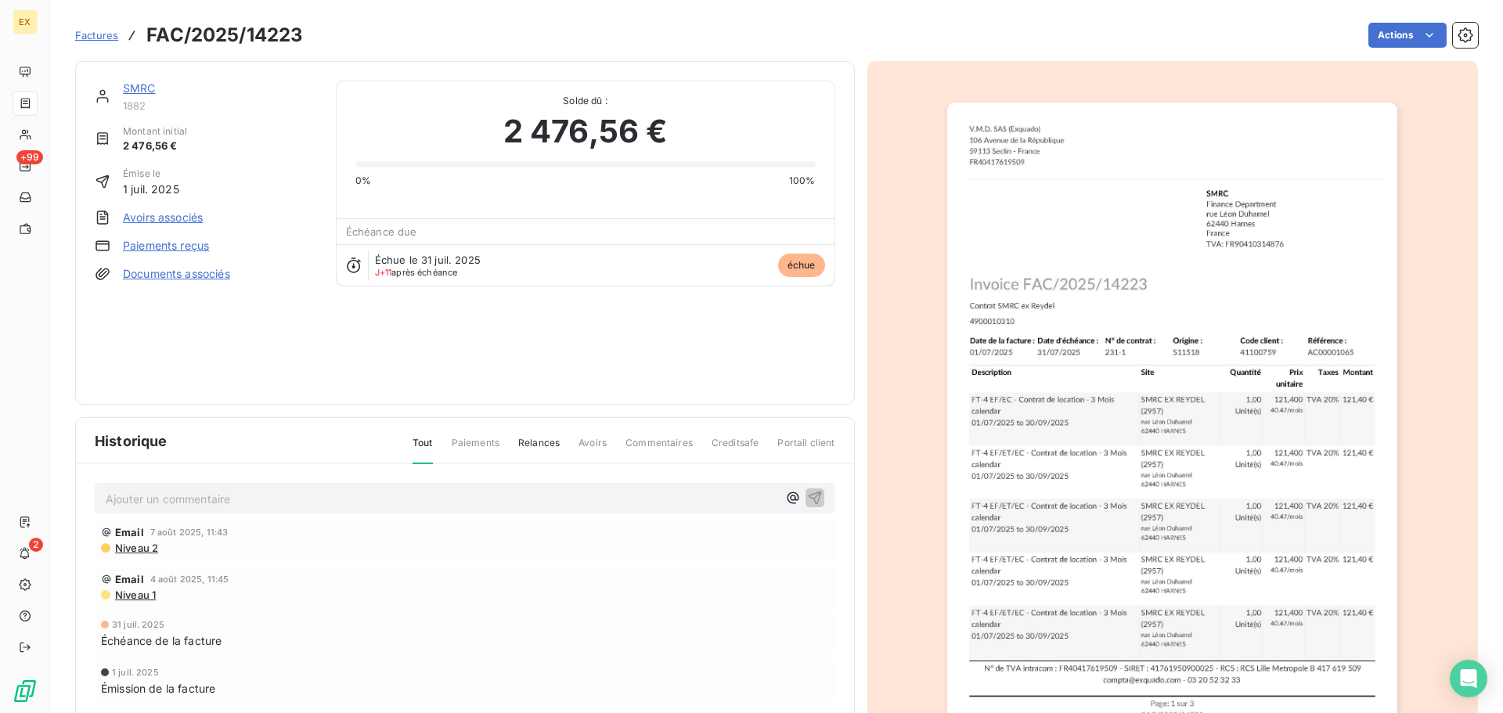
click at [651, 258] on div "Échue le 31 juil. 2025 J+11 après échéance échue" at bounding box center [586, 264] width 498 height 41
click at [428, 257] on span "Échue le 31 juil. 2025" at bounding box center [428, 260] width 106 height 13
click at [1426, 38] on html "EX +99 2 Factures FAC/2025/14223 Actions SMRC 1882 Montant initial 2 476,56 € É…" at bounding box center [751, 356] width 1503 height 713
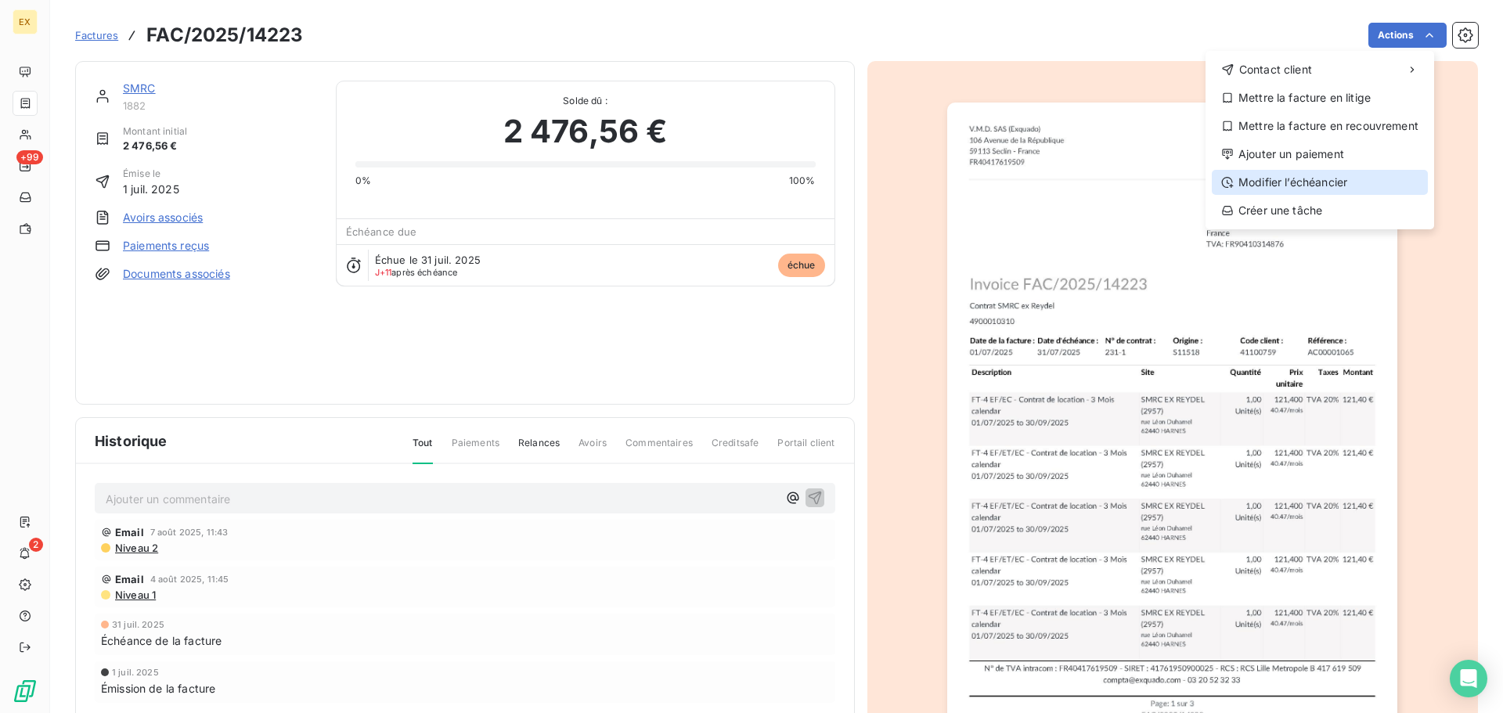
click at [1366, 178] on div "Modifier l’échéancier" at bounding box center [1320, 182] width 216 height 25
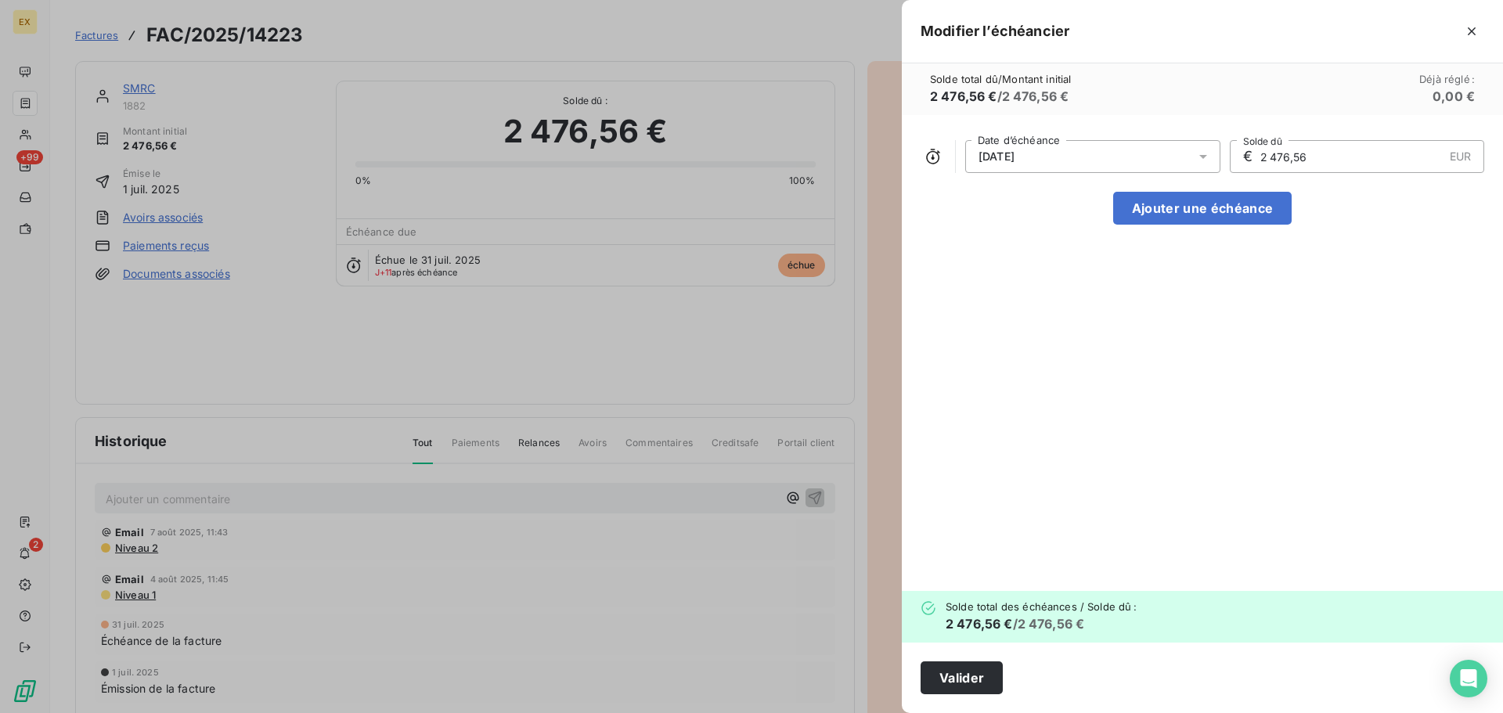
click at [1134, 147] on div "[DATE]" at bounding box center [1092, 156] width 255 height 33
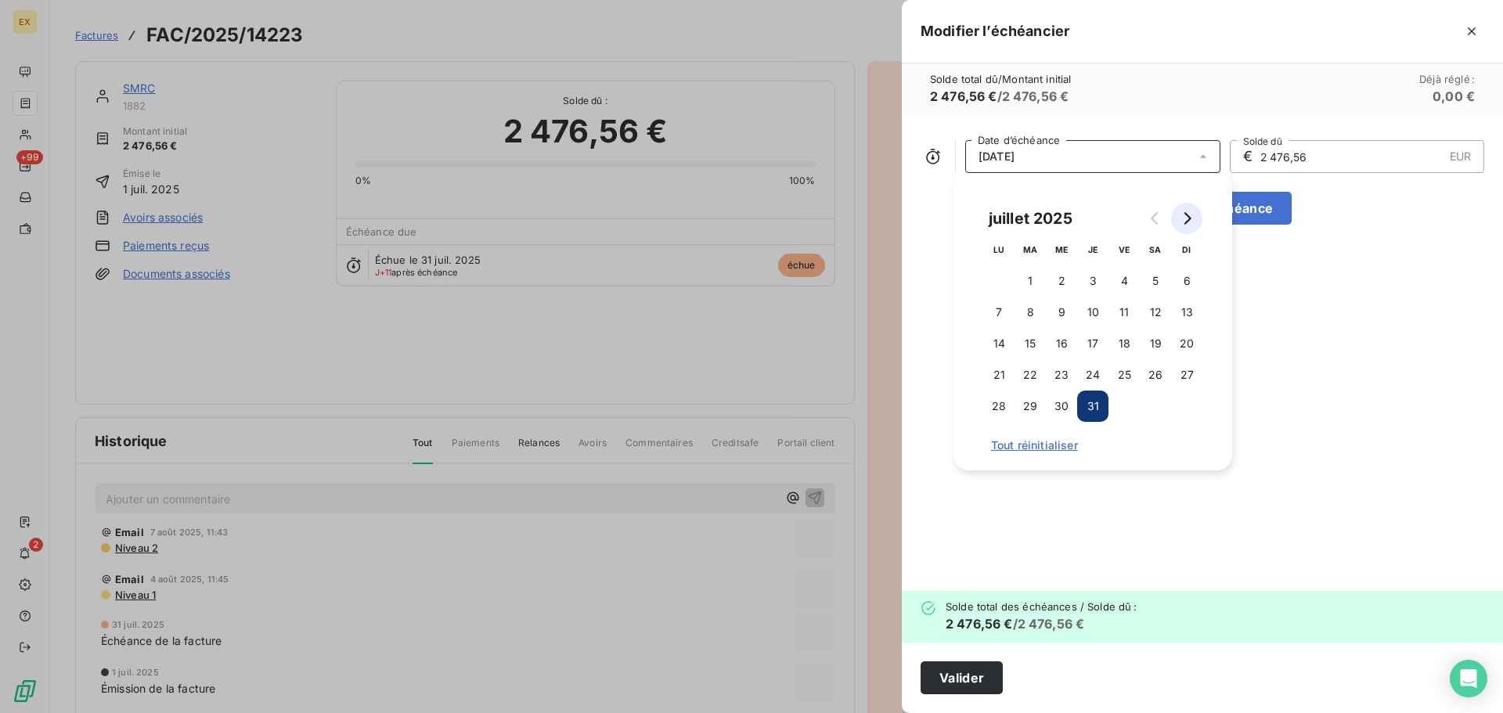
click at [1192, 208] on button "Go to next month" at bounding box center [1186, 218] width 31 height 31
click at [1197, 399] on button "31" at bounding box center [1186, 406] width 31 height 31
click at [986, 672] on button "Valider" at bounding box center [961, 677] width 82 height 33
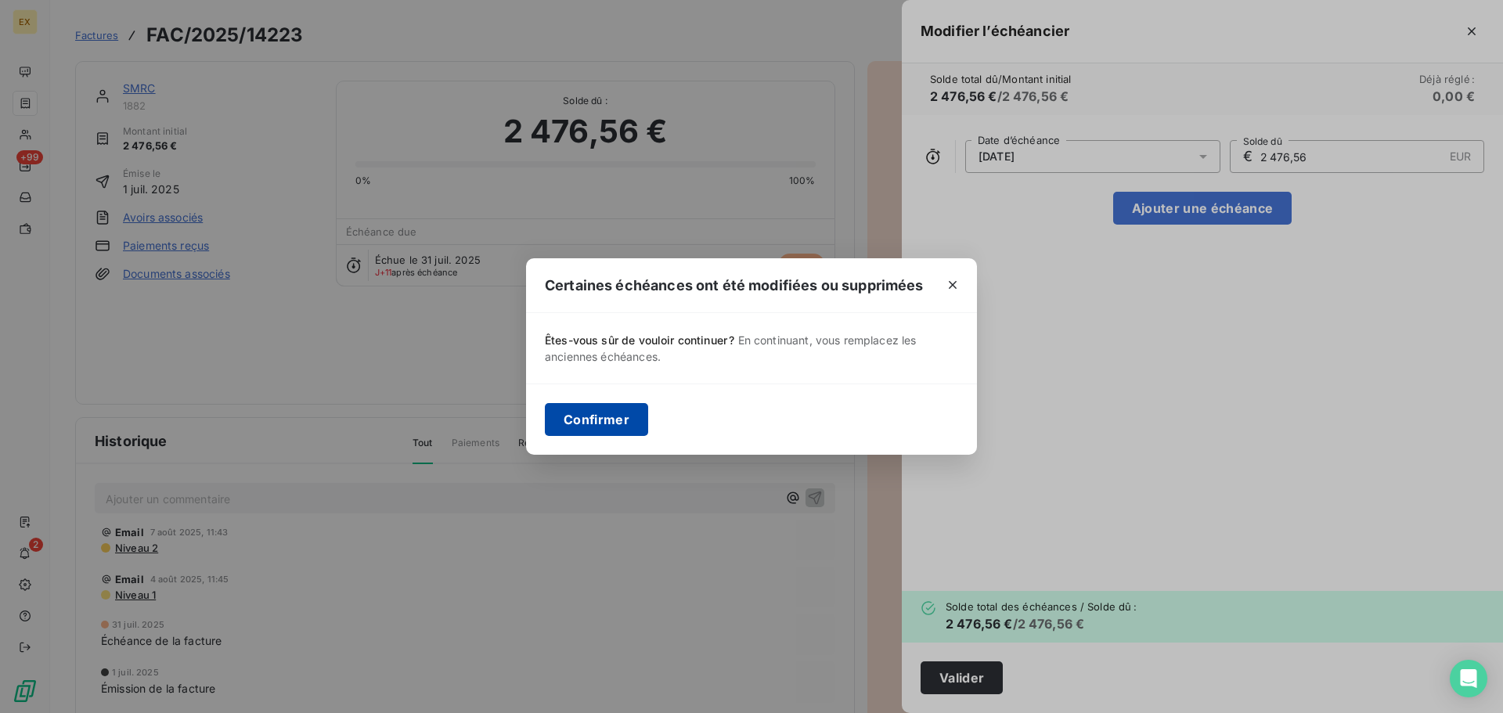
drag, startPoint x: 582, startPoint y: 405, endPoint x: 635, endPoint y: 412, distance: 52.9
click at [582, 404] on button "Confirmer" at bounding box center [596, 419] width 103 height 33
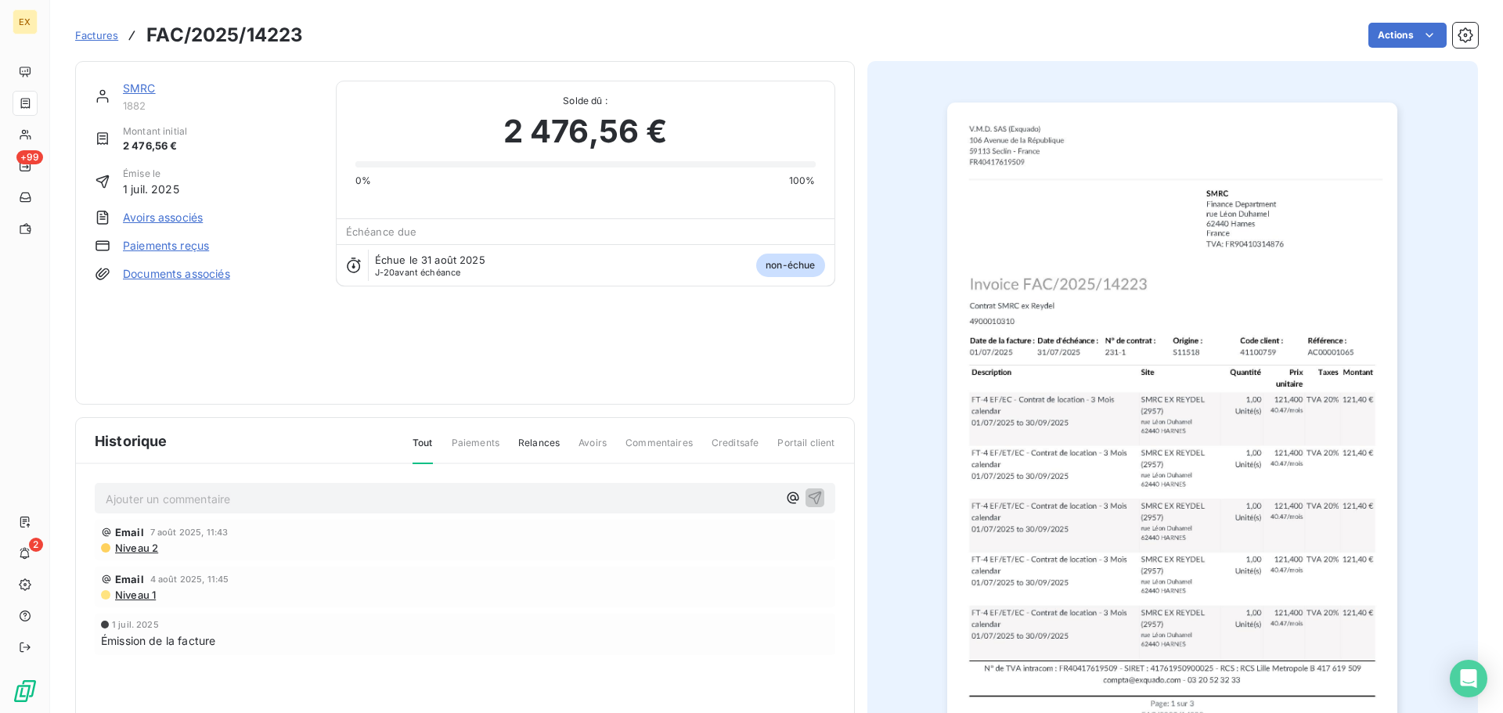
click at [100, 35] on span "Factures" at bounding box center [96, 35] width 43 height 13
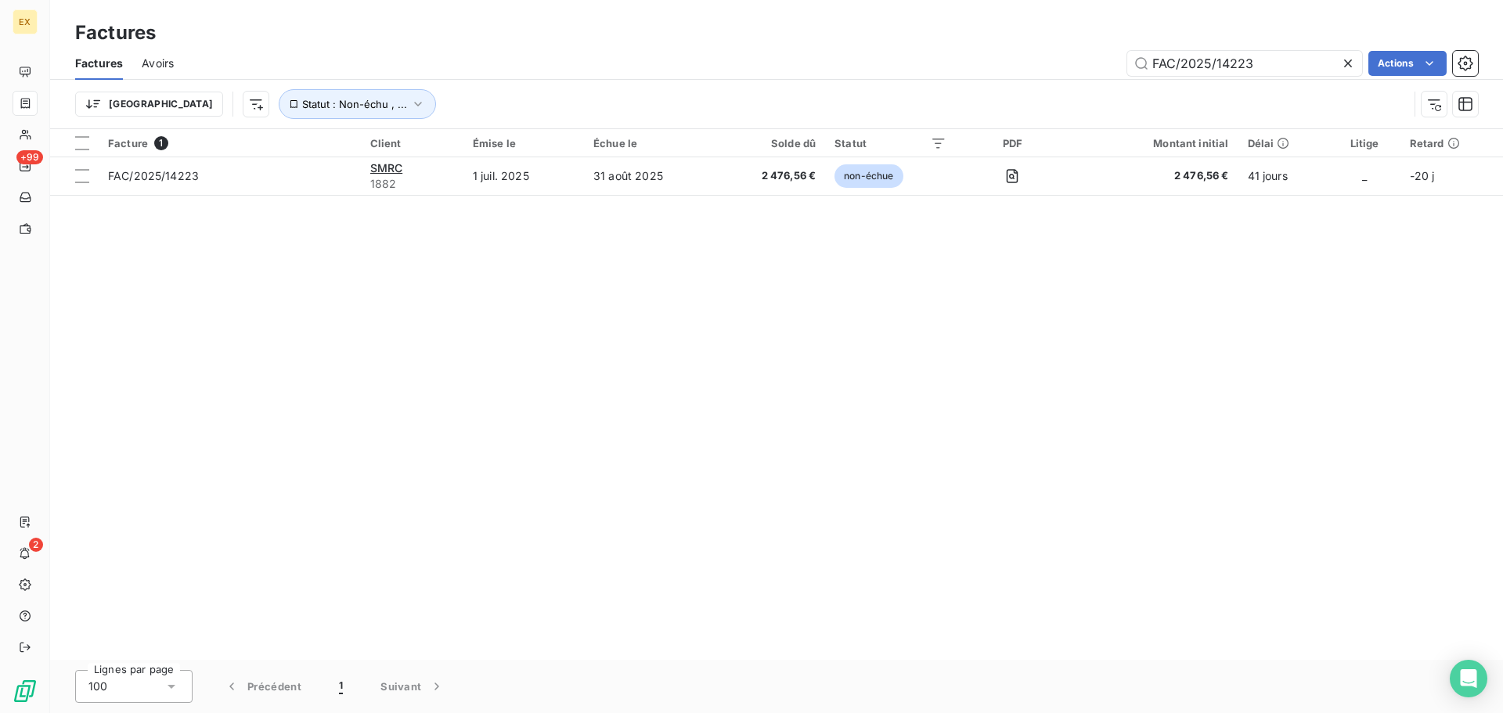
drag, startPoint x: 1257, startPoint y: 63, endPoint x: 1018, endPoint y: 59, distance: 238.8
click at [1025, 59] on div "FAC/2025/14223 Actions" at bounding box center [835, 63] width 1285 height 25
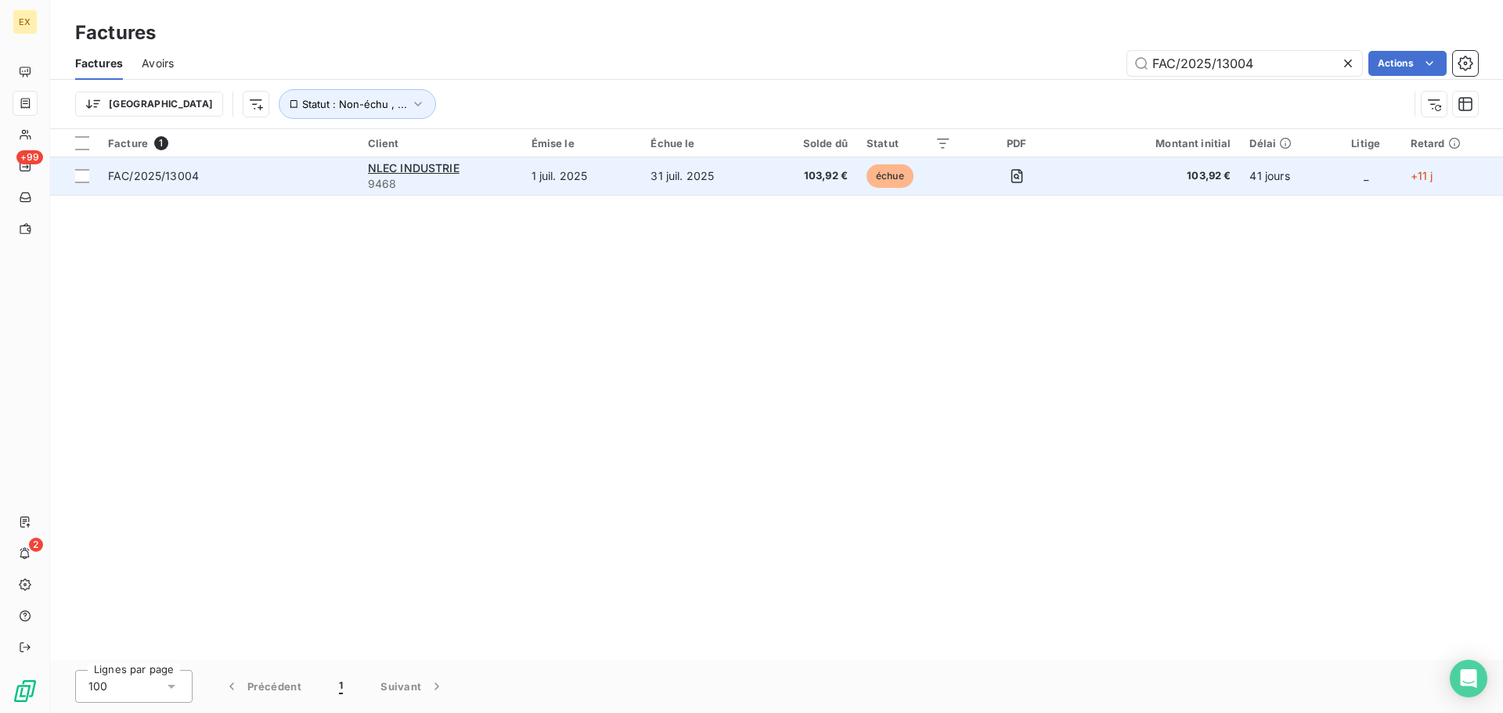
type input "FAC/2025/13004"
click at [286, 169] on span "FAC/2025/13004" at bounding box center [228, 176] width 241 height 16
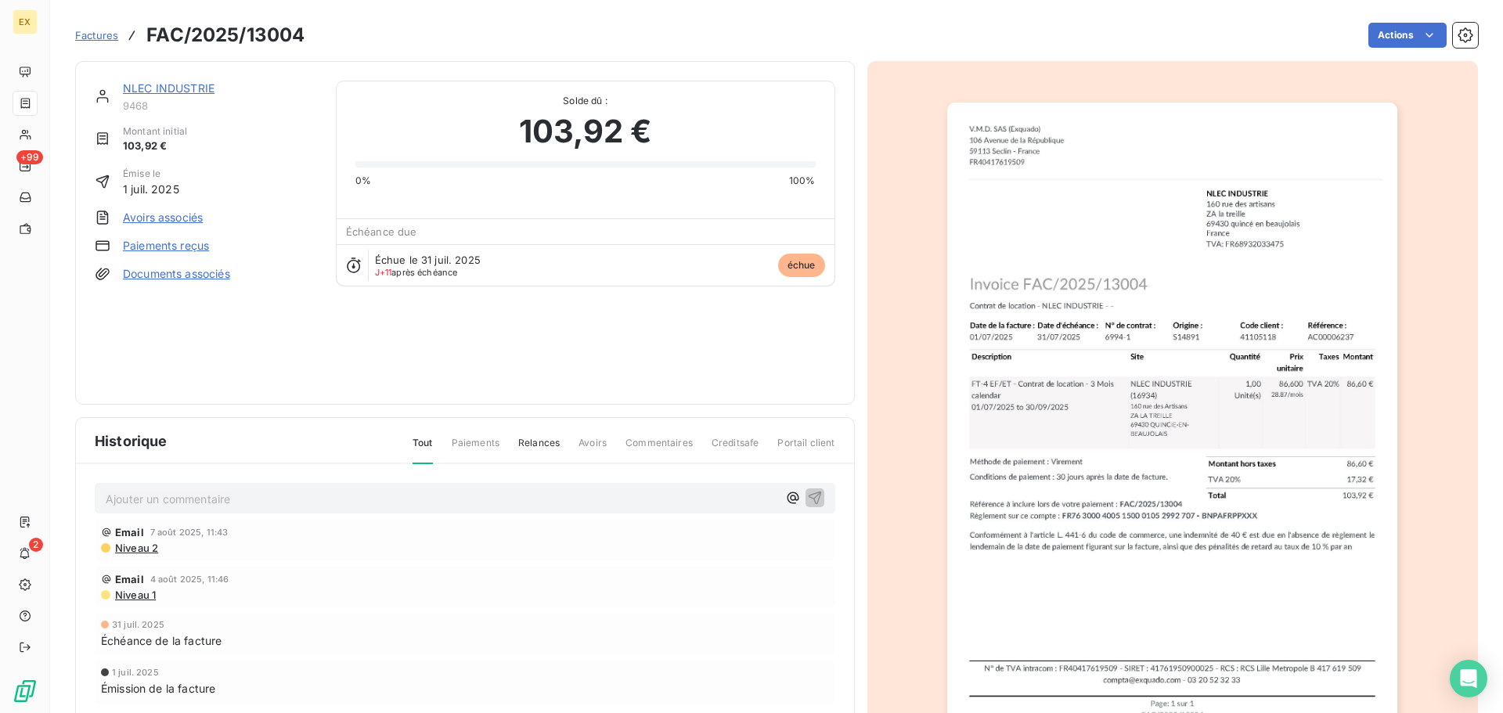
click at [202, 239] on link "Paiements reçus" at bounding box center [166, 246] width 86 height 16
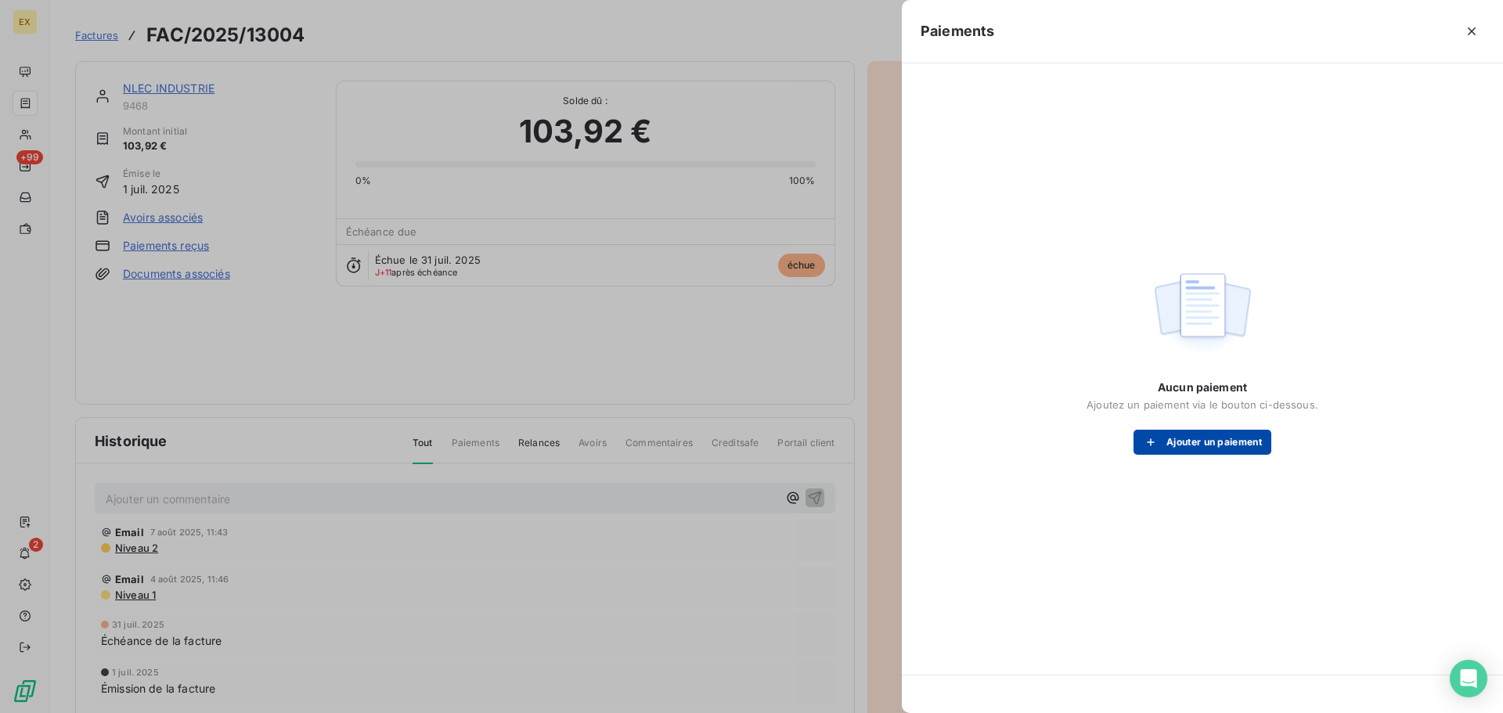
click at [1208, 431] on button "Ajouter un paiement" at bounding box center [1202, 442] width 138 height 25
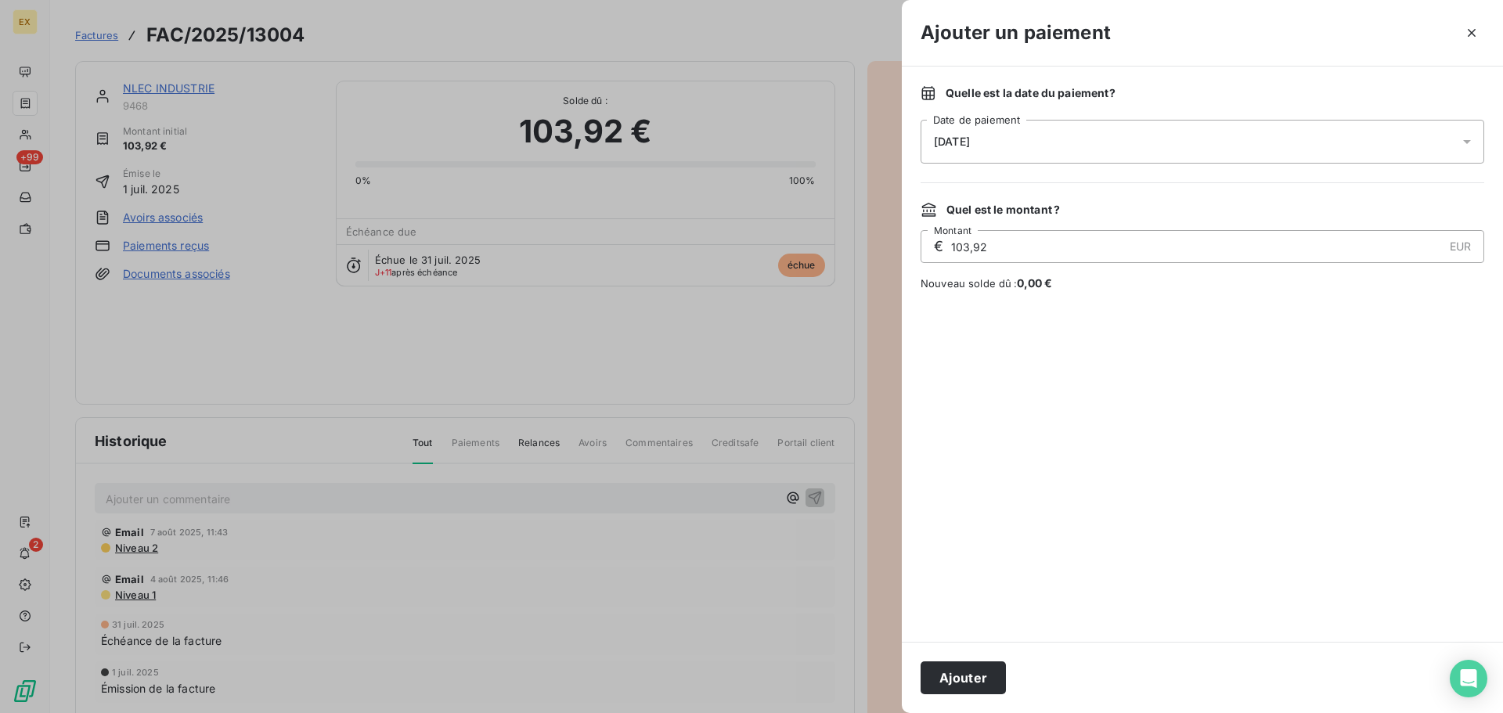
click at [947, 672] on button "Ajouter" at bounding box center [962, 677] width 85 height 33
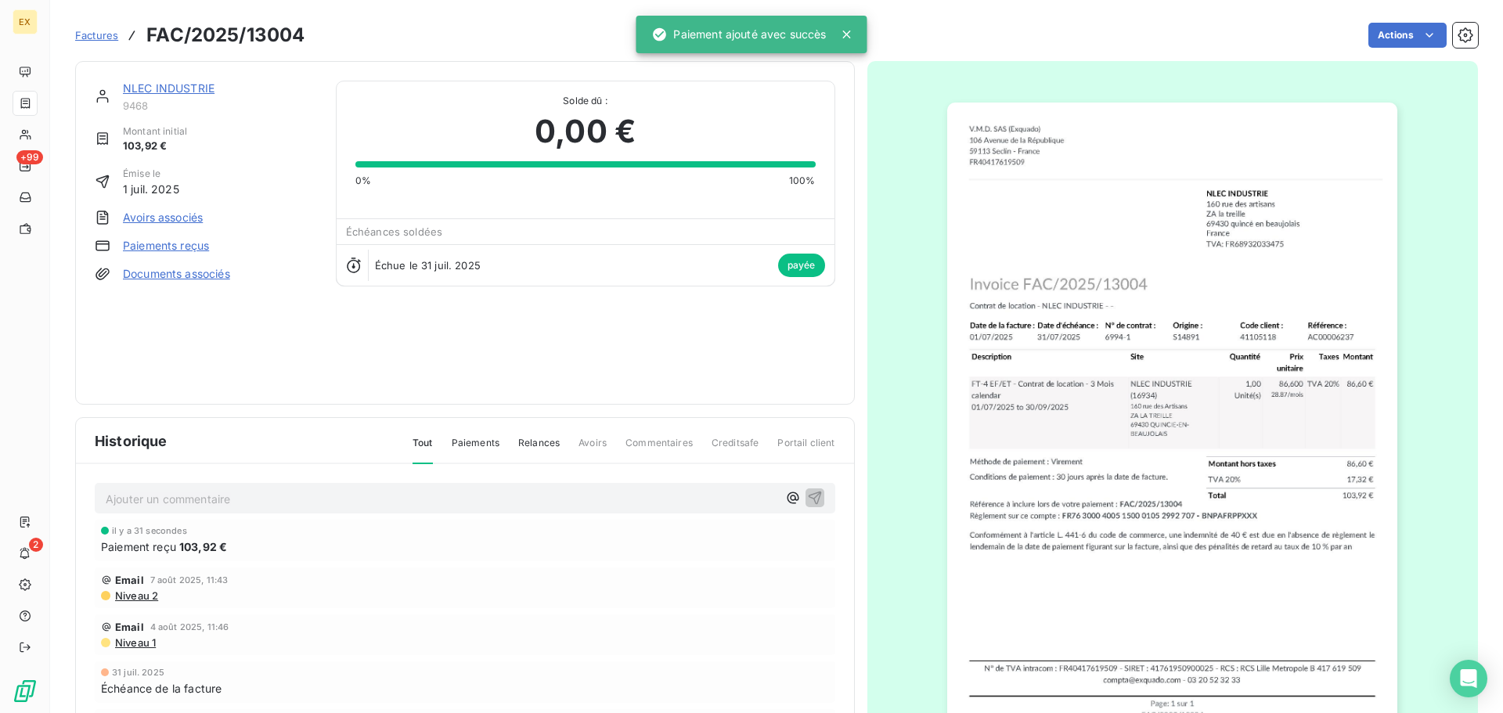
click at [99, 34] on span "Factures" at bounding box center [96, 35] width 43 height 13
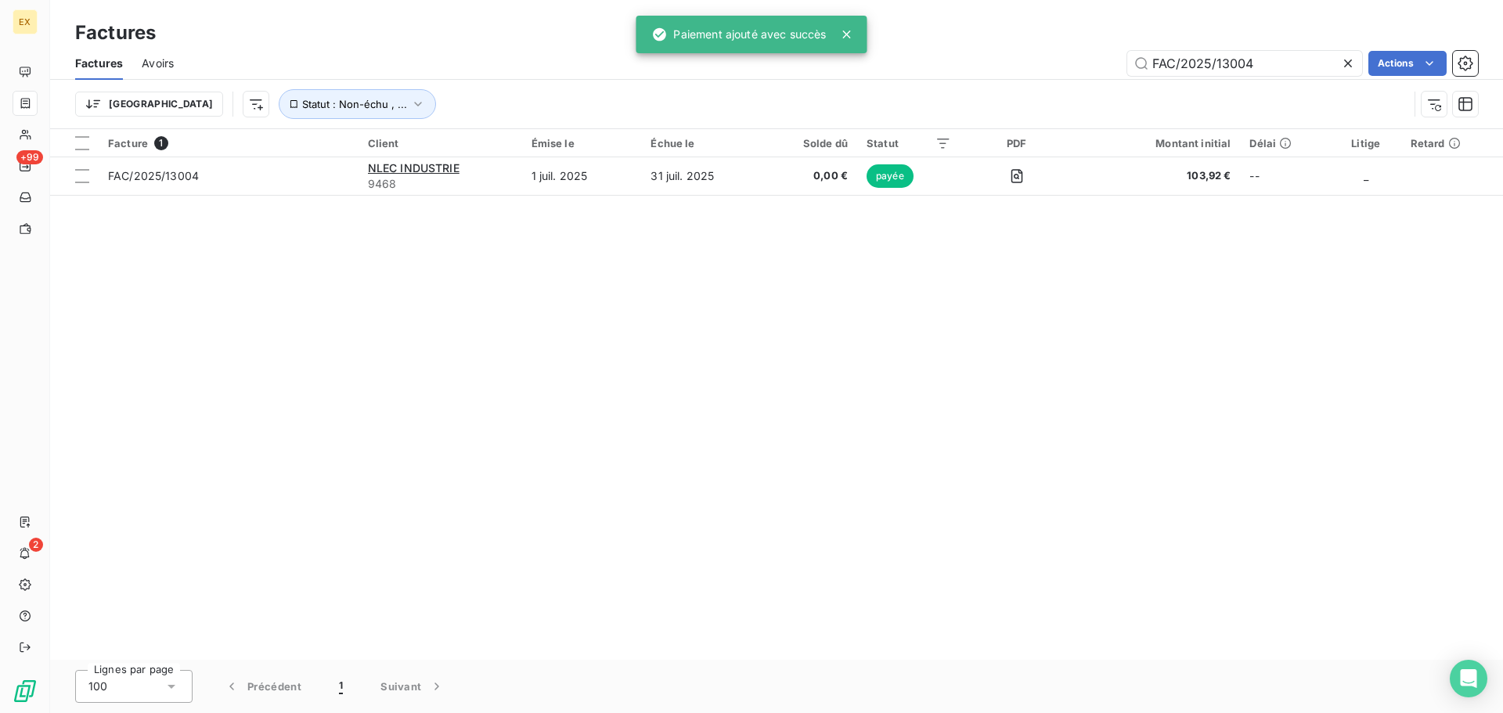
drag, startPoint x: 1285, startPoint y: 59, endPoint x: 1025, endPoint y: 62, distance: 259.9
click at [1028, 62] on div "FAC/2025/13004 Actions" at bounding box center [835, 63] width 1285 height 25
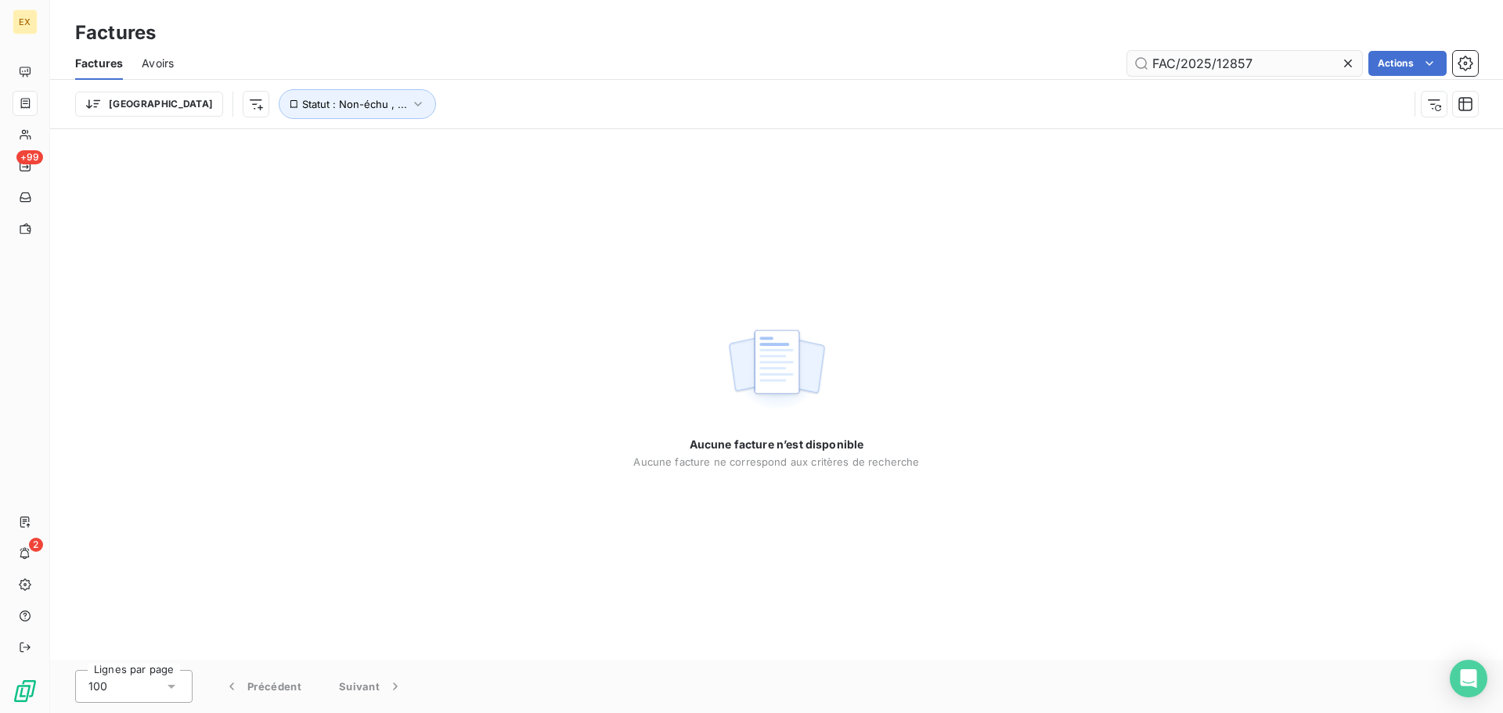
click at [1159, 57] on input "FAC/2025/12857" at bounding box center [1244, 63] width 235 height 25
click at [1155, 62] on input "FAC/2025/12857" at bounding box center [1244, 63] width 235 height 25
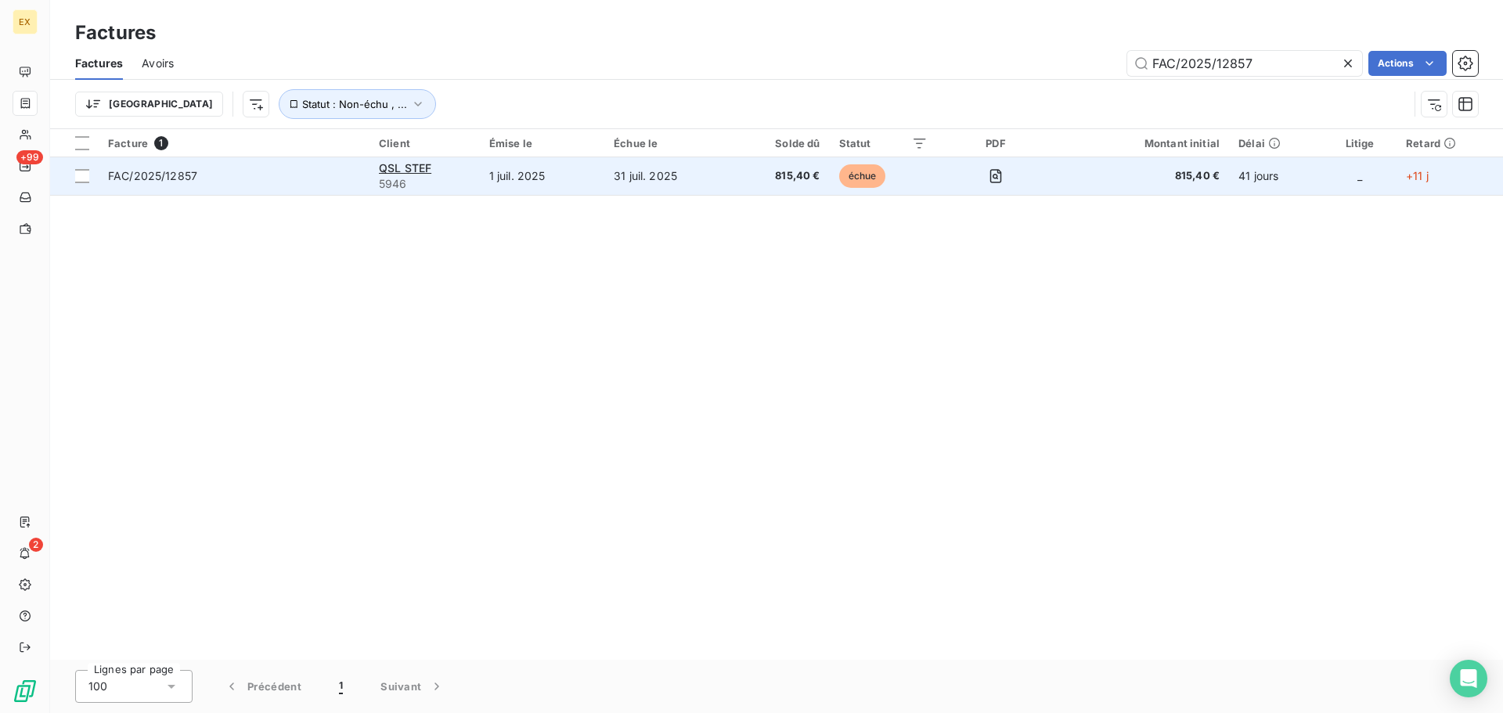
type input "FAC/2025/12857"
click at [315, 189] on td "FAC/2025/12857" at bounding box center [234, 176] width 271 height 38
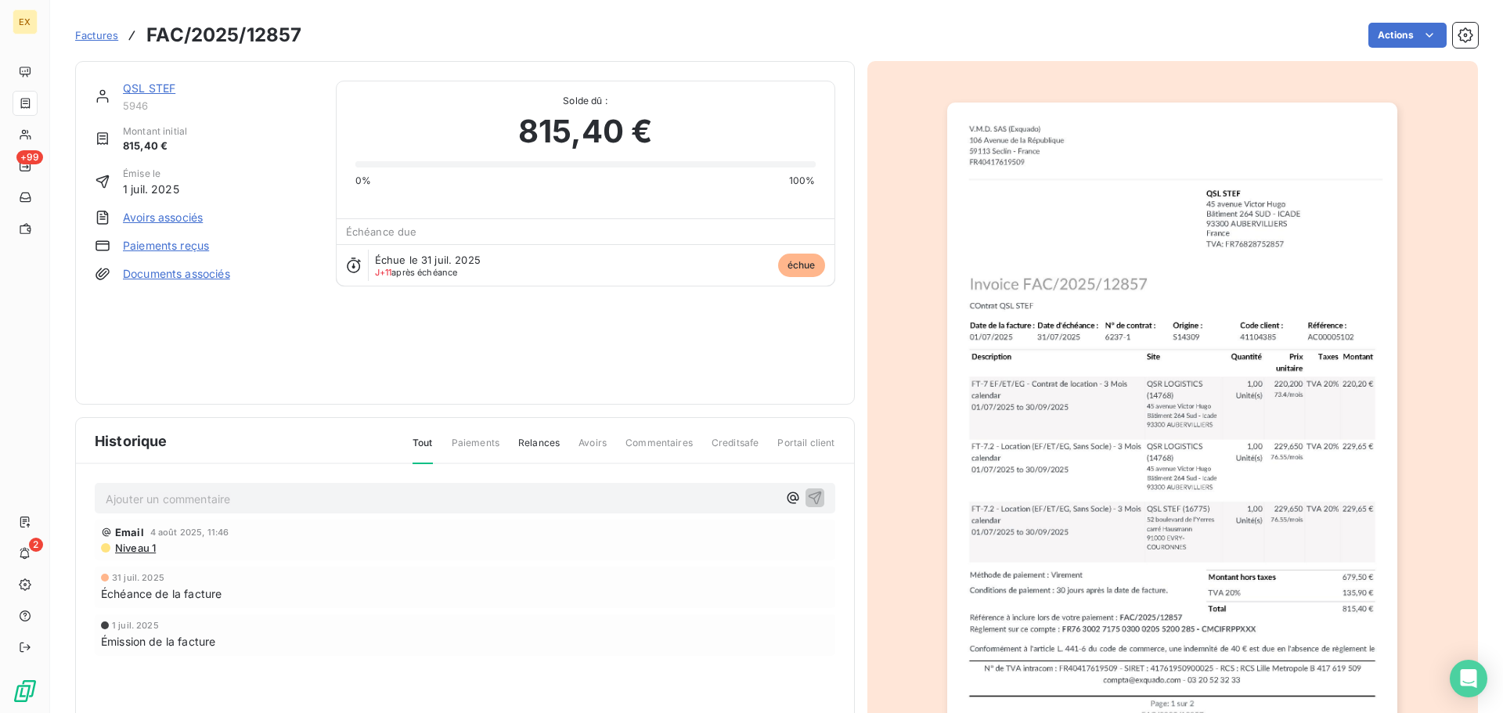
click at [157, 251] on link "Paiements reçus" at bounding box center [166, 246] width 86 height 16
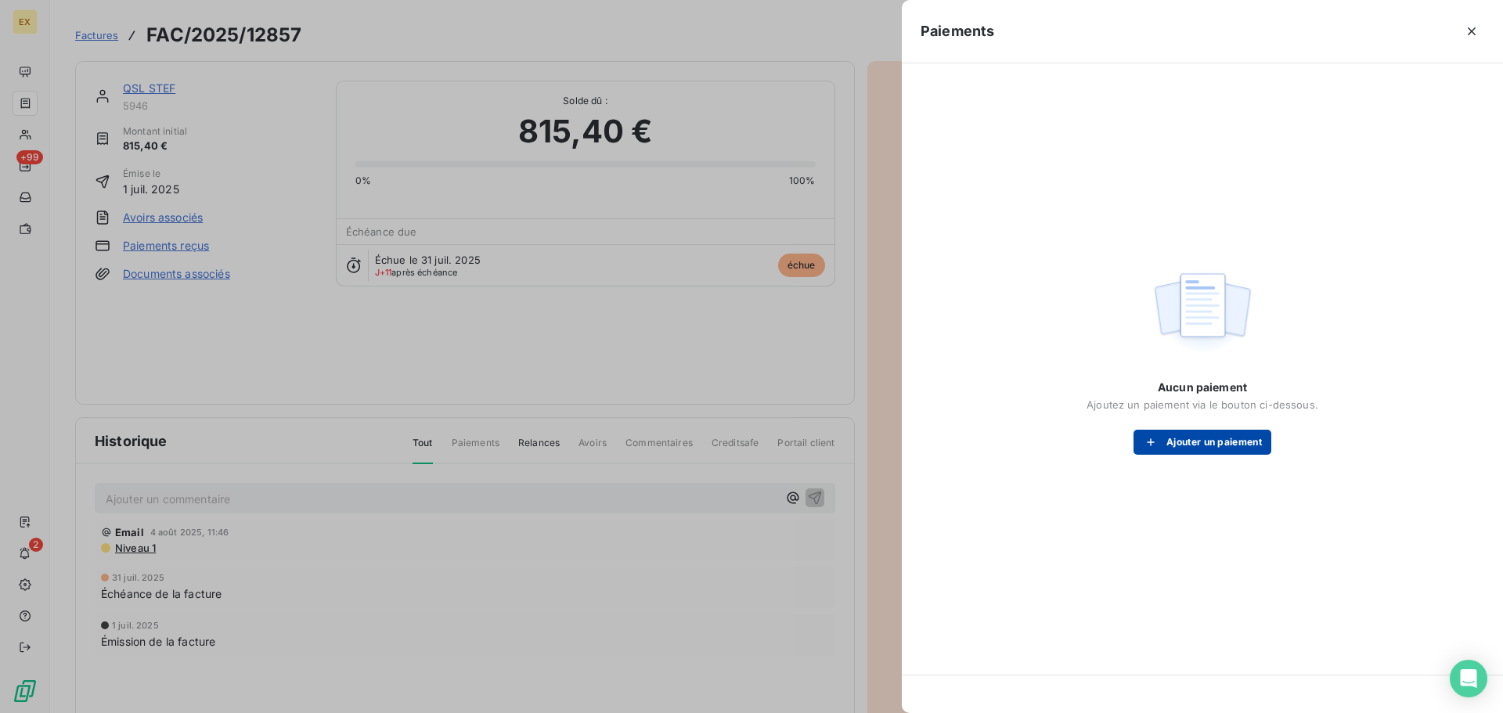
click at [1214, 448] on button "Ajouter un paiement" at bounding box center [1202, 442] width 138 height 25
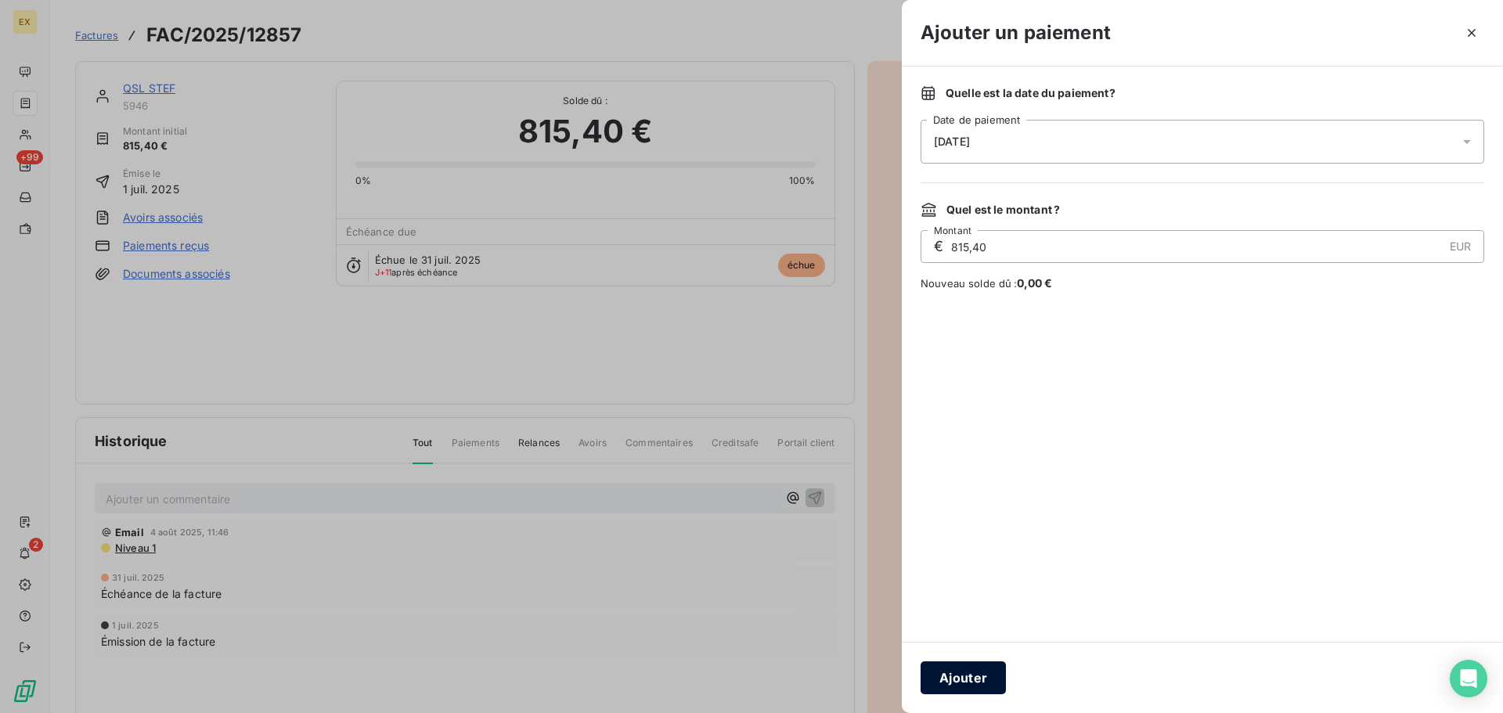
drag, startPoint x: 974, startPoint y: 687, endPoint x: 973, endPoint y: 675, distance: 11.8
click at [974, 686] on button "Ajouter" at bounding box center [962, 677] width 85 height 33
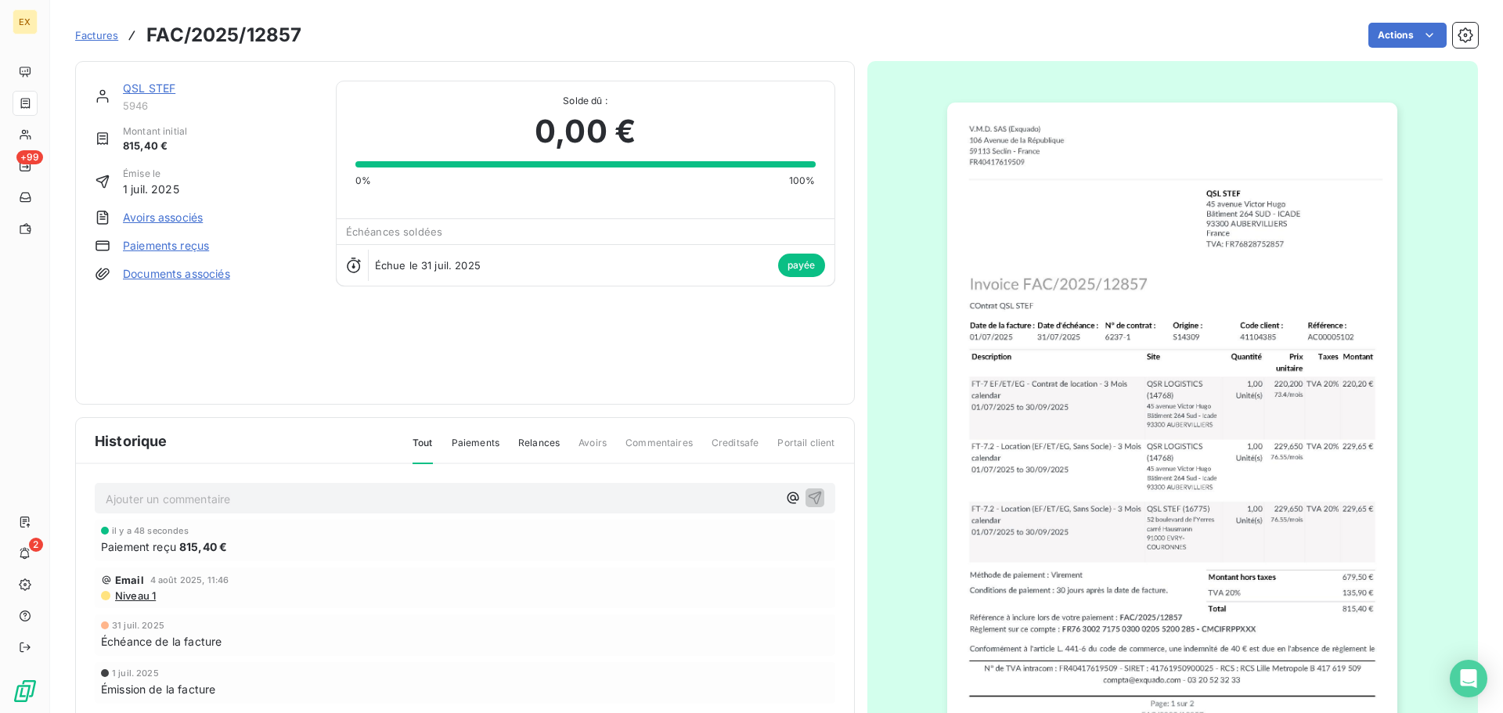
click at [93, 31] on span "Factures" at bounding box center [96, 35] width 43 height 13
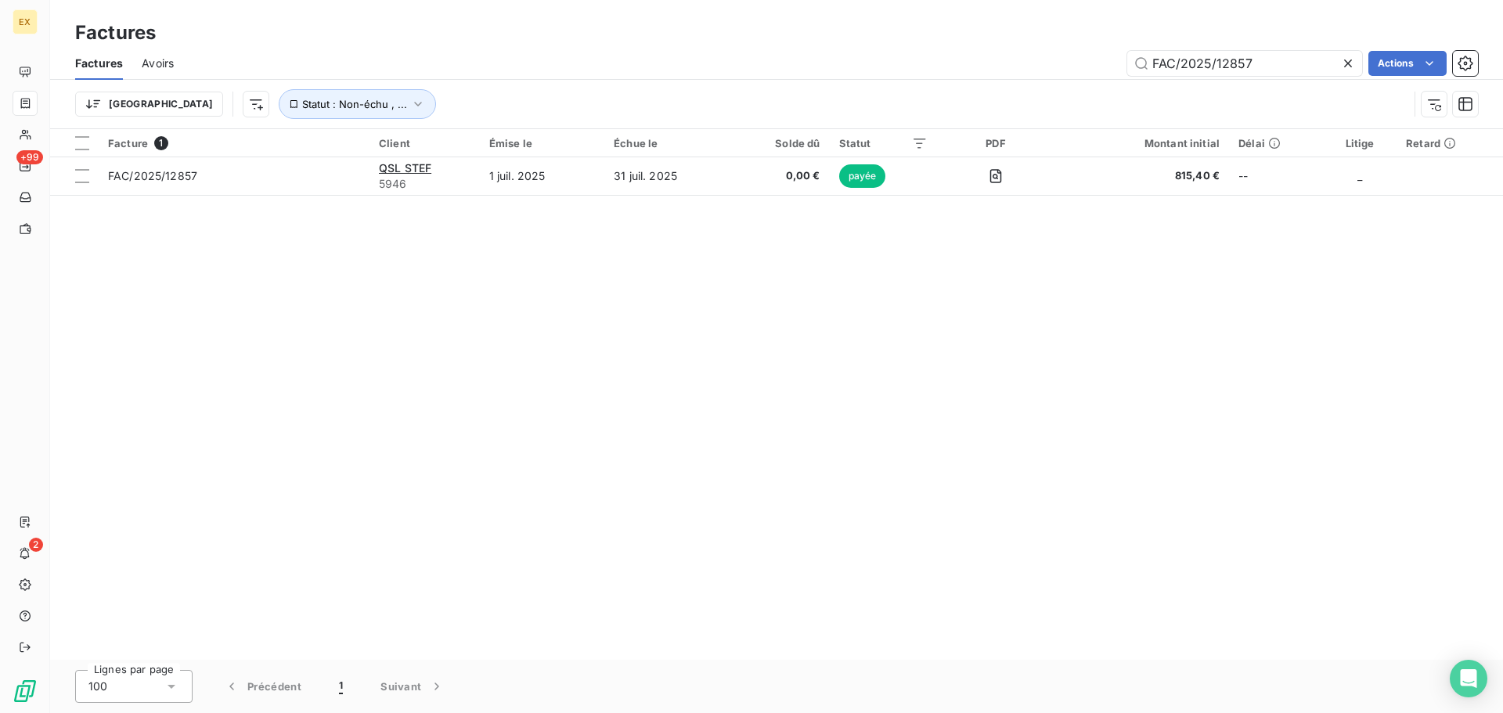
drag, startPoint x: 1281, startPoint y: 56, endPoint x: 1010, endPoint y: 56, distance: 270.8
click at [1034, 56] on div "FAC/2025/12857 Actions" at bounding box center [835, 63] width 1285 height 25
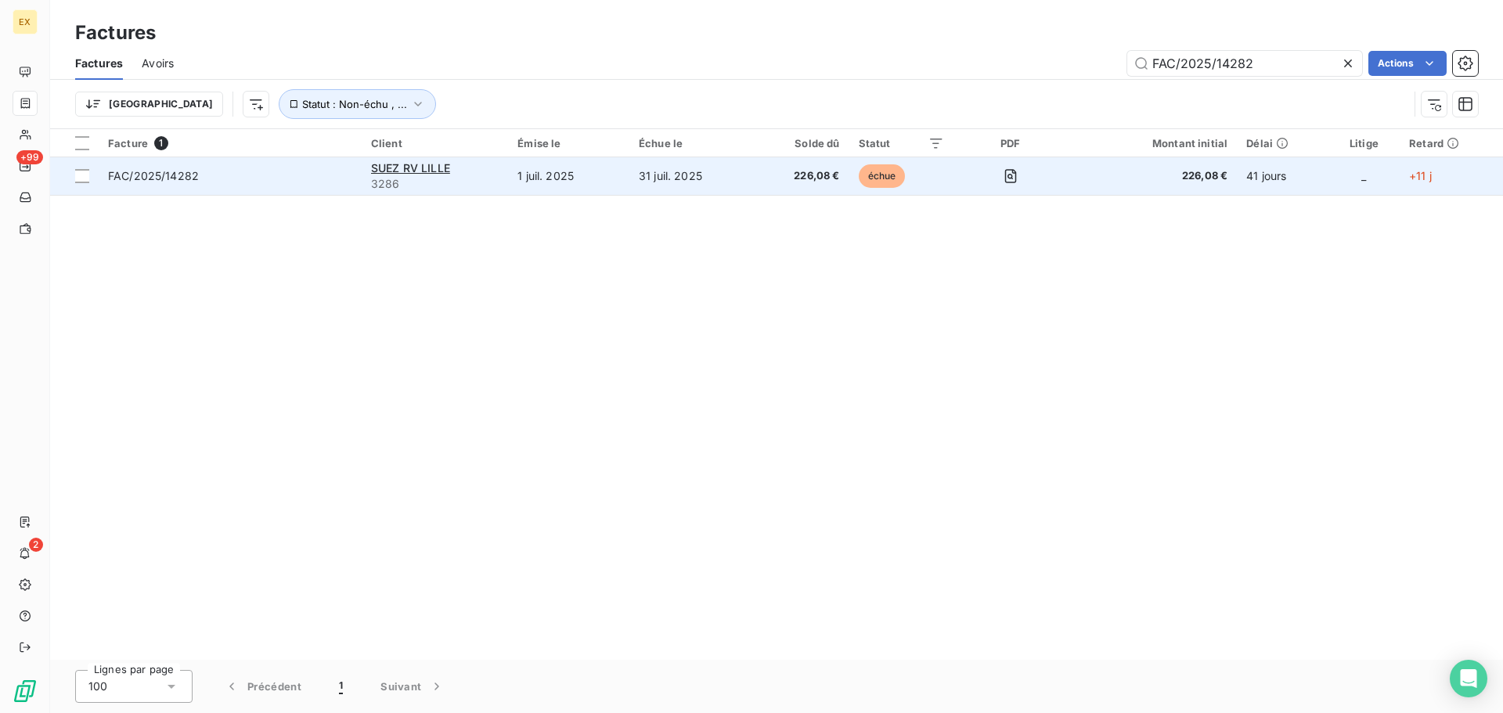
type input "FAC/2025/14282"
click at [231, 171] on span "FAC/2025/14282" at bounding box center [230, 176] width 244 height 16
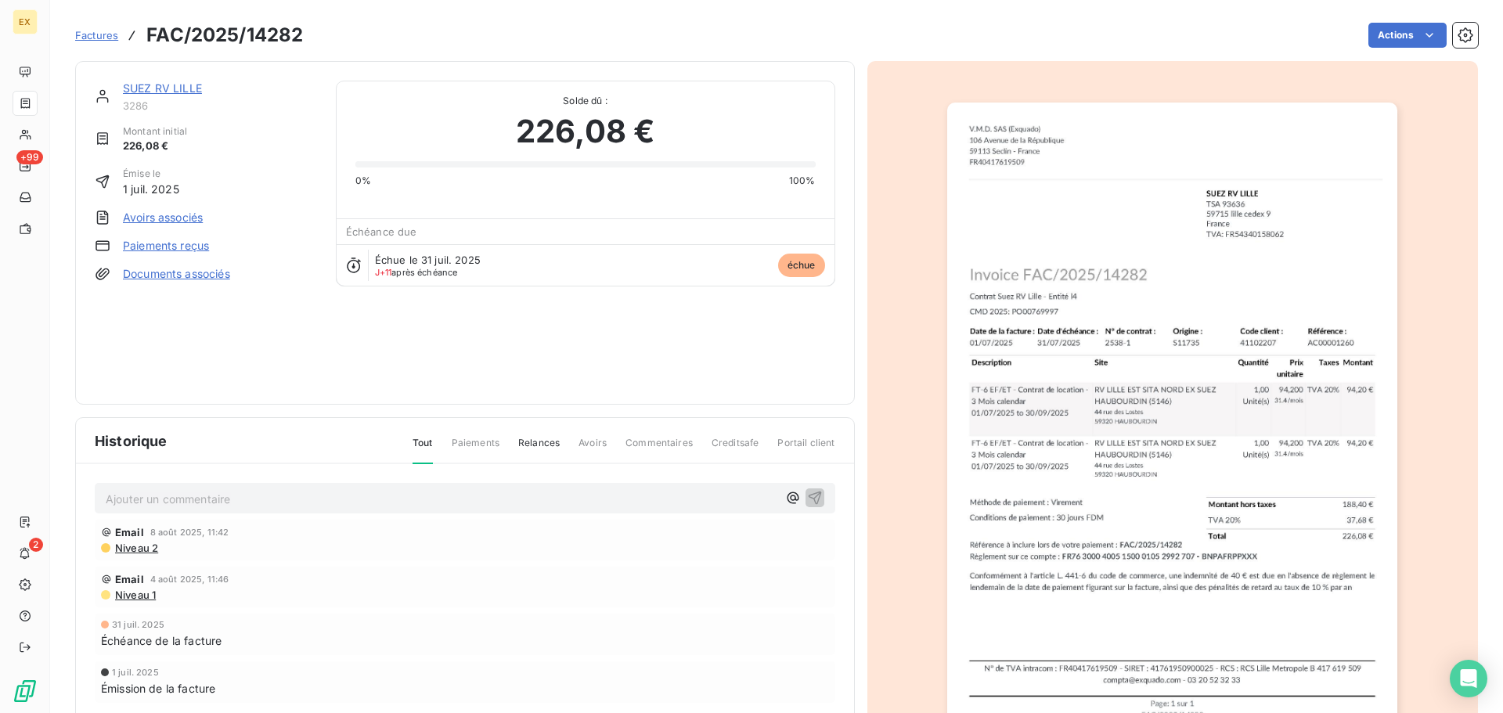
click at [178, 240] on link "Paiements reçus" at bounding box center [166, 246] width 86 height 16
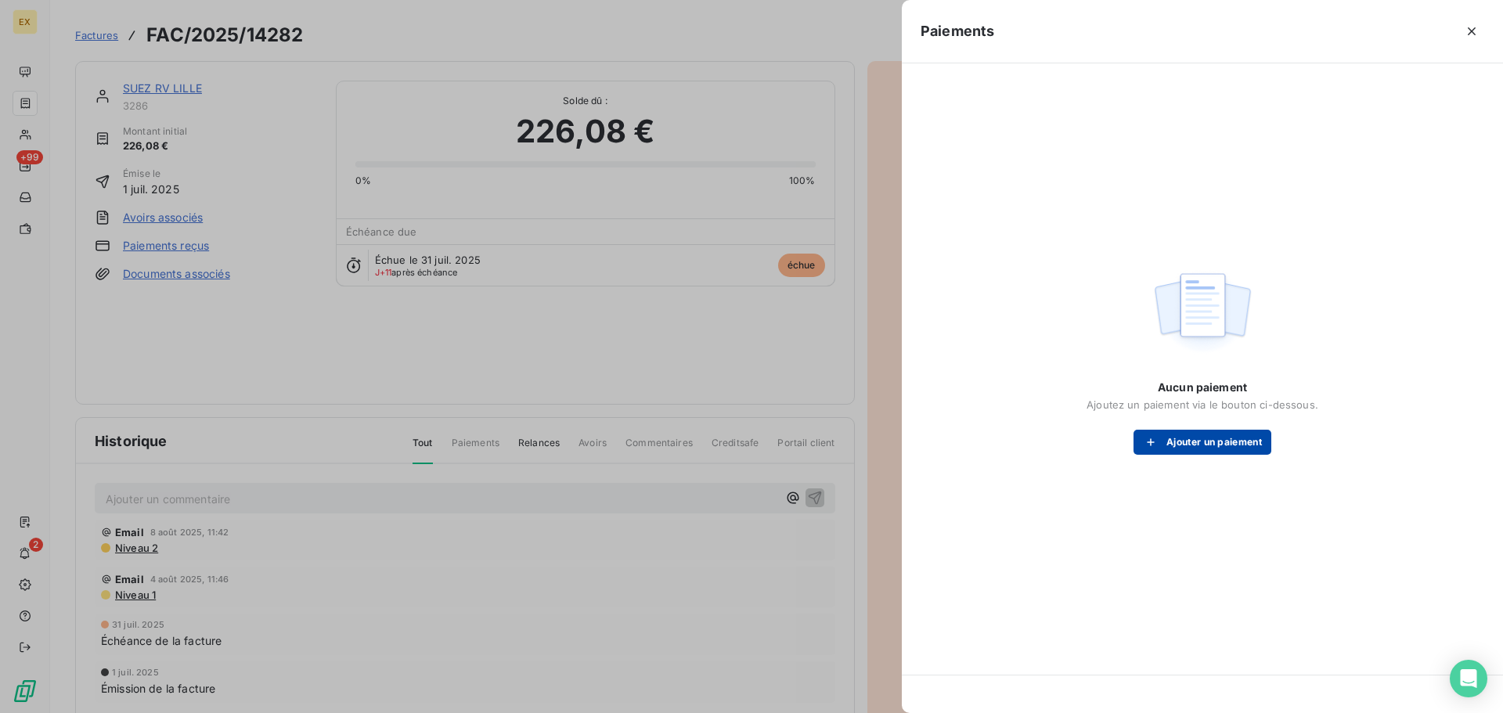
click at [1259, 448] on button "Ajouter un paiement" at bounding box center [1202, 442] width 138 height 25
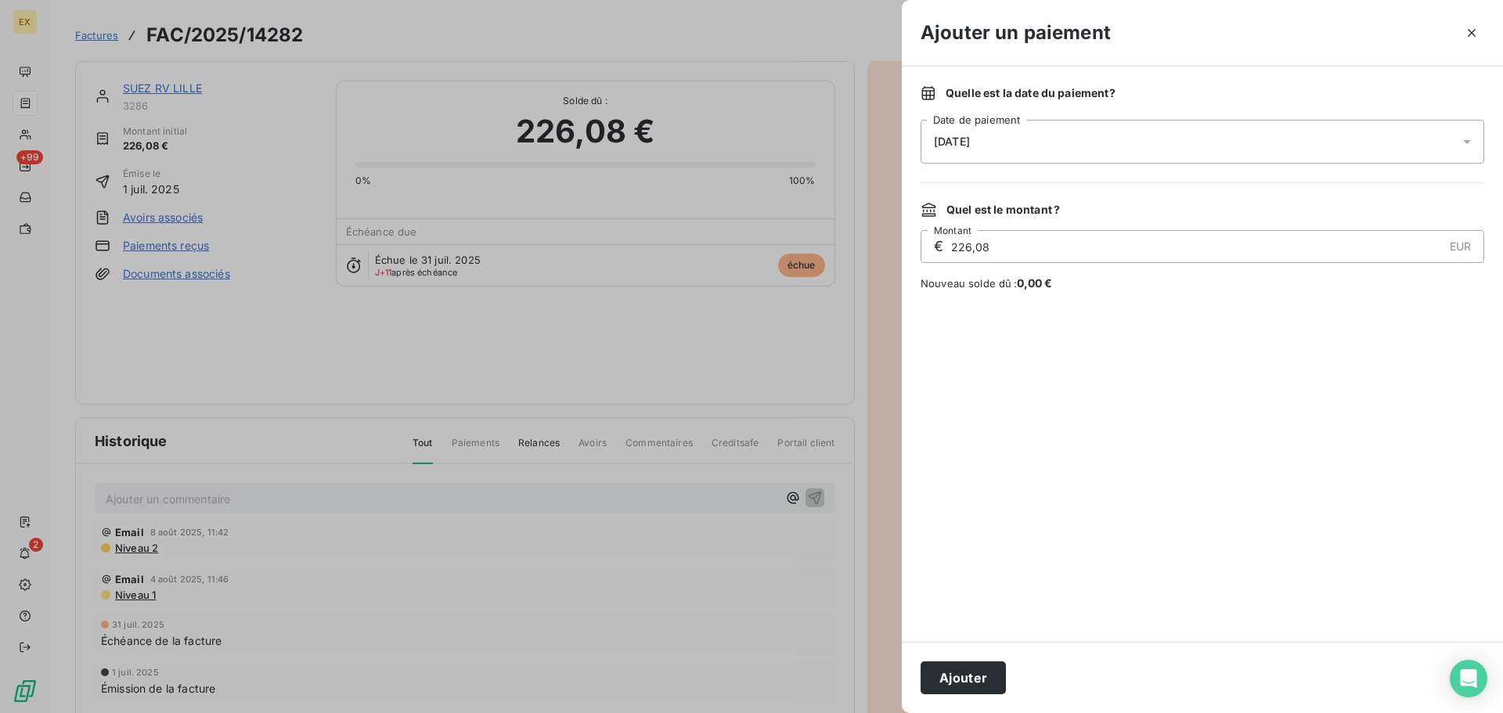
drag, startPoint x: 977, startPoint y: 674, endPoint x: 953, endPoint y: 615, distance: 63.5
click at [977, 670] on button "Ajouter" at bounding box center [962, 677] width 85 height 33
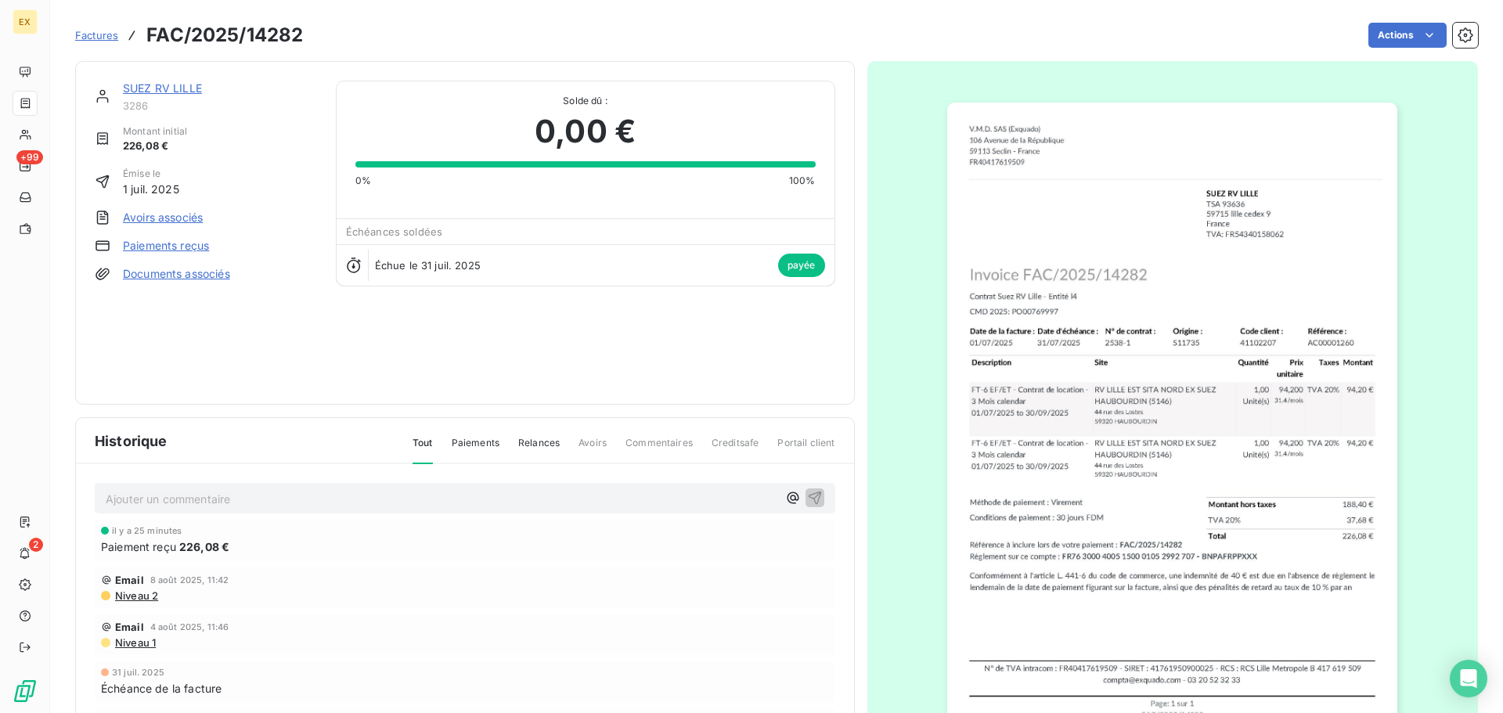
click at [96, 32] on span "Factures" at bounding box center [96, 35] width 43 height 13
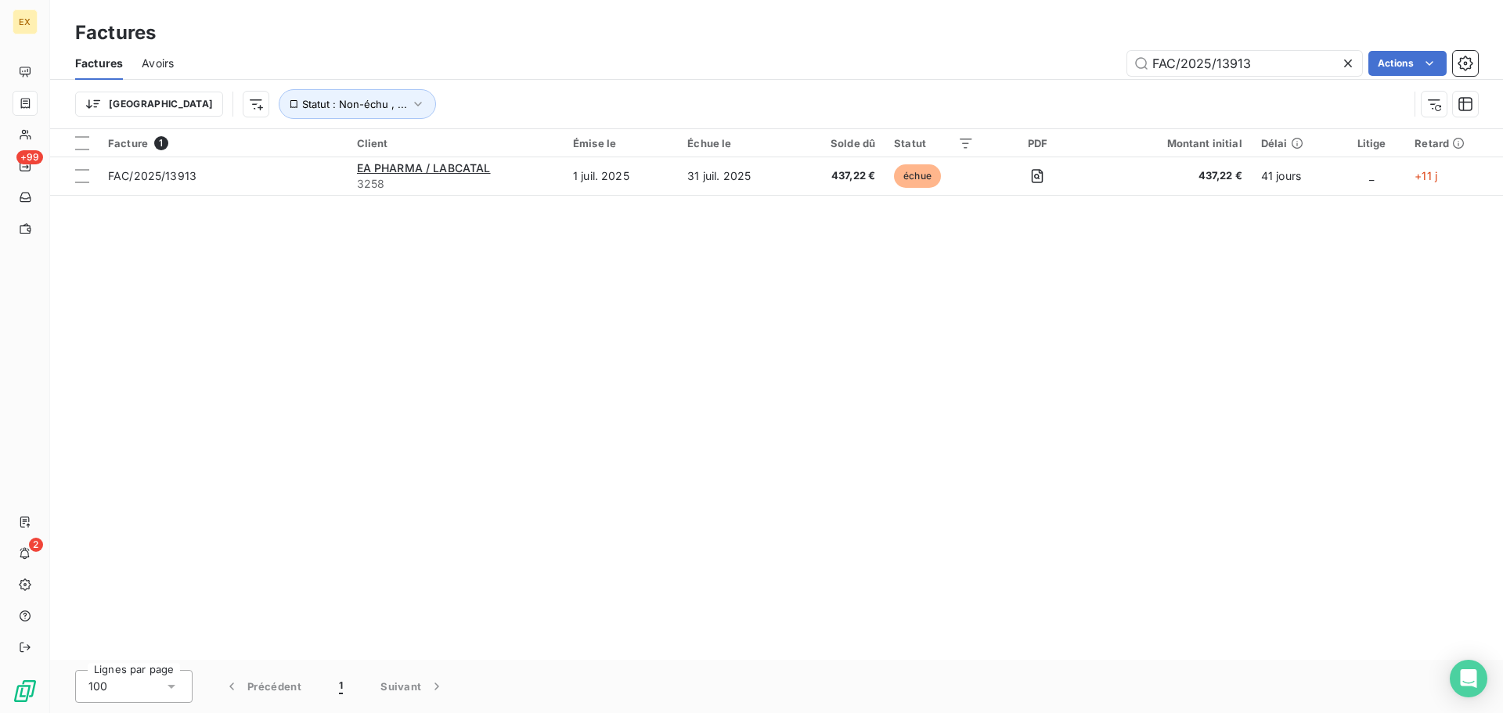
type input "FAC/2025/13913"
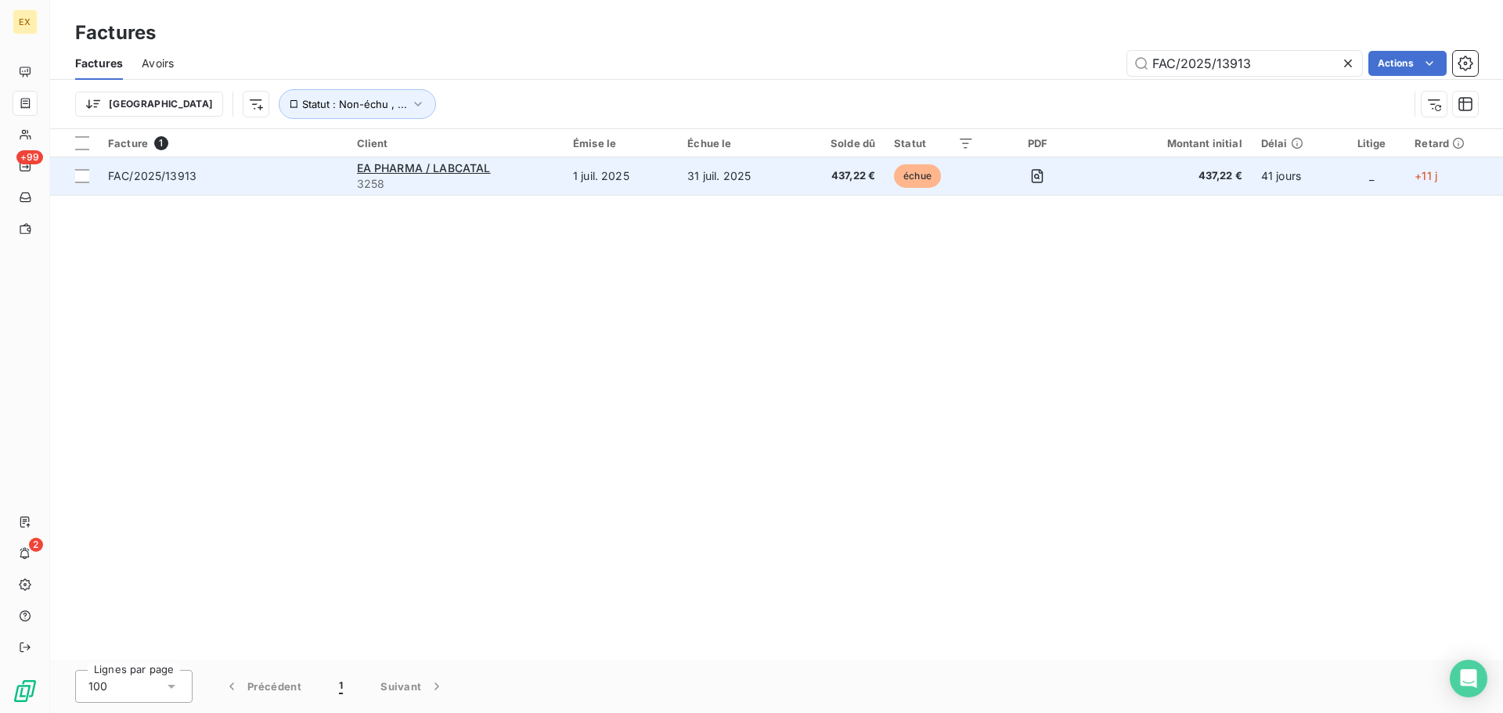
click at [293, 175] on span "FAC/2025/13913" at bounding box center [223, 176] width 230 height 16
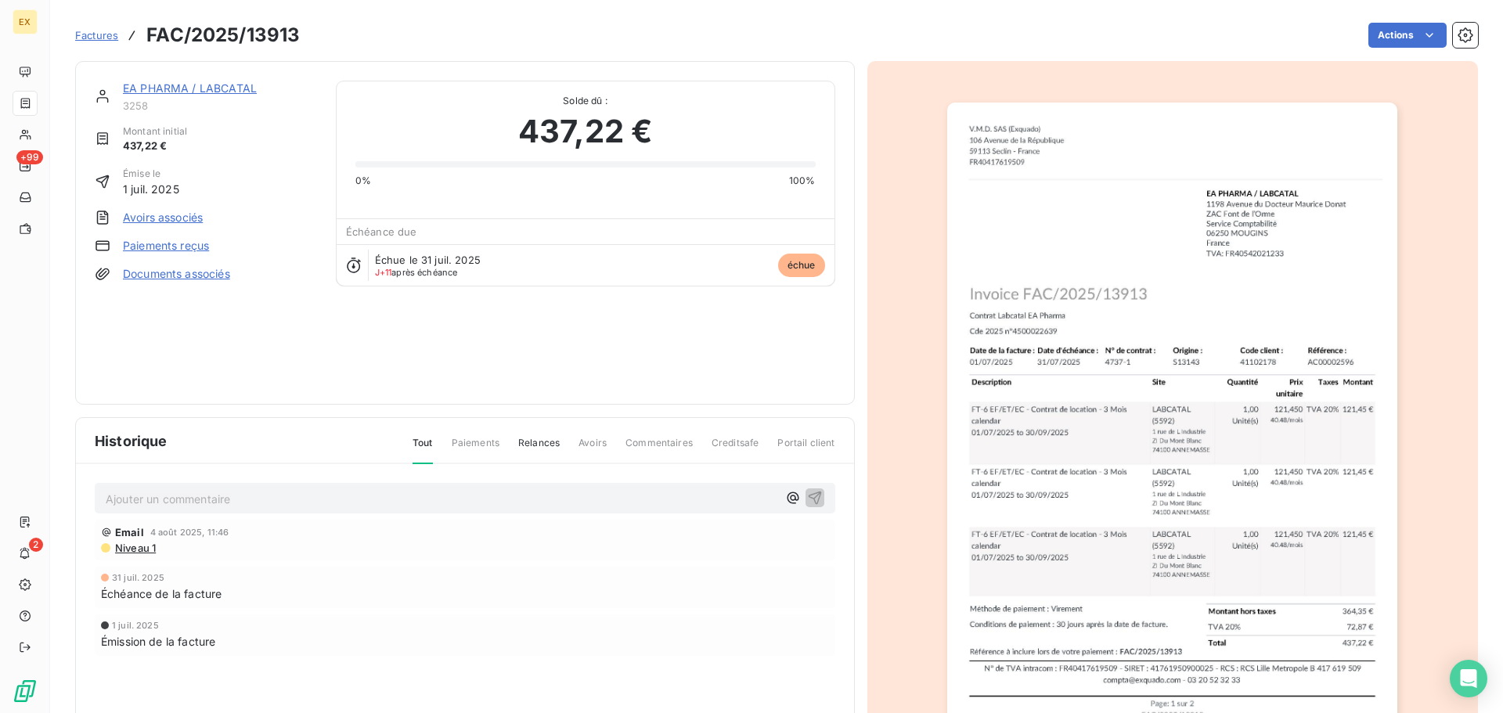
click at [192, 243] on link "Paiements reçus" at bounding box center [166, 246] width 86 height 16
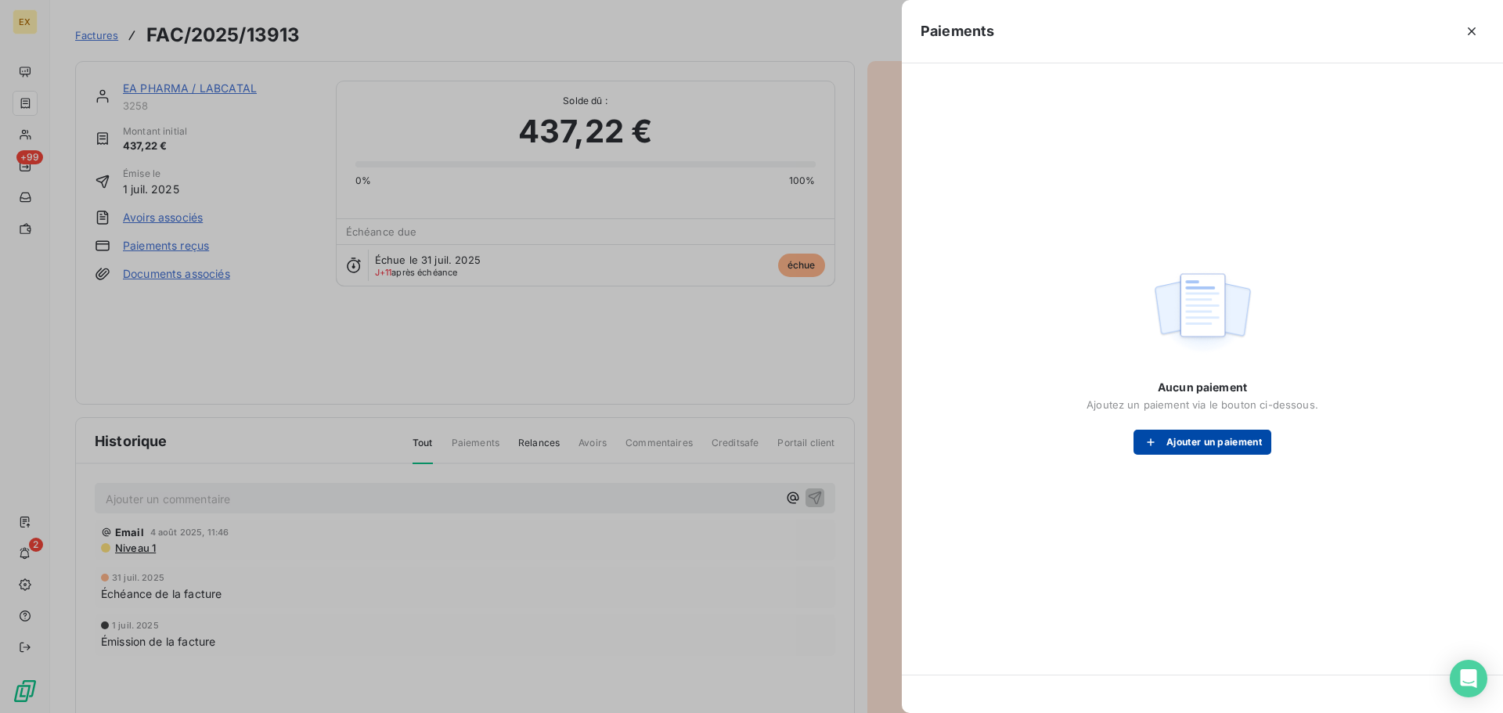
click at [1228, 441] on button "Ajouter un paiement" at bounding box center [1202, 442] width 138 height 25
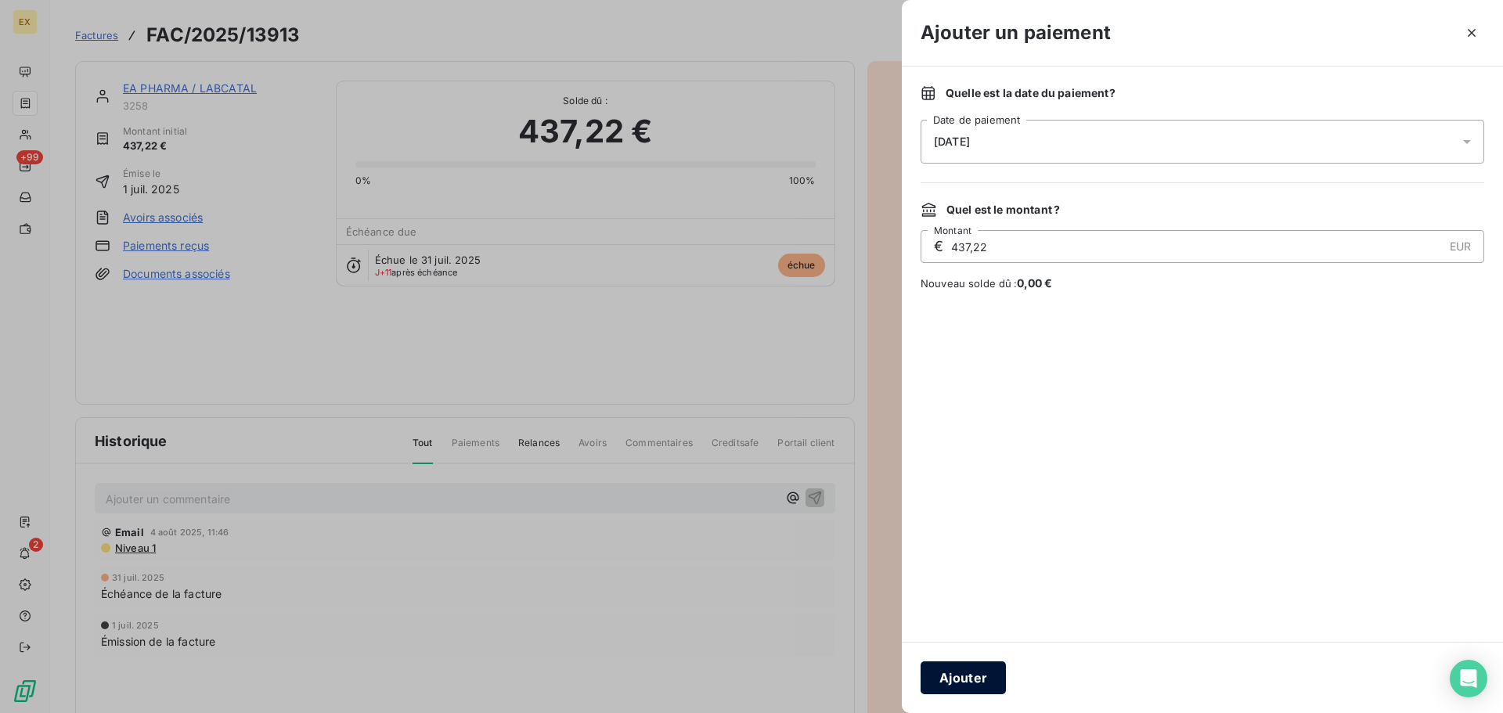
click at [971, 666] on button "Ajouter" at bounding box center [962, 677] width 85 height 33
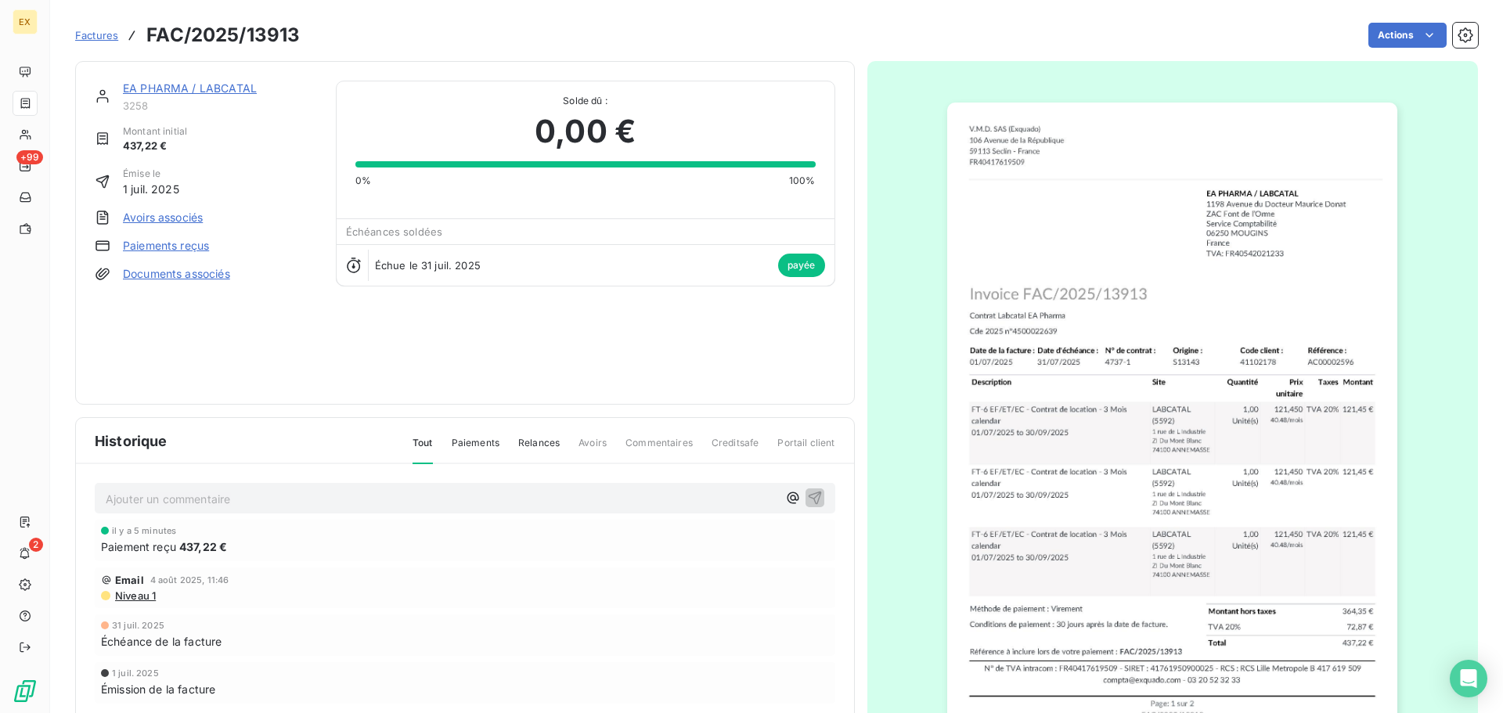
click at [87, 37] on span "Factures" at bounding box center [96, 35] width 43 height 13
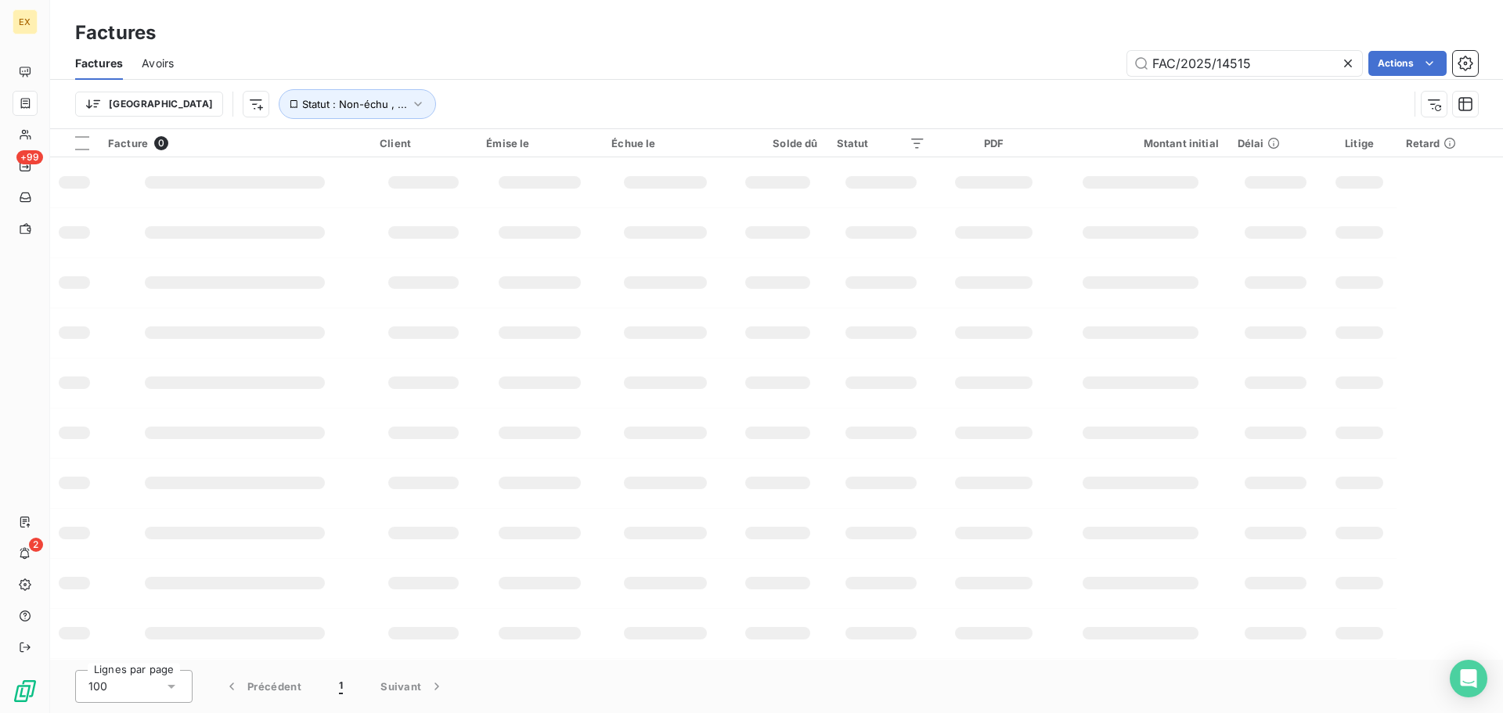
type input "FAC/2025/14515"
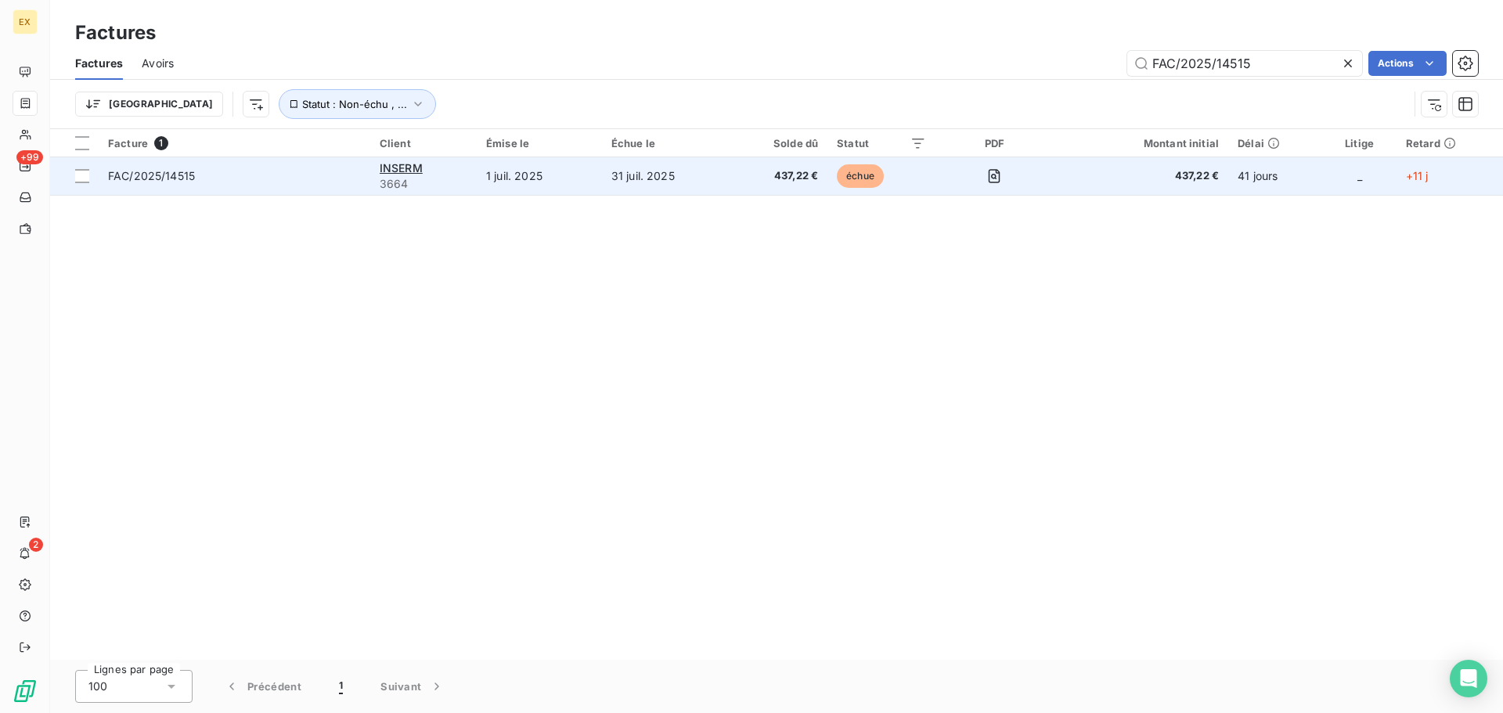
click at [299, 166] on td "FAC/2025/14515" at bounding box center [235, 176] width 272 height 38
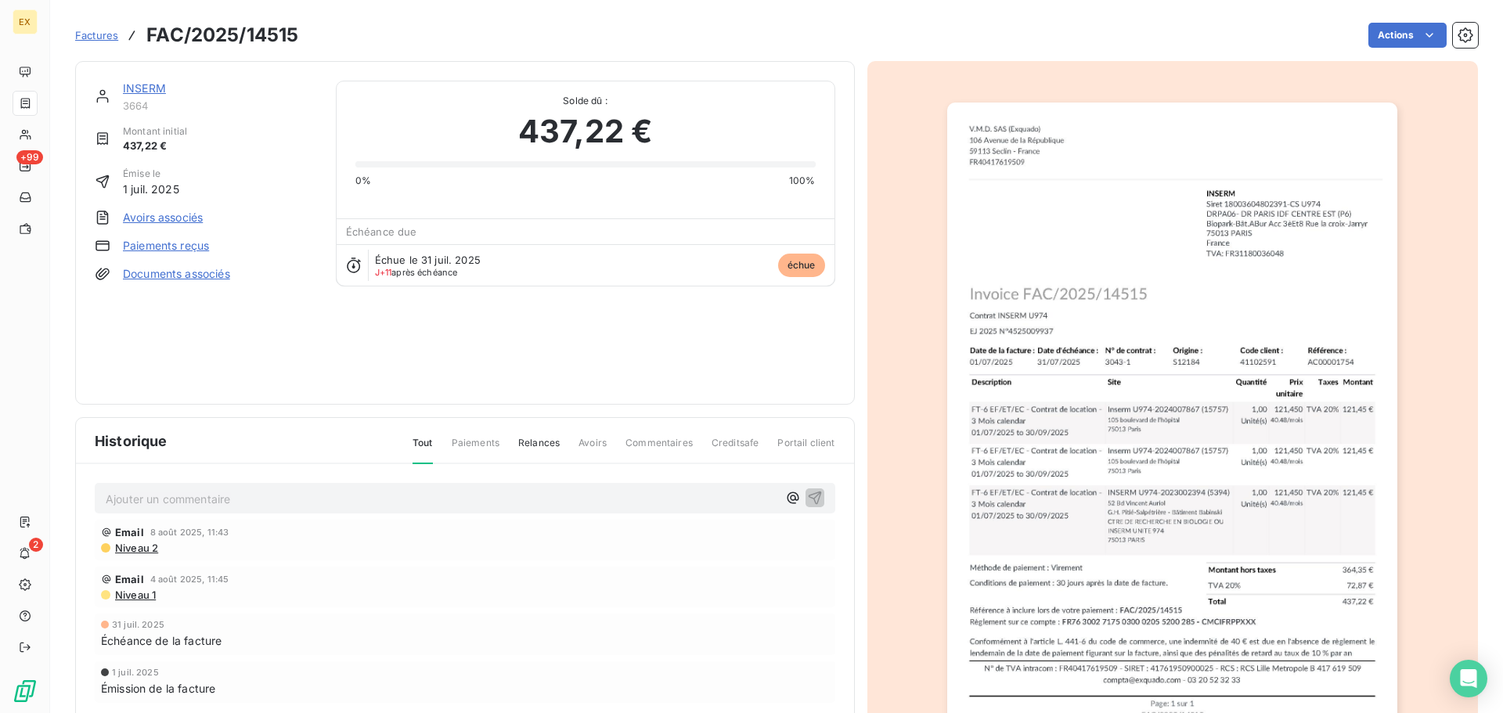
click at [153, 82] on link "INSERM" at bounding box center [144, 87] width 43 height 13
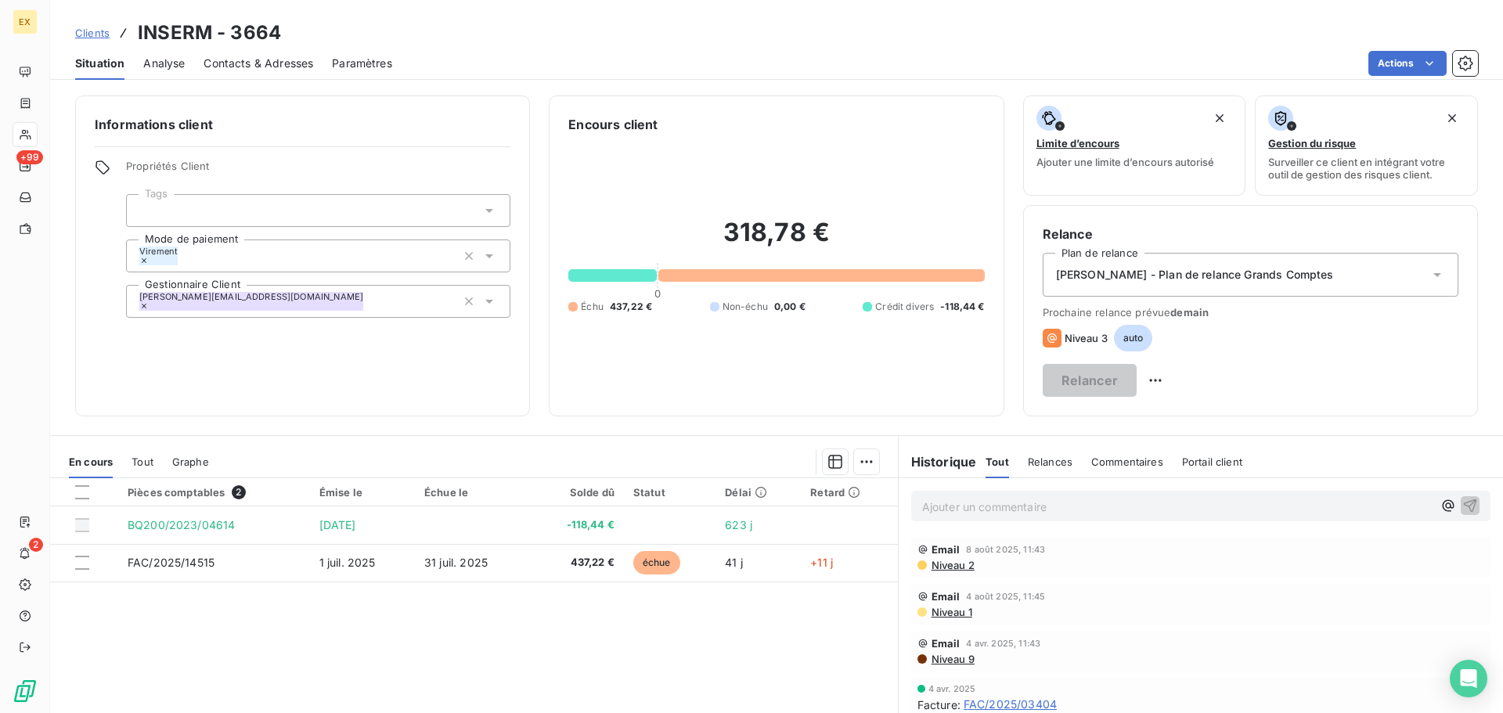
click at [278, 56] on span "Contacts & Adresses" at bounding box center [259, 64] width 110 height 16
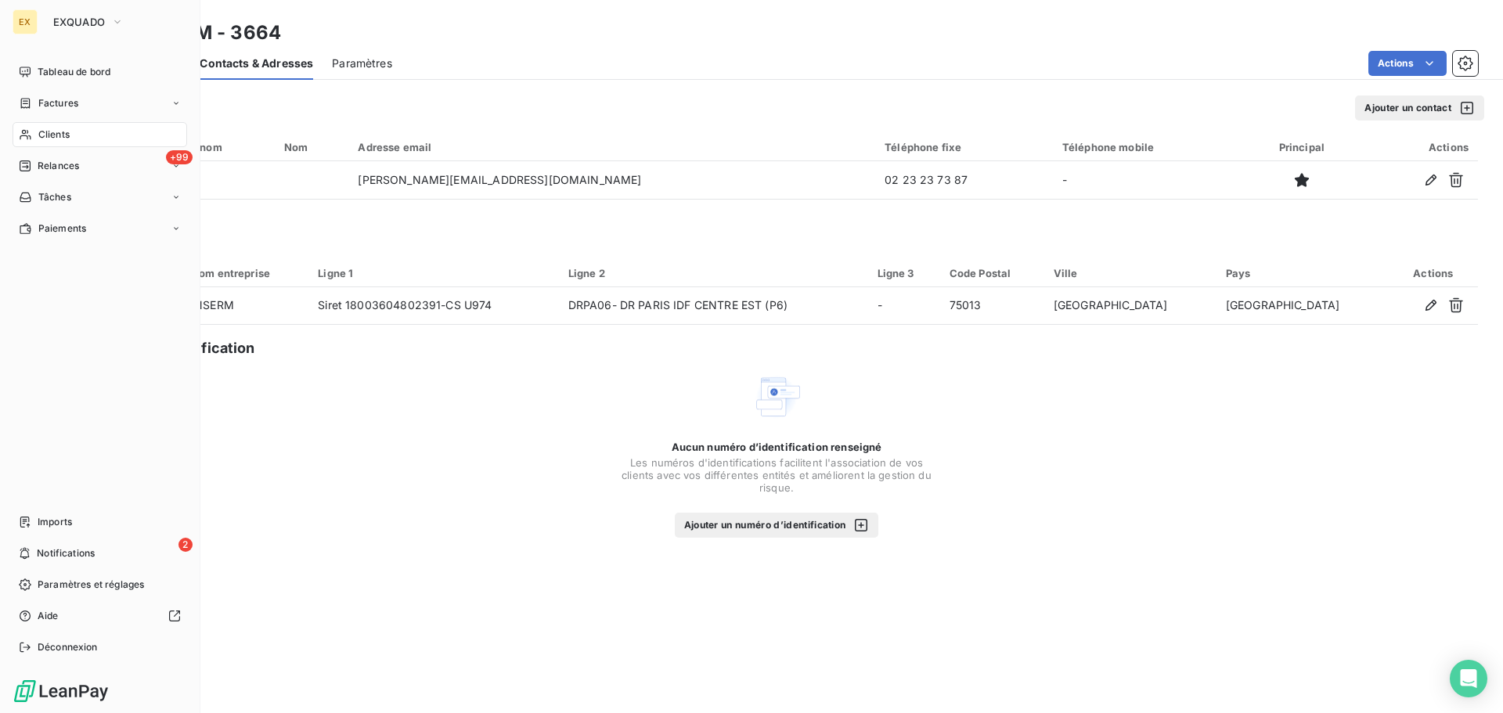
drag, startPoint x: 61, startPoint y: 99, endPoint x: 197, endPoint y: 106, distance: 136.4
click at [62, 98] on span "Factures" at bounding box center [58, 103] width 40 height 14
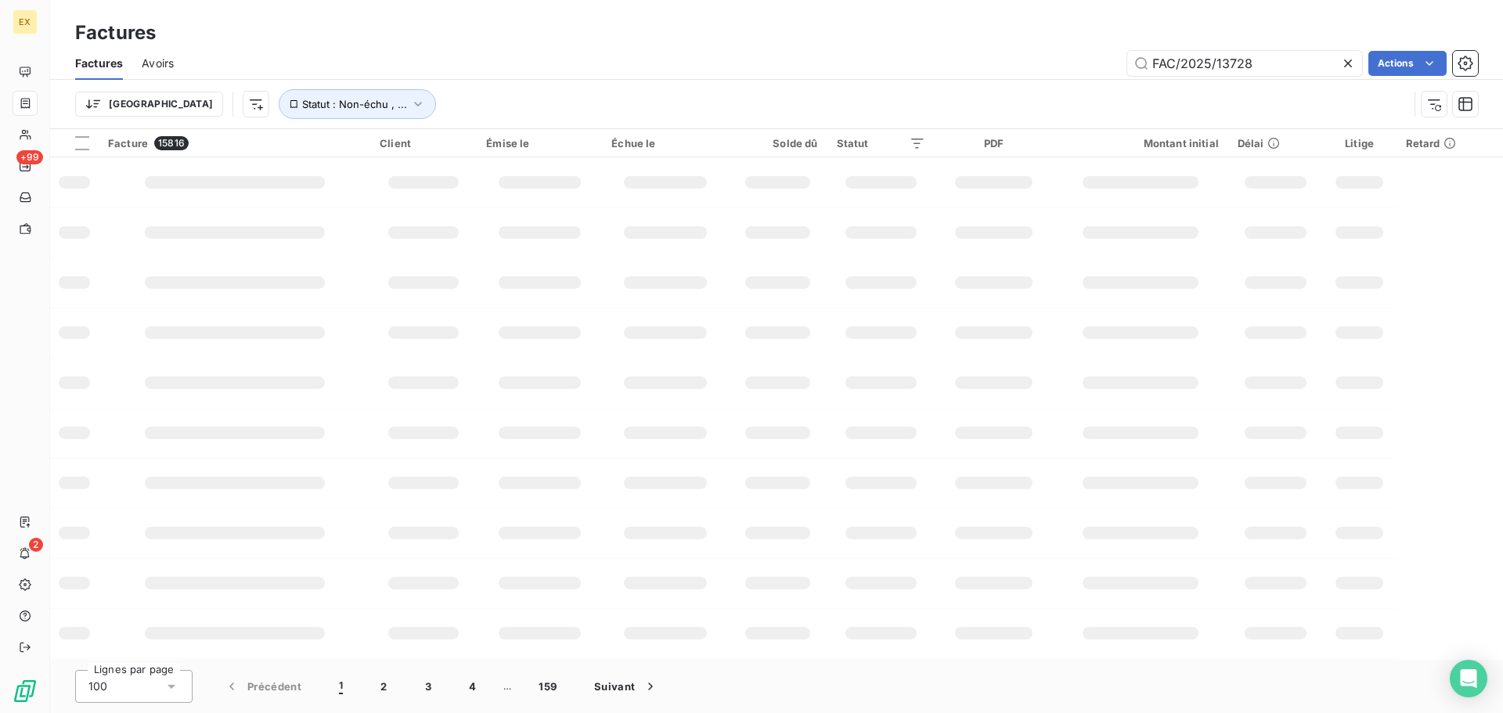
type input "FAC/2025/13728"
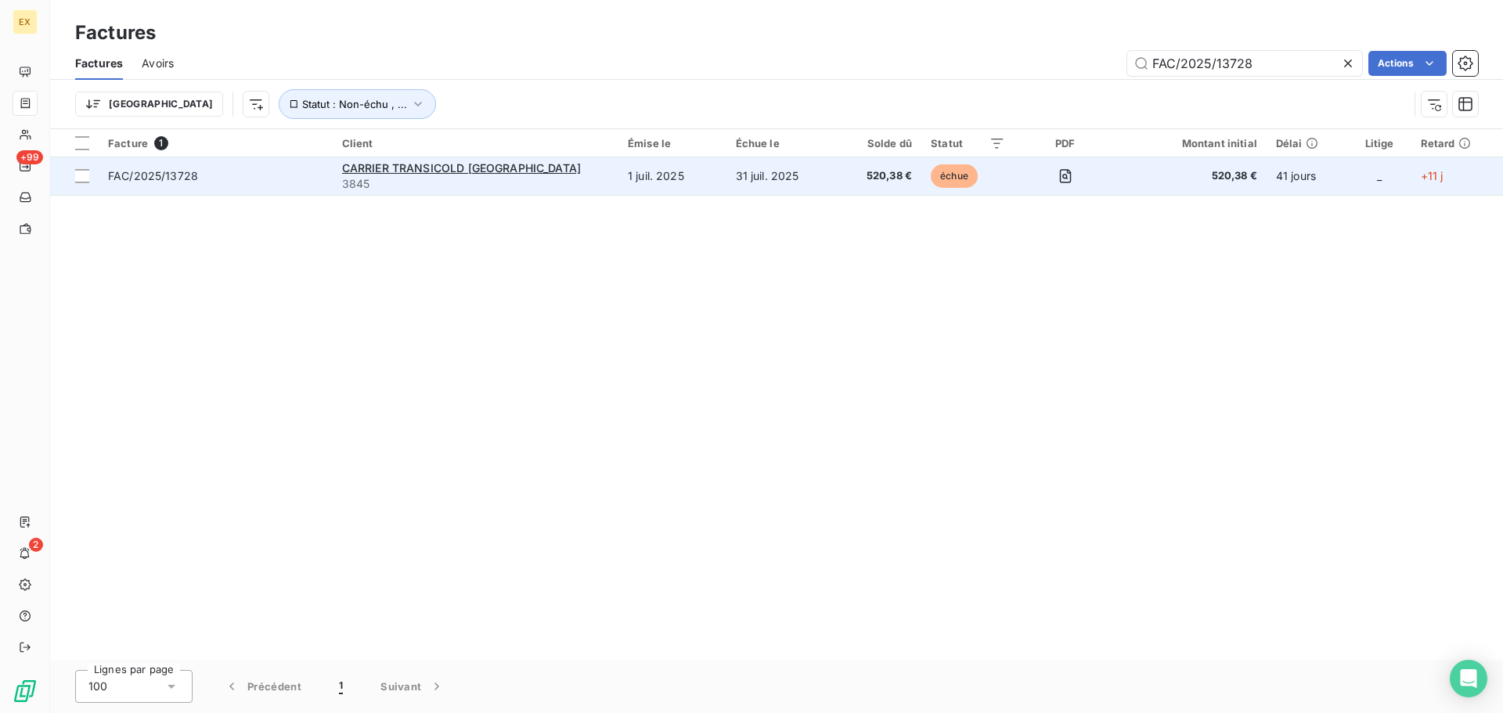
click at [301, 179] on span "FAC/2025/13728" at bounding box center [215, 176] width 215 height 16
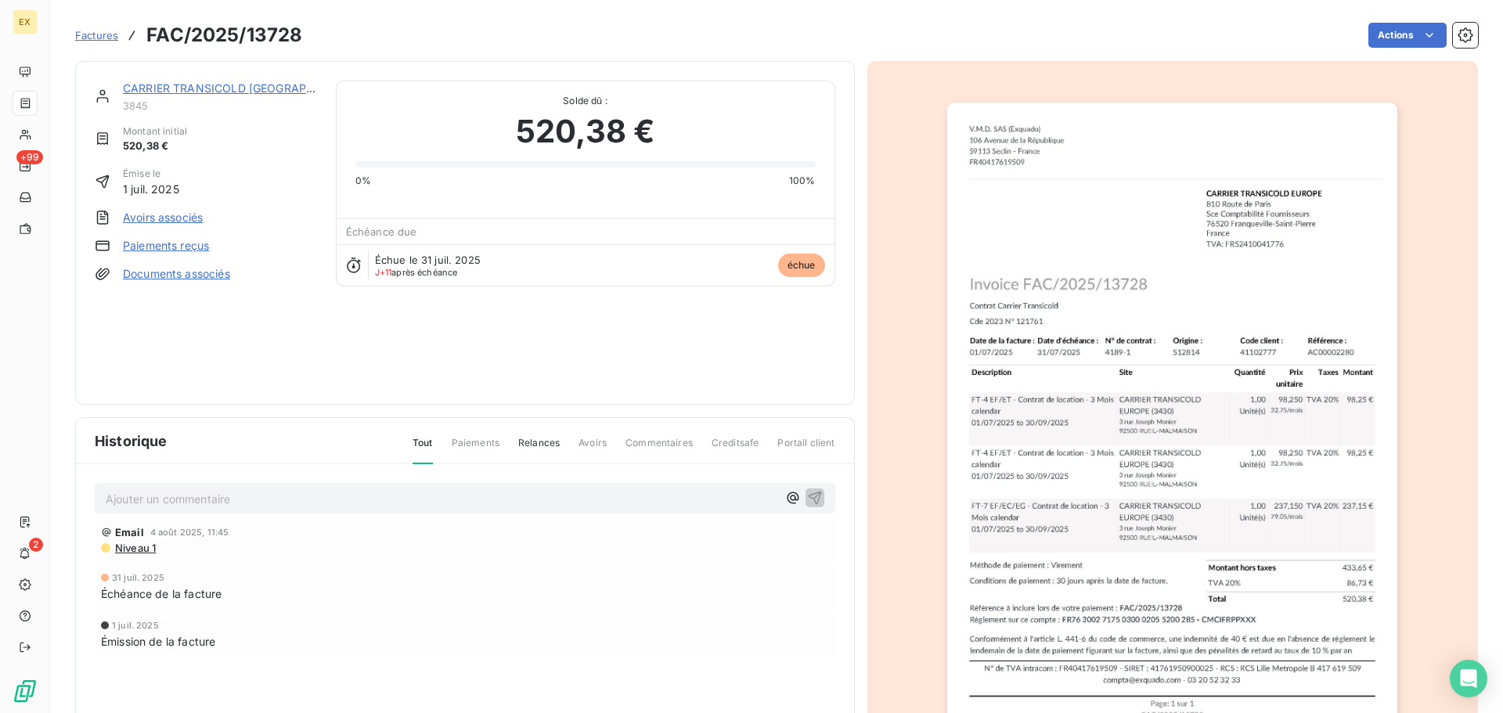
click at [215, 86] on link "CARRIER TRANSICOLD [GEOGRAPHIC_DATA]" at bounding box center [243, 87] width 240 height 13
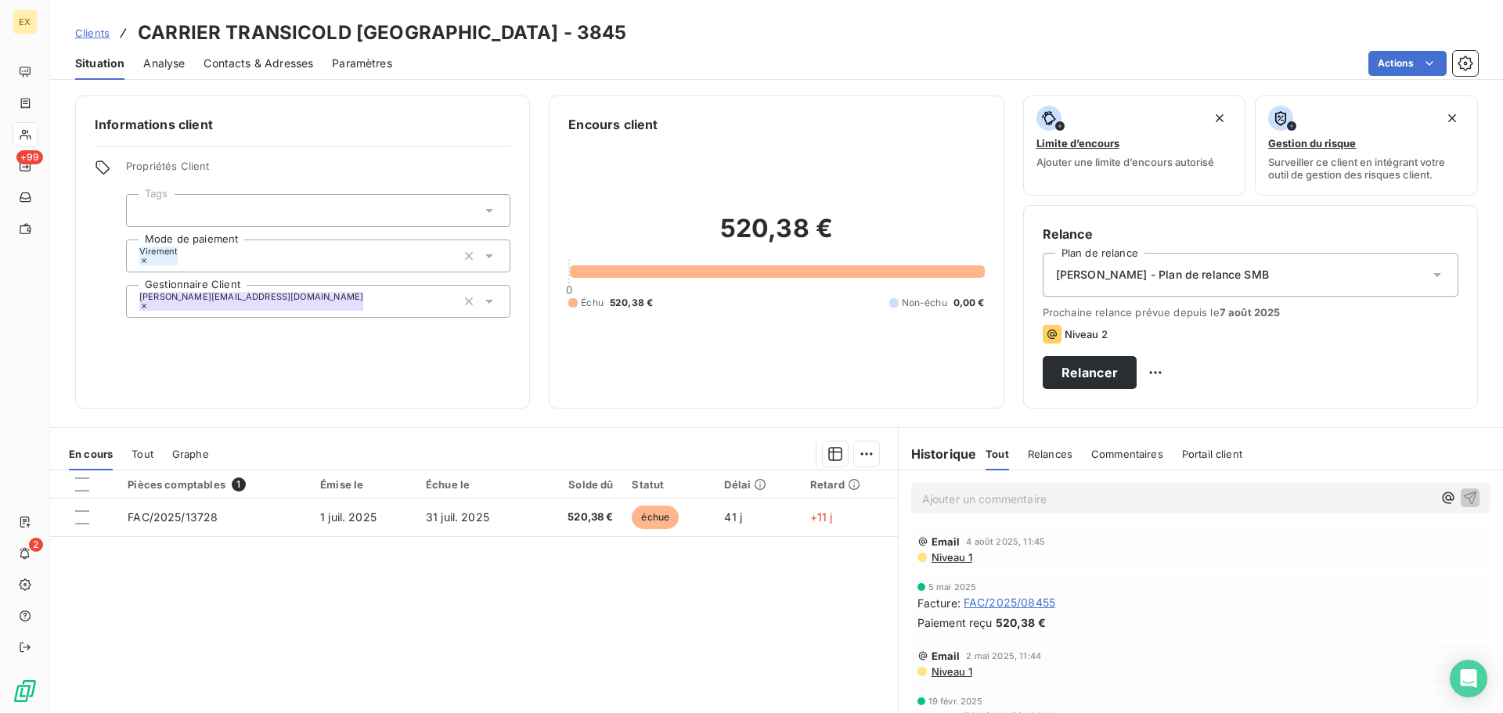
drag, startPoint x: 250, startPoint y: 60, endPoint x: 261, endPoint y: 69, distance: 13.9
click at [251, 60] on span "Contacts & Adresses" at bounding box center [259, 64] width 110 height 16
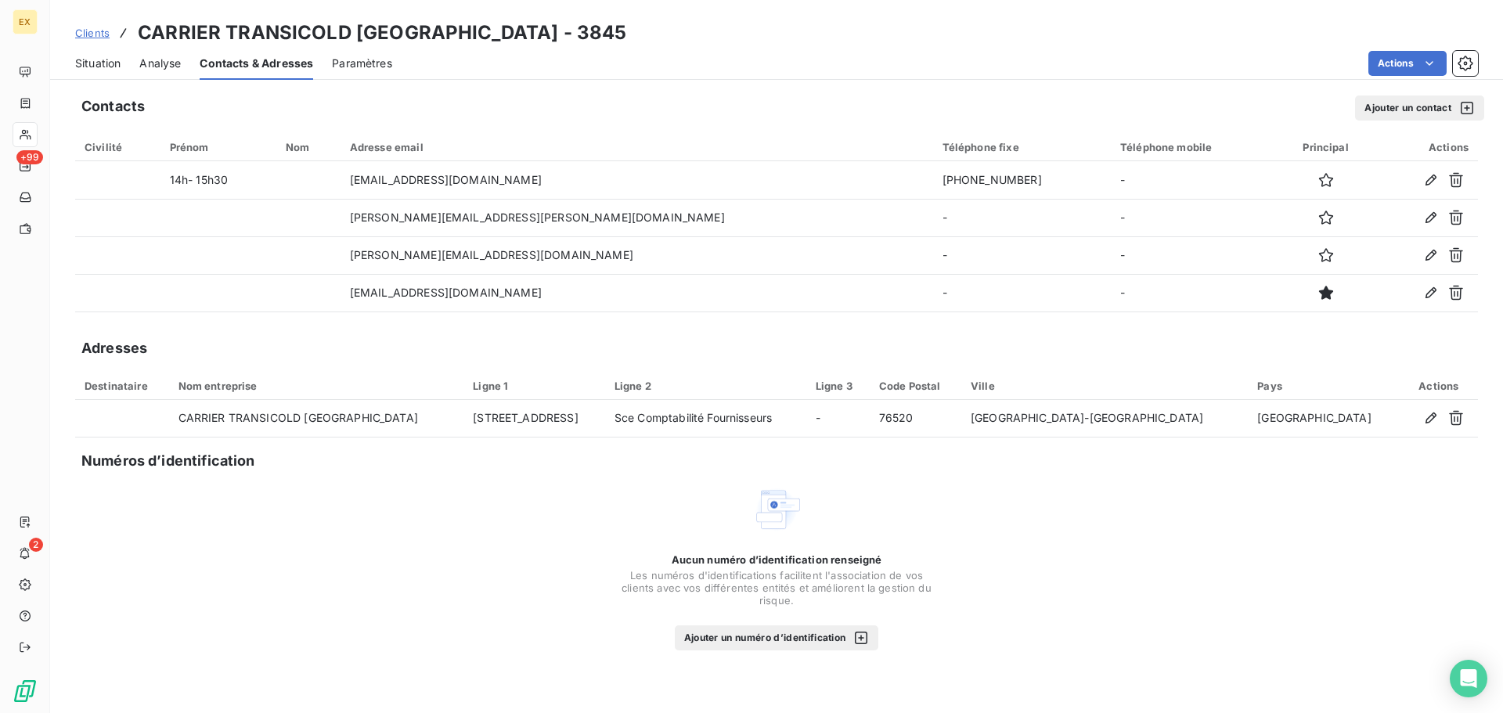
click at [1460, 250] on icon "button" at bounding box center [1456, 255] width 16 height 16
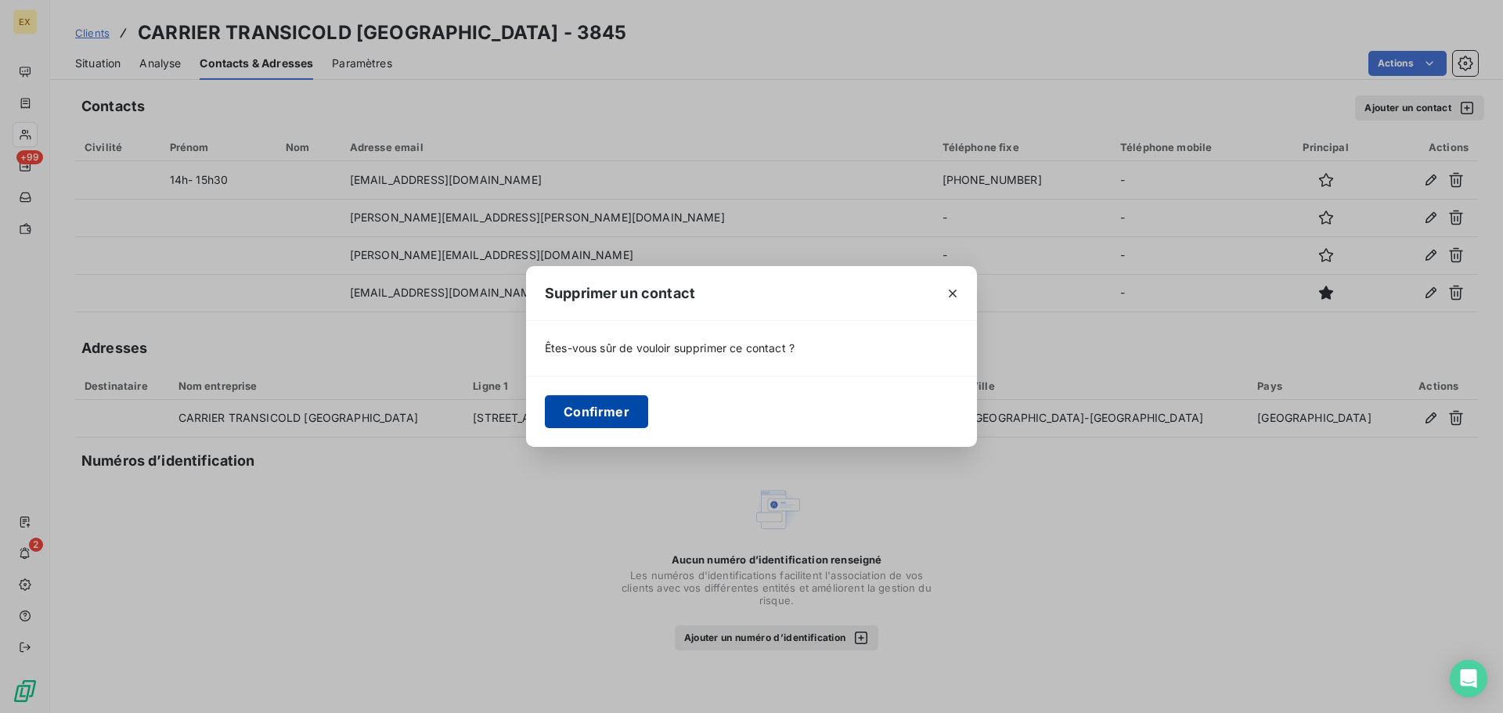
click at [625, 409] on button "Confirmer" at bounding box center [596, 411] width 103 height 33
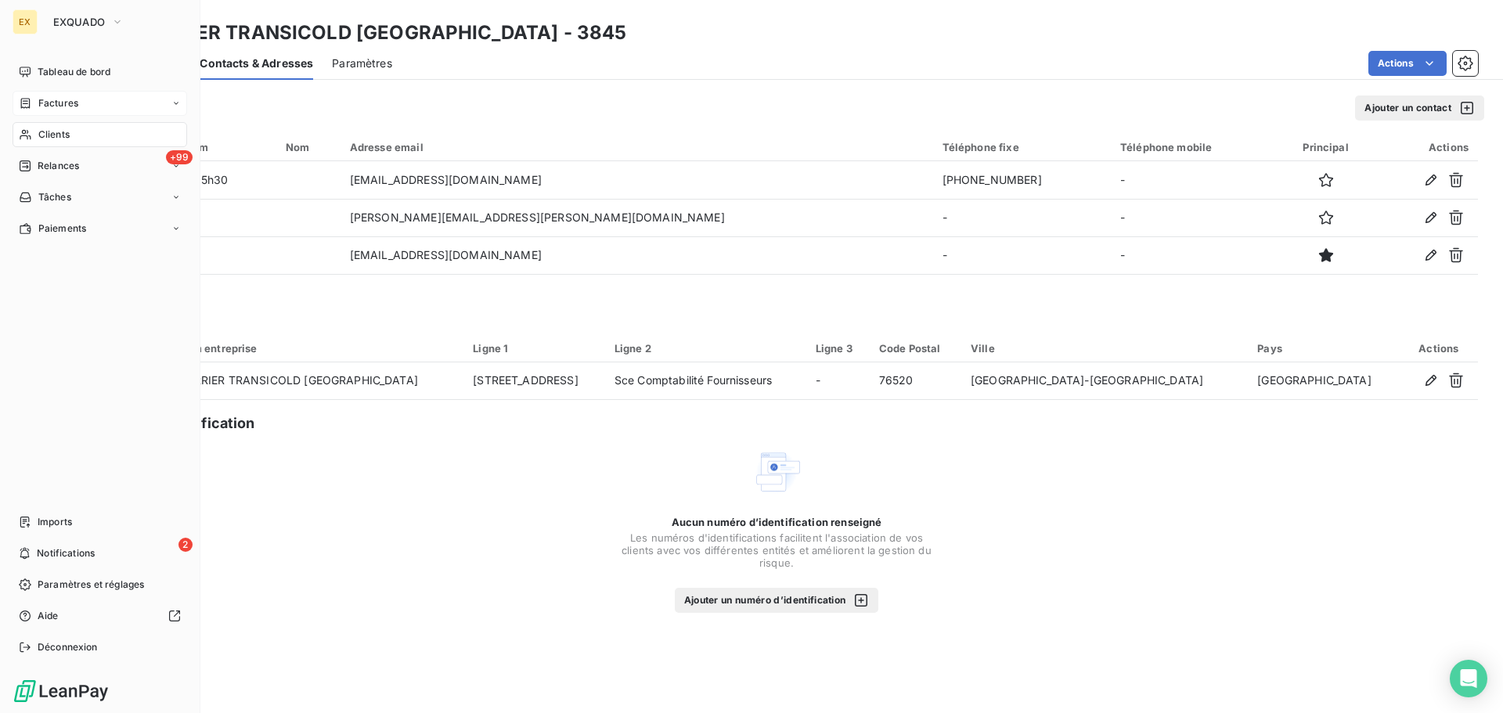
drag, startPoint x: 52, startPoint y: 99, endPoint x: 63, endPoint y: 95, distance: 11.6
click at [52, 99] on span "Factures" at bounding box center [58, 103] width 40 height 14
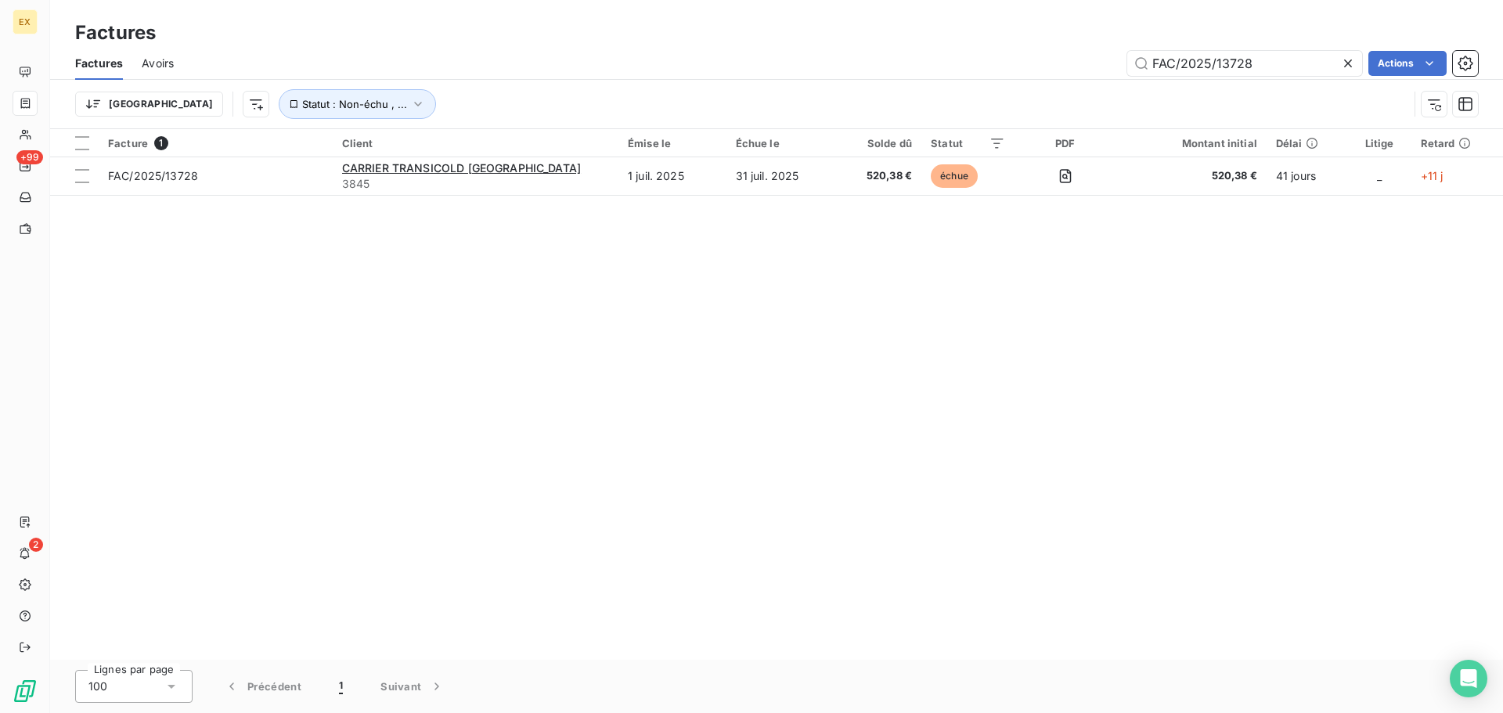
drag, startPoint x: 1297, startPoint y: 57, endPoint x: 1040, endPoint y: 51, distance: 256.8
click at [1047, 52] on div "FAC/2025/13728 Actions" at bounding box center [835, 63] width 1285 height 25
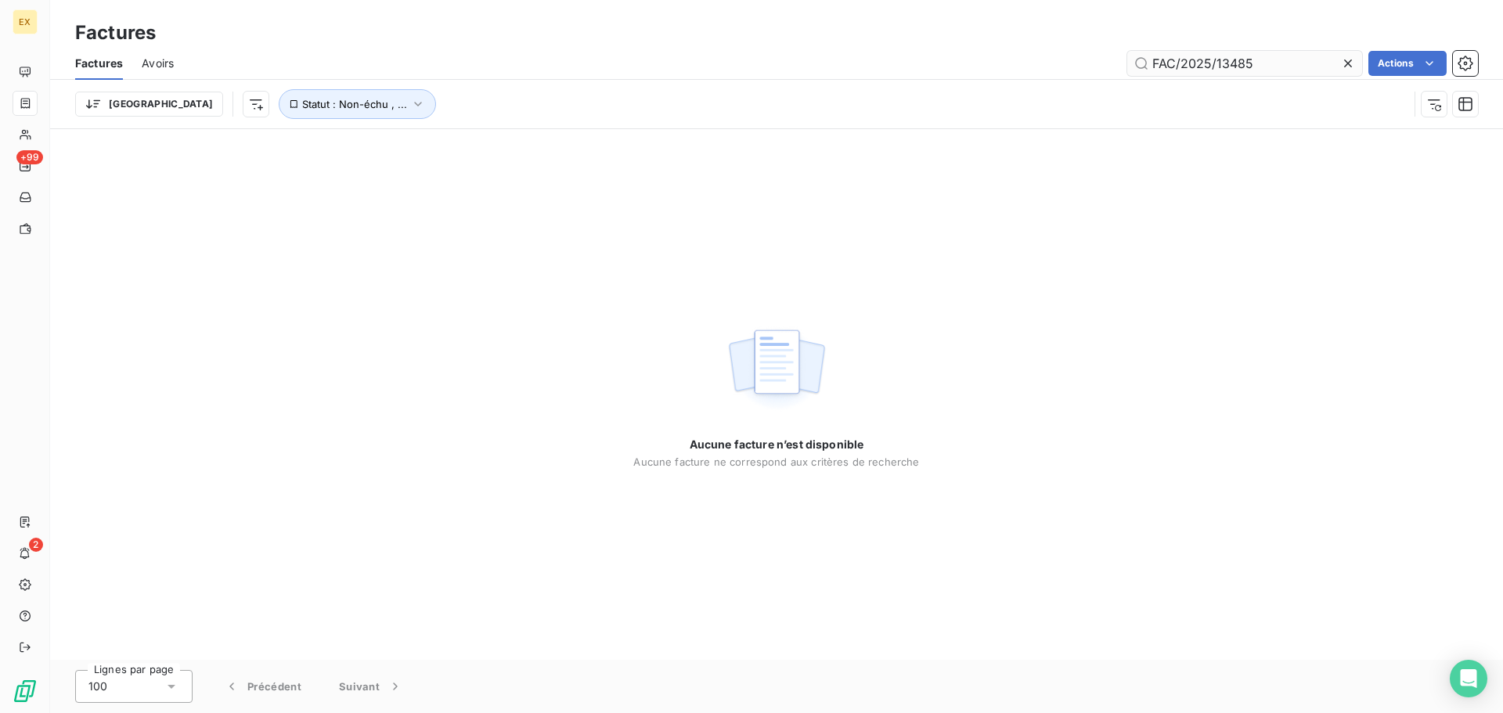
click at [1156, 59] on input "FAC/2025/13485" at bounding box center [1244, 63] width 235 height 25
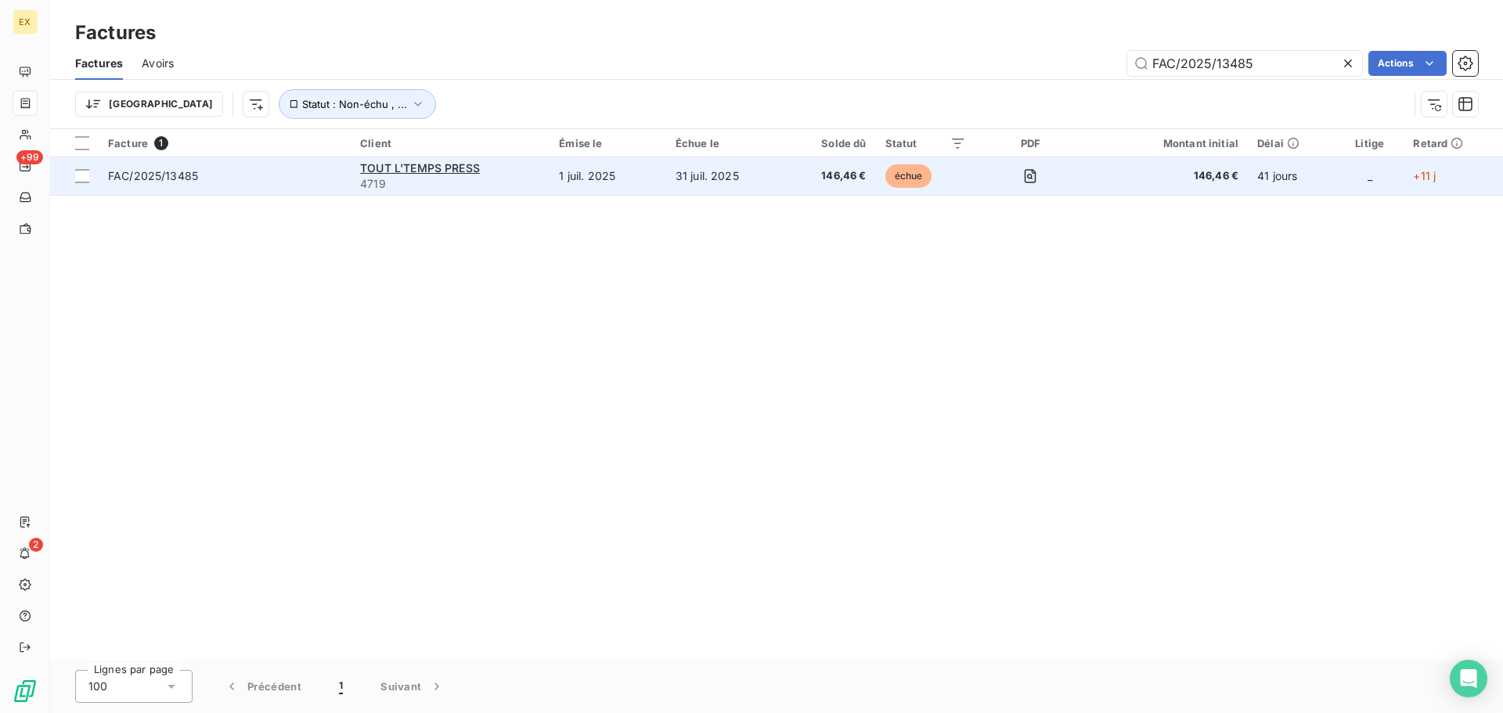
type input "FAC/2025/13485"
click at [261, 175] on span "FAC/2025/13485" at bounding box center [224, 176] width 233 height 16
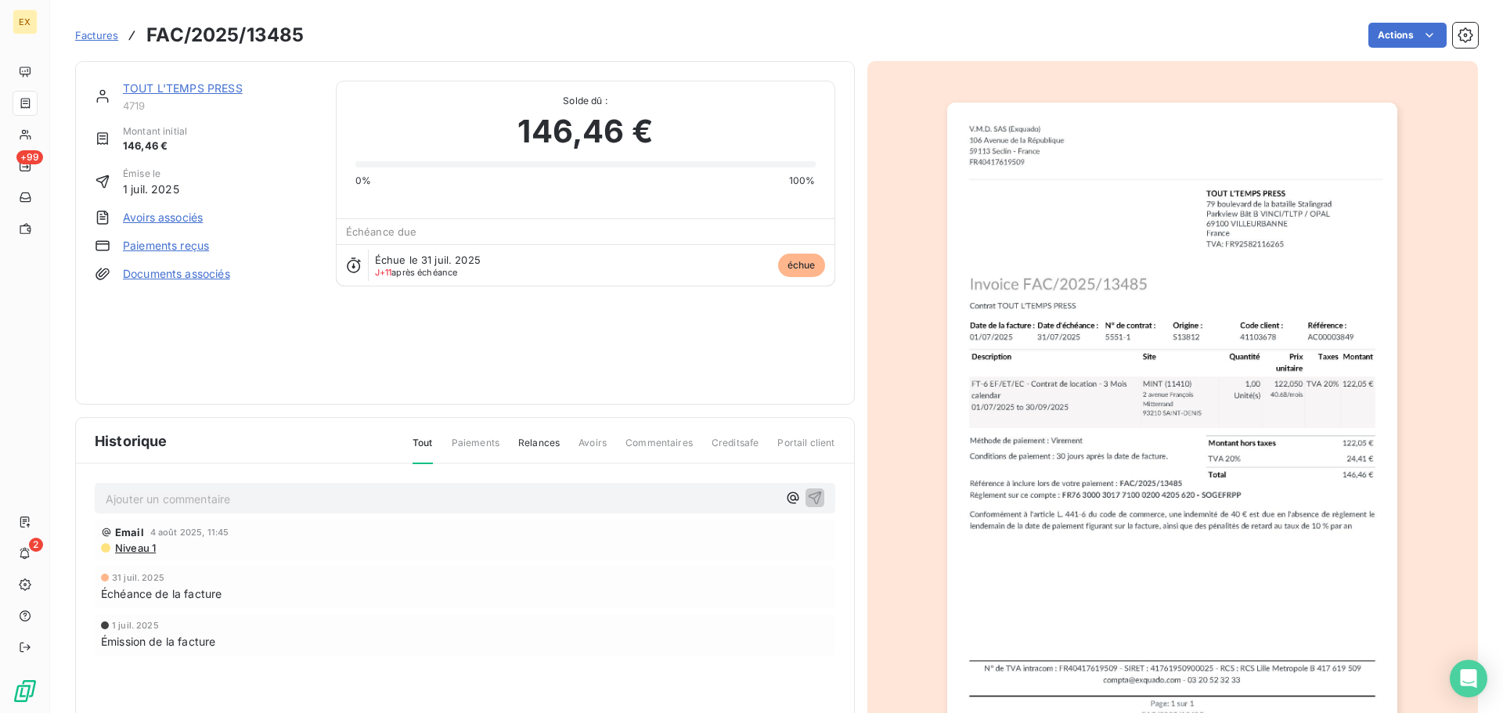
click at [197, 85] on link "TOUT L'TEMPS PRESS" at bounding box center [183, 87] width 120 height 13
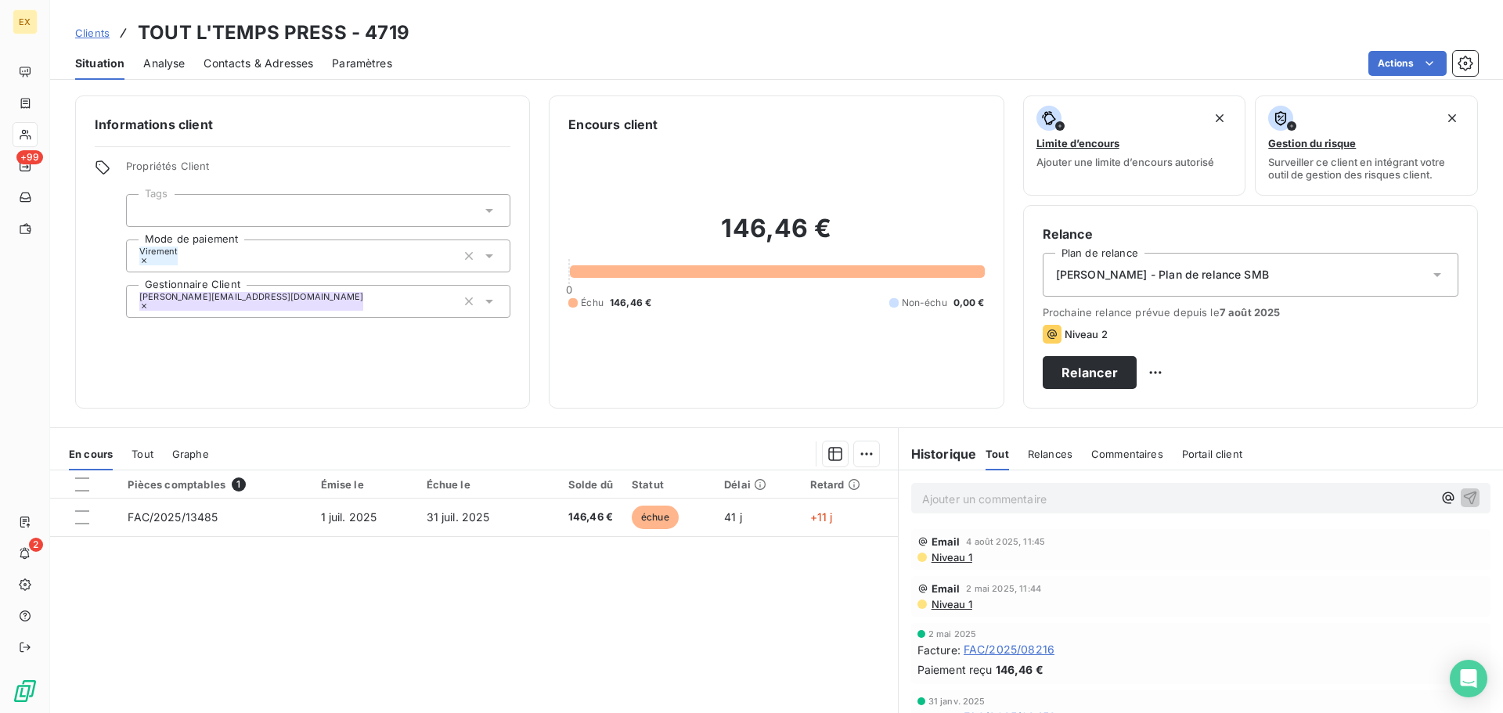
click at [271, 41] on h3 "TOUT L'TEMPS PRESS - 4719" at bounding box center [274, 33] width 272 height 28
click at [263, 61] on span "Contacts & Adresses" at bounding box center [259, 64] width 110 height 16
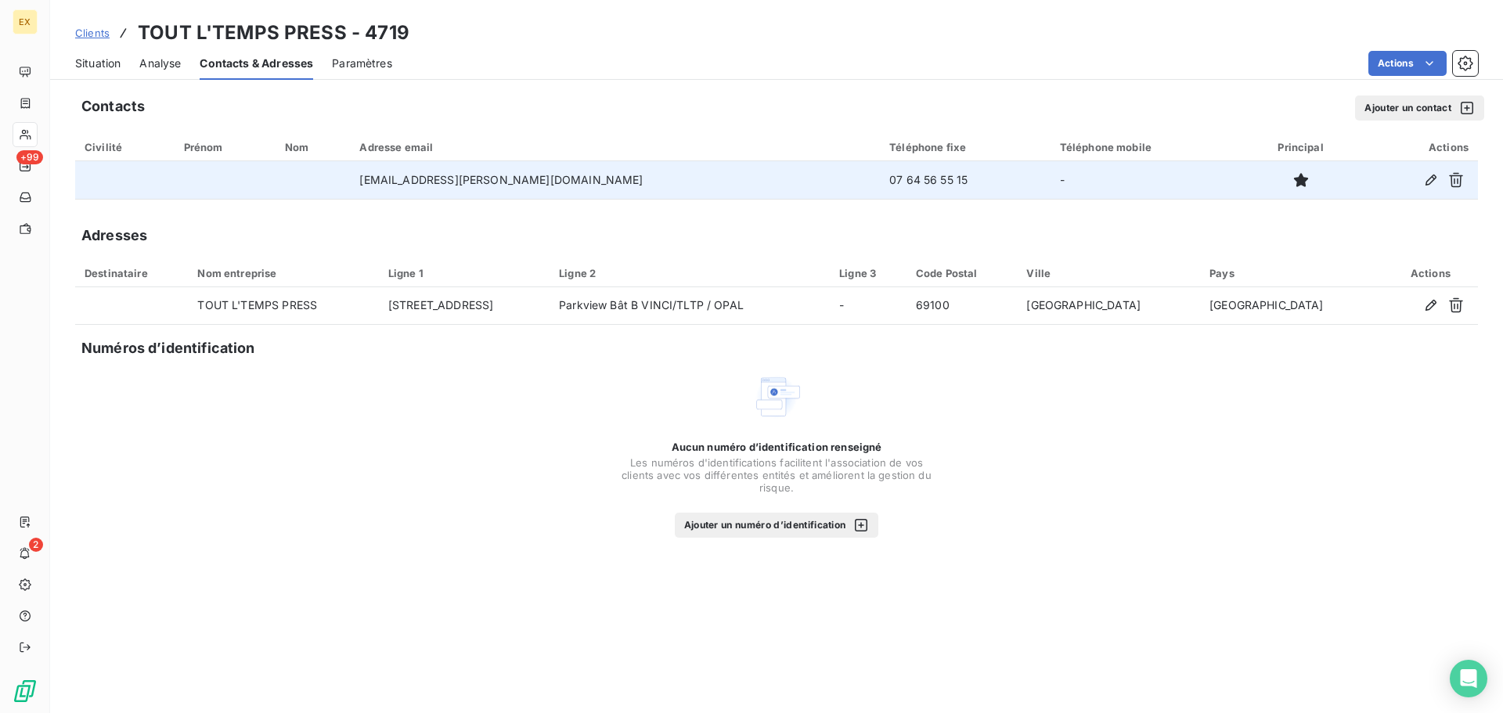
click at [577, 182] on td "[EMAIL_ADDRESS][PERSON_NAME][DOMAIN_NAME]" at bounding box center [615, 180] width 530 height 38
click at [1436, 178] on icon "button" at bounding box center [1430, 180] width 11 height 11
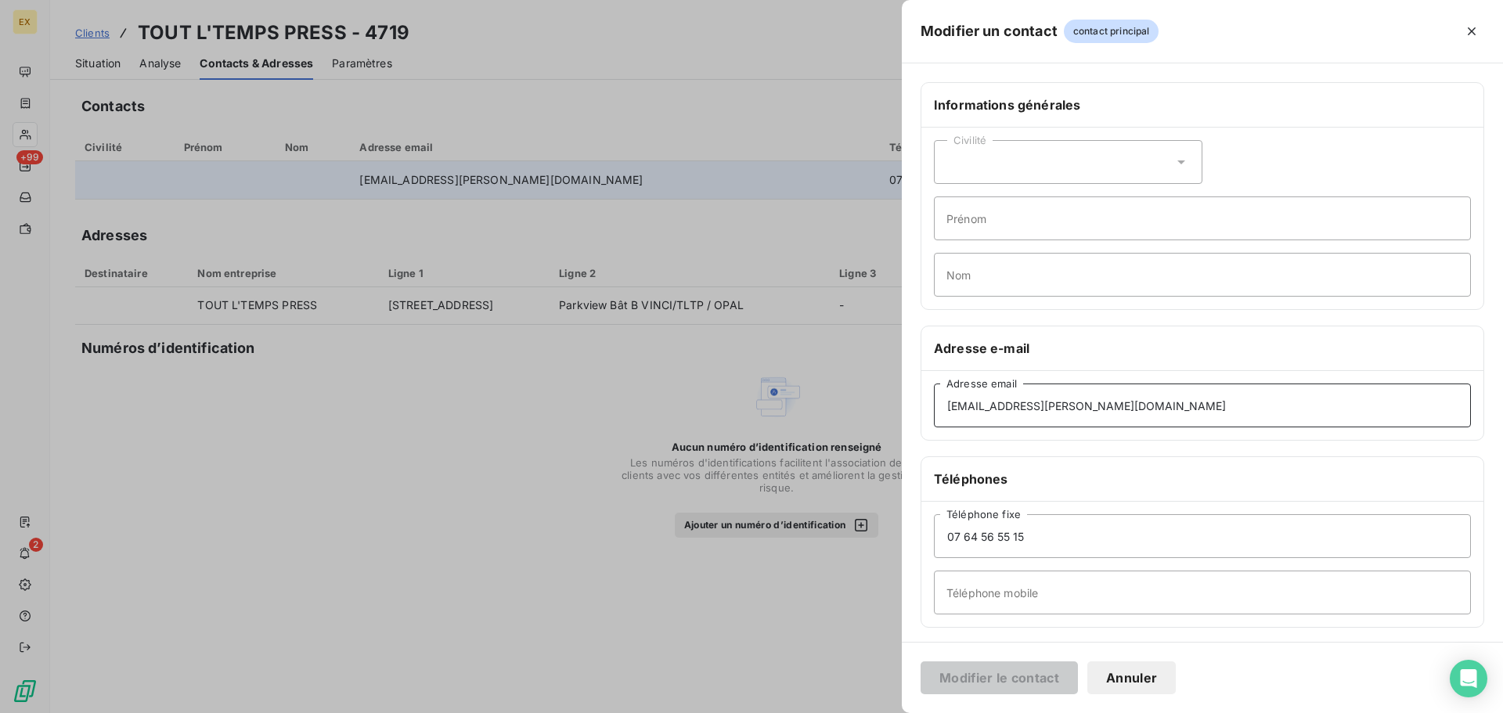
drag, startPoint x: 1140, startPoint y: 409, endPoint x: 817, endPoint y: 407, distance: 323.3
click at [817, 712] on div "Modifier un contact contact principal Informations générales Civilité Prénom No…" at bounding box center [751, 713] width 1503 height 0
paste input "djoumbouenet ydrice"
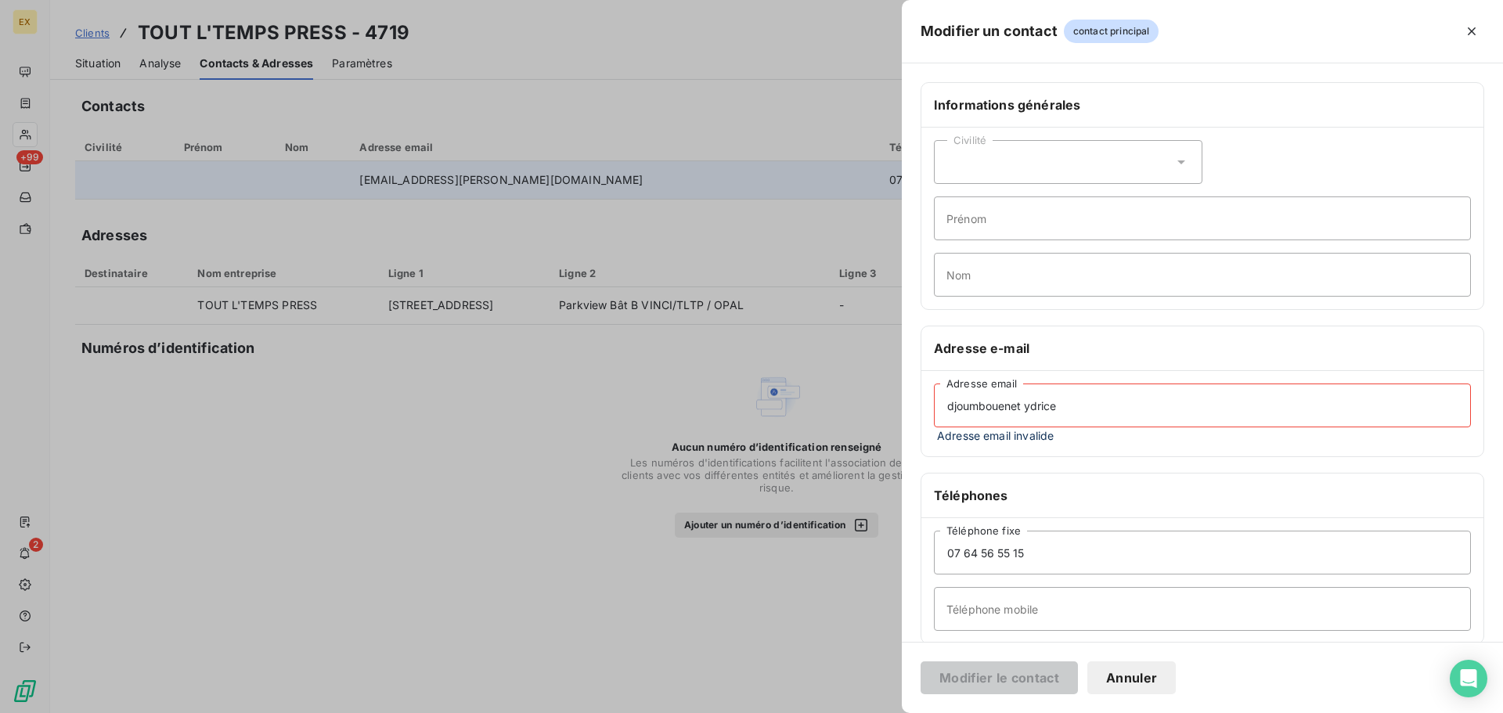
click at [1111, 407] on input "djoumbouenet ydrice" at bounding box center [1202, 406] width 537 height 44
drag, startPoint x: 1066, startPoint y: 412, endPoint x: 805, endPoint y: 396, distance: 261.9
click at [805, 712] on div "Modifier un contact contact principal Informations générales Civilité Prénom No…" at bounding box center [751, 713] width 1503 height 0
paste input "[EMAIL_ADDRESS][DOMAIN_NAME]"
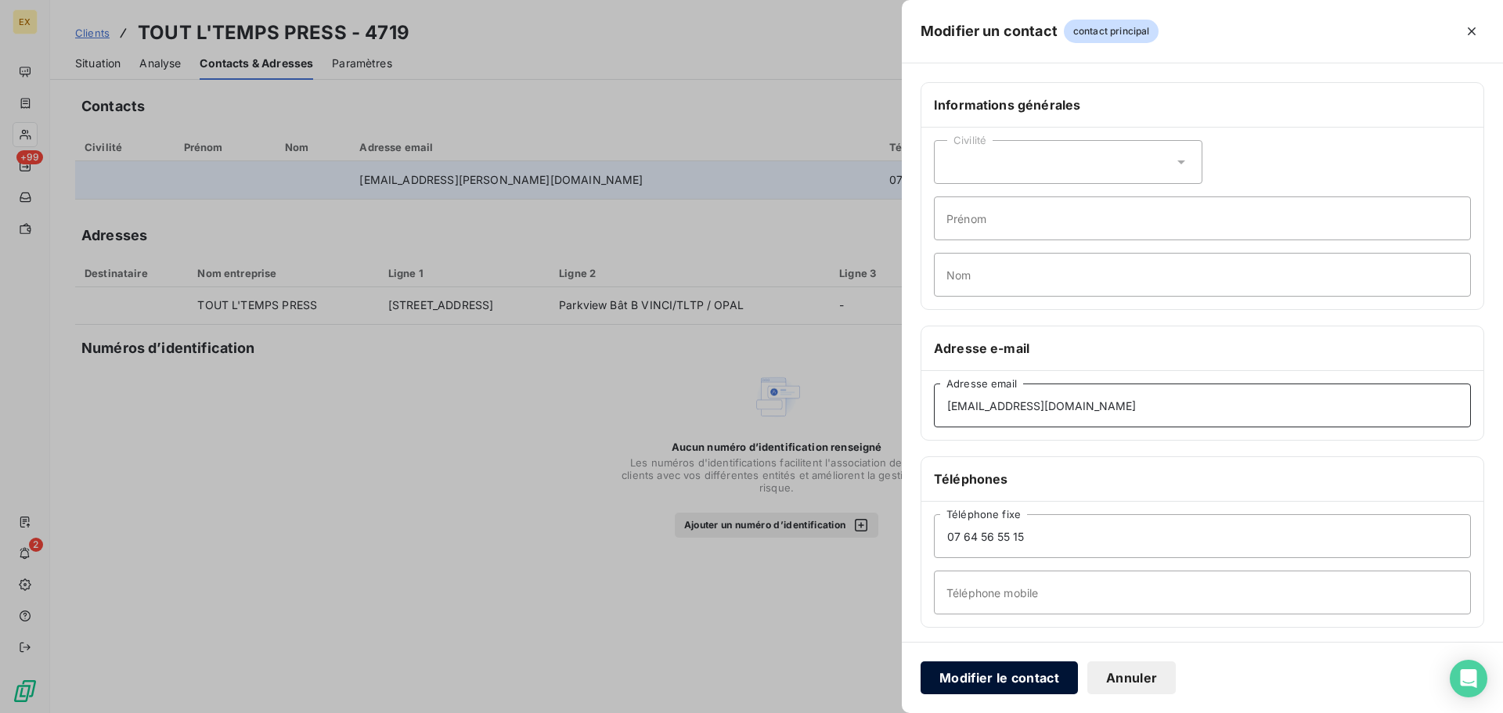
type input "[EMAIL_ADDRESS][DOMAIN_NAME]"
drag, startPoint x: 1012, startPoint y: 678, endPoint x: 1129, endPoint y: 610, distance: 135.7
click at [1014, 673] on button "Modifier le contact" at bounding box center [998, 677] width 157 height 33
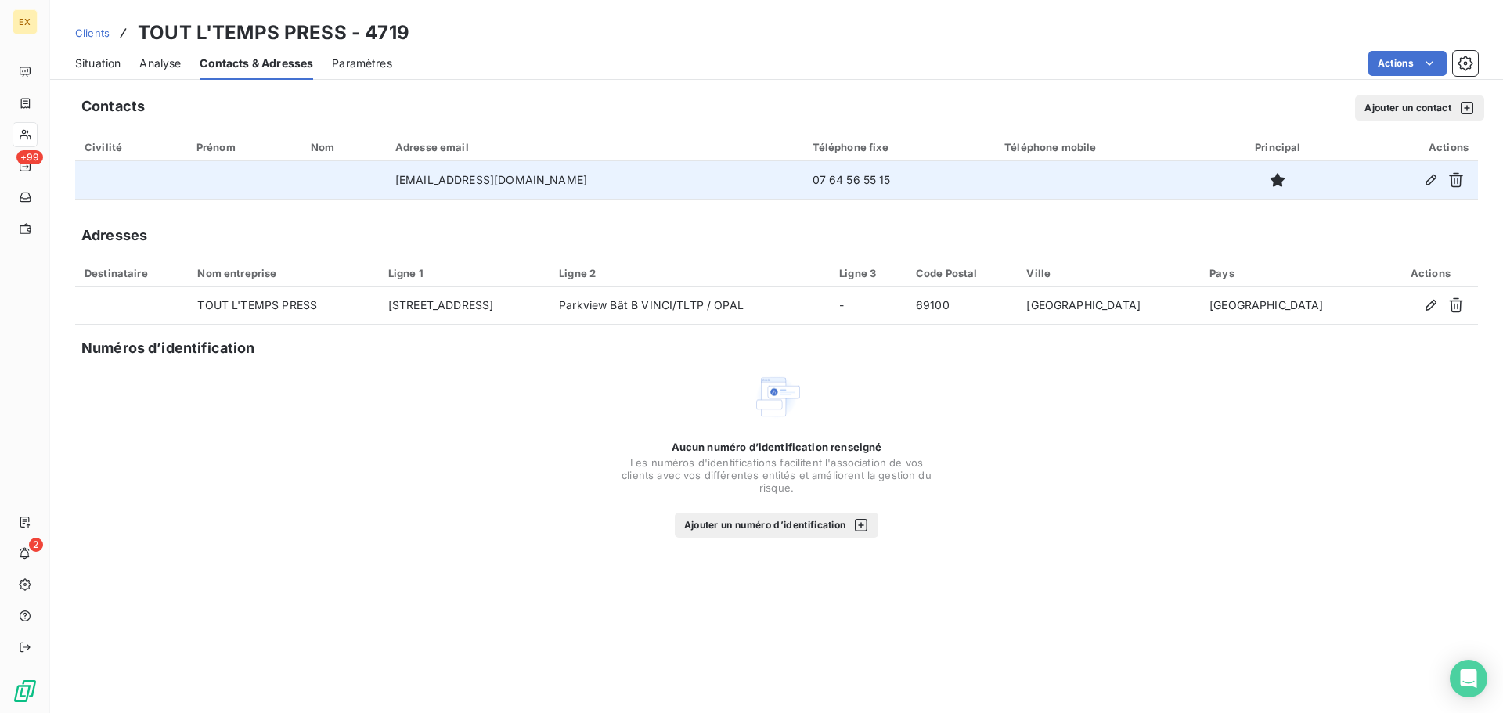
click at [99, 28] on span "Clients" at bounding box center [92, 33] width 34 height 13
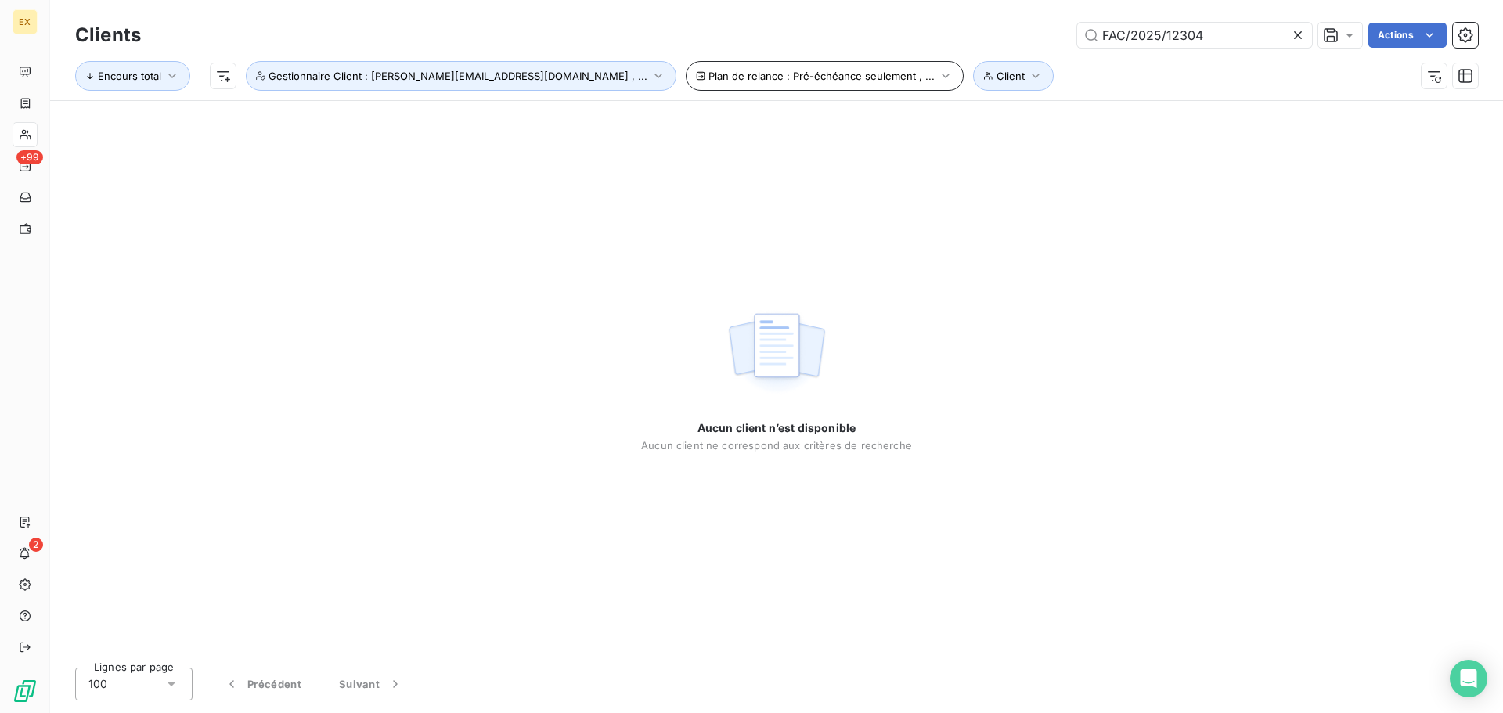
drag, startPoint x: 1225, startPoint y: 34, endPoint x: 703, endPoint y: 82, distance: 524.3
click at [703, 82] on div "Clients FAC/2025/12304 Actions Encours total Client Plan de relance : Pré-échéa…" at bounding box center [776, 59] width 1403 height 81
click at [1104, 29] on input "FAC/2025/14803" at bounding box center [1194, 35] width 235 height 25
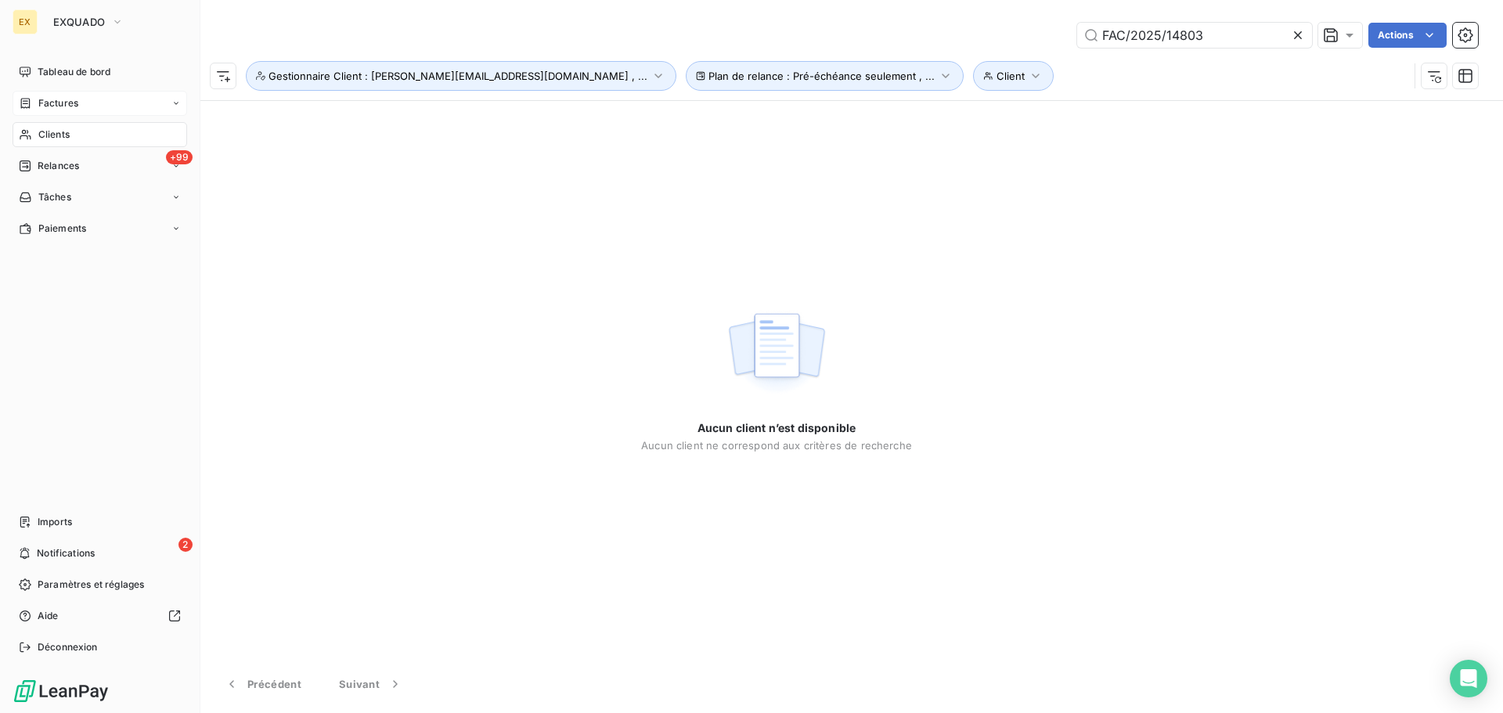
type input "FAC/2025/14803"
drag, startPoint x: 60, startPoint y: 99, endPoint x: 77, endPoint y: 101, distance: 17.3
click at [62, 99] on span "Factures" at bounding box center [58, 103] width 40 height 14
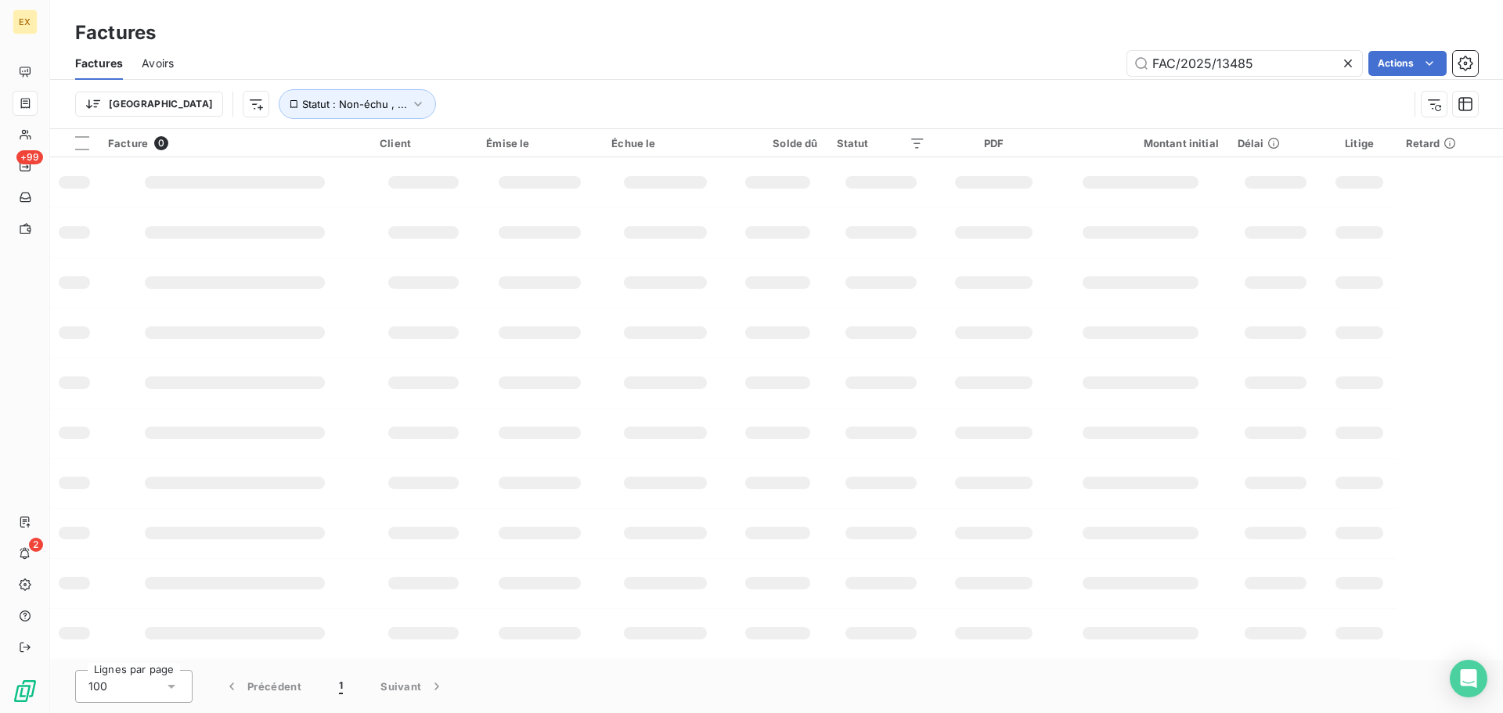
drag, startPoint x: 1287, startPoint y: 63, endPoint x: 870, endPoint y: 78, distance: 417.5
click at [901, 78] on div "Factures Avoirs FAC/2025/13485 Actions" at bounding box center [776, 63] width 1453 height 33
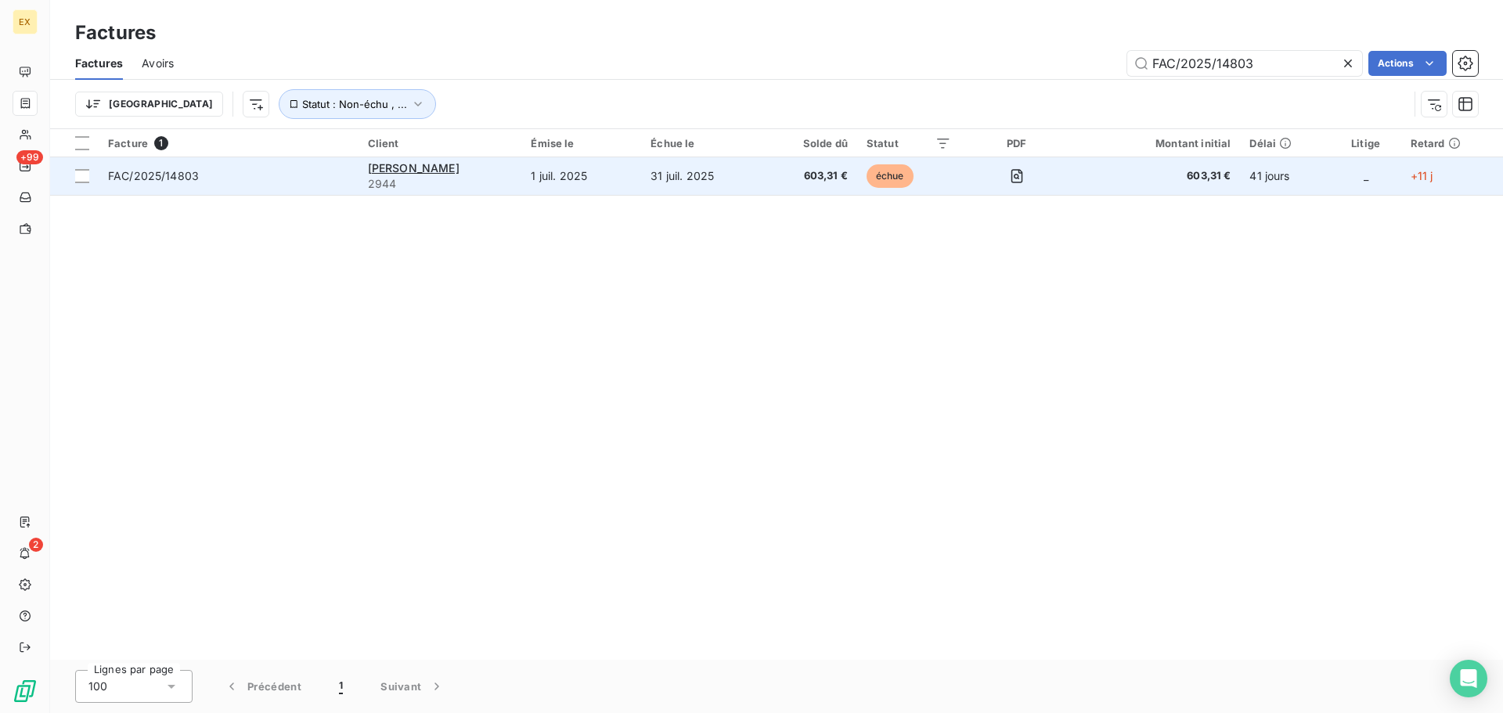
type input "FAC/2025/14803"
click at [300, 166] on td "FAC/2025/14803" at bounding box center [229, 176] width 260 height 38
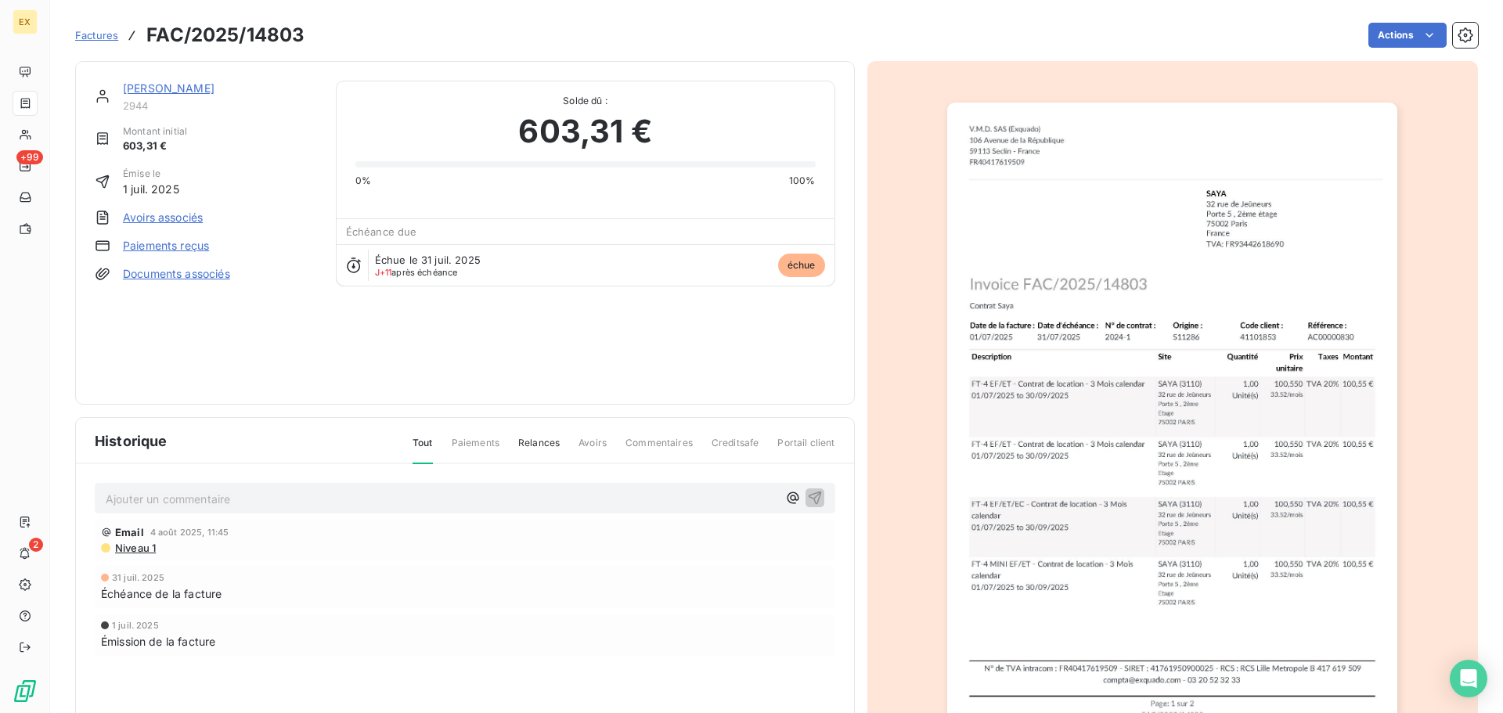
click at [151, 240] on link "Paiements reçus" at bounding box center [166, 246] width 86 height 16
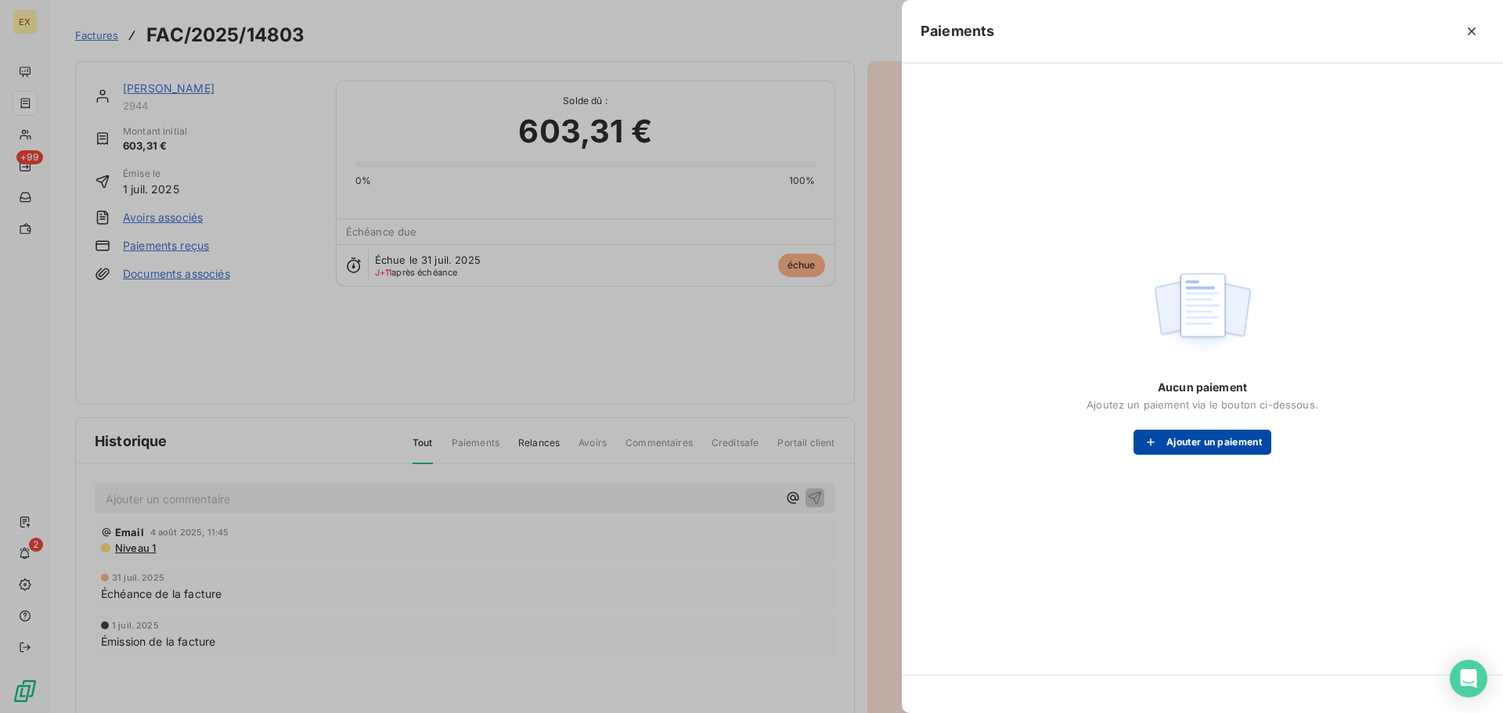
click at [1225, 449] on button "Ajouter un paiement" at bounding box center [1202, 442] width 138 height 25
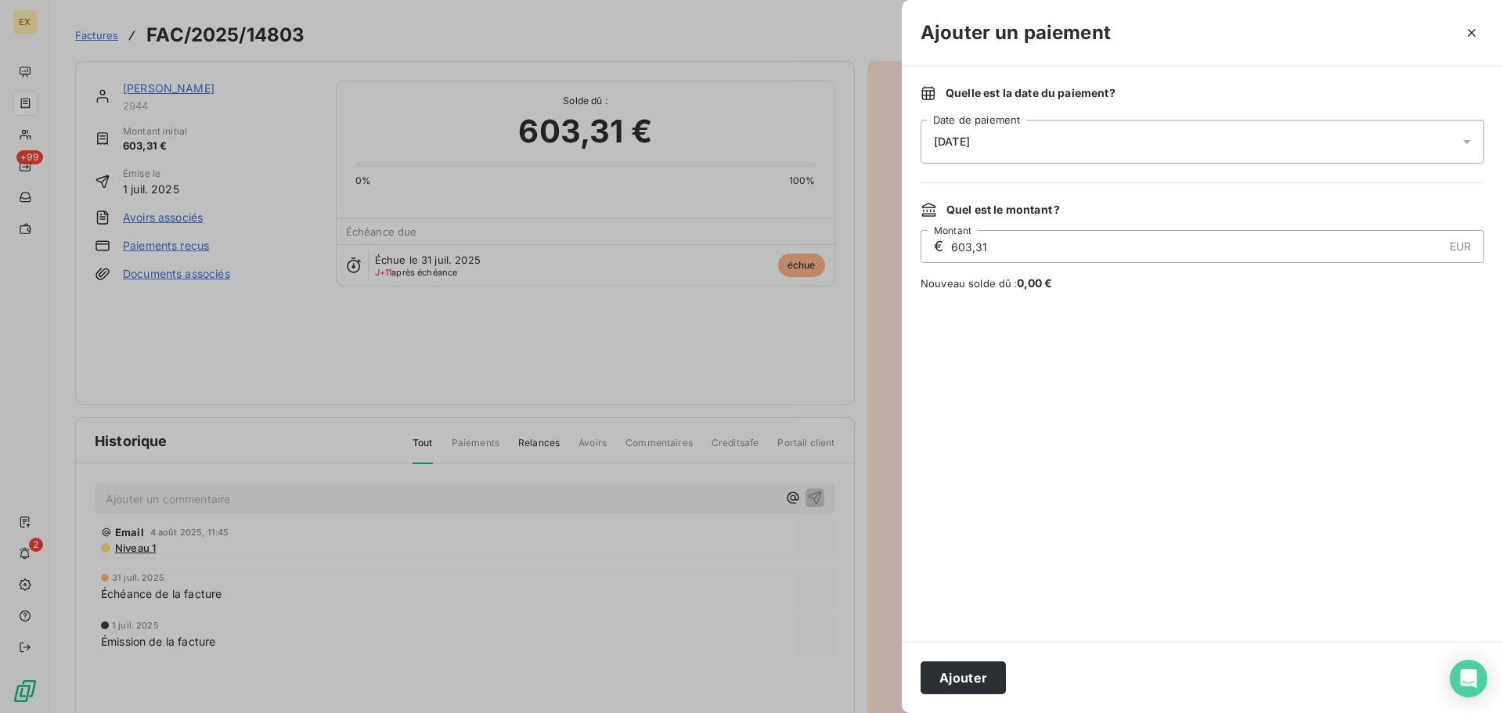
drag, startPoint x: 962, startPoint y: 675, endPoint x: 960, endPoint y: 643, distance: 32.9
click at [961, 673] on button "Ajouter" at bounding box center [962, 677] width 85 height 33
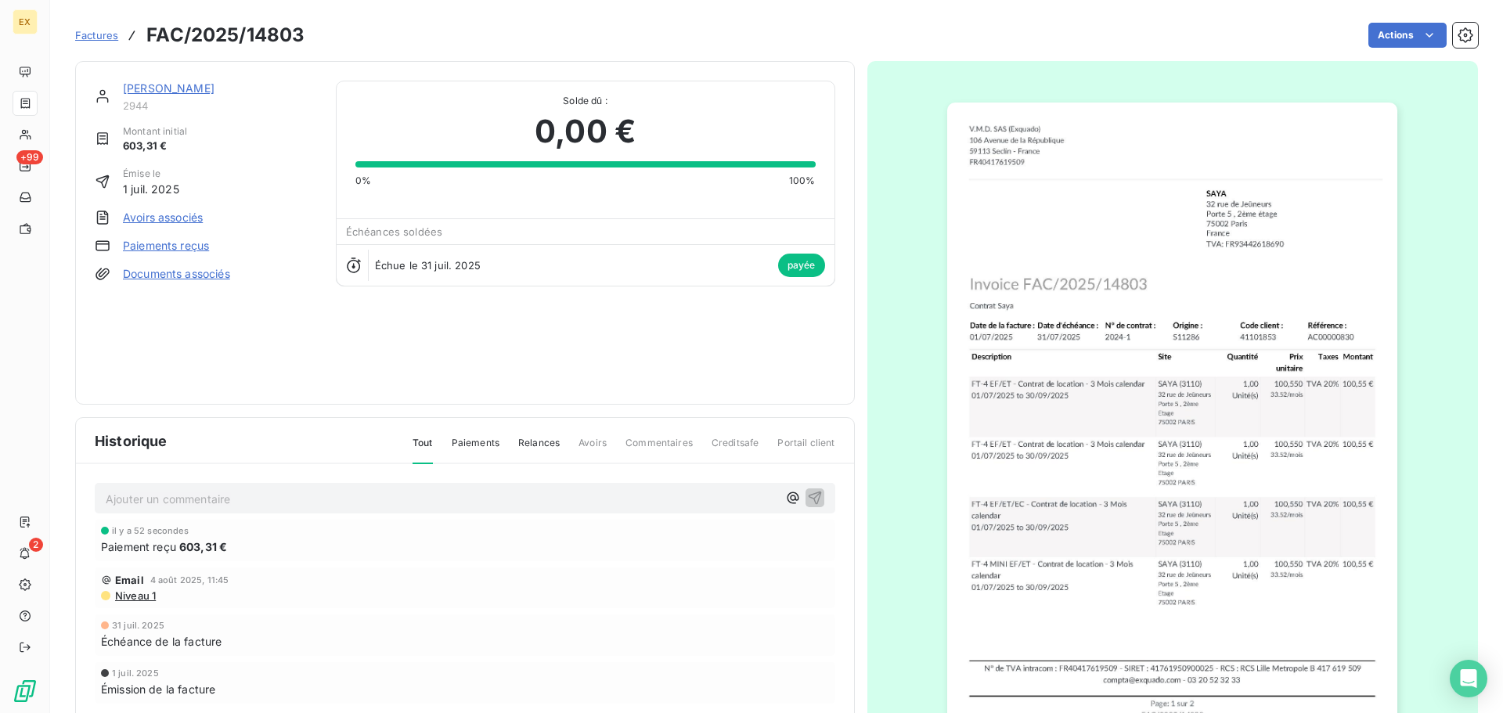
click at [95, 31] on span "Factures" at bounding box center [96, 35] width 43 height 13
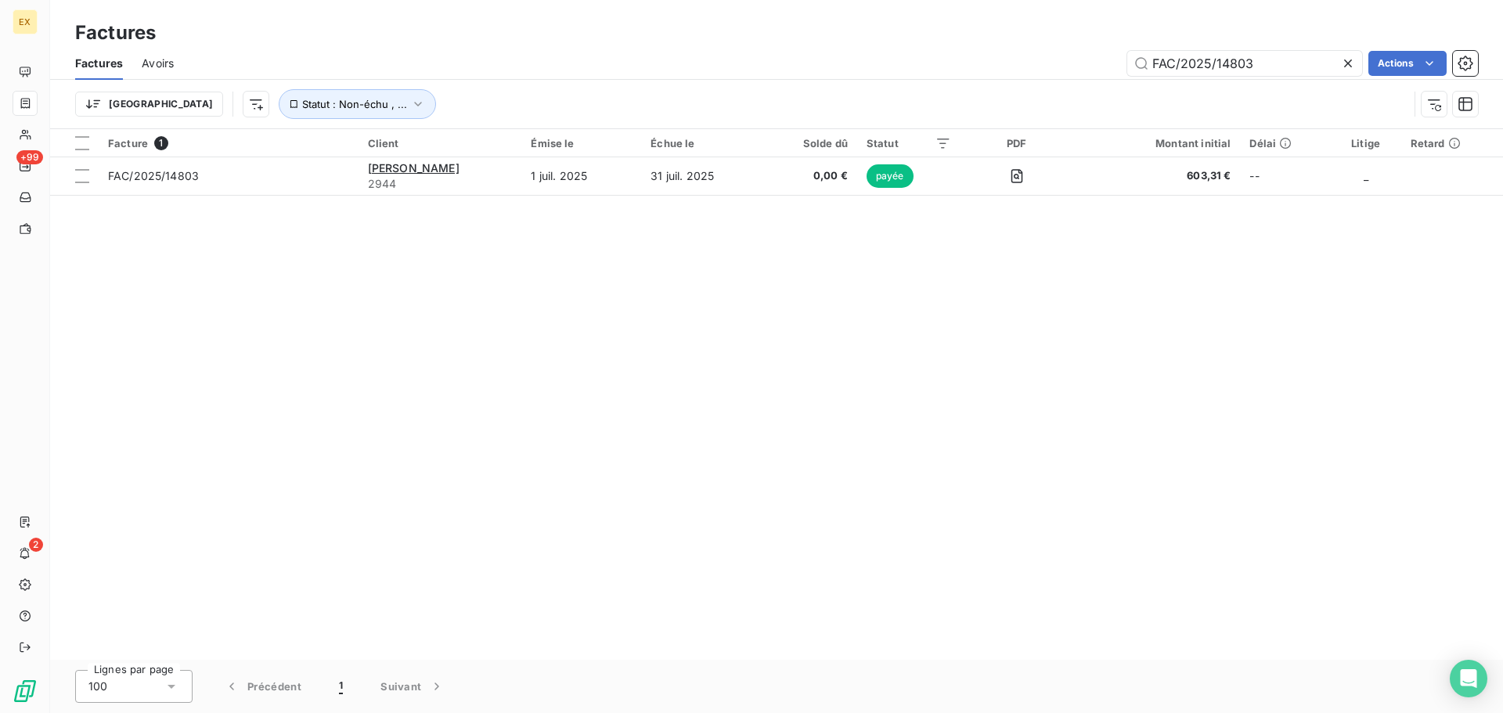
drag, startPoint x: 1129, startPoint y: 67, endPoint x: 985, endPoint y: 67, distance: 144.0
click at [985, 67] on div "FAC/2025/14803 Actions" at bounding box center [835, 63] width 1285 height 25
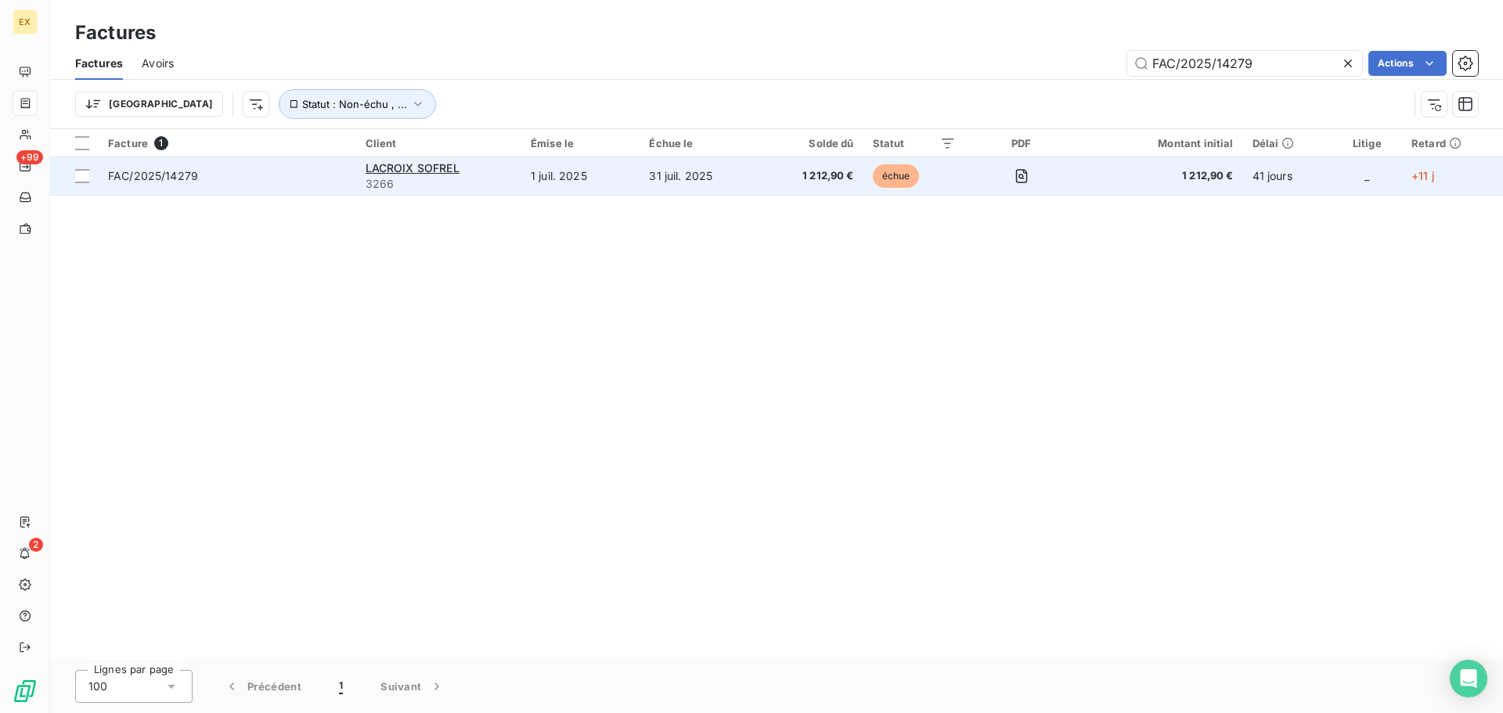
type input "FAC/2025/14279"
click at [286, 168] on span "FAC/2025/14279" at bounding box center [227, 176] width 239 height 16
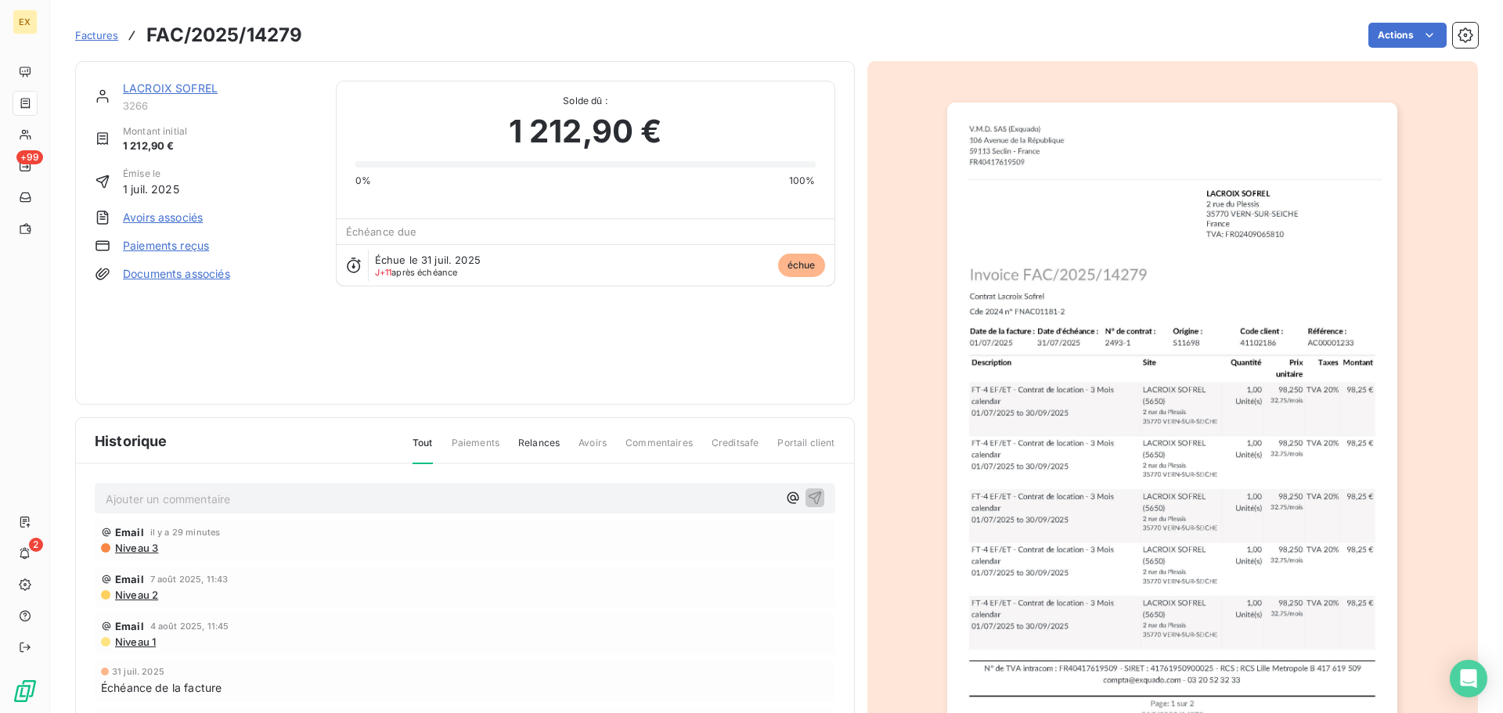
click at [163, 248] on link "Paiements reçus" at bounding box center [166, 246] width 86 height 16
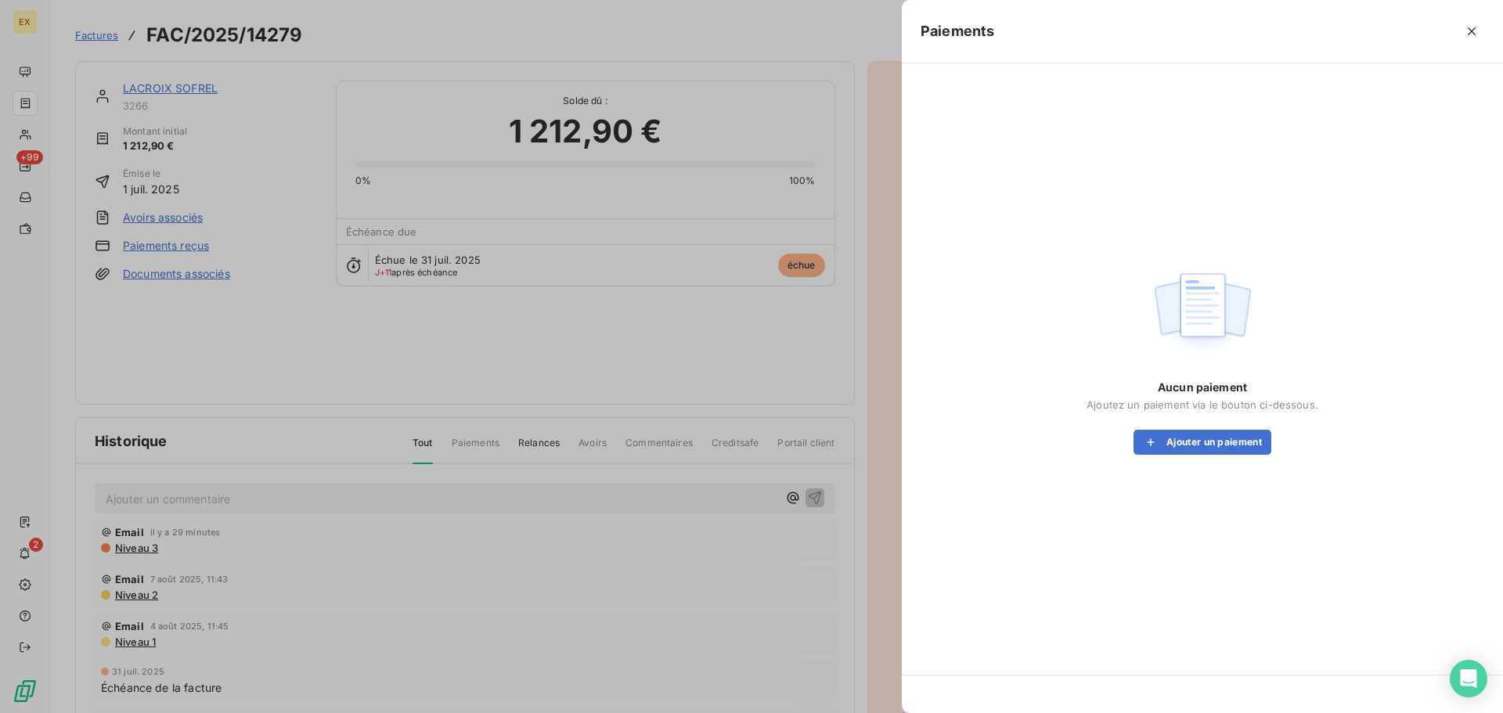
drag, startPoint x: 1194, startPoint y: 435, endPoint x: 872, endPoint y: 434, distance: 321.7
click at [1188, 432] on button "Ajouter un paiement" at bounding box center [1202, 442] width 138 height 25
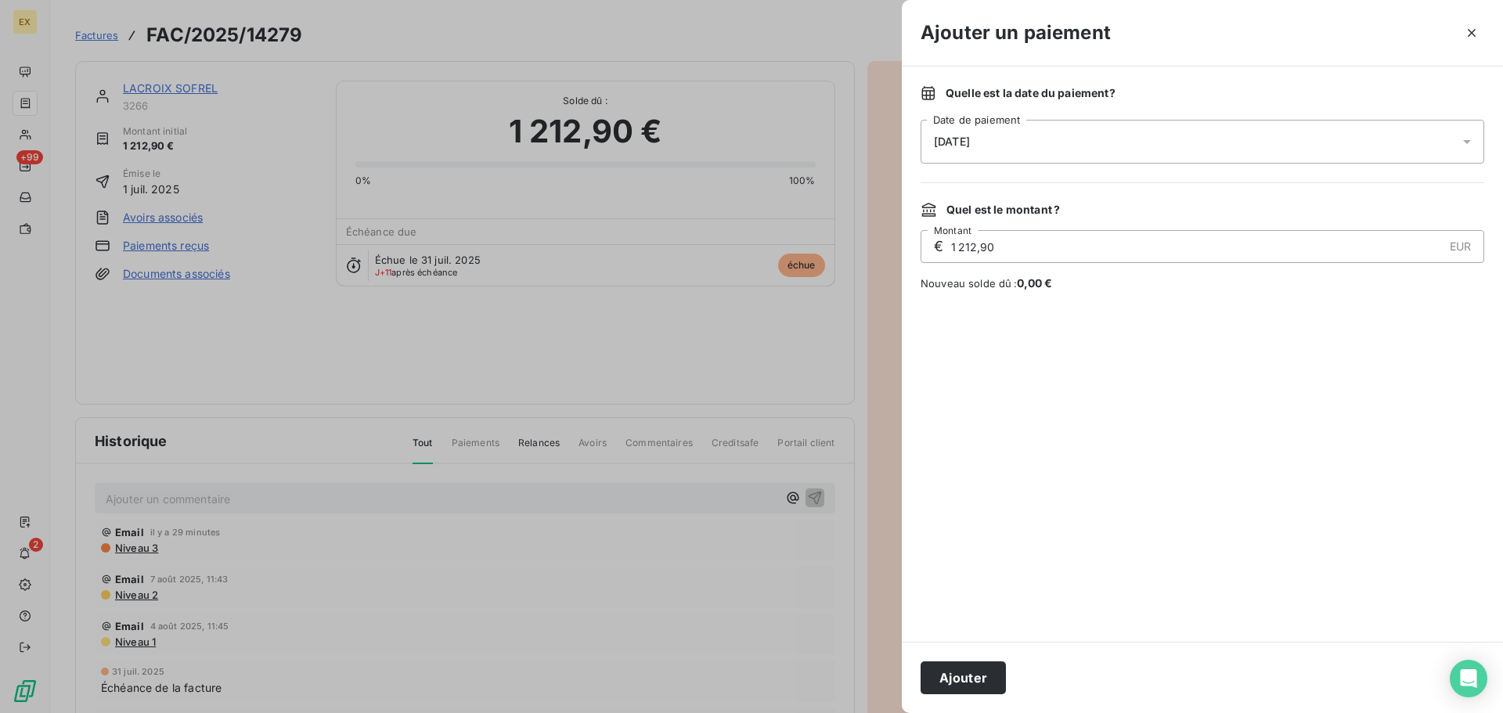
click at [963, 678] on button "Ajouter" at bounding box center [962, 677] width 85 height 33
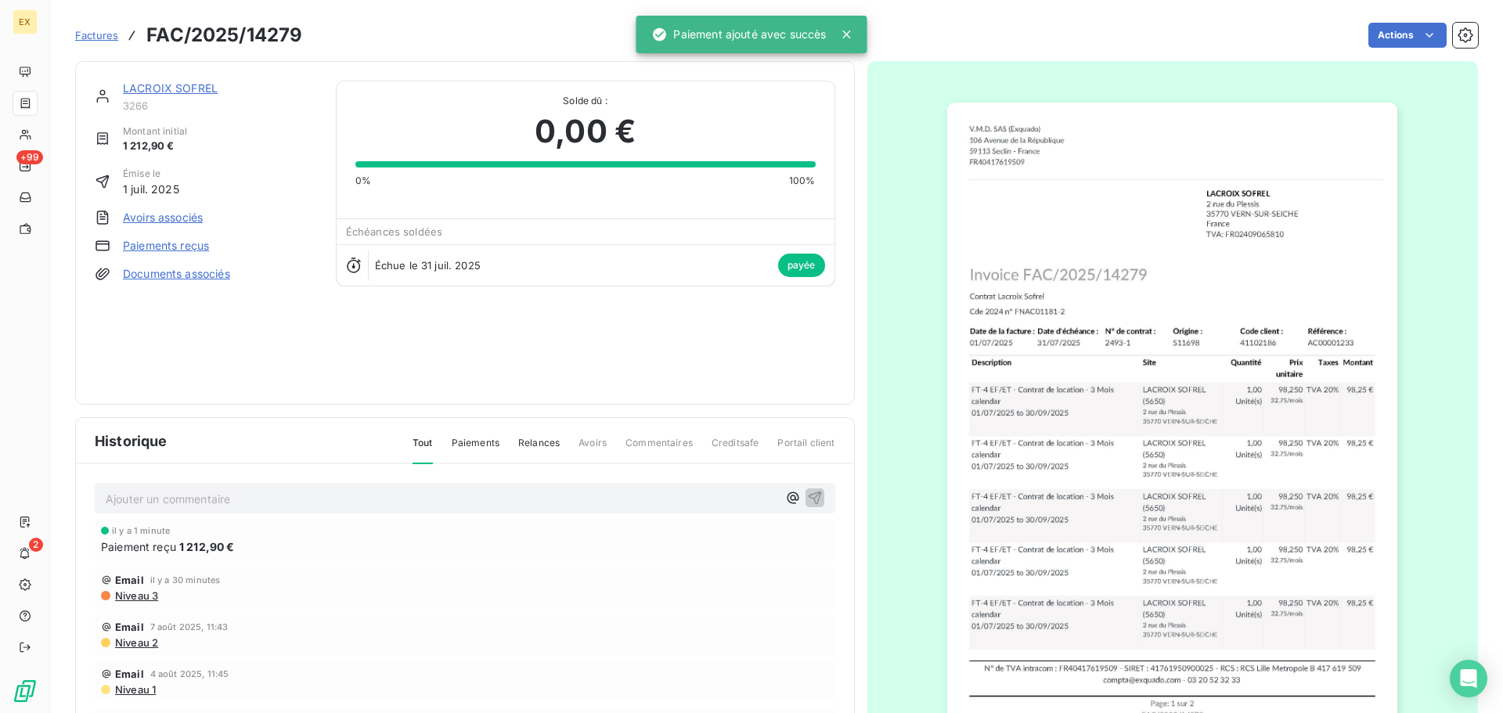
click at [98, 35] on span "Factures" at bounding box center [96, 35] width 43 height 13
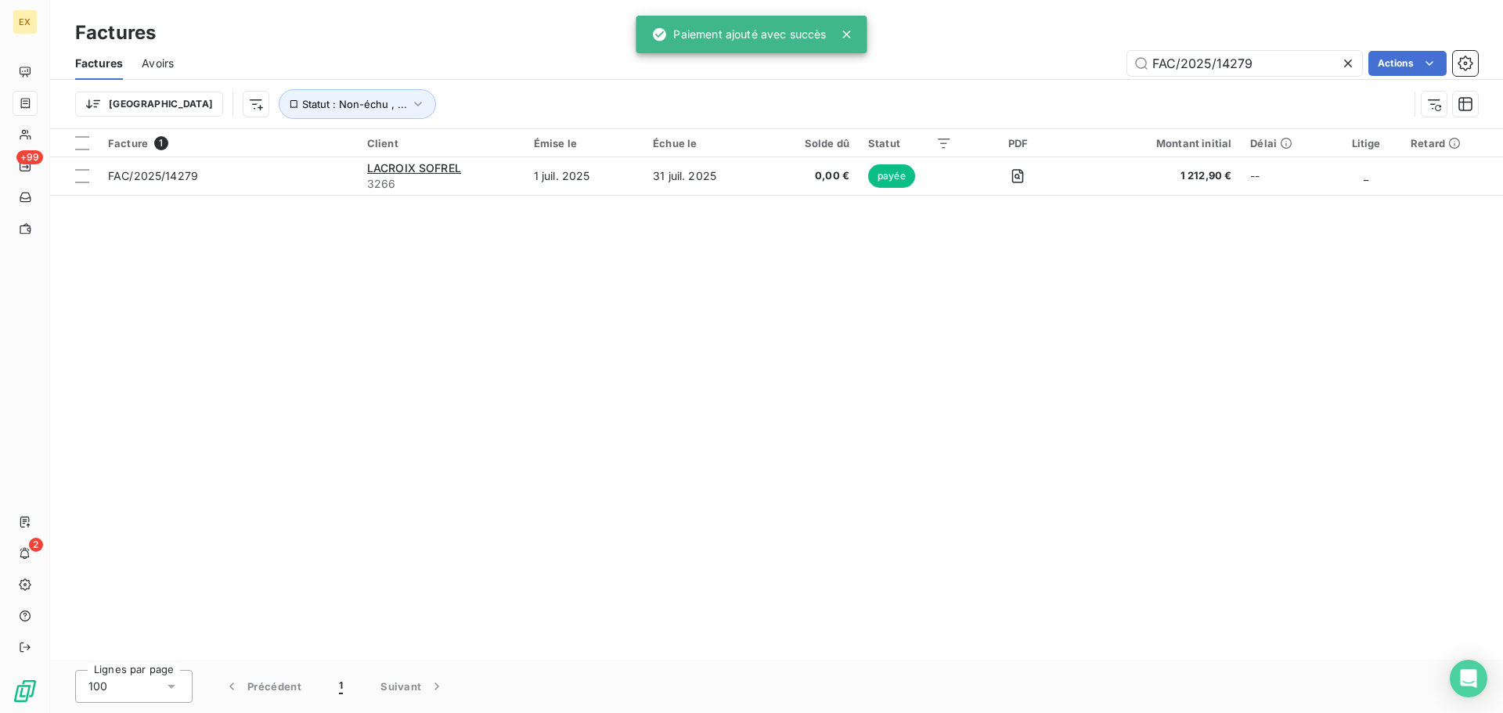
drag, startPoint x: 1261, startPoint y: 68, endPoint x: 925, endPoint y: 66, distance: 335.8
click at [925, 66] on div "FAC/2025/14279 Actions" at bounding box center [835, 63] width 1285 height 25
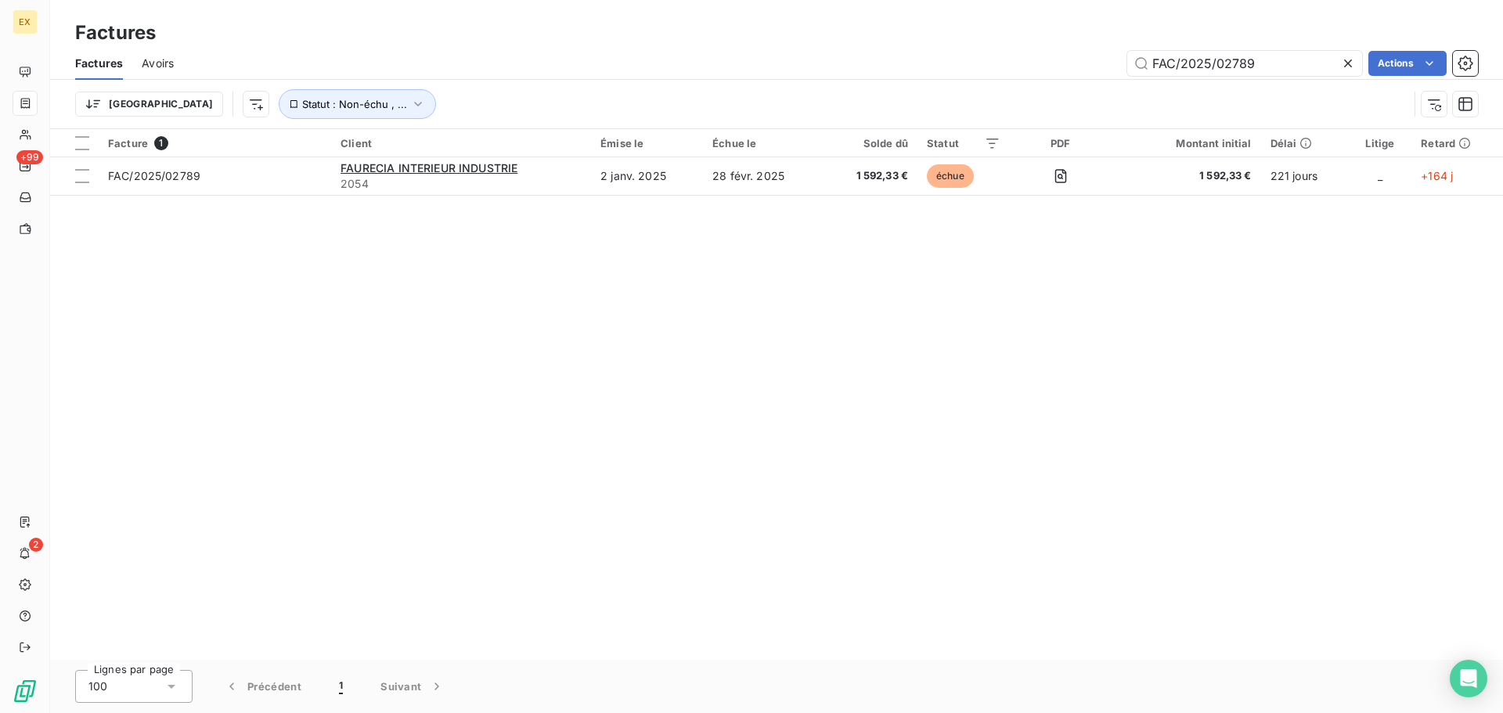
type input "FAC/2025/02789"
